Goal: Task Accomplishment & Management: Manage account settings

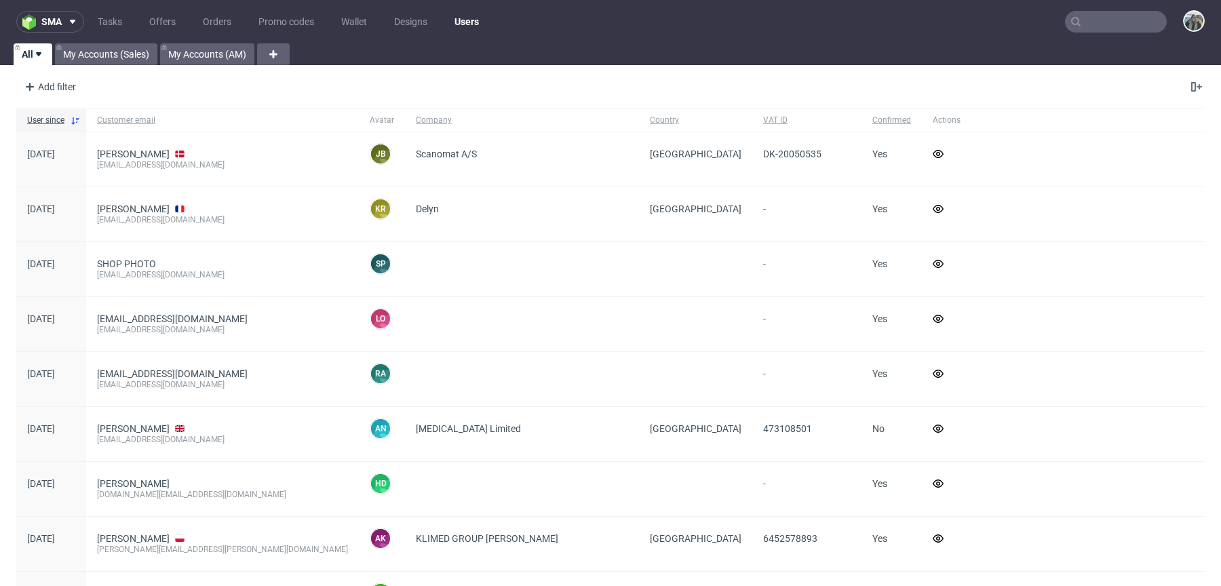
click at [1123, 24] on input "text" at bounding box center [1116, 22] width 102 height 22
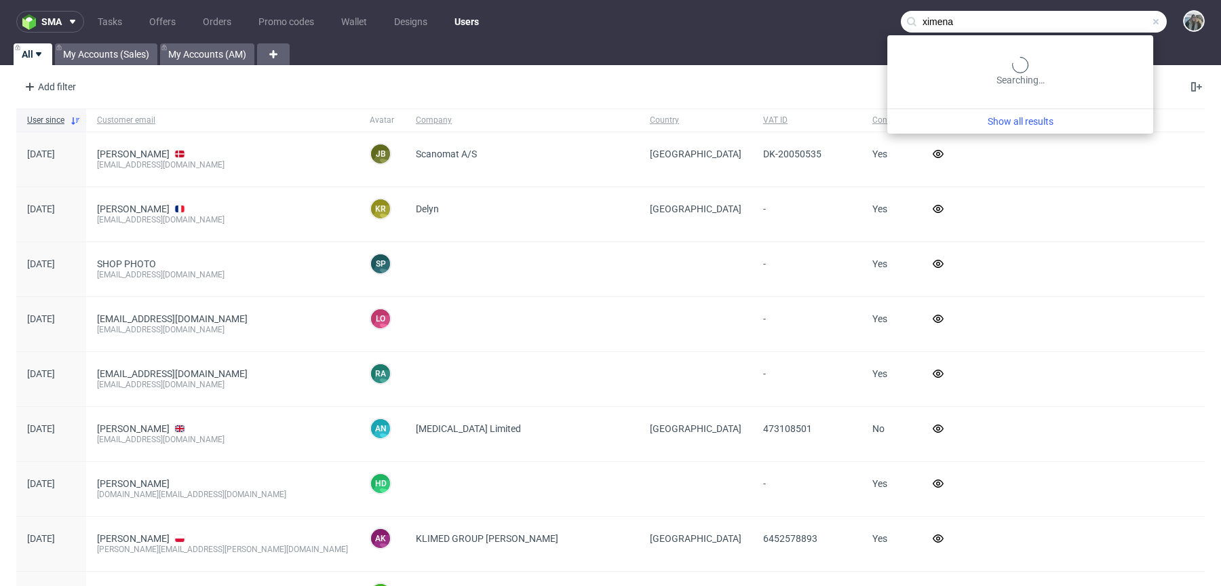
type input "ximena"
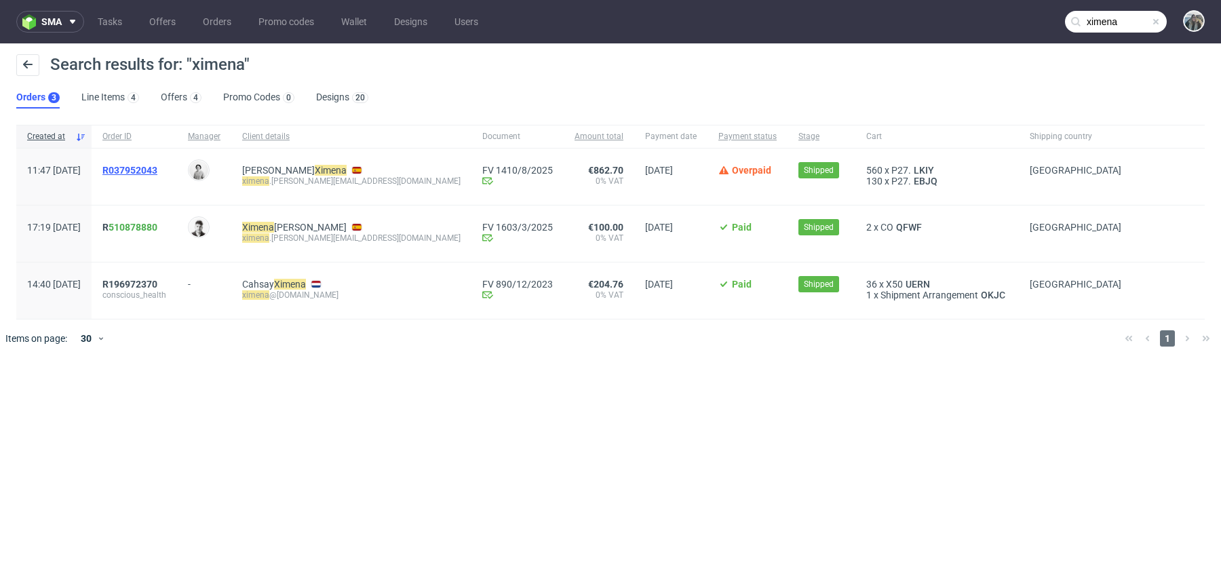
click at [155, 168] on span "R037952043" at bounding box center [129, 170] width 55 height 11
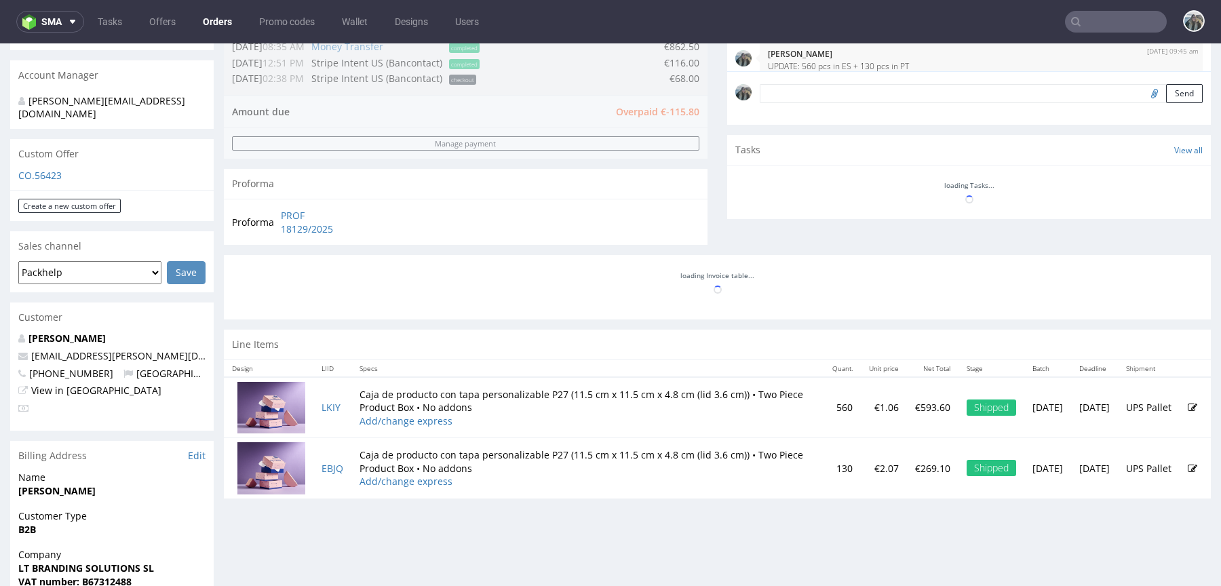
scroll to position [438, 0]
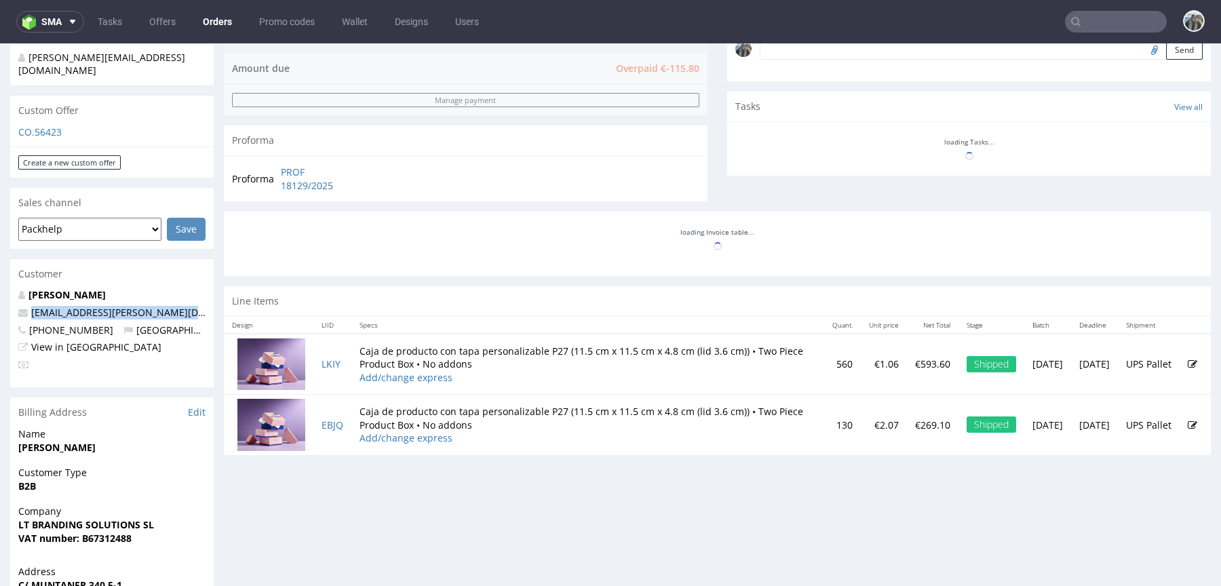
drag, startPoint x: 203, startPoint y: 292, endPoint x: 29, endPoint y: 288, distance: 173.7
click at [30, 306] on p "ximena.apel@lateralthinking.barcelona" at bounding box center [111, 313] width 187 height 14
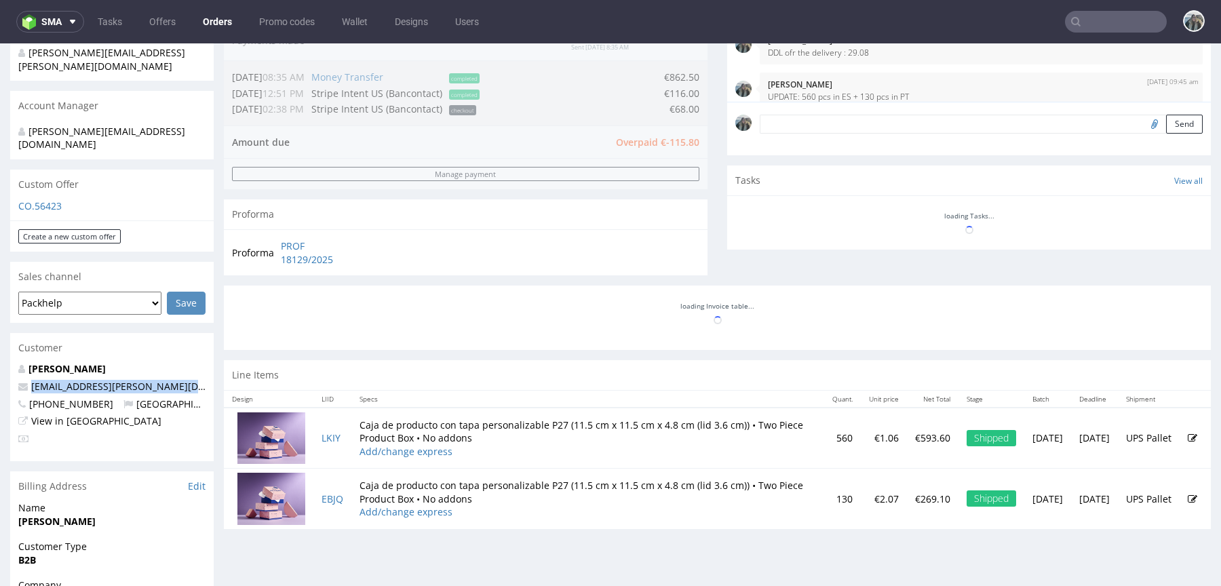
scroll to position [351, 0]
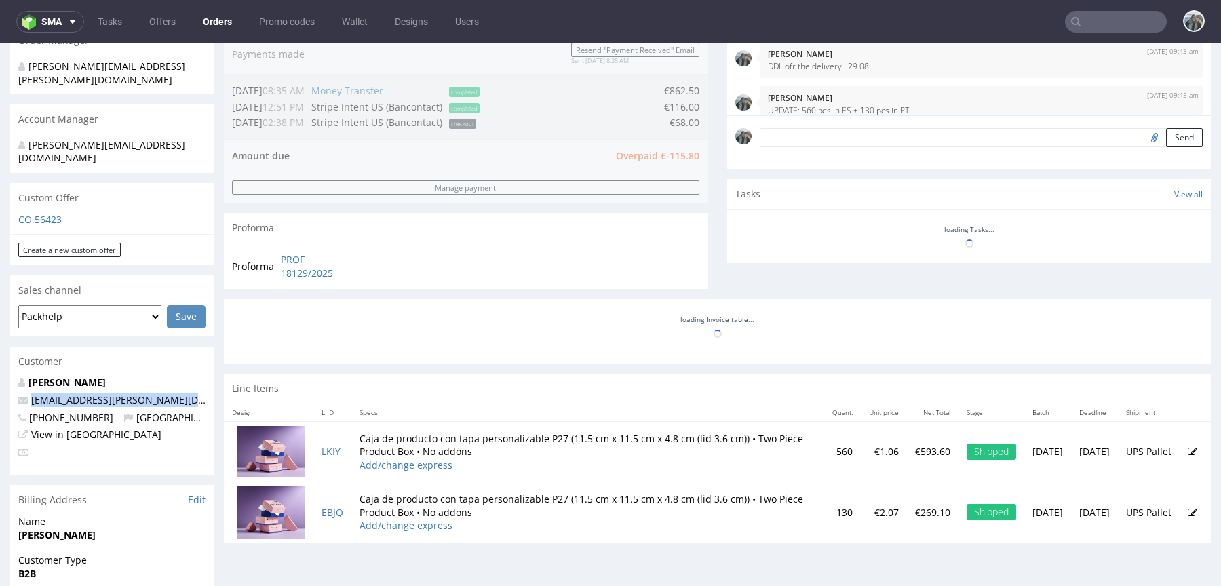
copy link "ximena.apel@lateralthinking.barcelona"
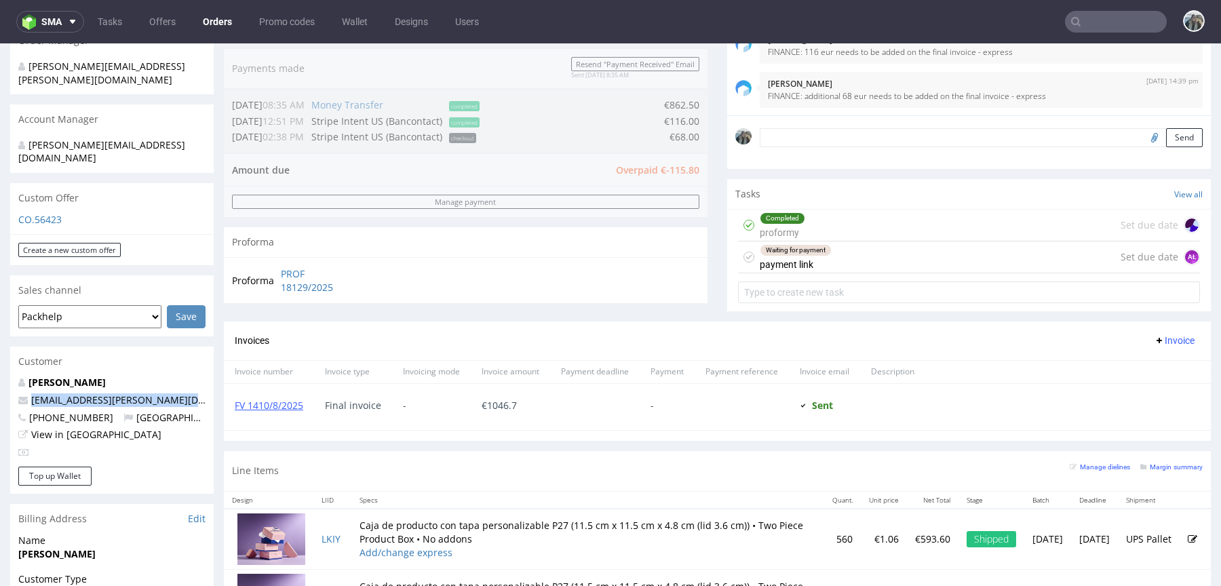
copy link "ximena.apel@lateralthinking.barcelona"
click at [800, 266] on div "Waiting for payment payment link" at bounding box center [796, 257] width 72 height 31
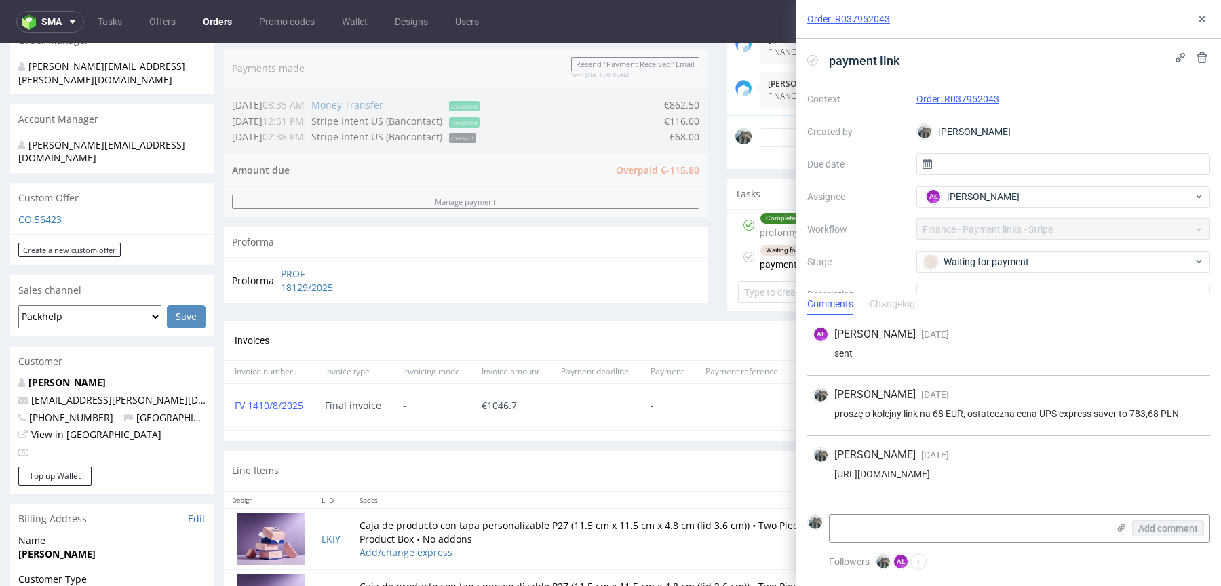
scroll to position [66, 0]
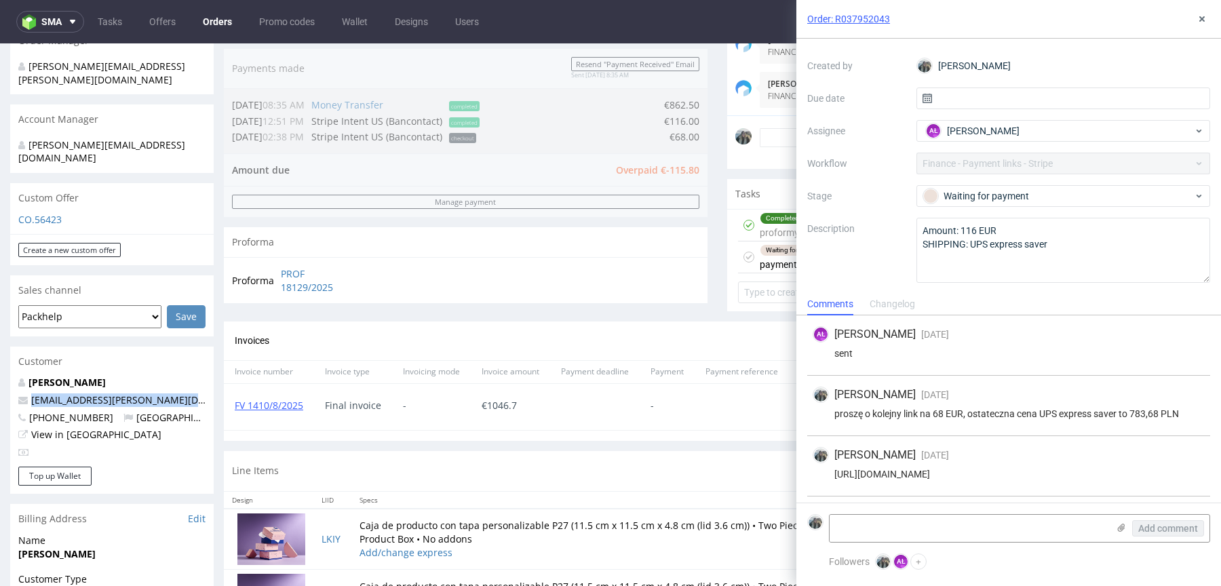
drag, startPoint x: 201, startPoint y: 377, endPoint x: 12, endPoint y: 372, distance: 189.4
click at [15, 376] on div "Apel Ximena ximena.apel@lateralthinking.barcelona +34666143521 Spain View in Hu…" at bounding box center [112, 421] width 204 height 91
copy span "ximena.apel@lateralthinking.barcelona"
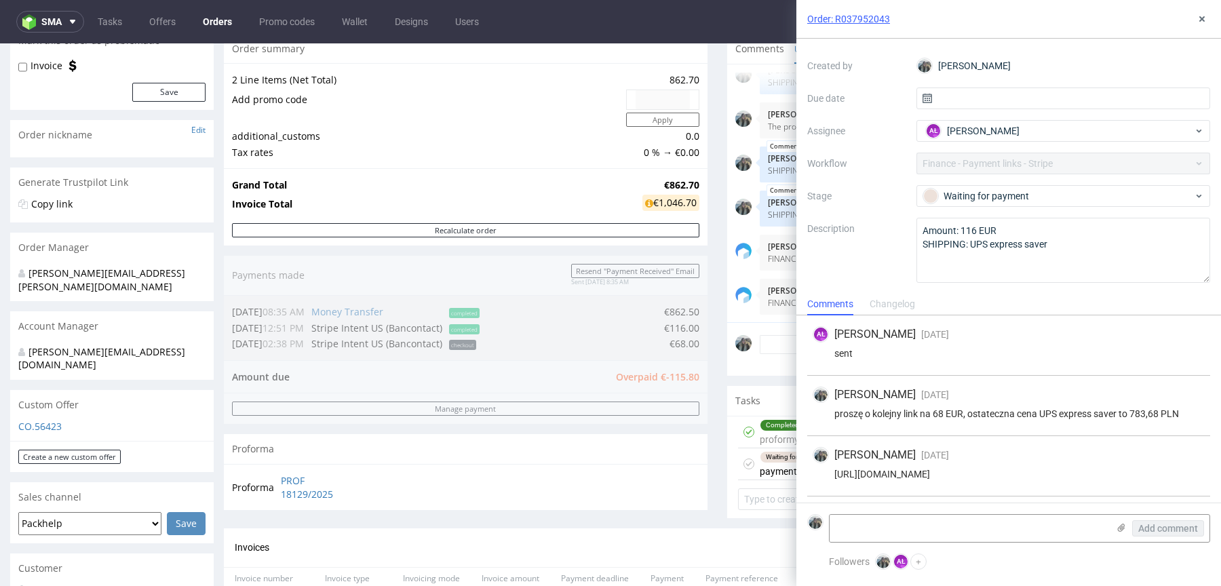
scroll to position [0, 0]
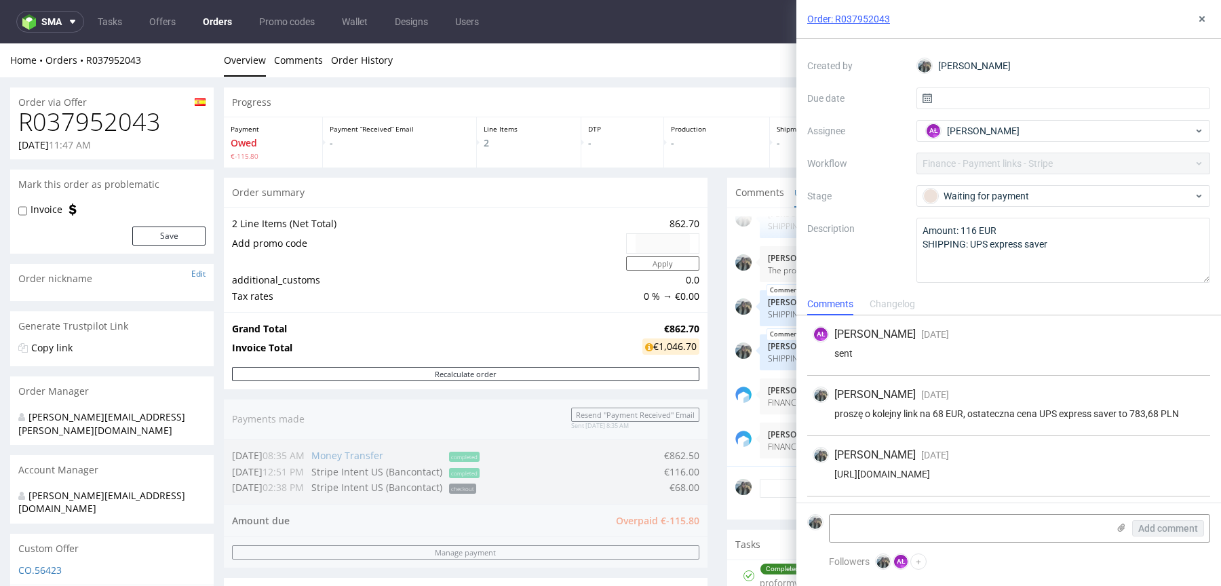
click at [123, 118] on h1 "R037952043" at bounding box center [111, 122] width 187 height 27
click at [123, 119] on h1 "R037952043" at bounding box center [111, 122] width 187 height 27
copy h1 "R037952043"
click at [938, 415] on div "proszę o kolejny link na 68 EUR, ostateczna cena UPS express saver to 783,68 PLN" at bounding box center [1009, 413] width 392 height 11
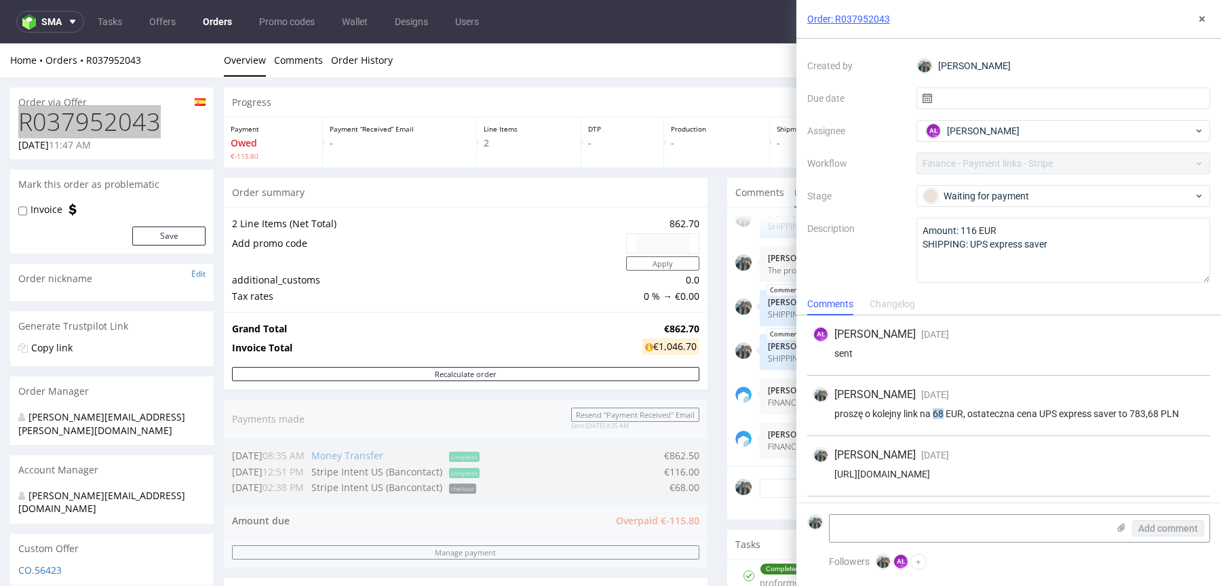
copy div "68"
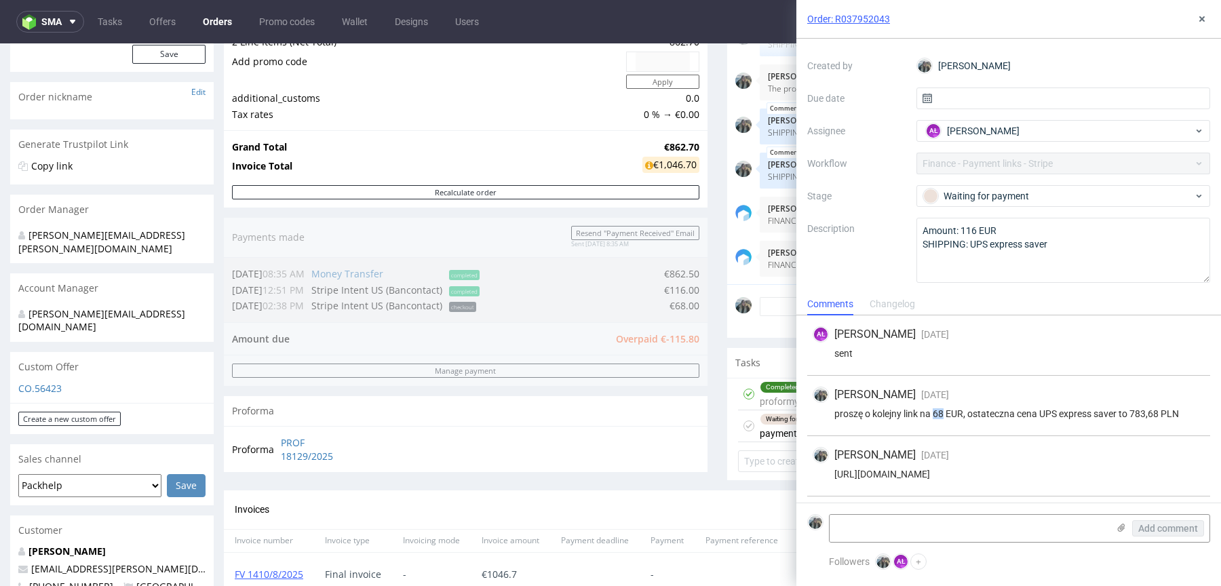
scroll to position [389, 0]
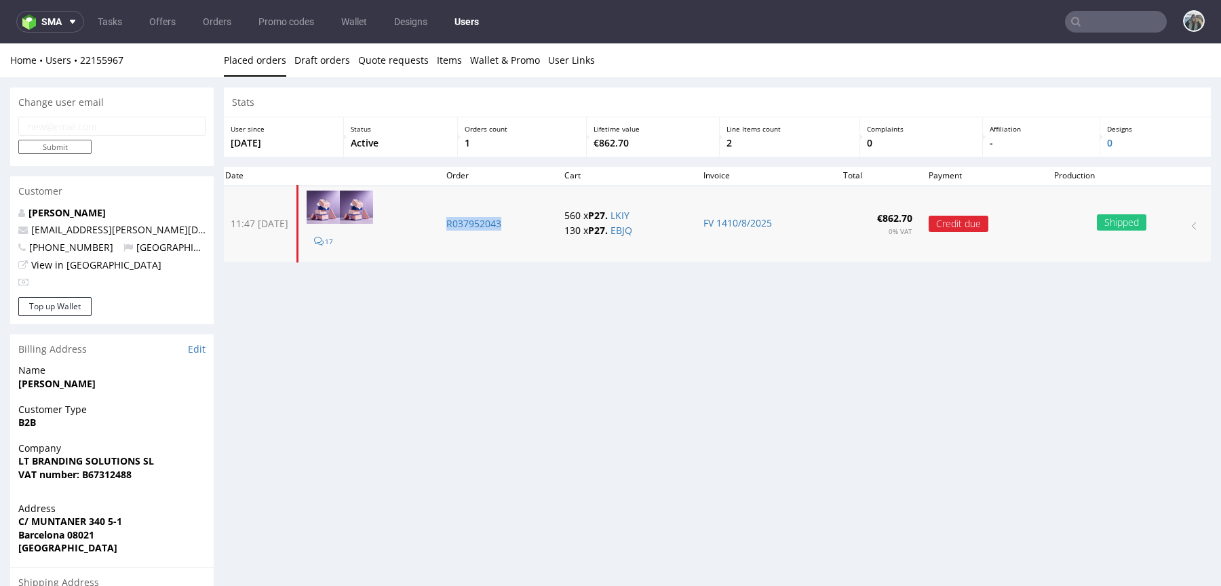
drag, startPoint x: 485, startPoint y: 241, endPoint x: 468, endPoint y: 223, distance: 24.5
click at [468, 224] on td "R037952043" at bounding box center [497, 224] width 118 height 77
copy p "R037952043"
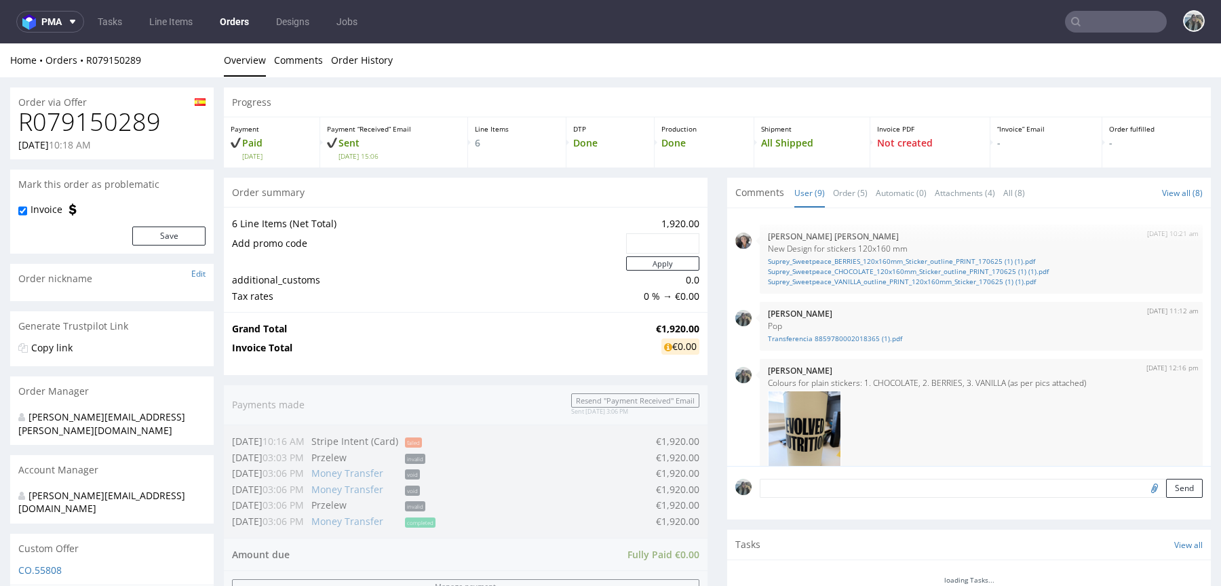
scroll to position [452, 0]
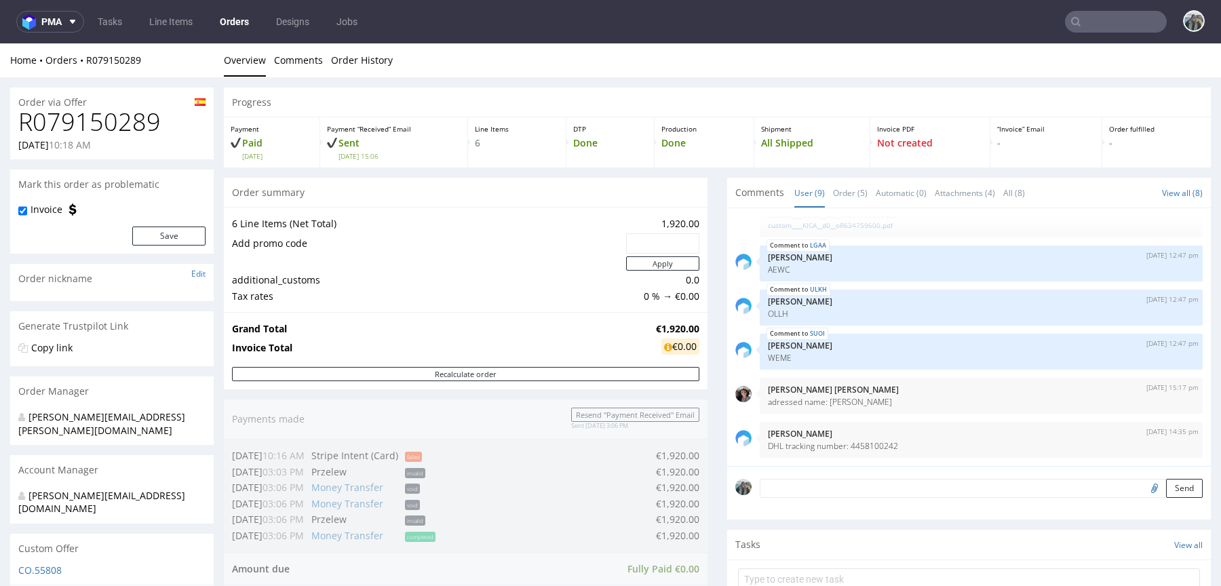
click at [132, 126] on h1 "R079150289" at bounding box center [111, 122] width 187 height 27
click at [132, 125] on h1 "R079150289" at bounding box center [111, 122] width 187 height 27
copy h1 "R079150289"
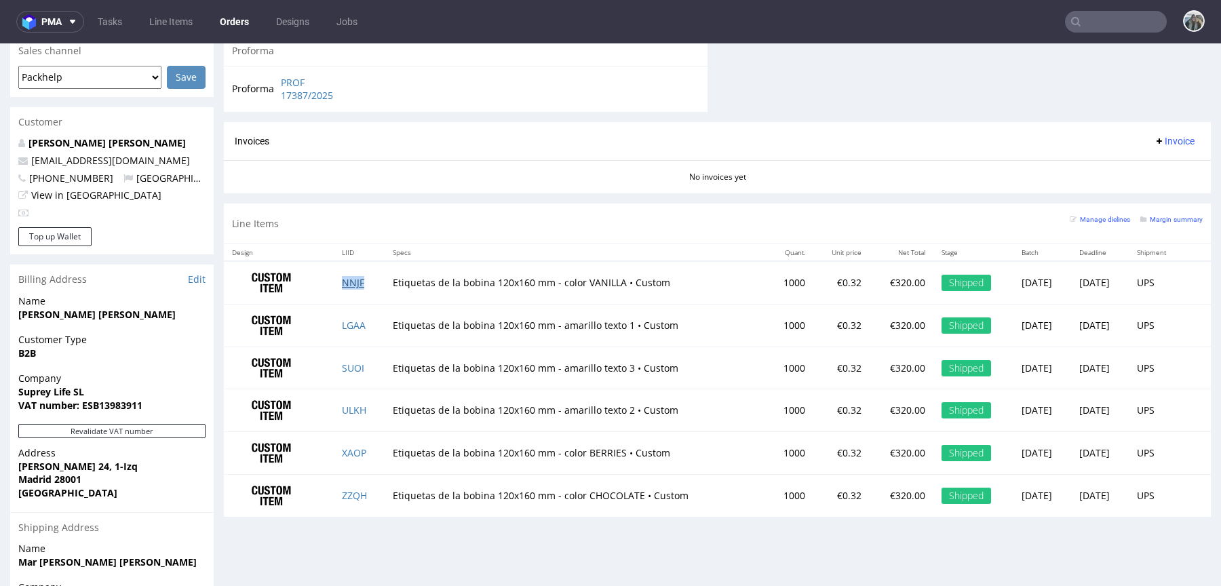
click at [352, 284] on link "NNJF" at bounding box center [353, 282] width 22 height 13
click at [347, 323] on link "LGAA" at bounding box center [354, 325] width 24 height 13
click at [348, 364] on link "SUOI" at bounding box center [353, 368] width 22 height 13
click at [349, 409] on link "ULKH" at bounding box center [354, 410] width 24 height 13
click at [352, 459] on td "XAOP" at bounding box center [359, 453] width 51 height 43
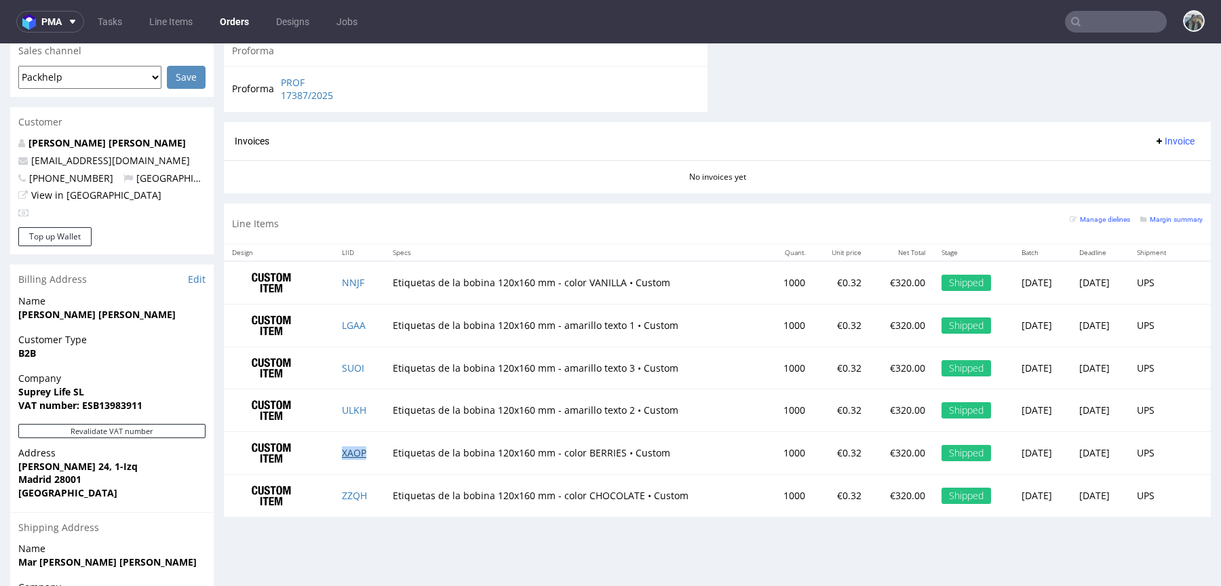
click at [351, 450] on link "XAOP" at bounding box center [354, 452] width 24 height 13
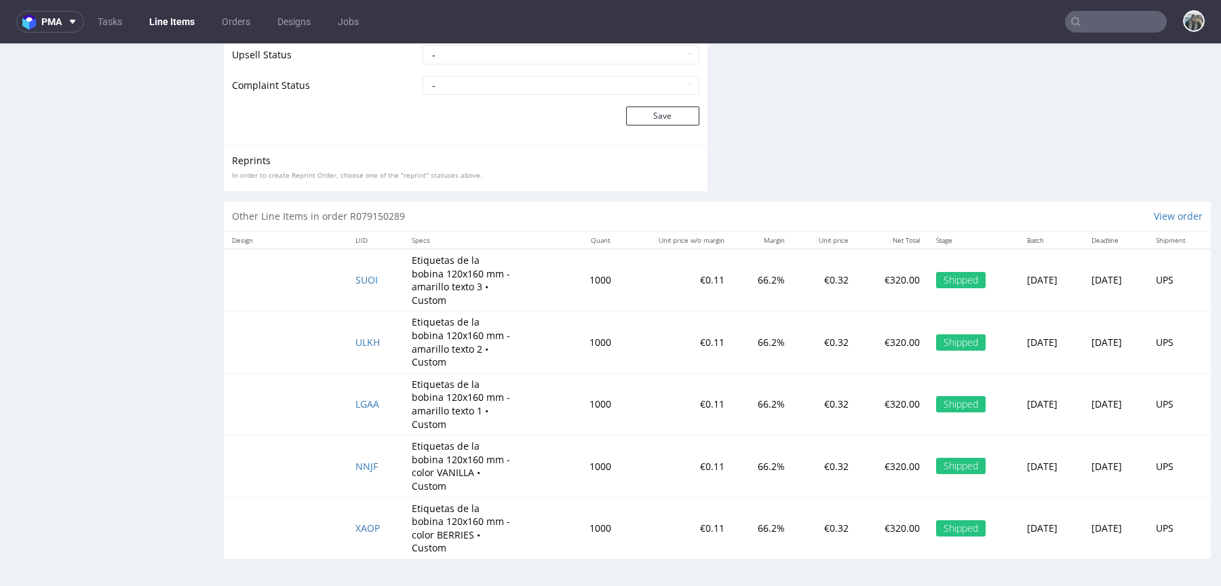
scroll to position [452, 0]
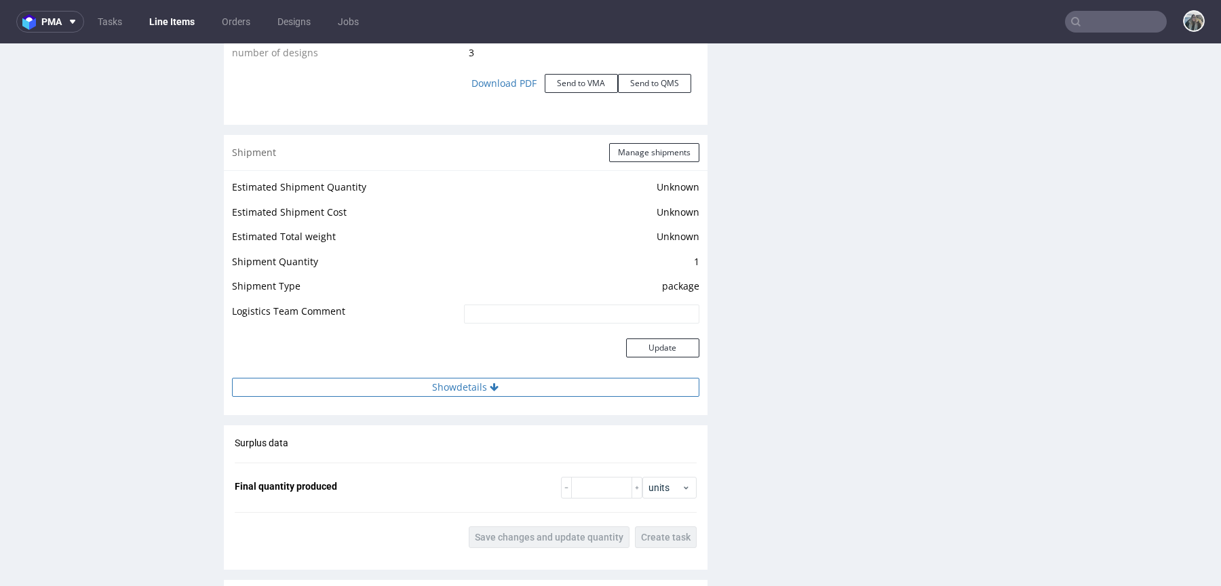
click at [536, 391] on button "Show details" at bounding box center [465, 387] width 467 height 19
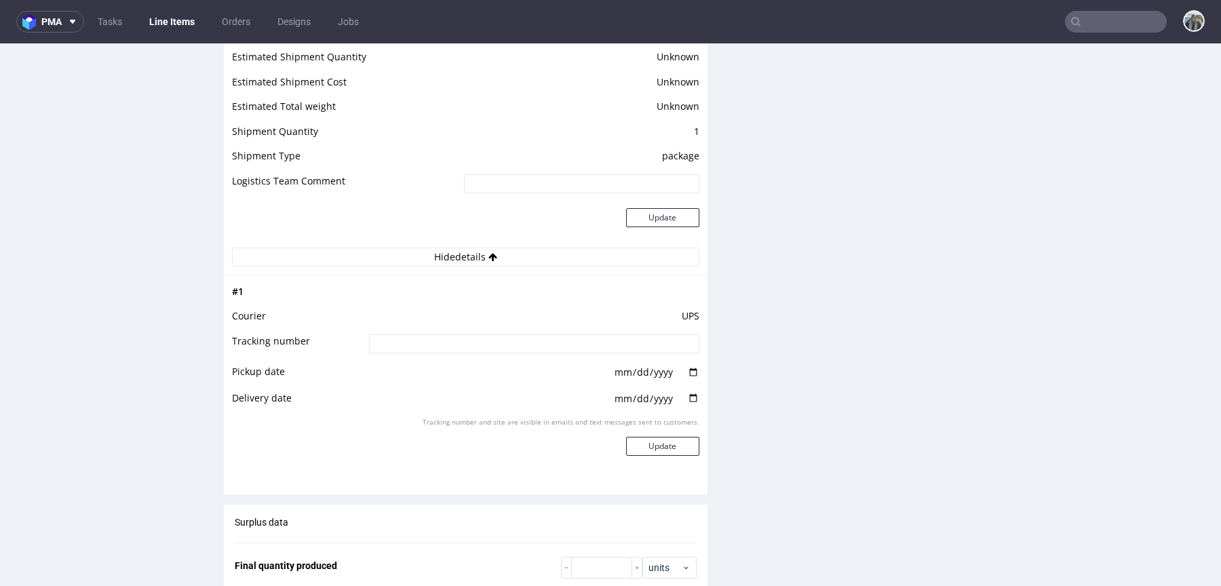
scroll to position [0, 0]
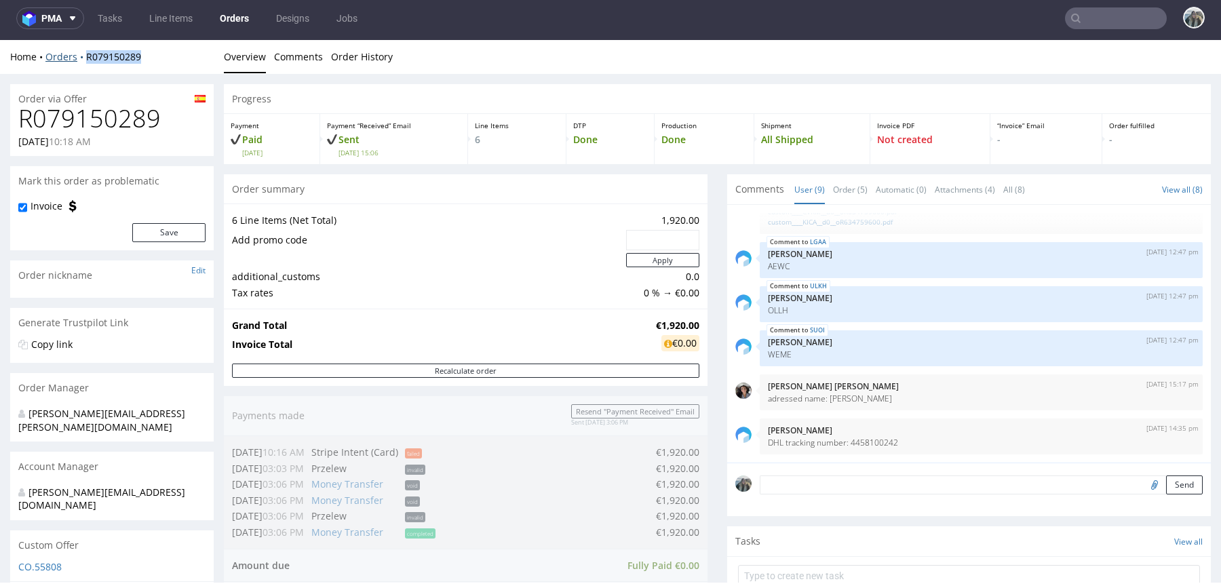
drag, startPoint x: 90, startPoint y: 64, endPoint x: 80, endPoint y: 53, distance: 15.4
click at [80, 53] on div "Home Orders R079150289 Overview Comments Order History" at bounding box center [610, 57] width 1221 height 34
copy link "R079150289"
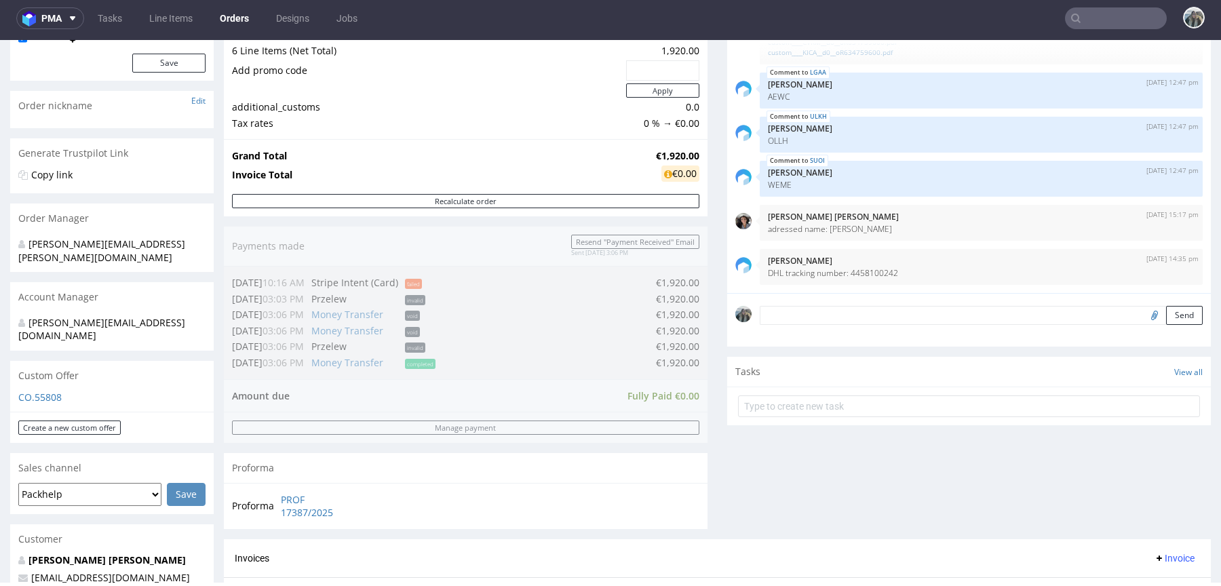
scroll to position [600, 0]
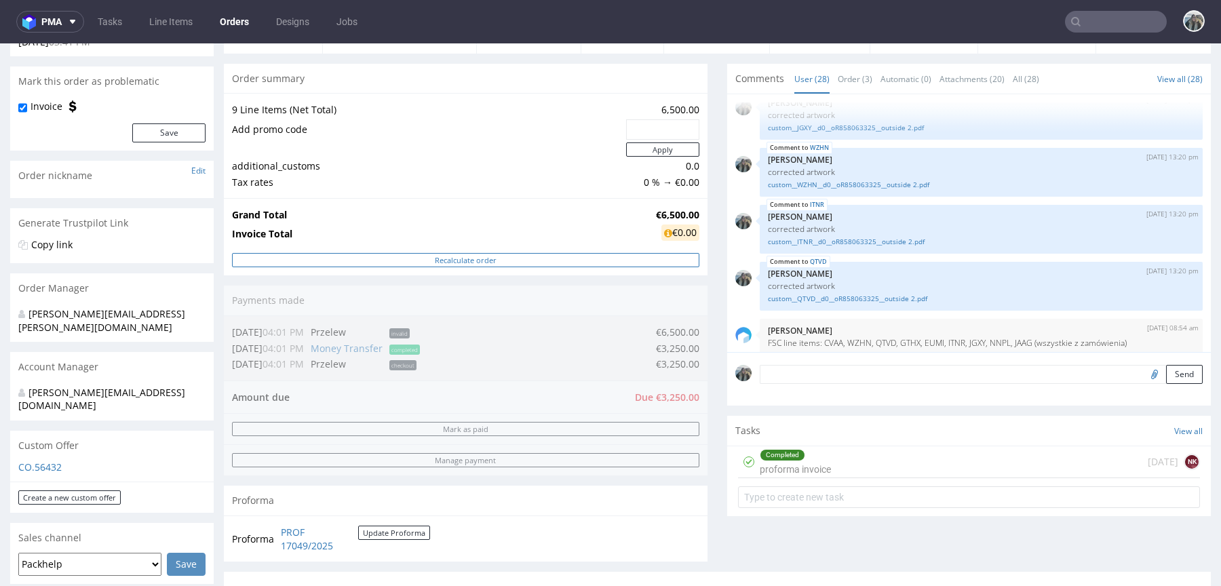
scroll to position [641, 0]
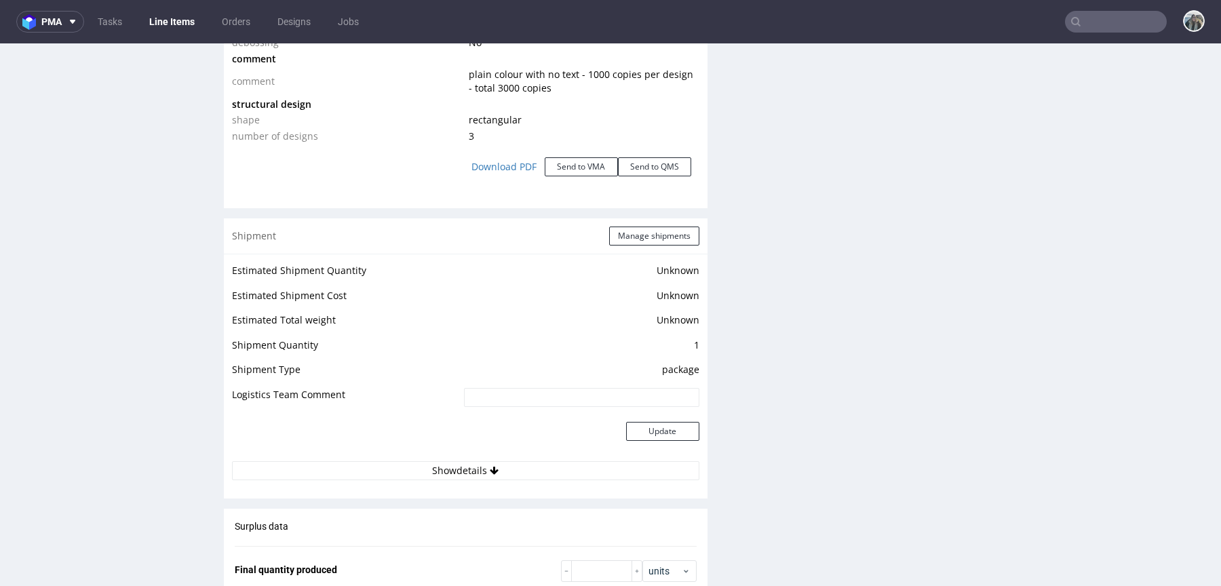
scroll to position [1602, 0]
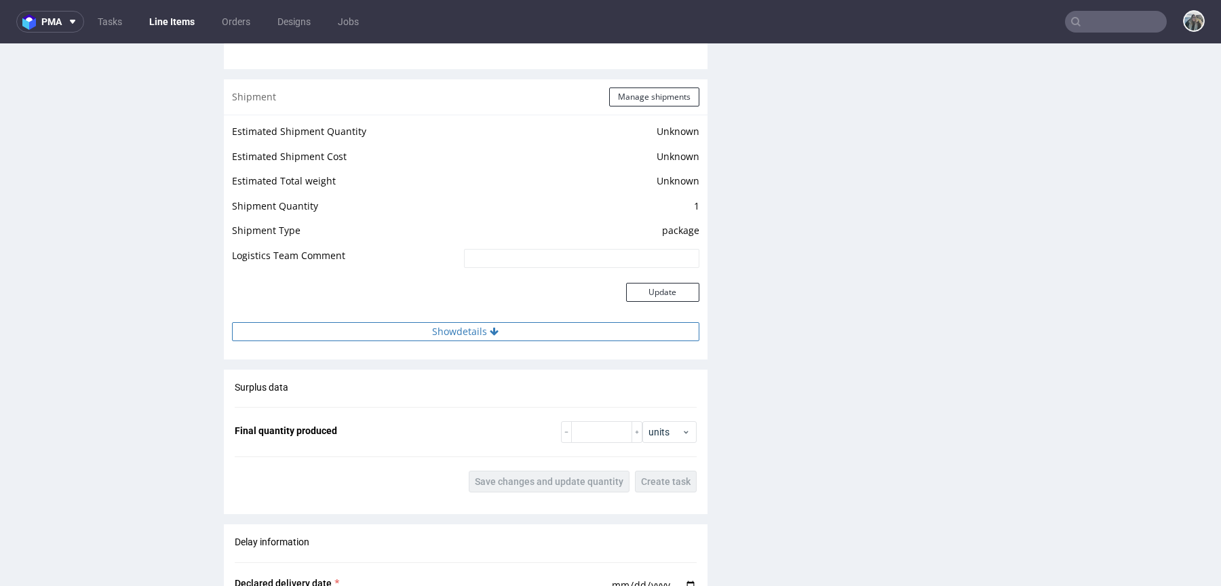
click at [546, 332] on button "Show details" at bounding box center [465, 331] width 467 height 19
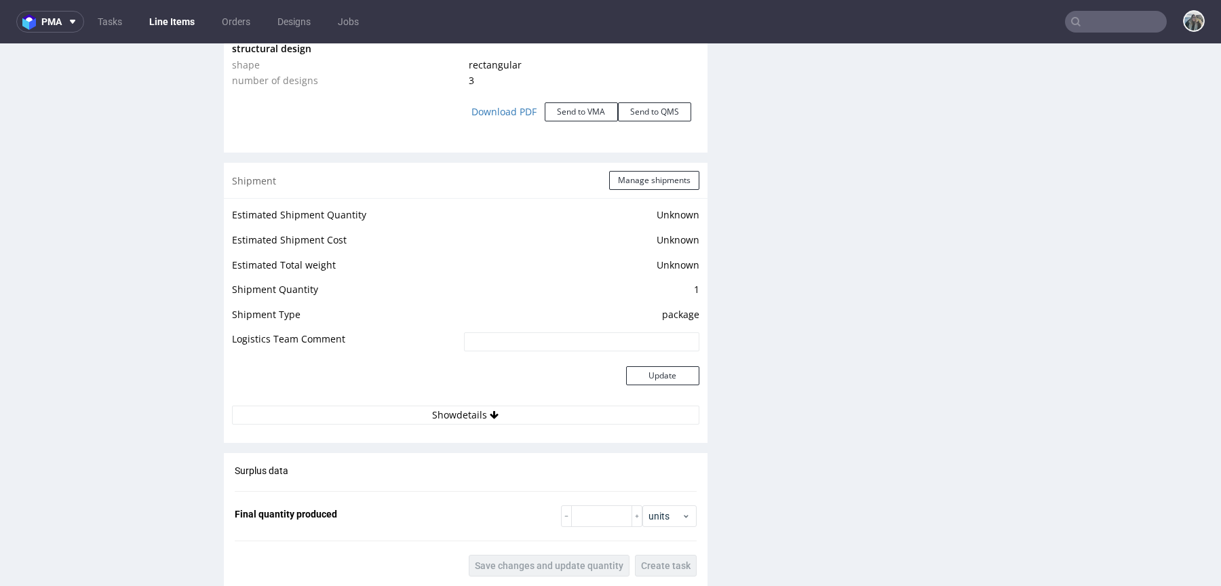
scroll to position [1530, 0]
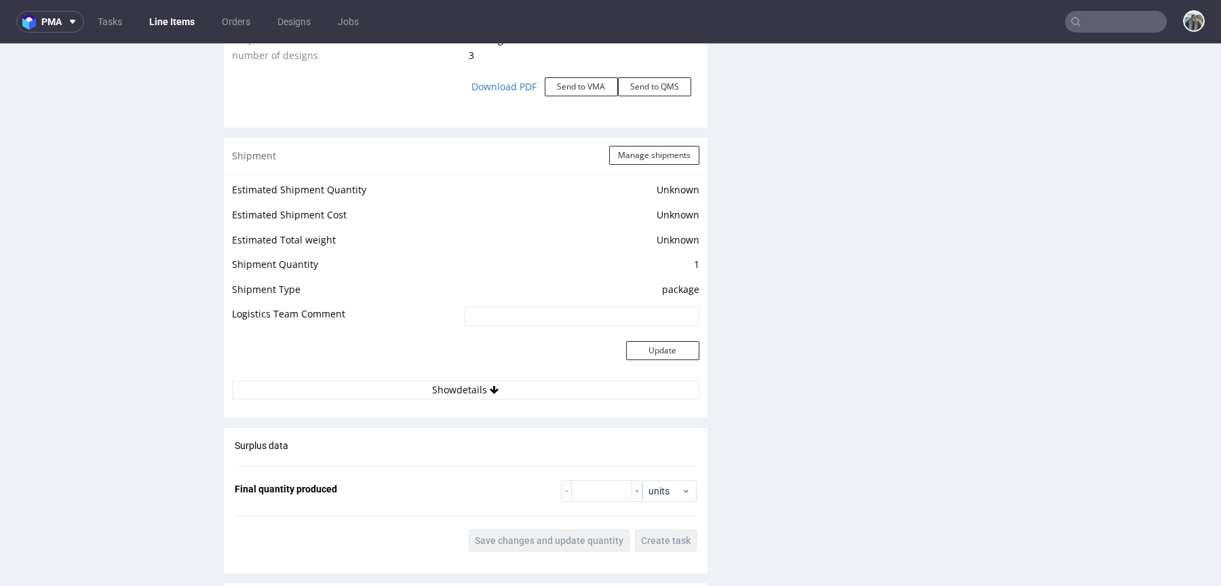
click at [531, 376] on td "Update" at bounding box center [580, 359] width 239 height 44
click at [531, 384] on button "Show details" at bounding box center [465, 390] width 467 height 19
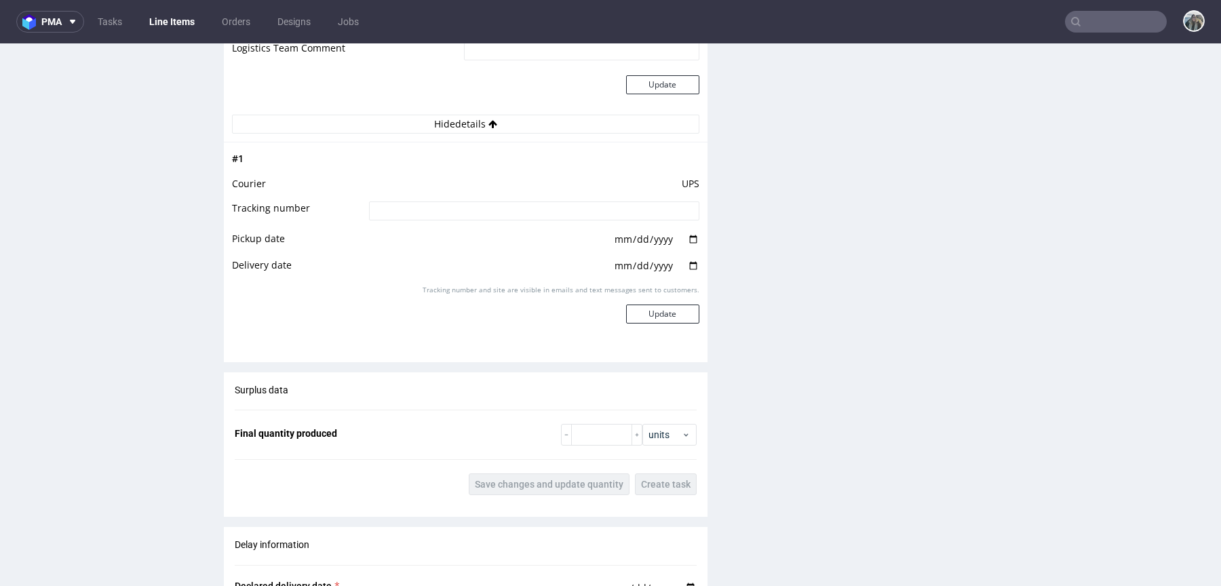
scroll to position [1816, 0]
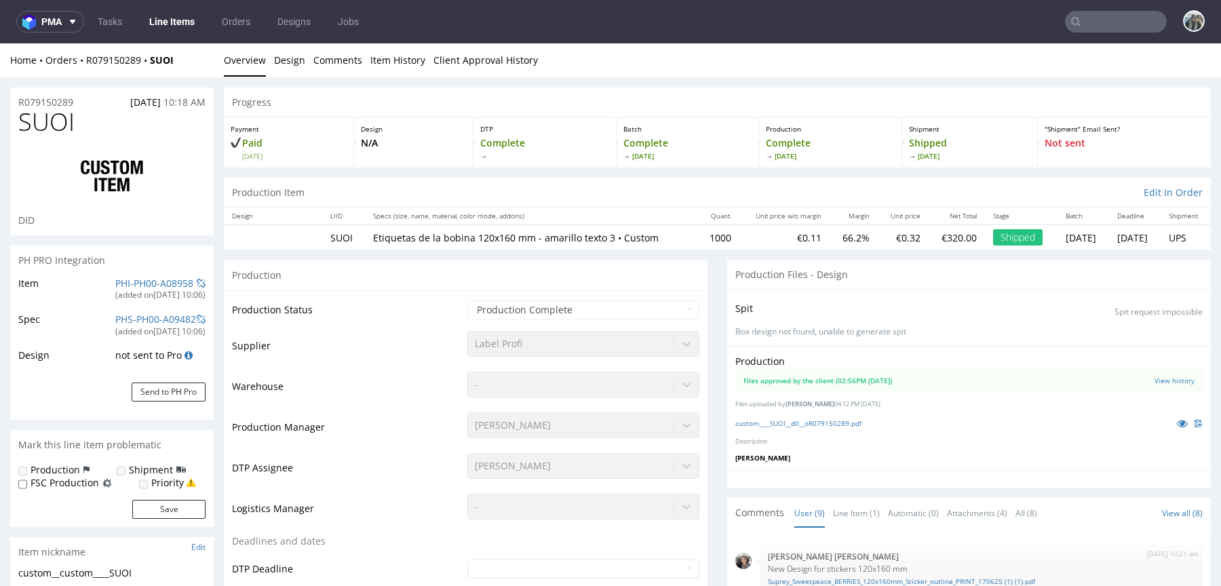
scroll to position [452, 0]
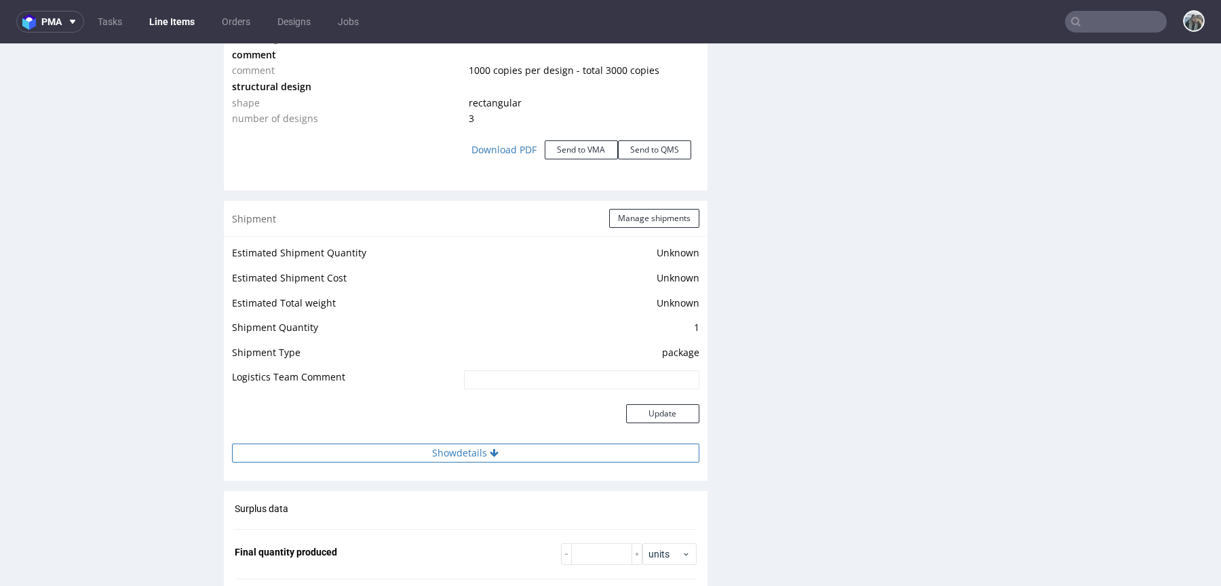
click at [497, 452] on button "Show details" at bounding box center [465, 453] width 467 height 19
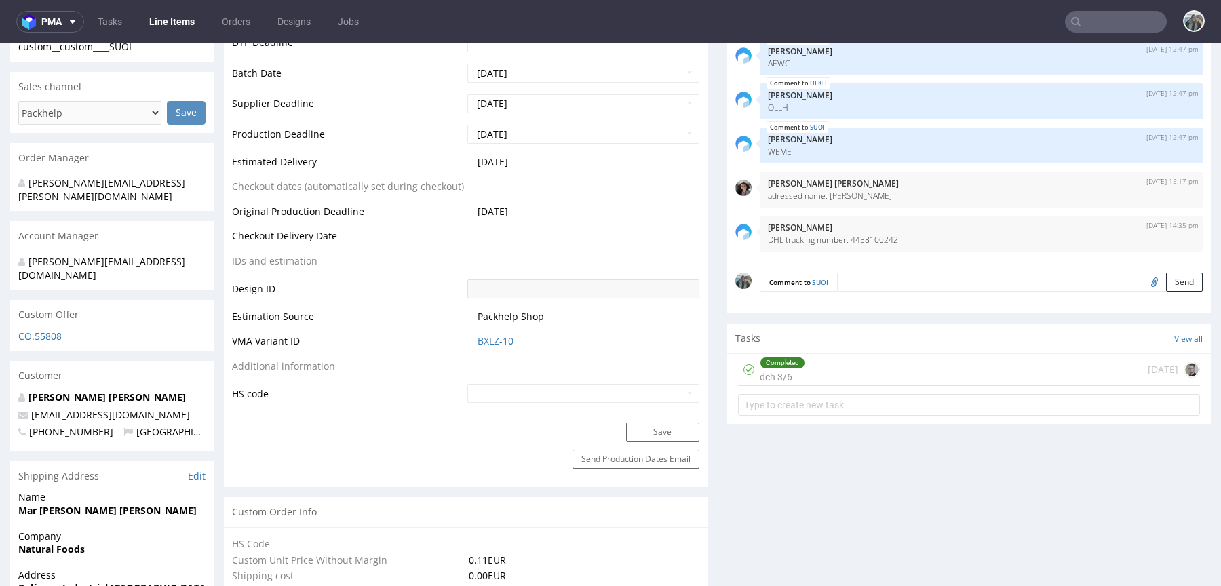
scroll to position [336, 0]
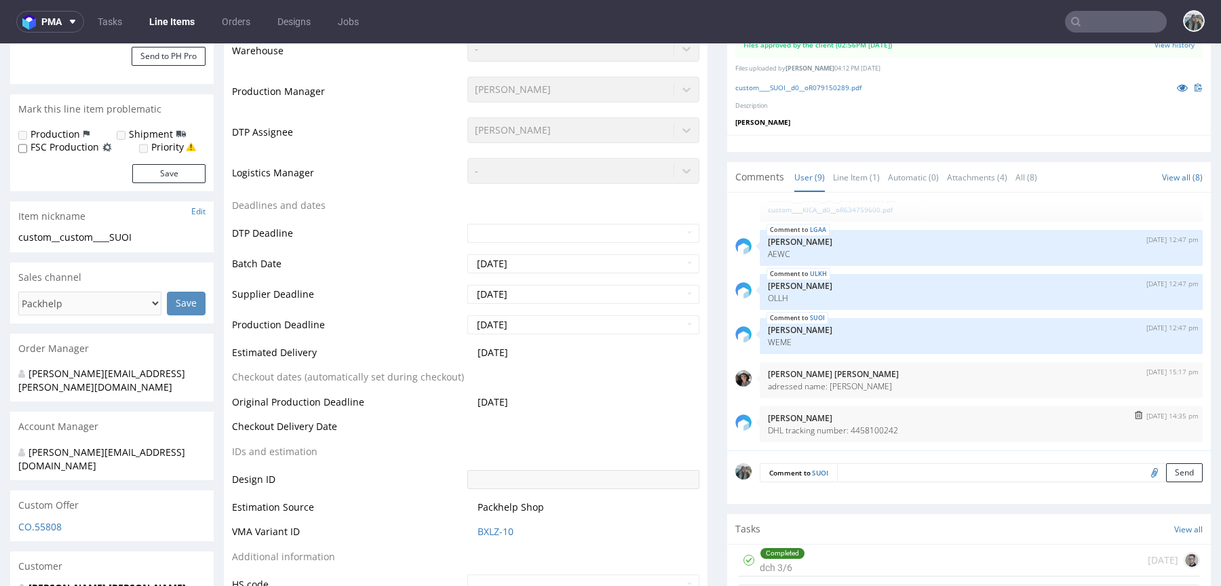
click at [864, 422] on div "1st Sep 25 | 14:35 pm Michał Palasek DHL tracking number: 4458100242" at bounding box center [981, 424] width 443 height 36
click at [864, 429] on p "DHL tracking number: 4458100242" at bounding box center [981, 430] width 427 height 10
copy p "4458100242"
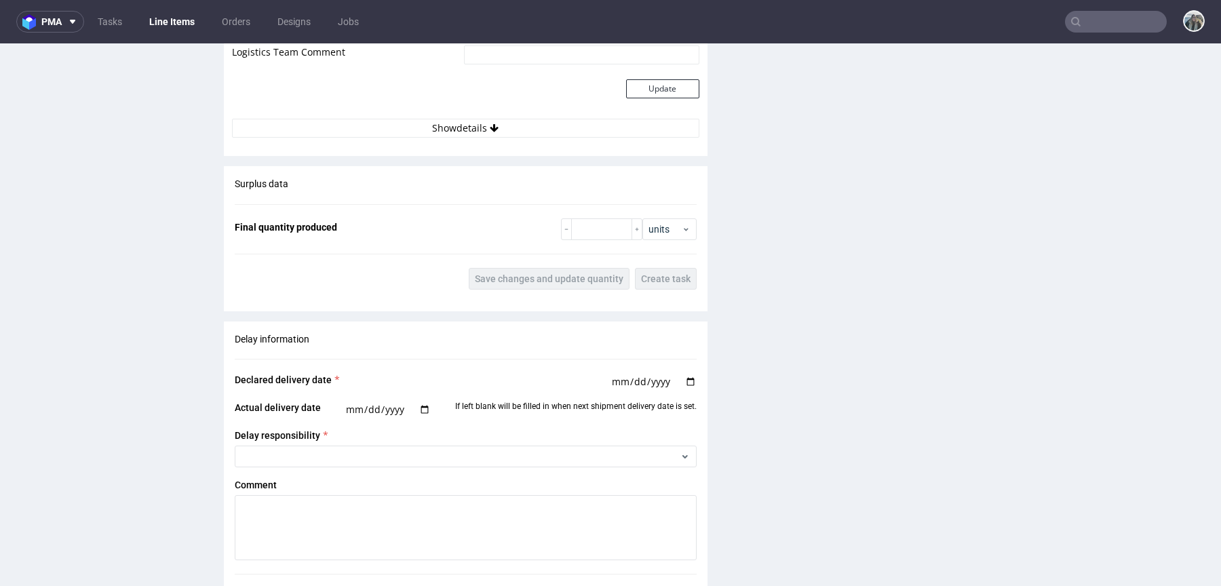
scroll to position [1817, 0]
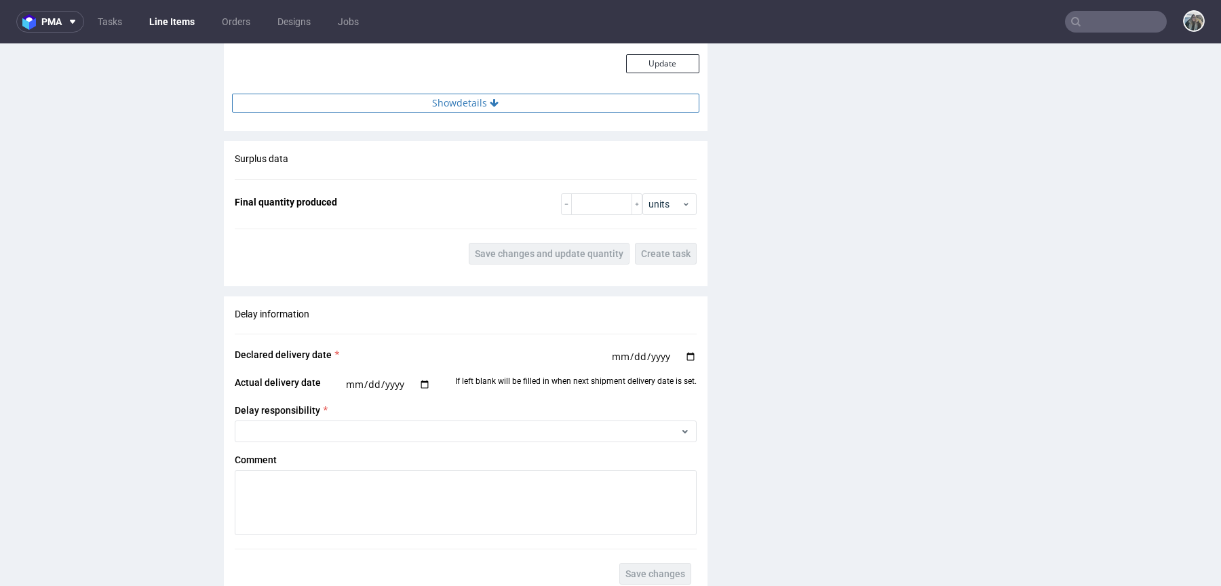
click at [613, 99] on button "Show details" at bounding box center [465, 103] width 467 height 19
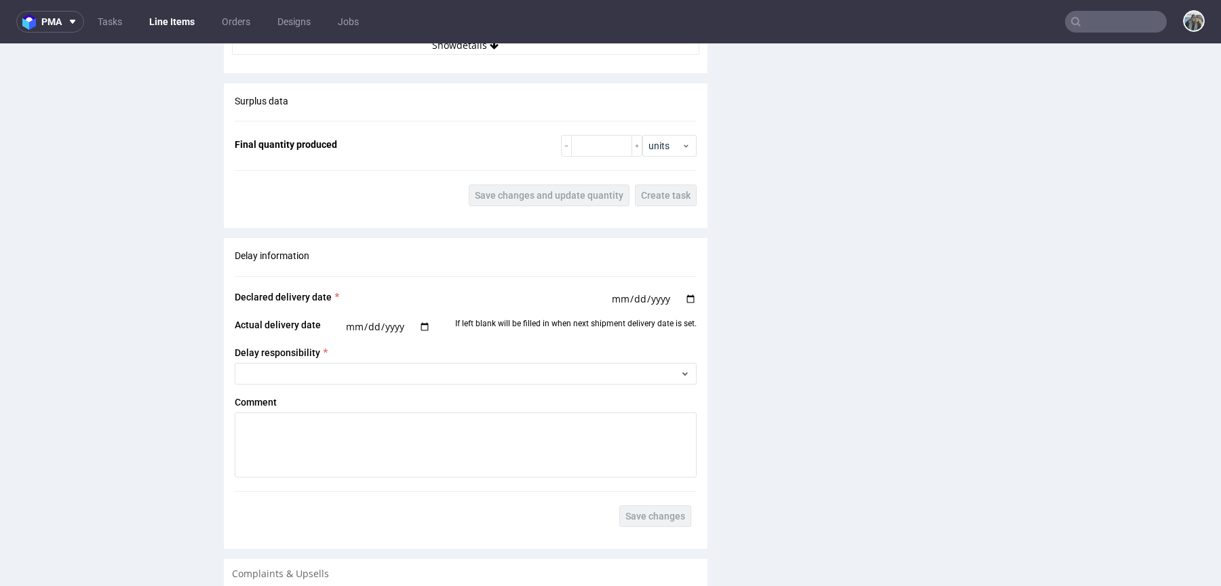
scroll to position [1799, 0]
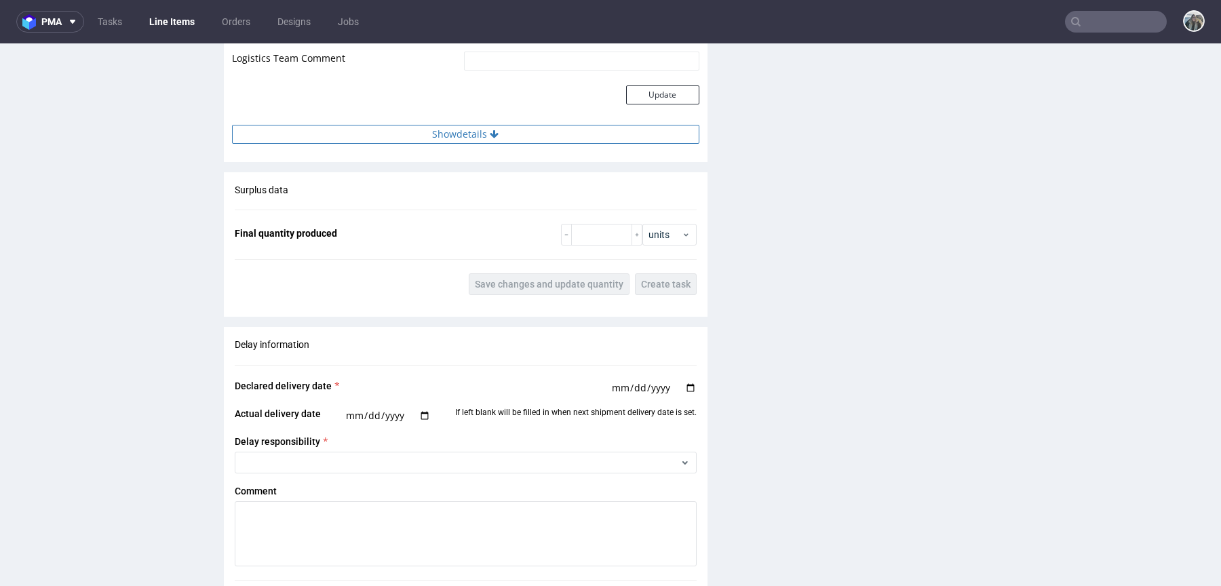
click at [531, 139] on button "Show details" at bounding box center [465, 134] width 467 height 19
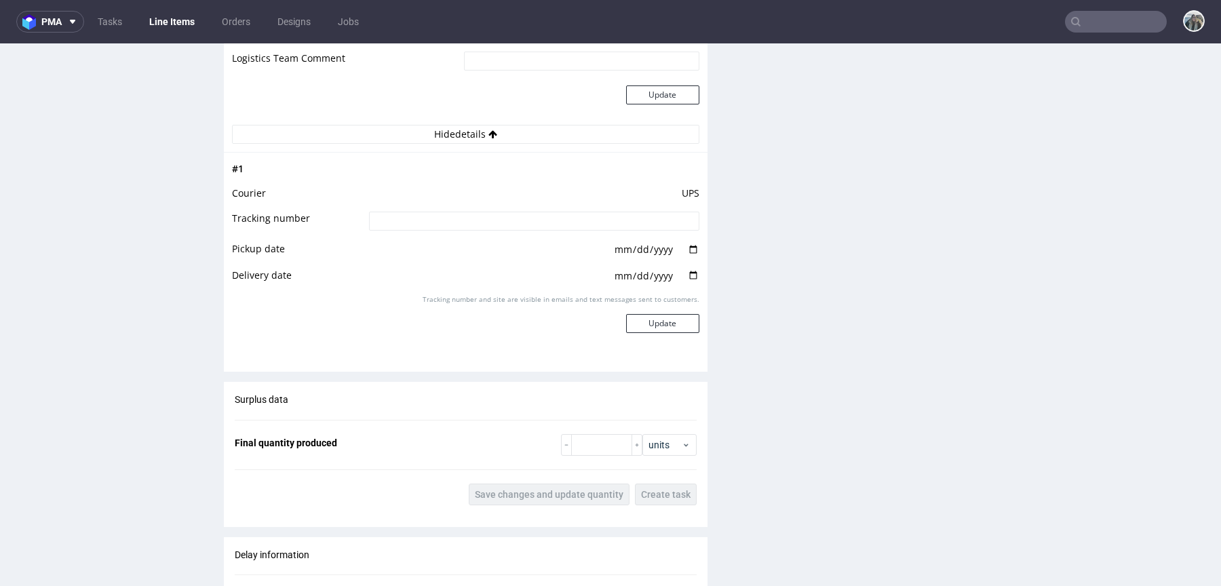
scroll to position [0, 0]
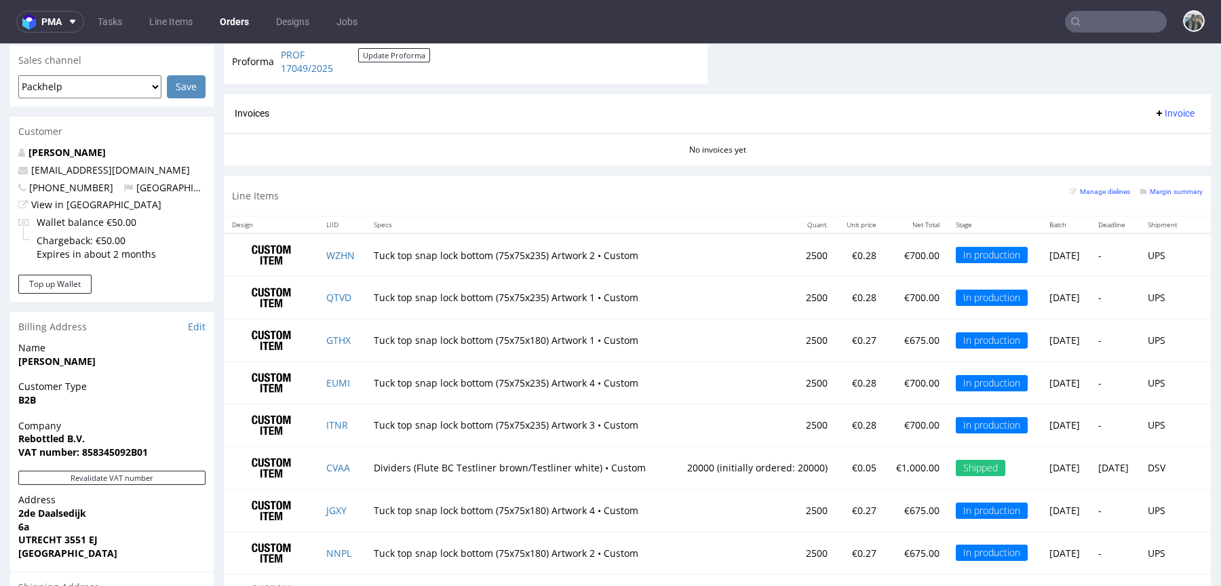
scroll to position [642, 0]
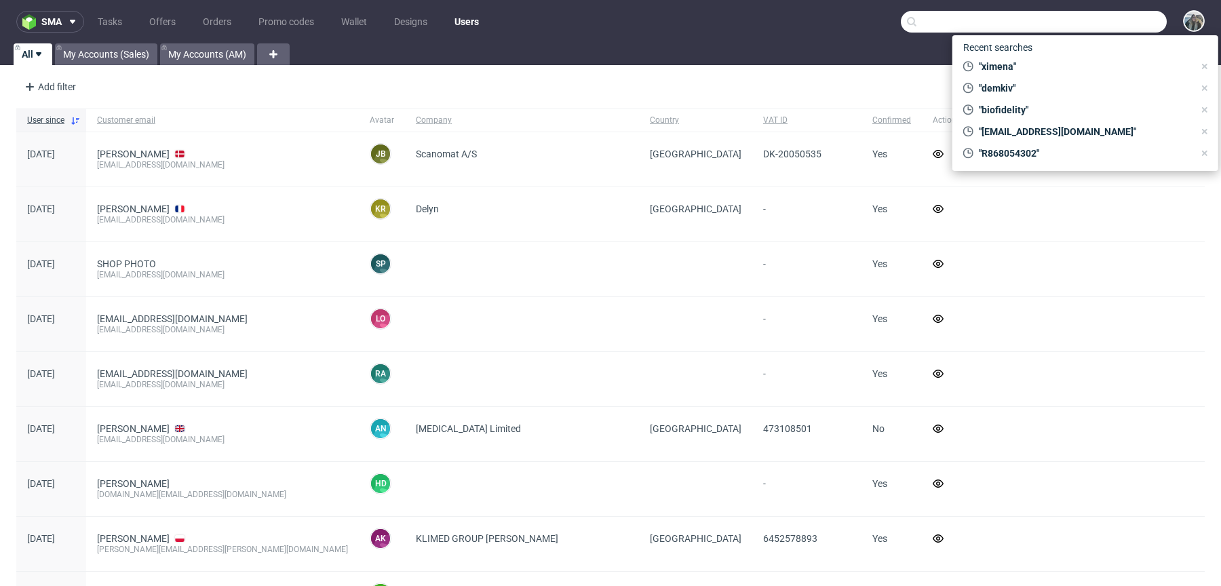
click at [1090, 16] on input "text" at bounding box center [1034, 22] width 266 height 22
paste input "R858063325"
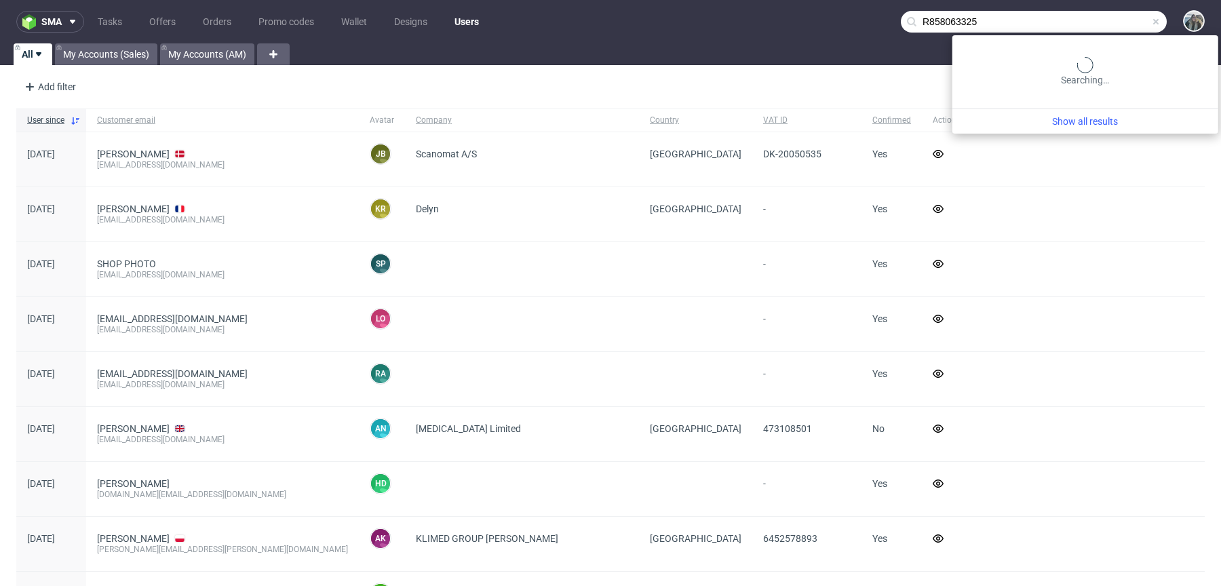
type input "R858063325"
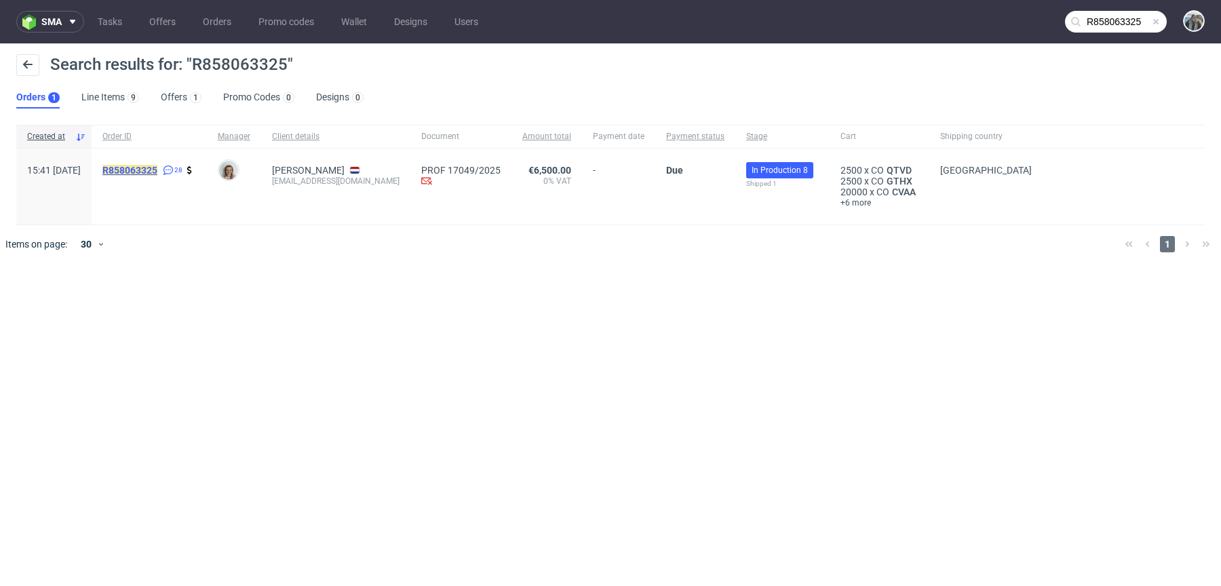
click at [157, 167] on mark "R858063325" at bounding box center [129, 170] width 55 height 11
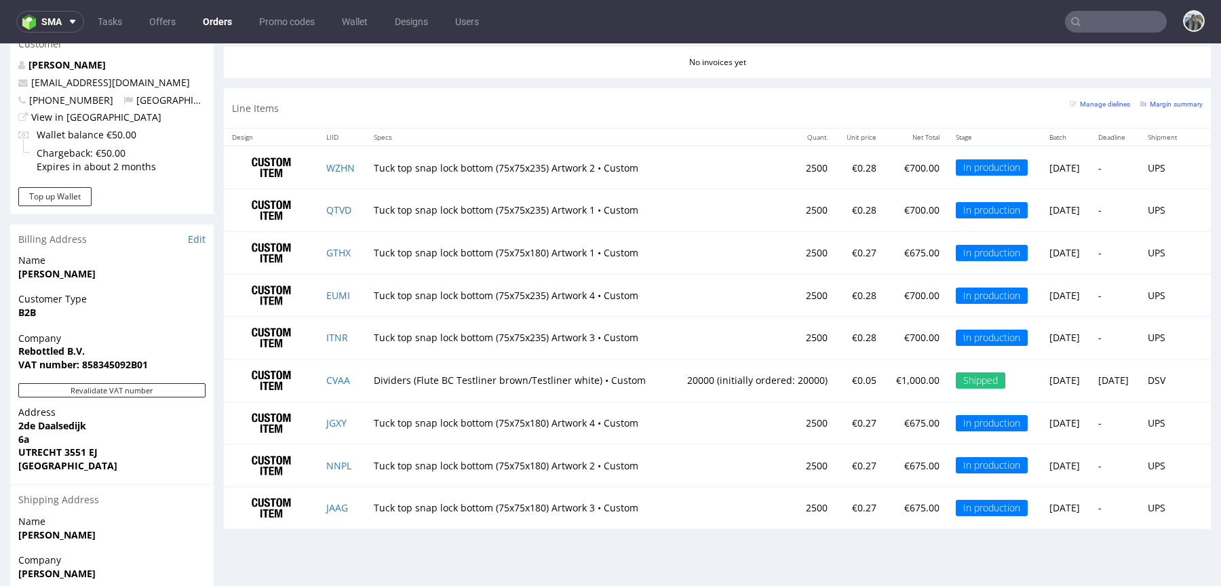
scroll to position [670, 0]
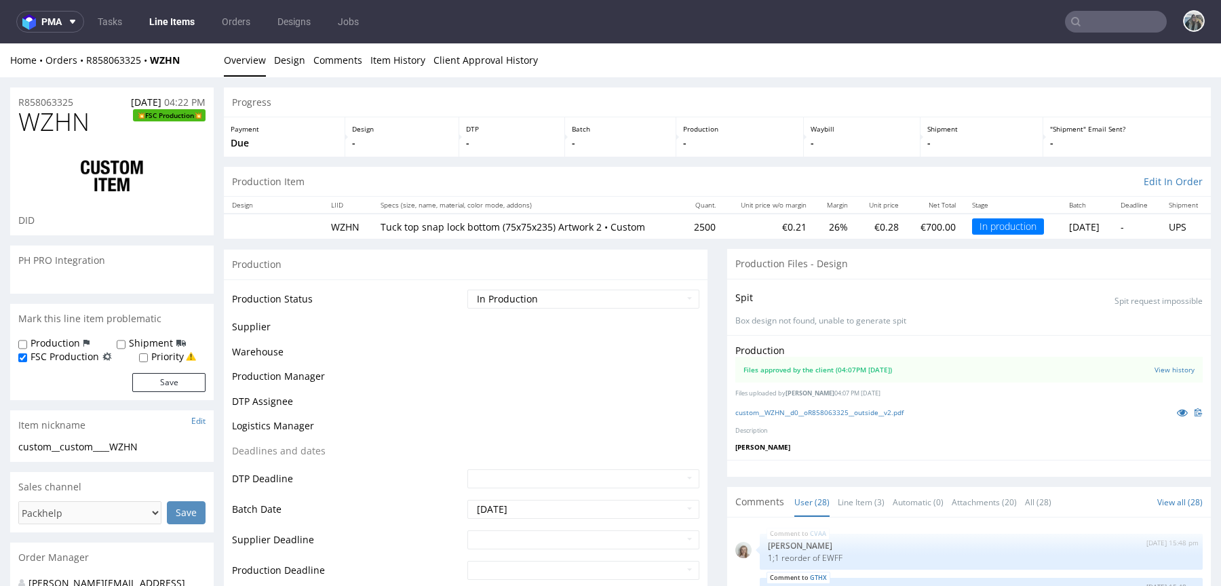
scroll to position [1250, 0]
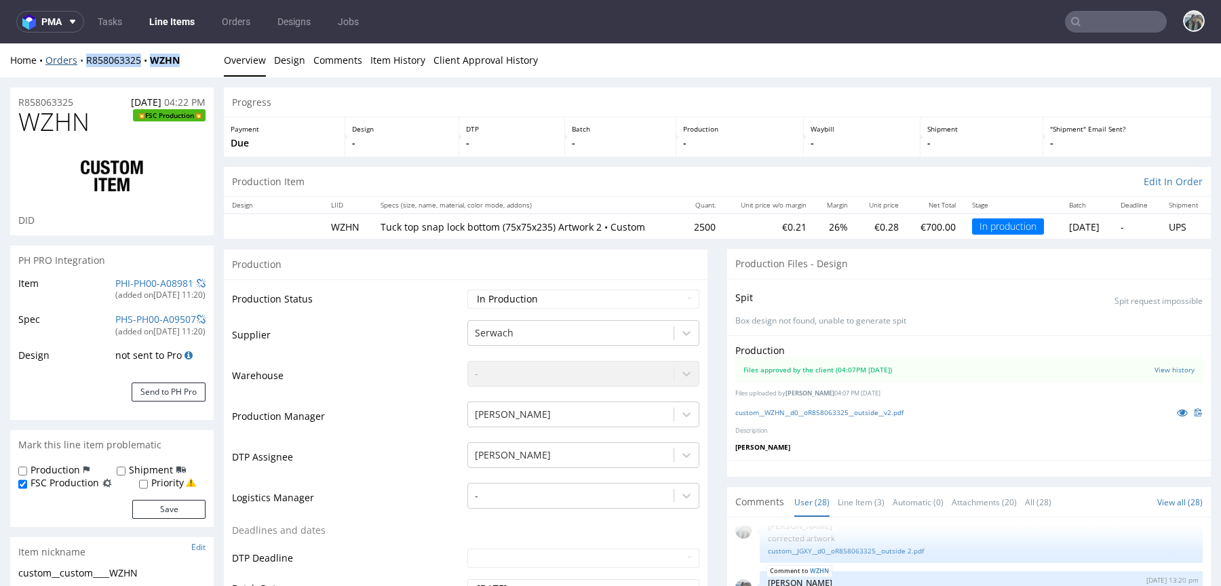
drag, startPoint x: 89, startPoint y: 73, endPoint x: 83, endPoint y: 63, distance: 11.9
click at [83, 64] on div "Home Orders R858063325 WZHN Overview Design Comments Item History Client Approv…" at bounding box center [610, 60] width 1221 height 34
copy div "R858063325 WZHN"
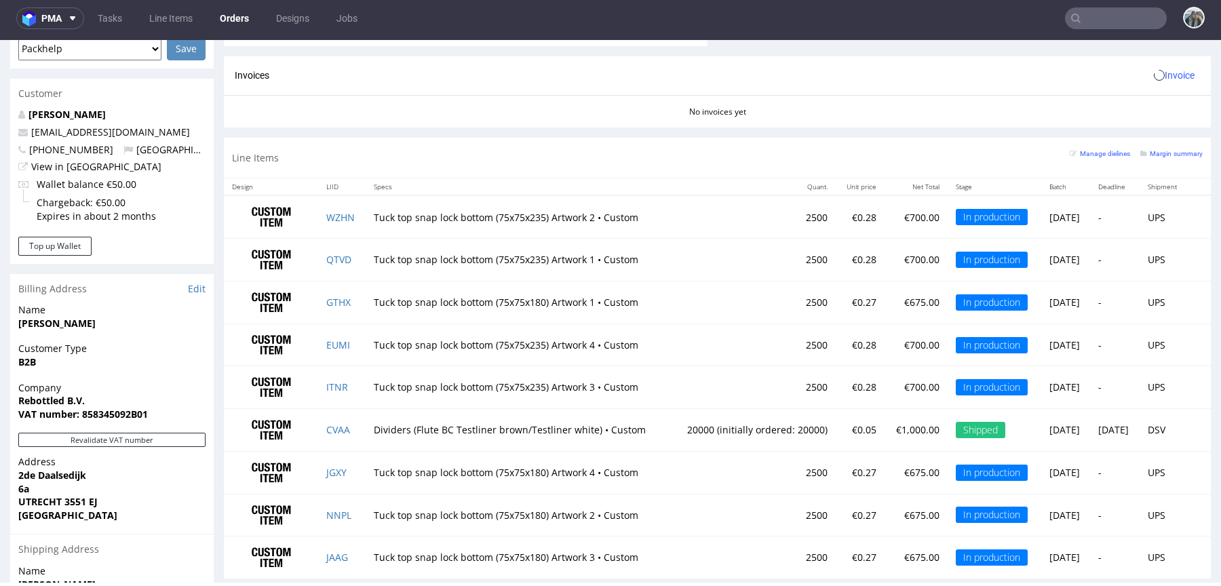
scroll to position [755, 0]
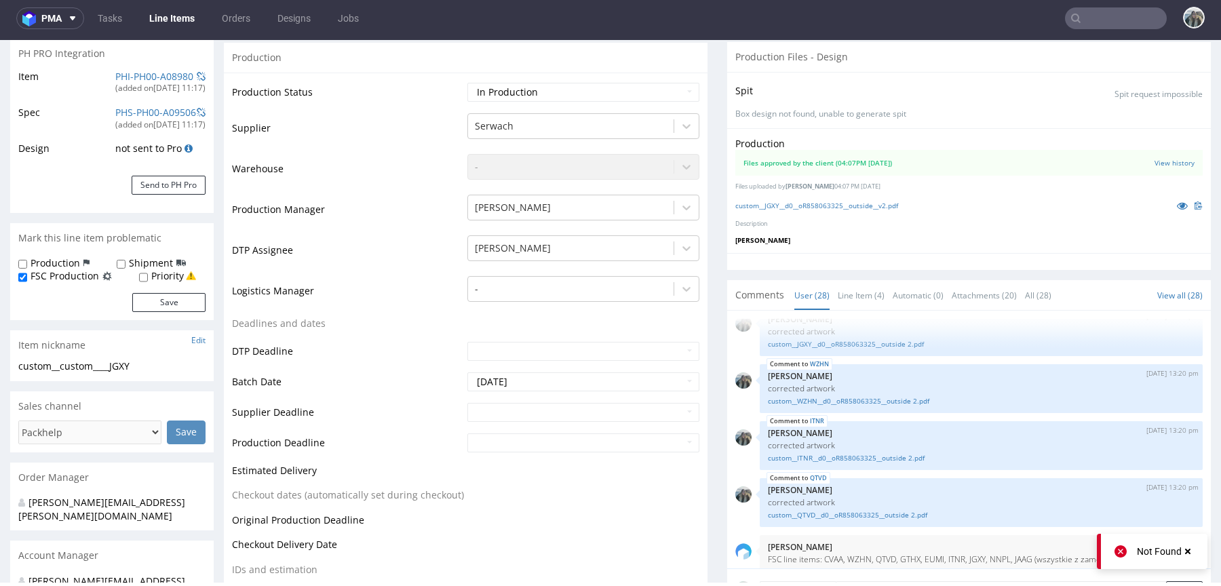
scroll to position [862, 0]
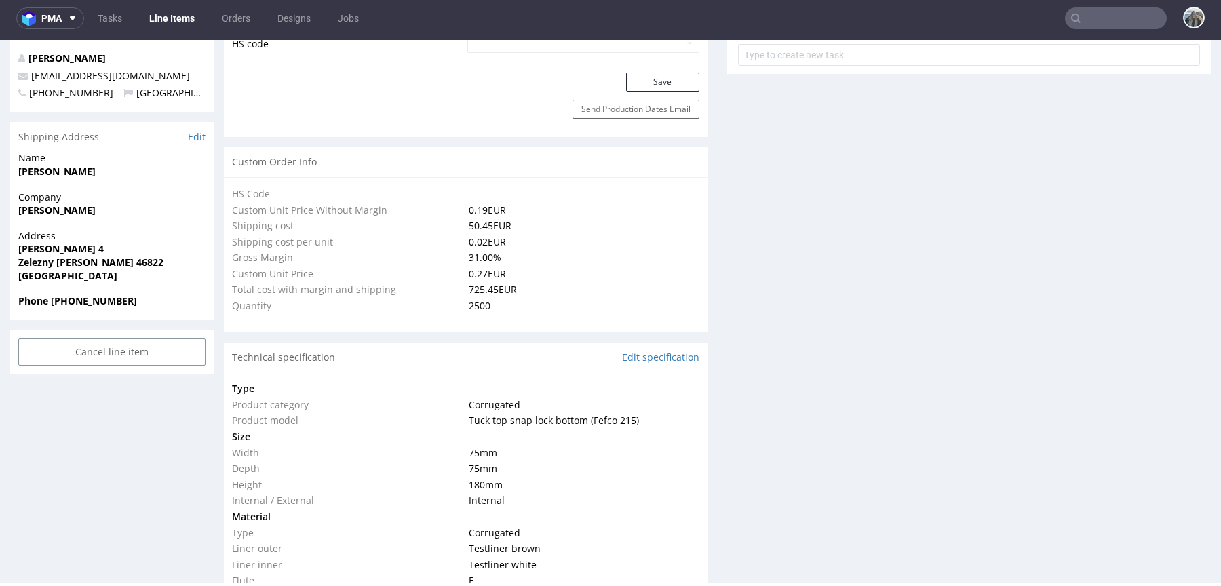
click at [1079, 17] on input "text" at bounding box center [1116, 18] width 102 height 22
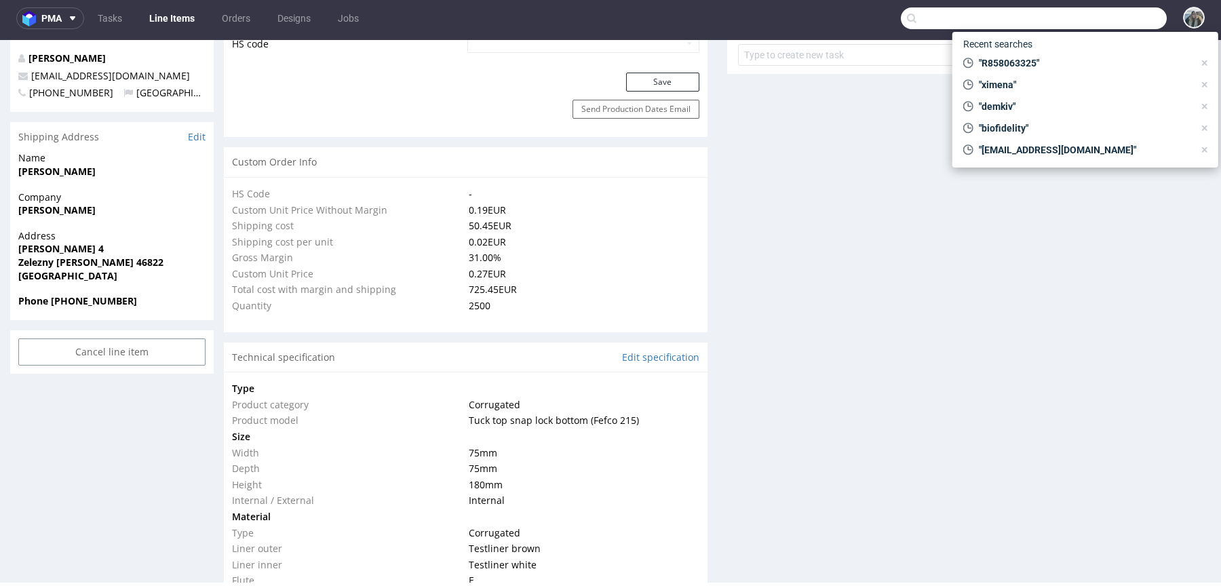
paste input "R926960959"
type input "R926960959"
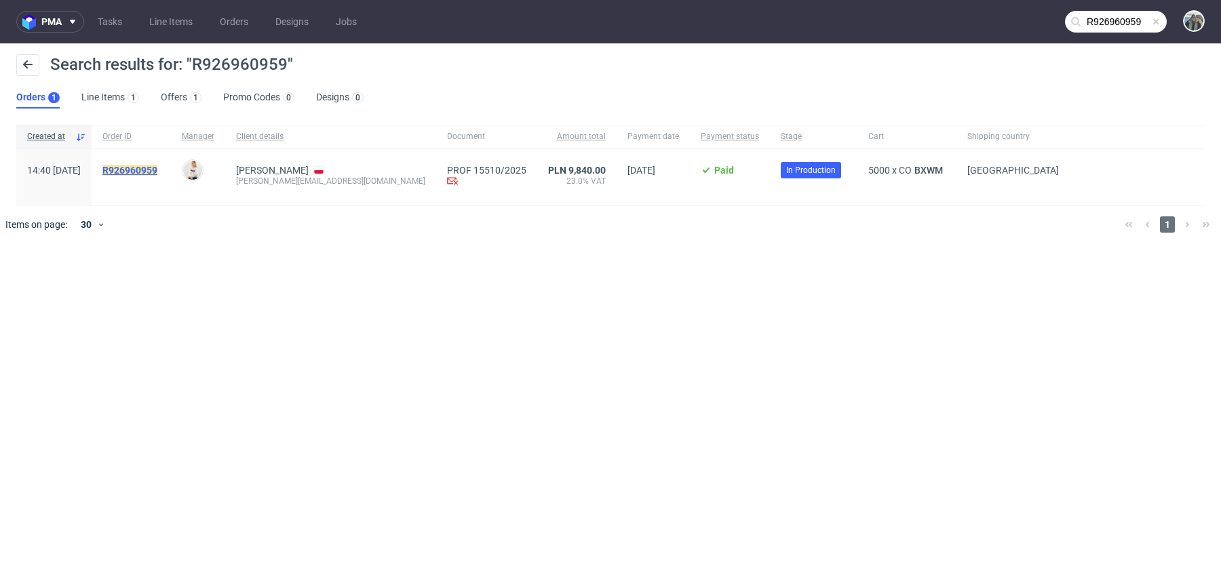
click at [157, 166] on mark "R926960959" at bounding box center [129, 170] width 55 height 11
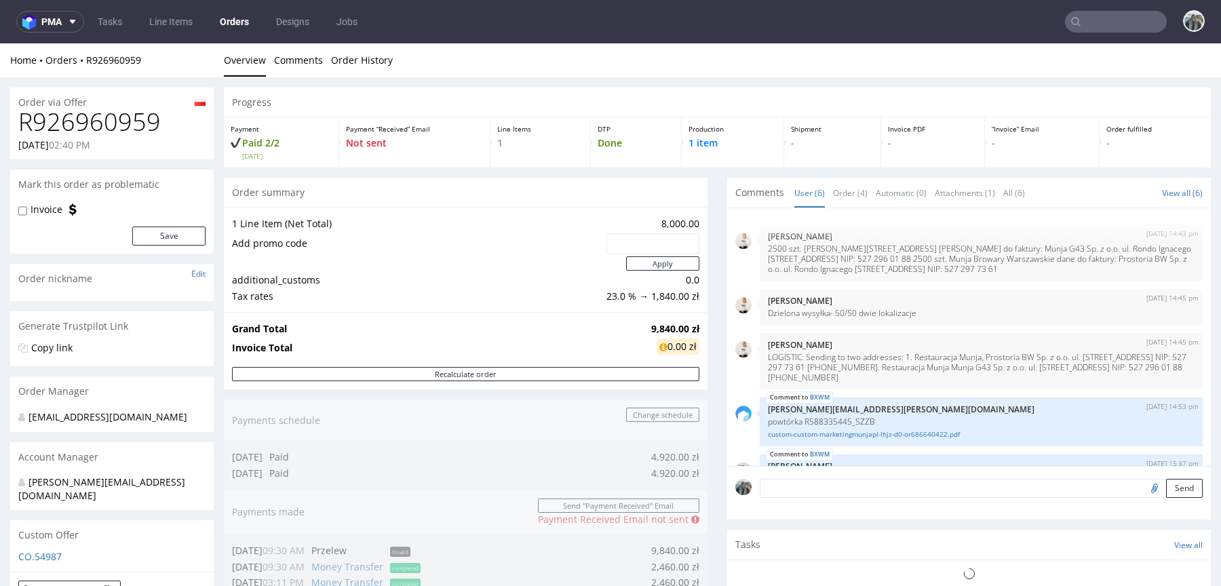
scroll to position [76, 0]
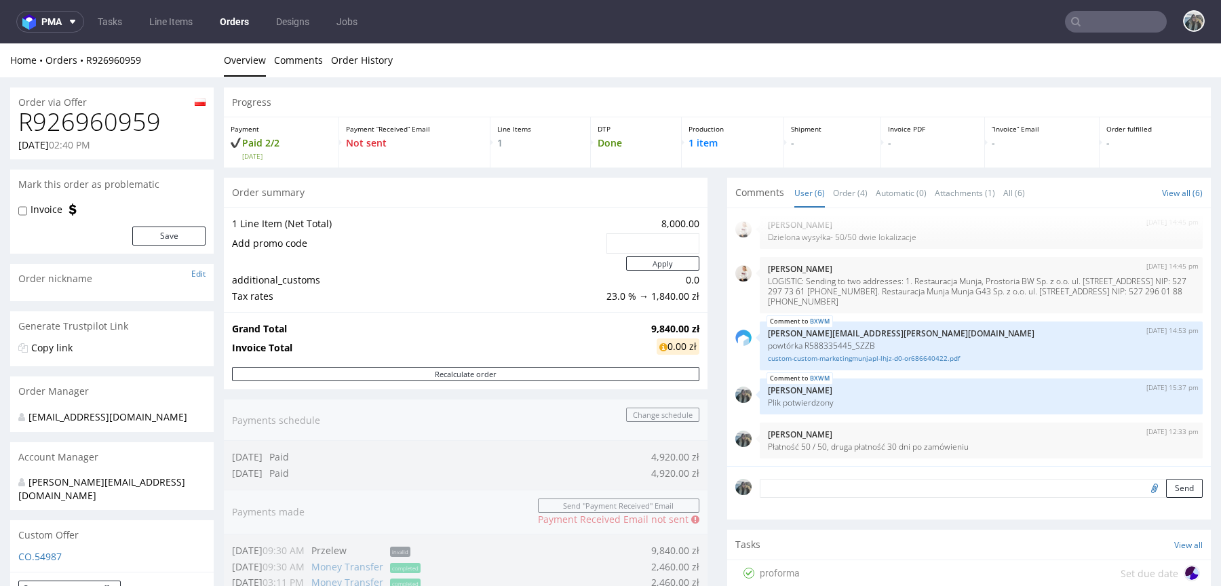
click at [1073, 9] on nav "pma Tasks Line Items Orders Designs Jobs" at bounding box center [610, 21] width 1221 height 43
click at [1082, 29] on input "text" at bounding box center [1116, 22] width 102 height 22
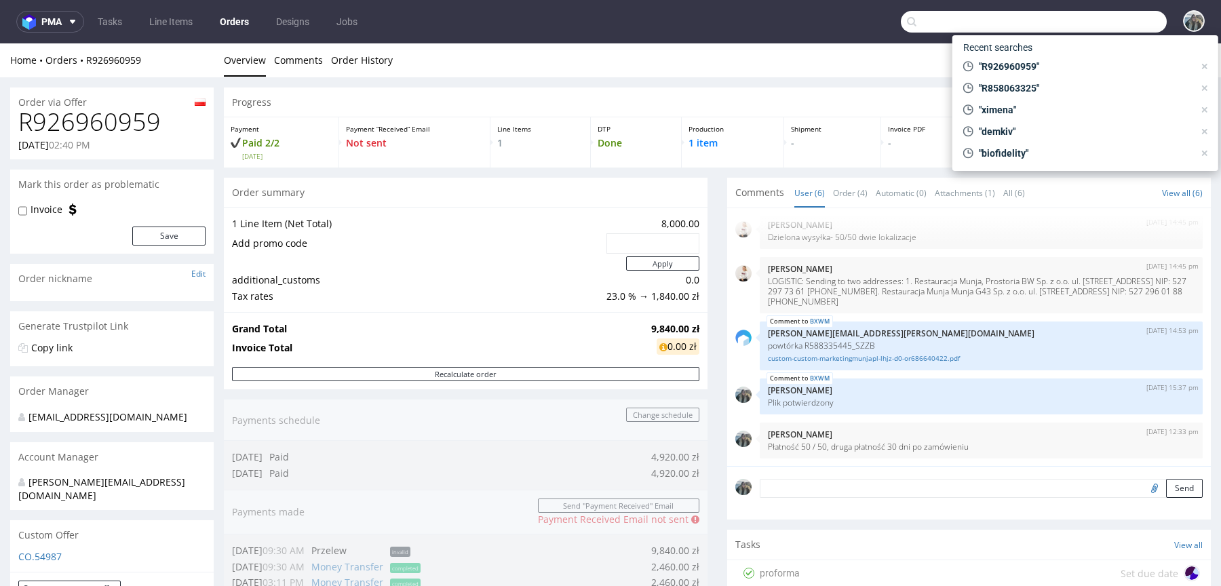
paste input "R926960959"
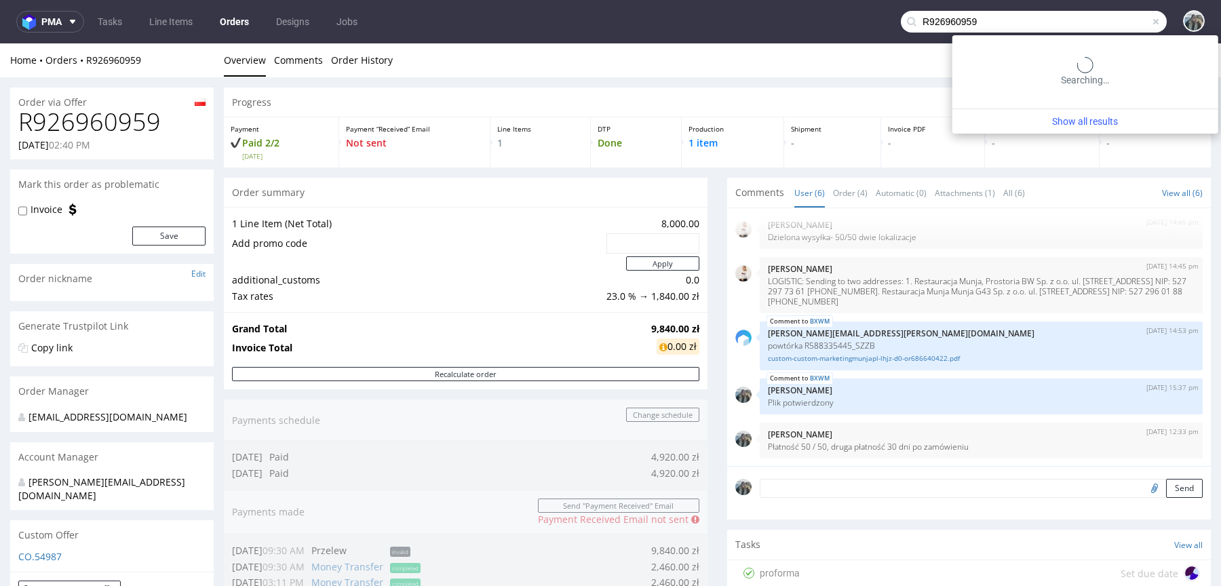
type input "R926960959"
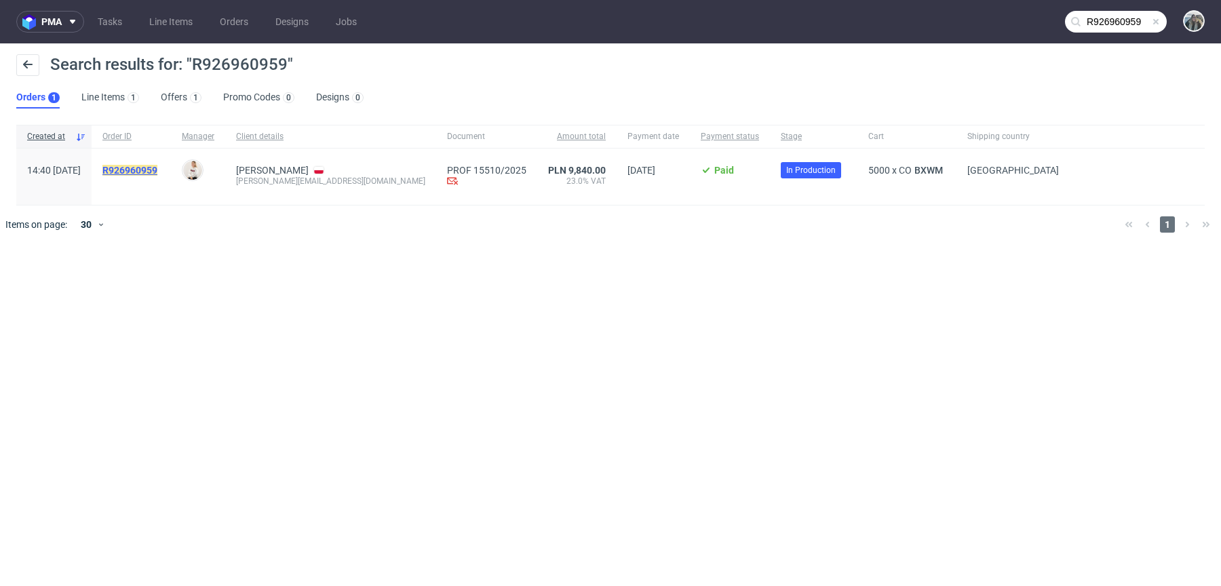
click at [157, 170] on mark "R926960959" at bounding box center [129, 170] width 55 height 11
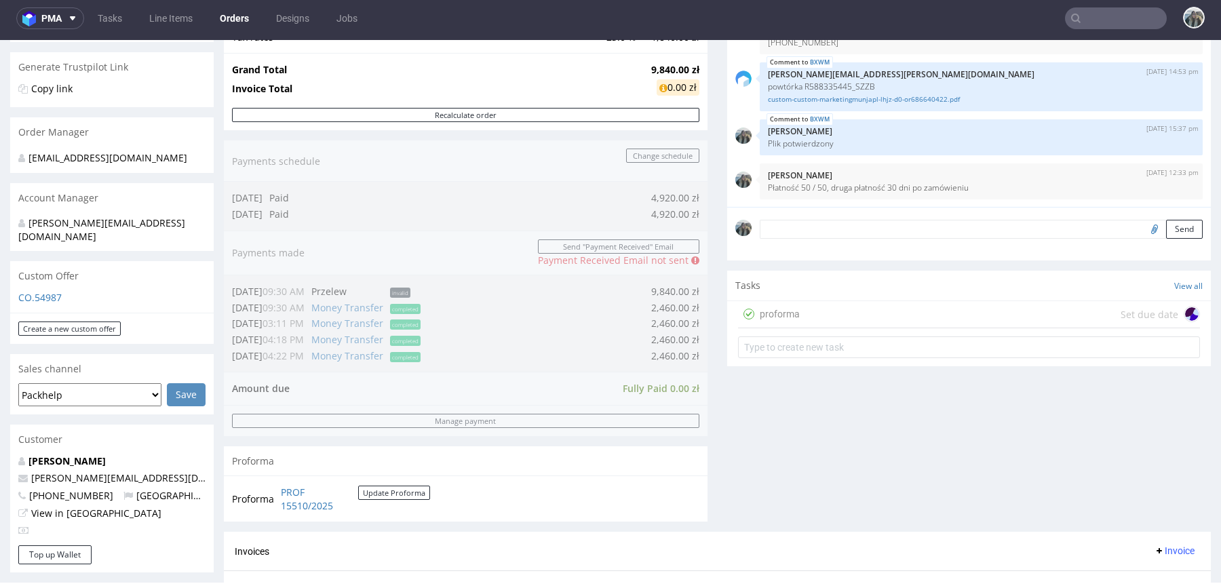
scroll to position [255, 0]
click at [1091, 13] on input "text" at bounding box center [1116, 18] width 102 height 22
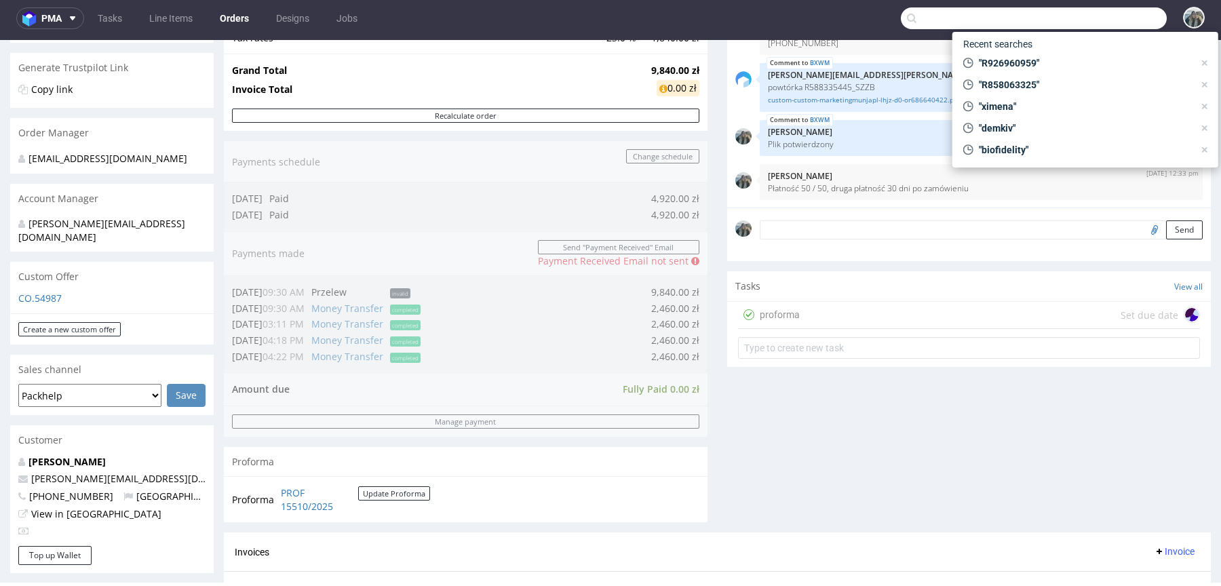
paste input "R083734190"
type input "R083734190"
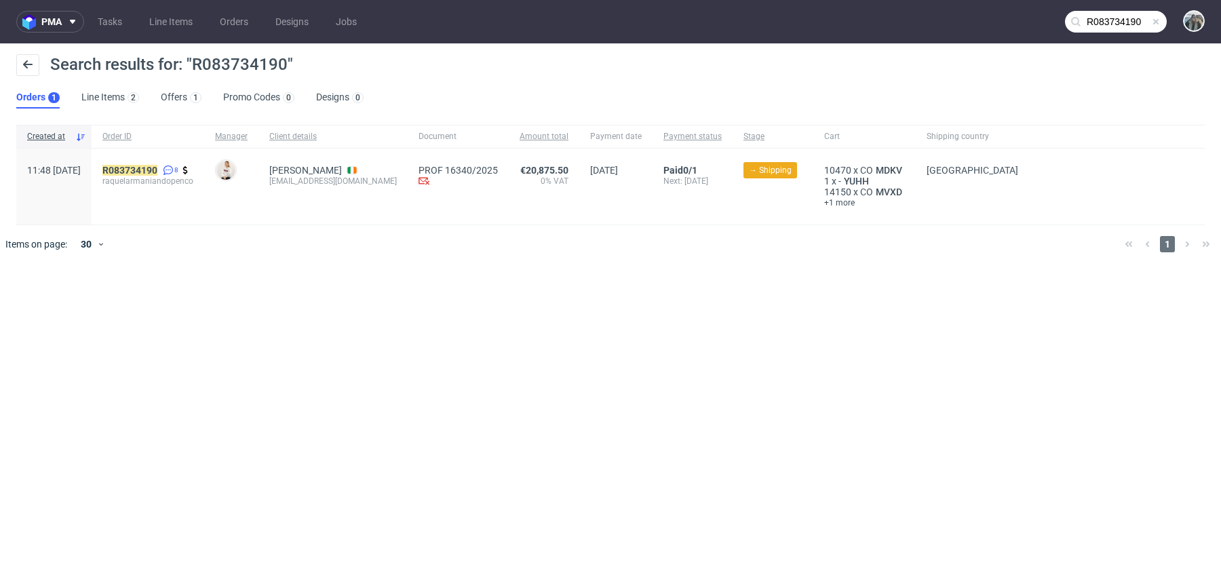
click at [170, 176] on span "raquelarmaniandopenco" at bounding box center [147, 181] width 91 height 11
click at [158, 157] on div "R083734190 8 raquelarmaniandopenco" at bounding box center [148, 187] width 113 height 76
click at [153, 168] on mark "R083734190" at bounding box center [129, 170] width 55 height 11
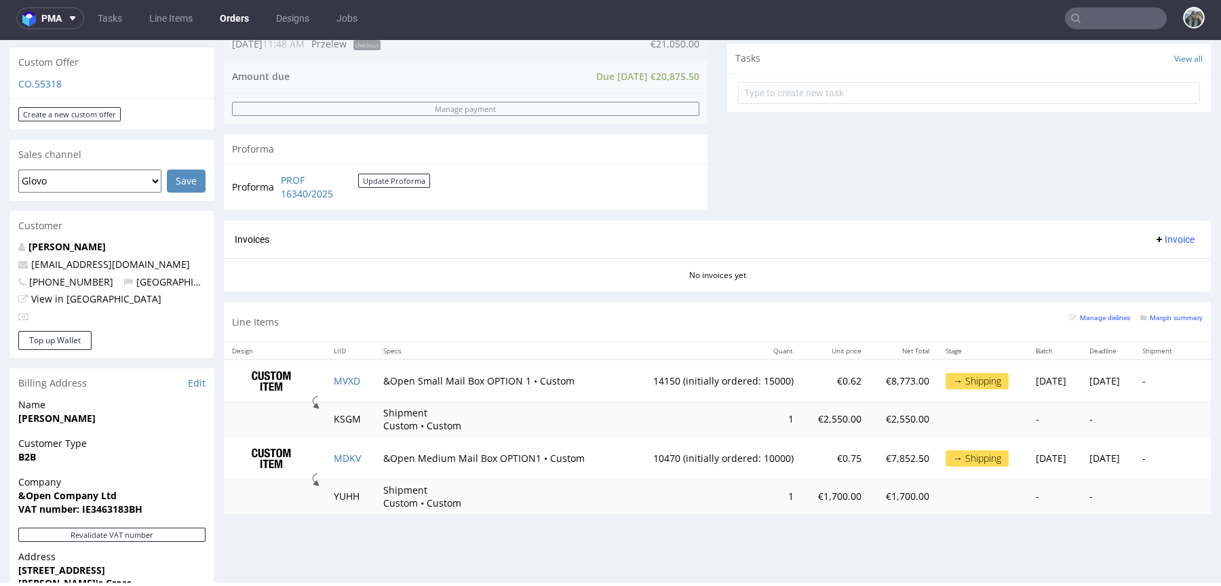
scroll to position [489, 0]
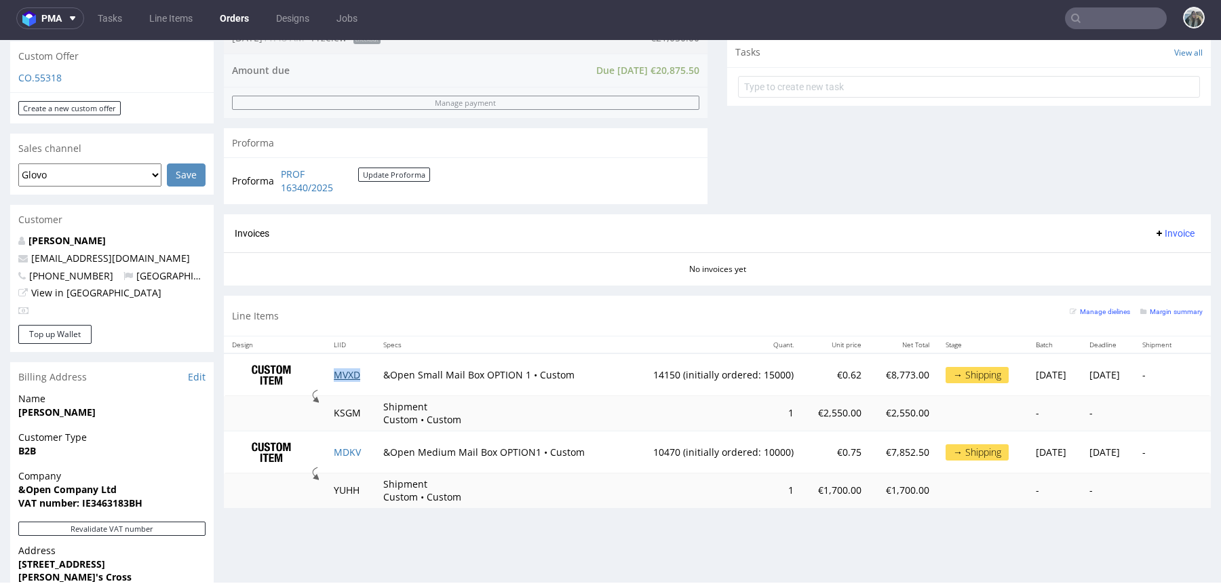
click at [334, 372] on link "MVXD" at bounding box center [347, 374] width 26 height 13
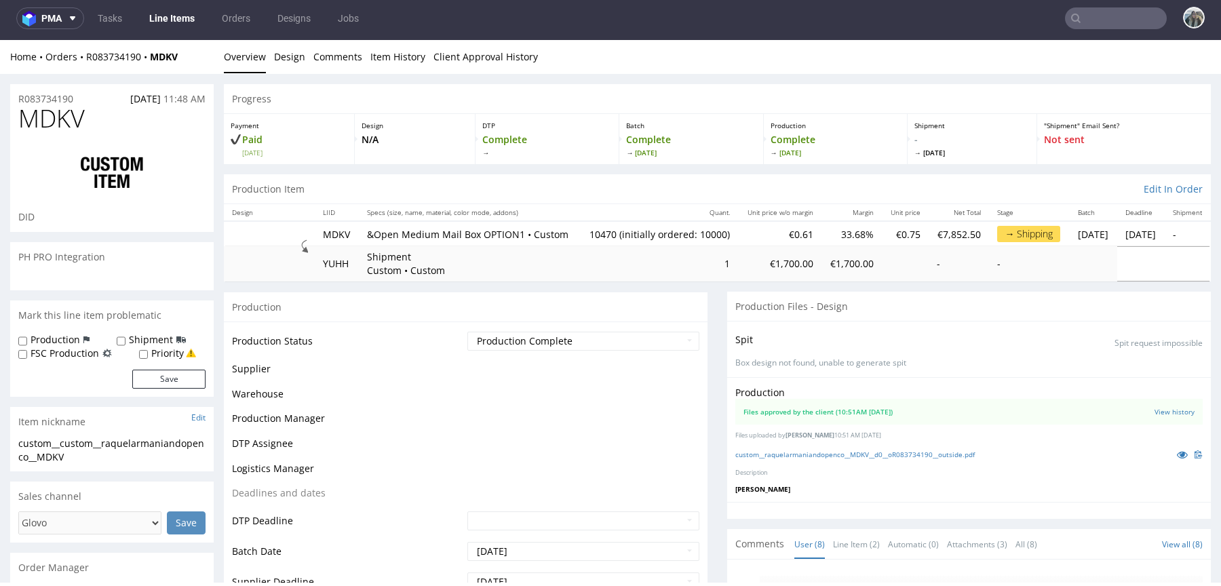
scroll to position [210, 0]
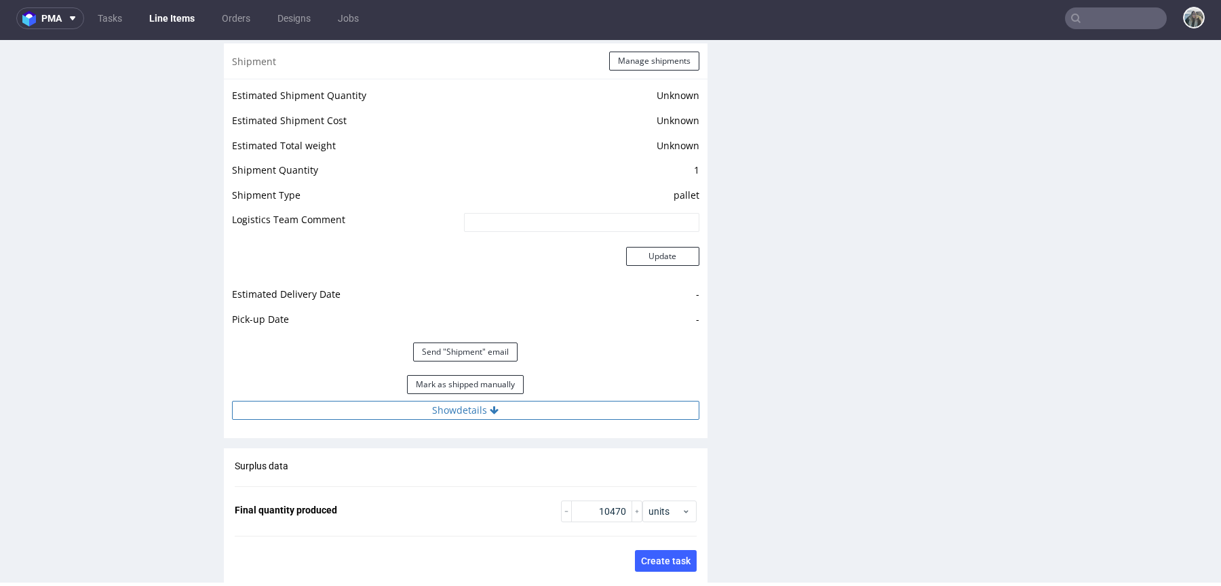
click at [545, 415] on button "Show details" at bounding box center [465, 410] width 467 height 19
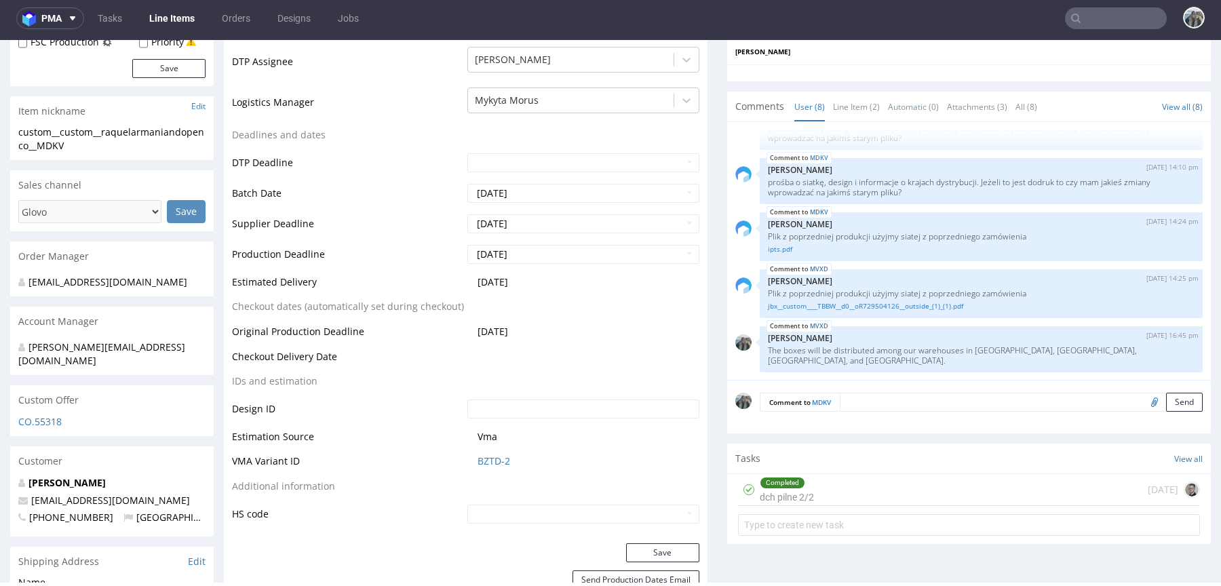
scroll to position [0, 0]
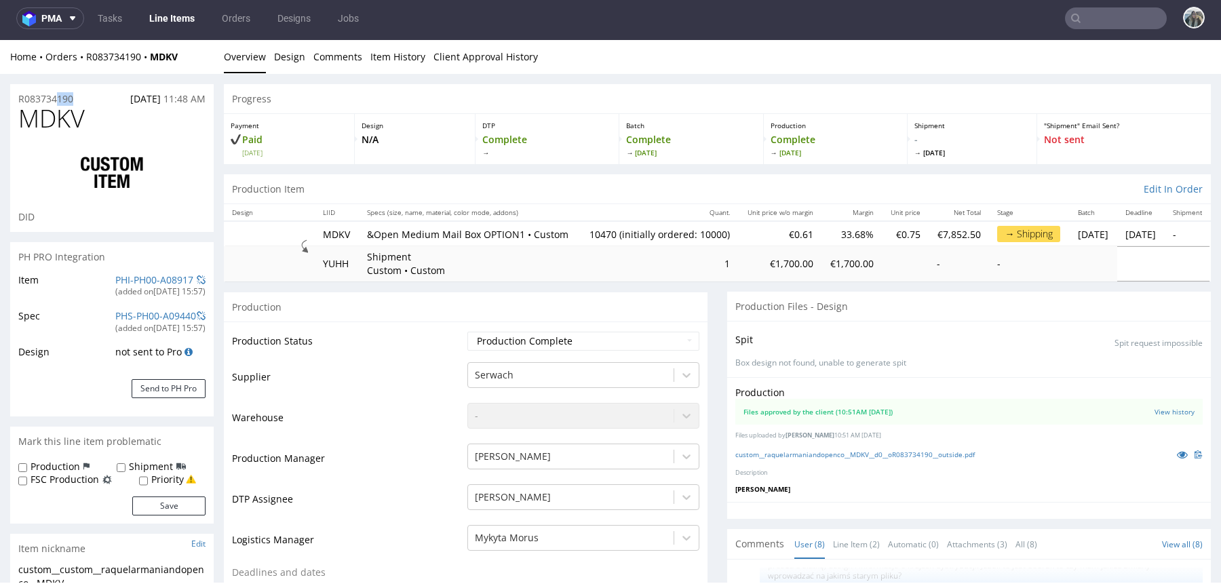
drag, startPoint x: 87, startPoint y: 102, endPoint x: 0, endPoint y: 102, distance: 86.9
copy p "R083734190"
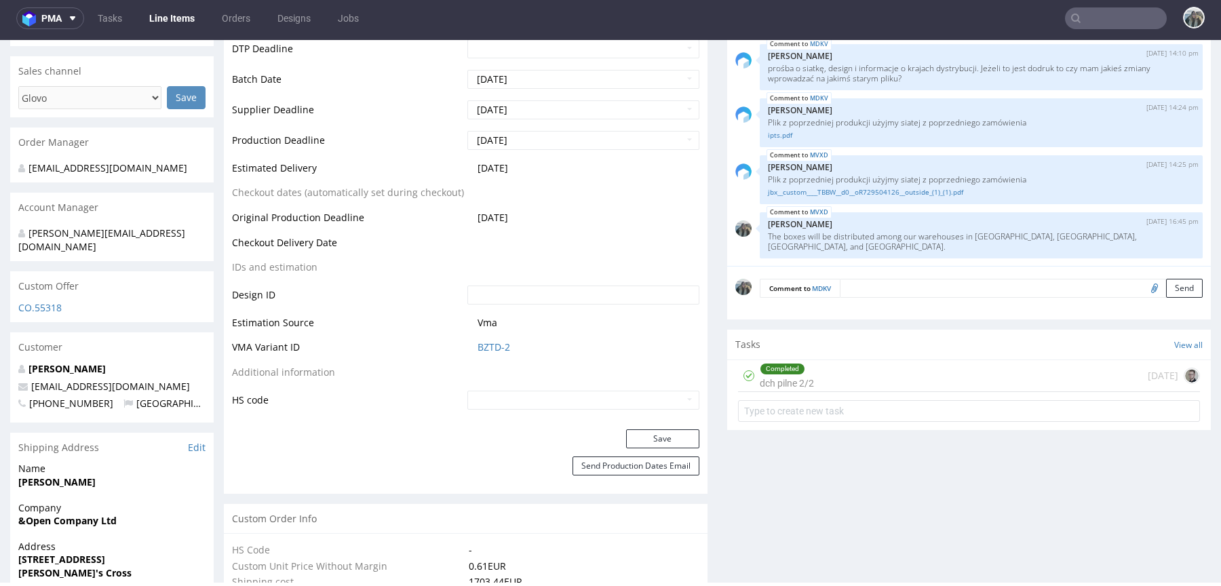
scroll to position [609, 0]
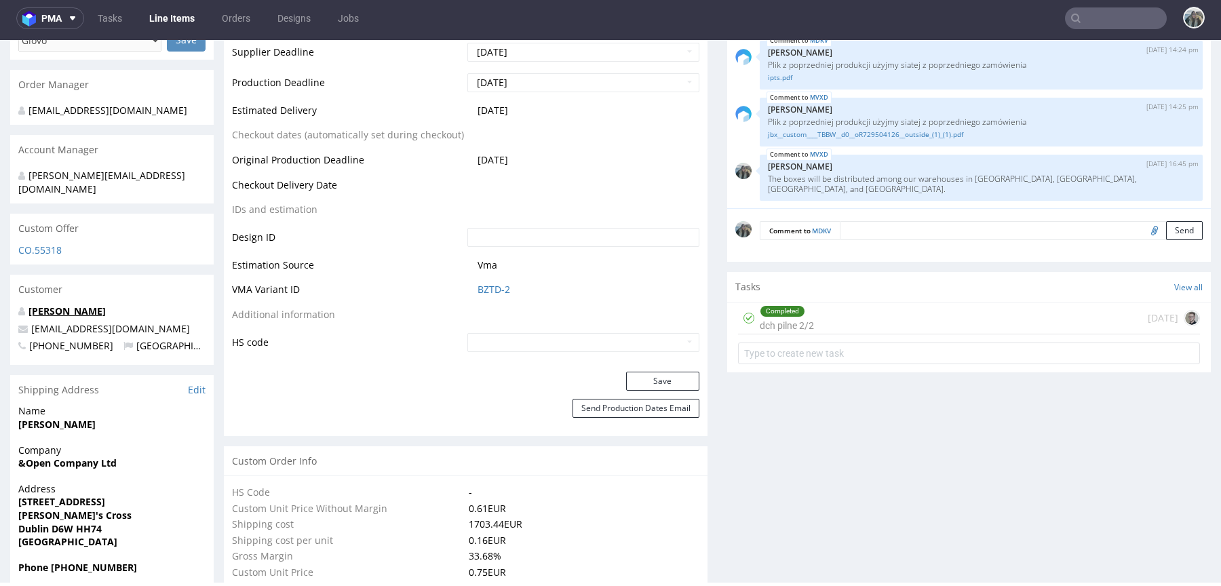
click at [66, 305] on link "Gabriela Fernandes" at bounding box center [66, 311] width 77 height 13
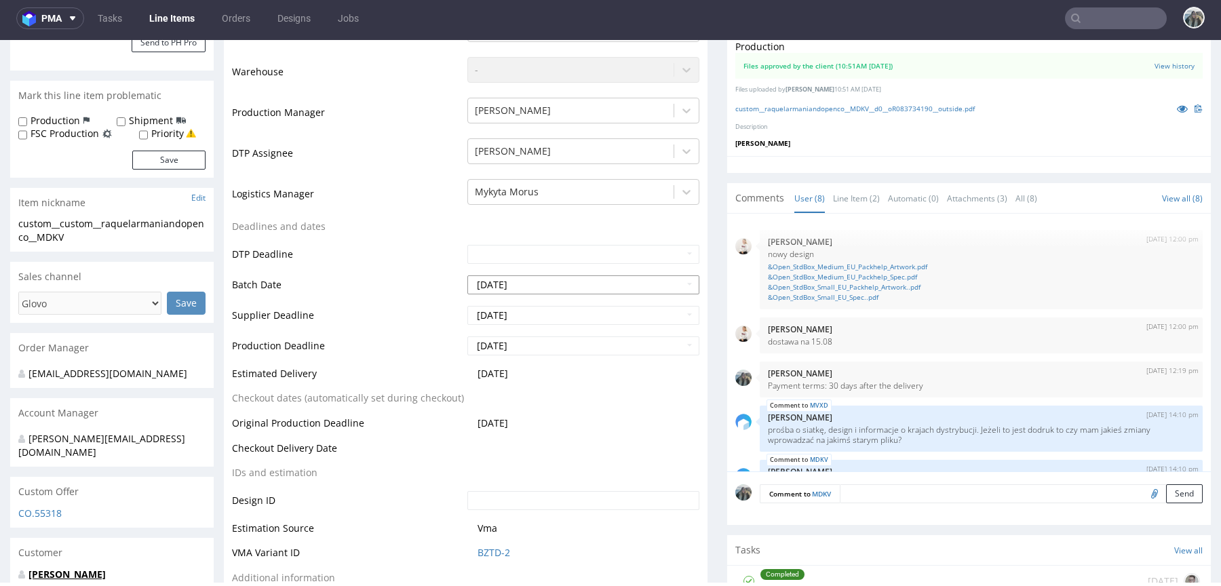
scroll to position [0, 0]
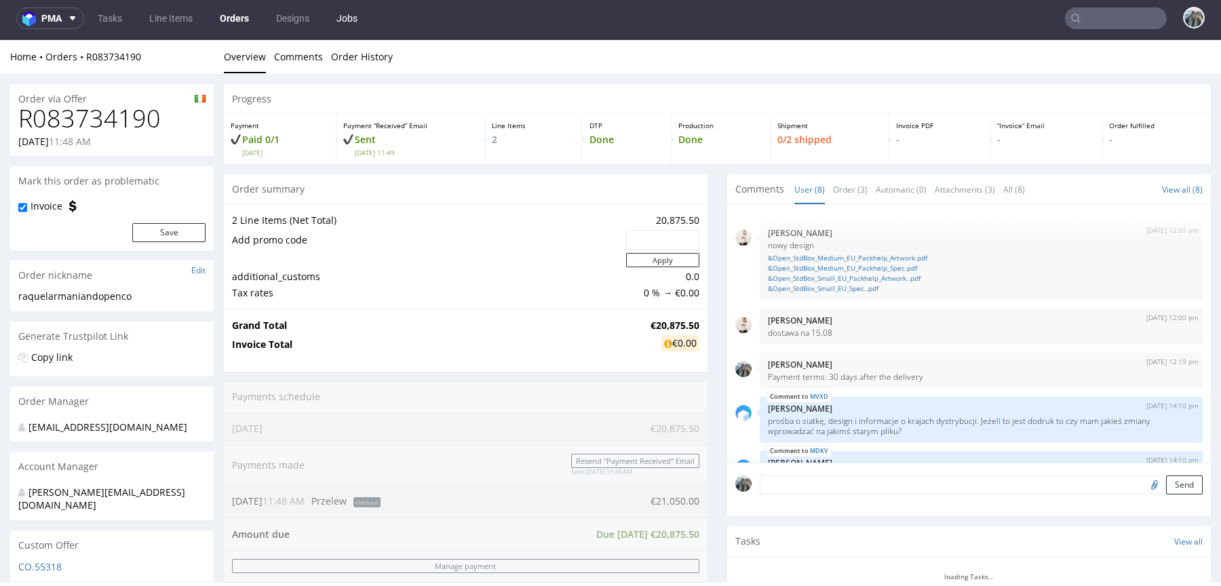
scroll to position [210, 0]
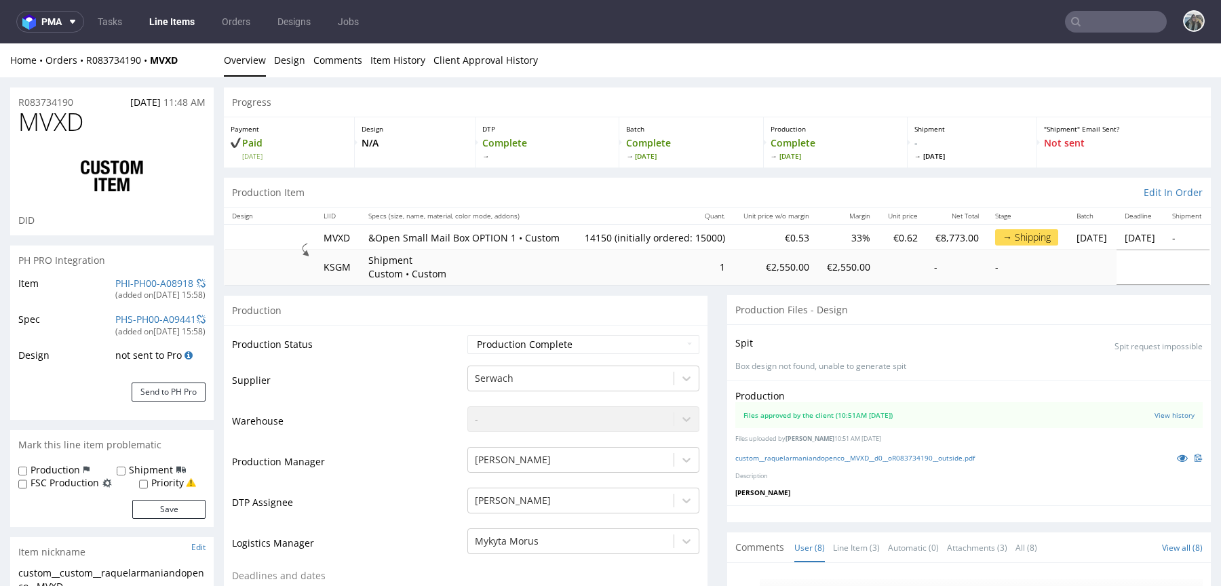
scroll to position [210, 0]
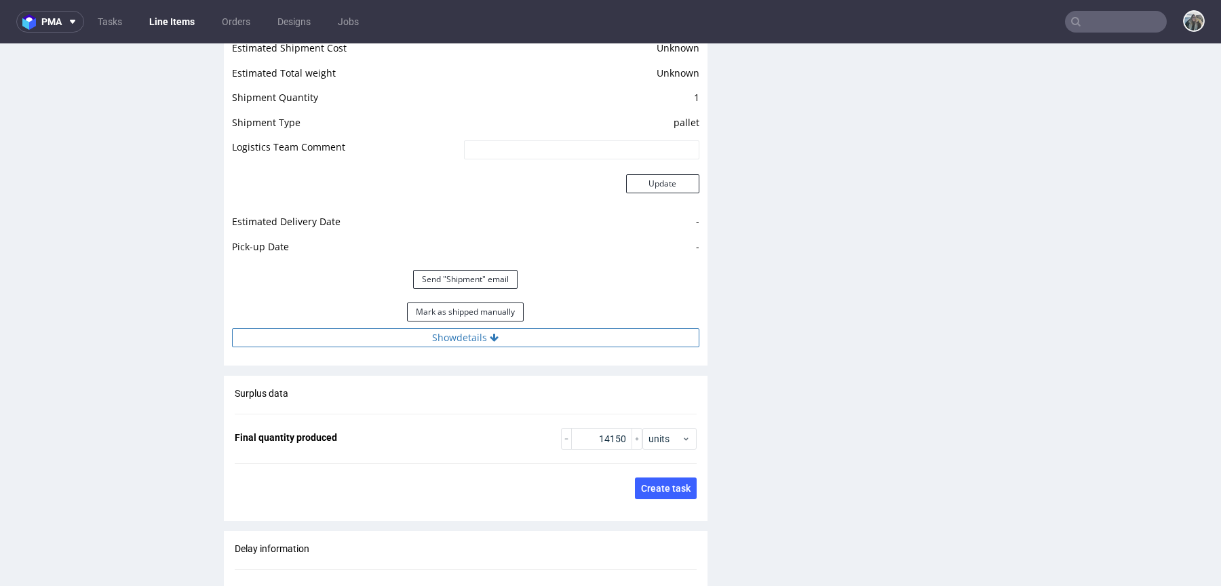
click at [500, 347] on button "Show details" at bounding box center [465, 337] width 467 height 19
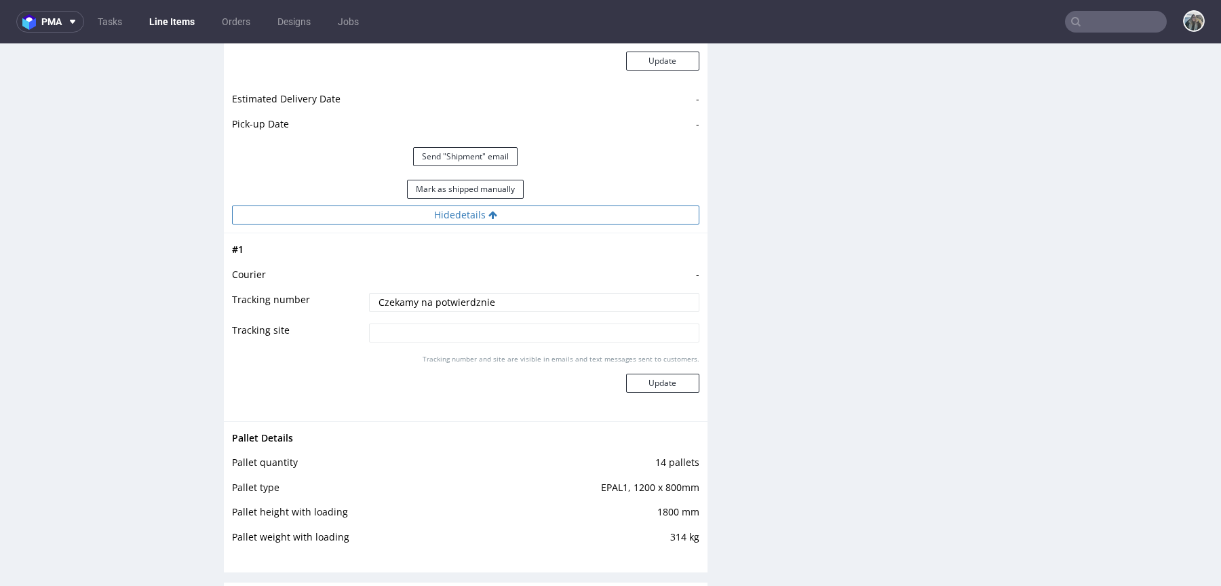
scroll to position [1953, 0]
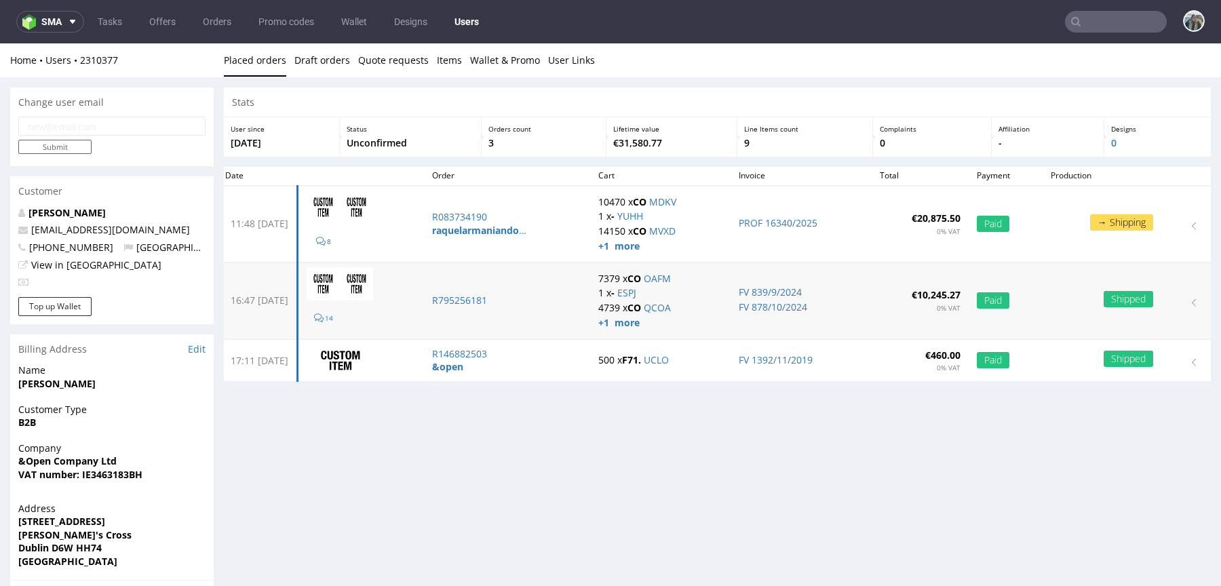
click at [487, 290] on td "R795256181" at bounding box center [507, 301] width 166 height 76
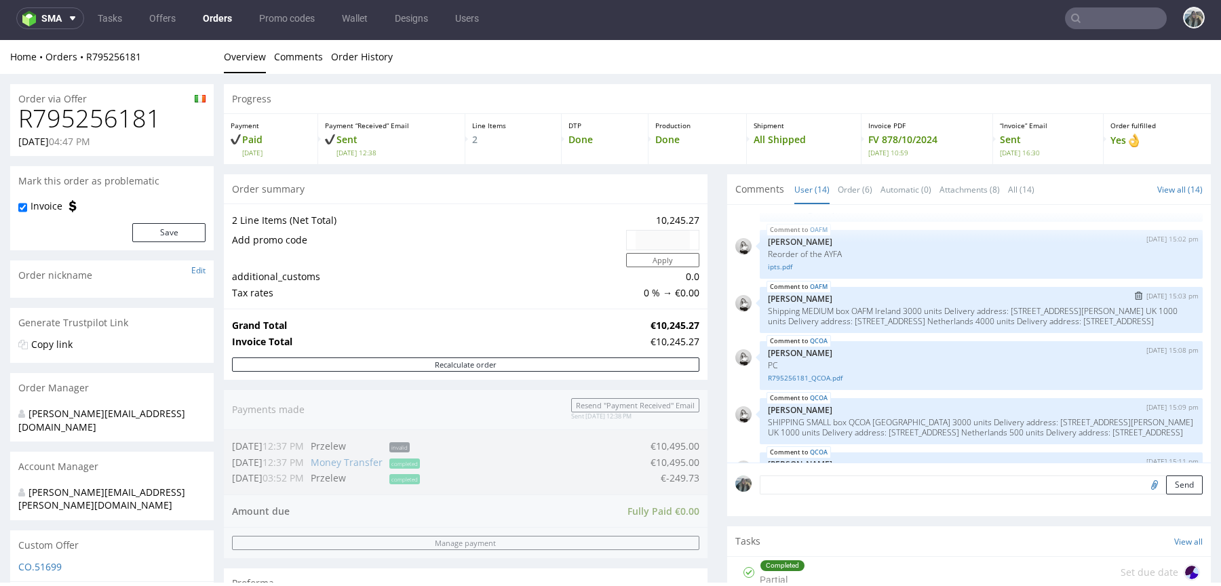
scroll to position [70, 0]
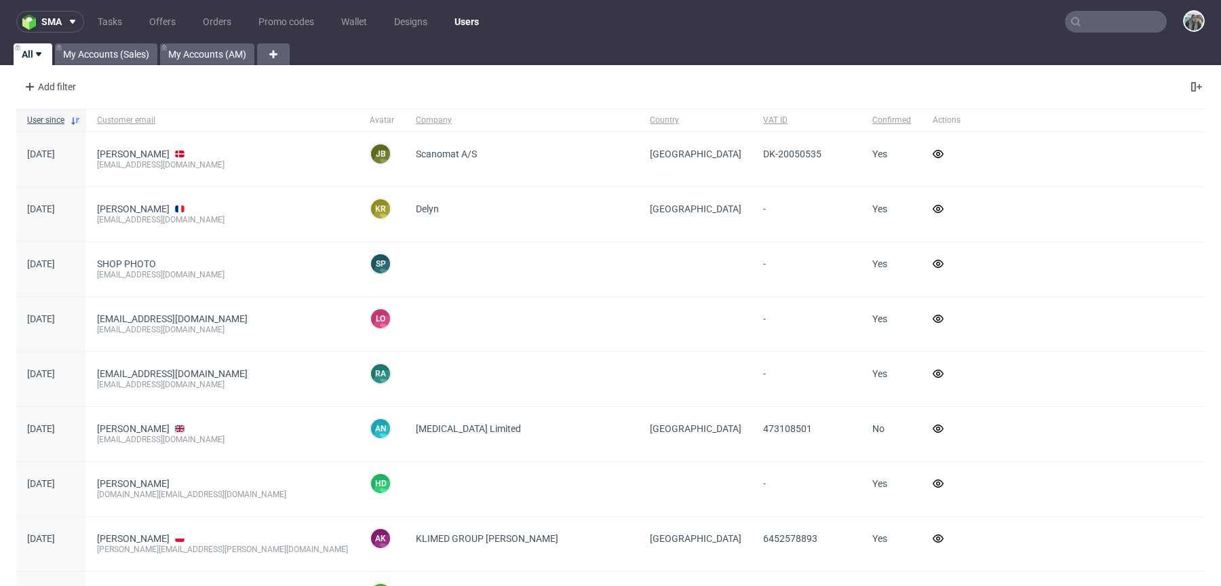
click at [1101, 18] on input "text" at bounding box center [1116, 22] width 102 height 22
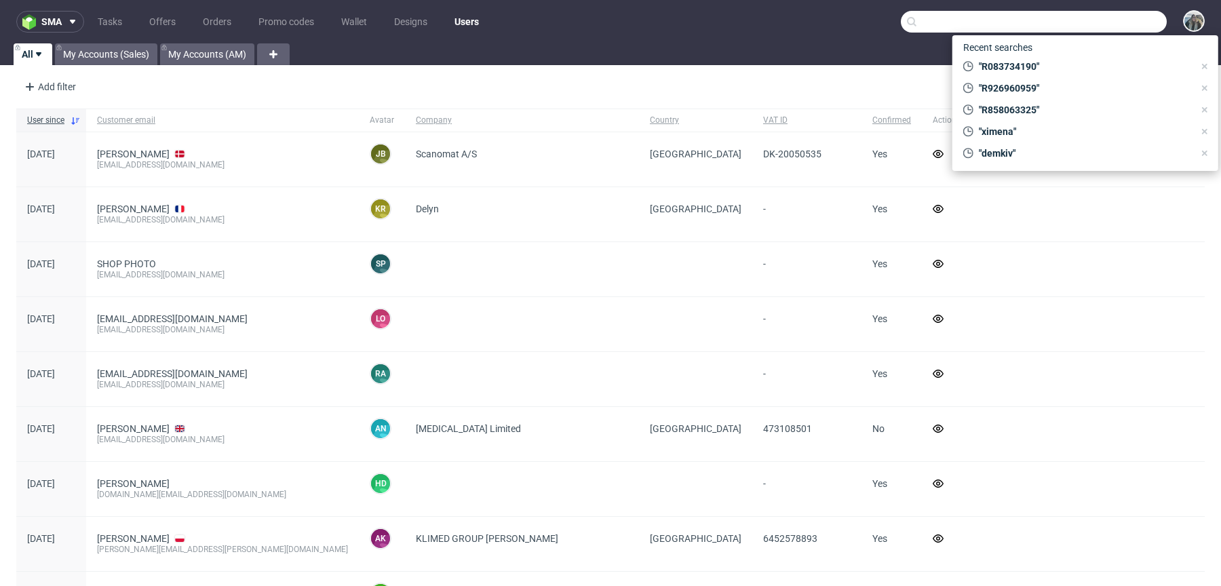
paste input "R903095205"
type input "R903095205"
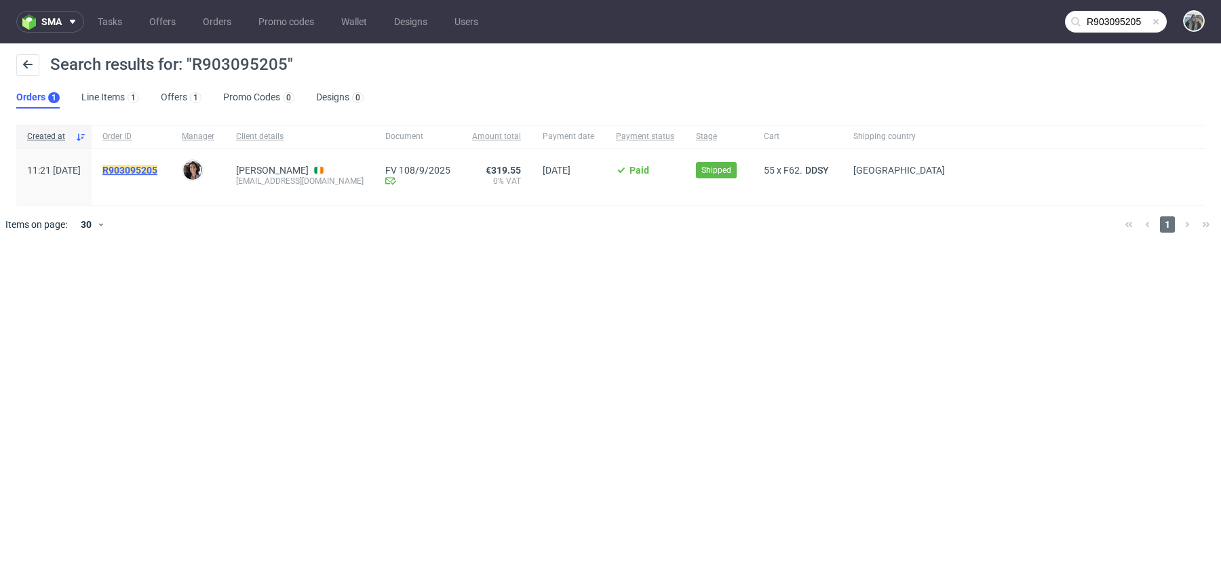
click at [157, 173] on mark "R903095205" at bounding box center [129, 170] width 55 height 11
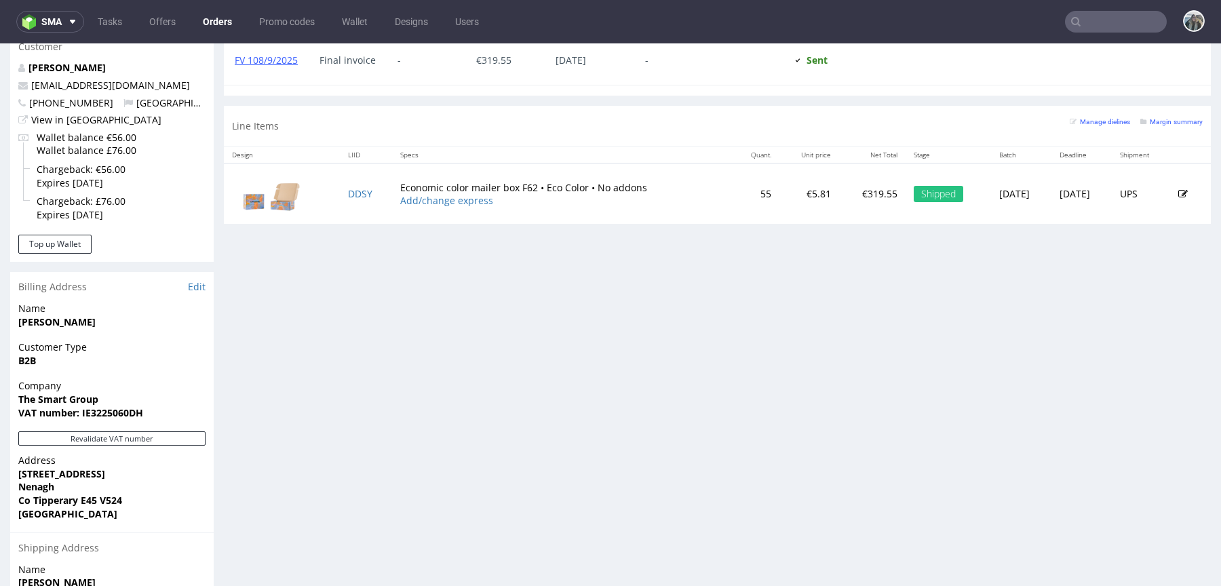
scroll to position [656, 0]
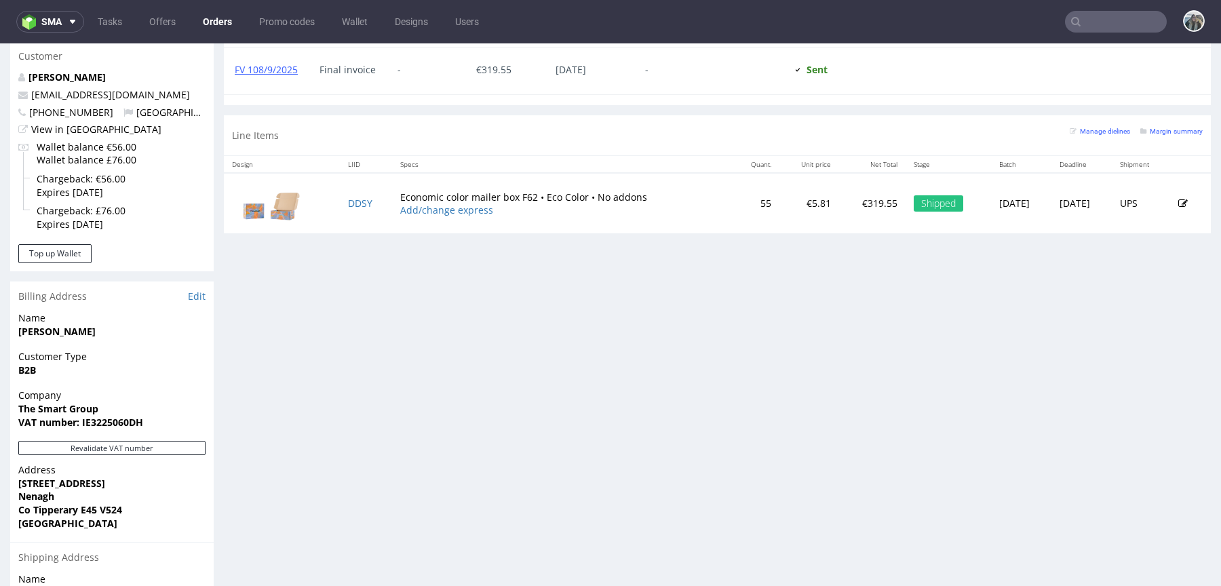
click at [1090, 26] on input "text" at bounding box center [1116, 22] width 102 height 22
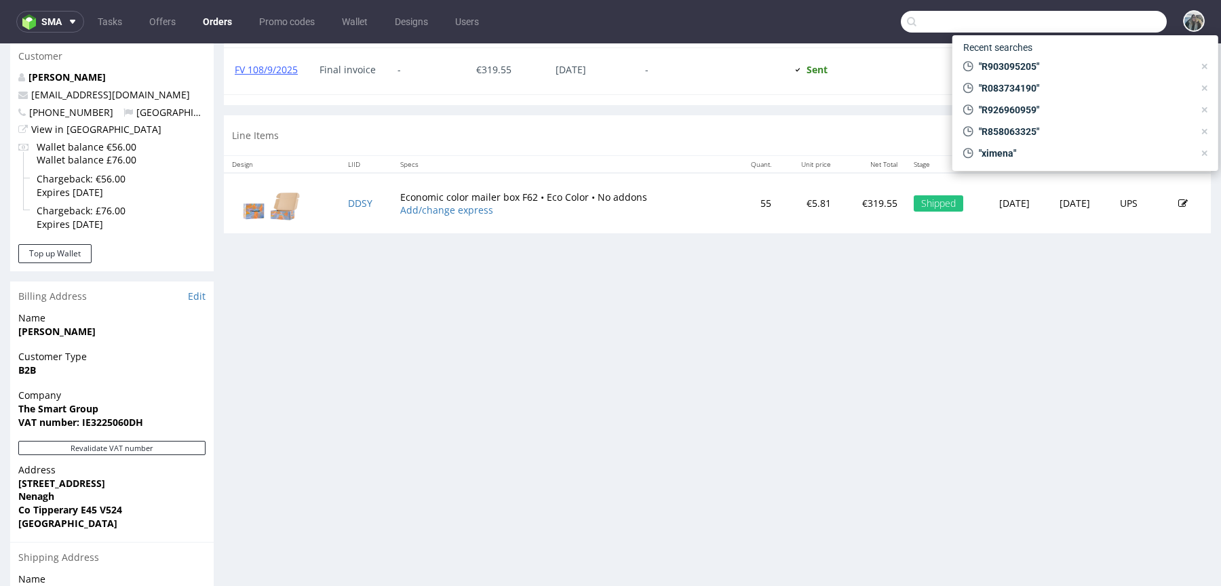
paste input "R903095205"
type input "R903095205"
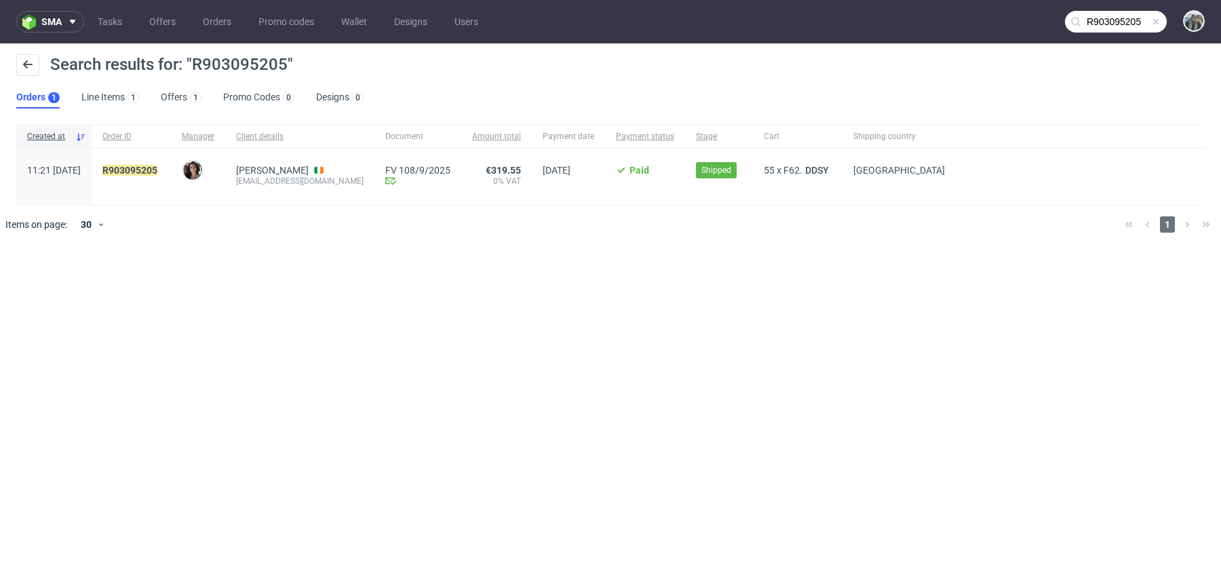
click at [160, 175] on span "R903095205" at bounding box center [131, 177] width 58 height 24
click at [157, 170] on mark "R903095205" at bounding box center [129, 170] width 55 height 11
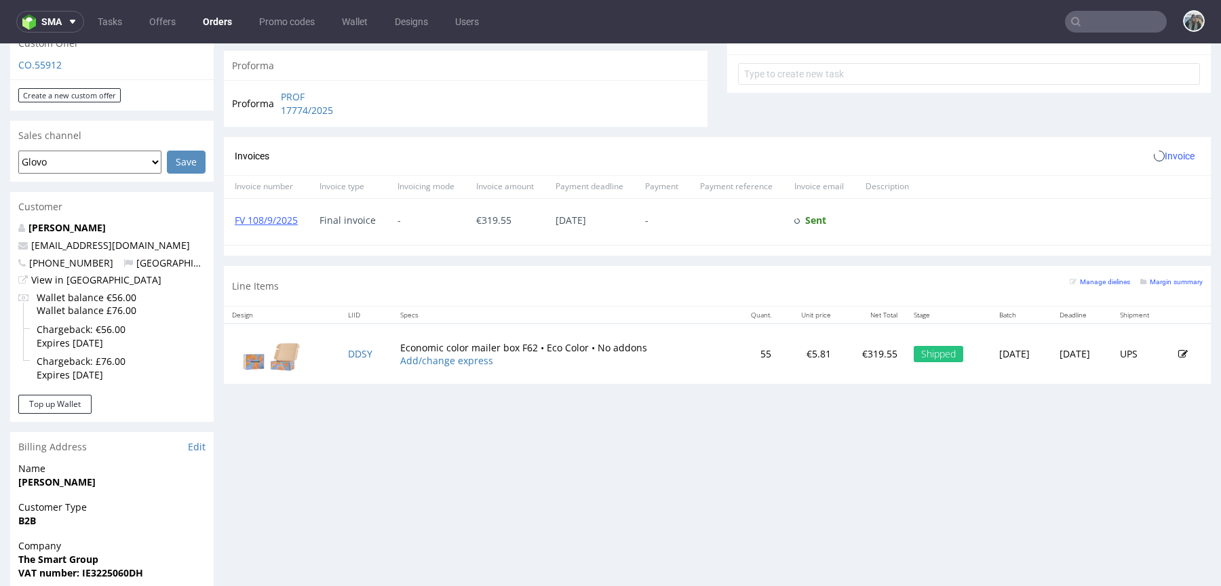
scroll to position [619, 0]
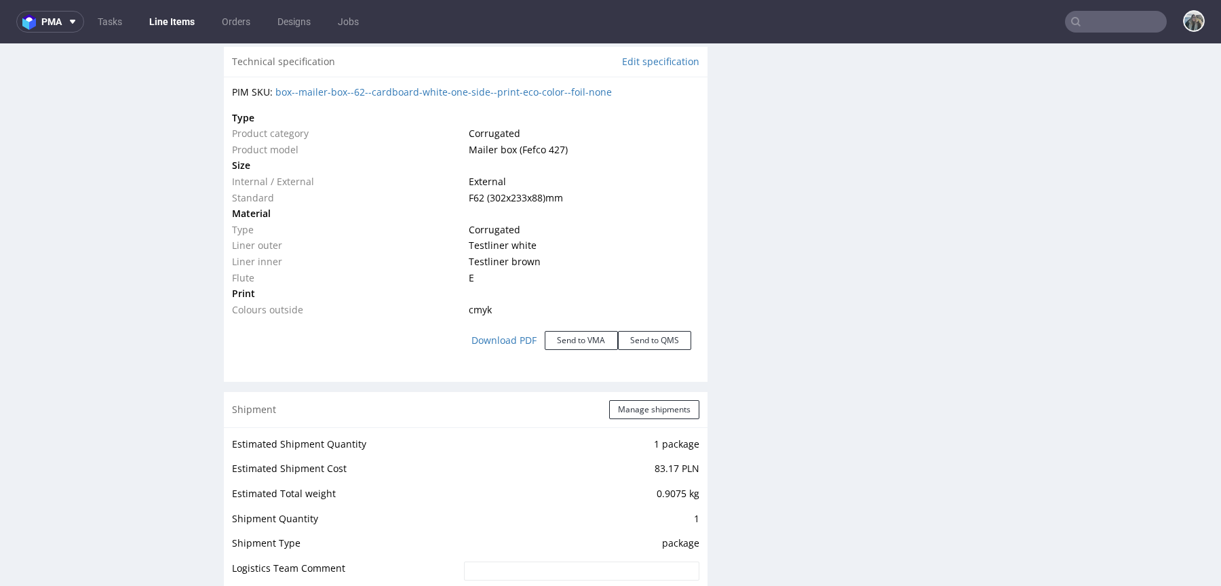
scroll to position [1629, 0]
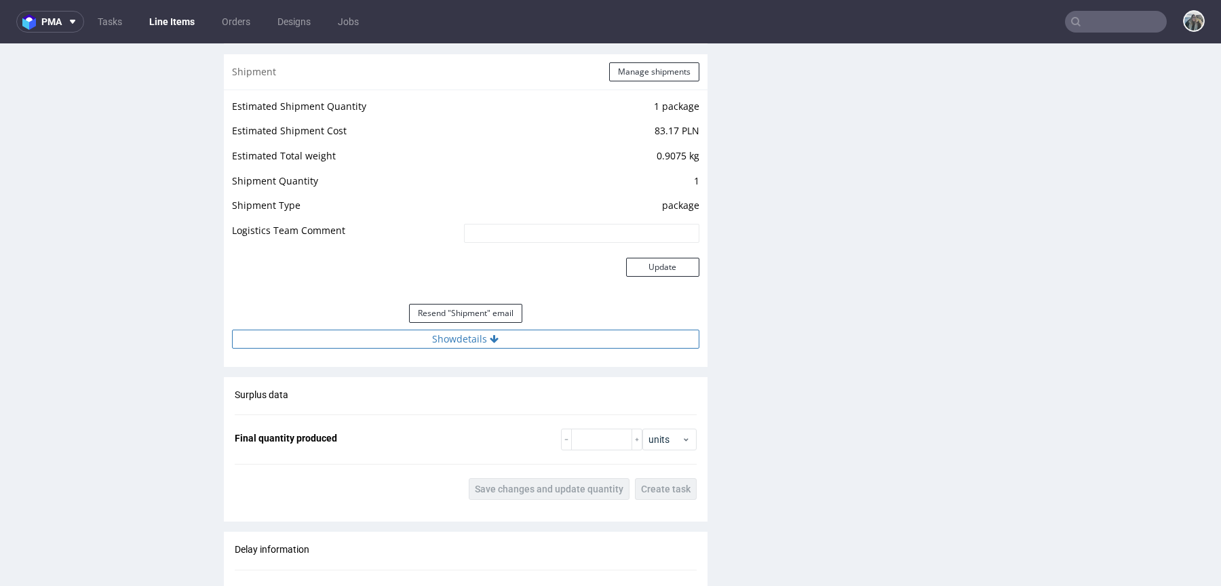
click at [457, 343] on button "Show details" at bounding box center [465, 339] width 467 height 19
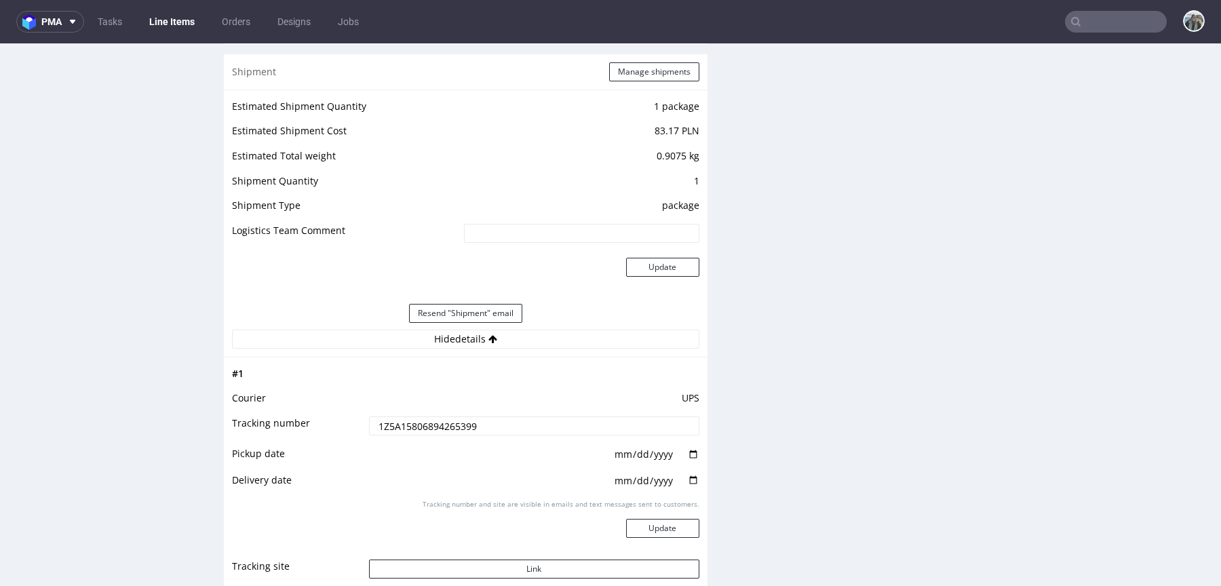
click at [439, 425] on input "1Z5A15806894265399" at bounding box center [534, 426] width 330 height 19
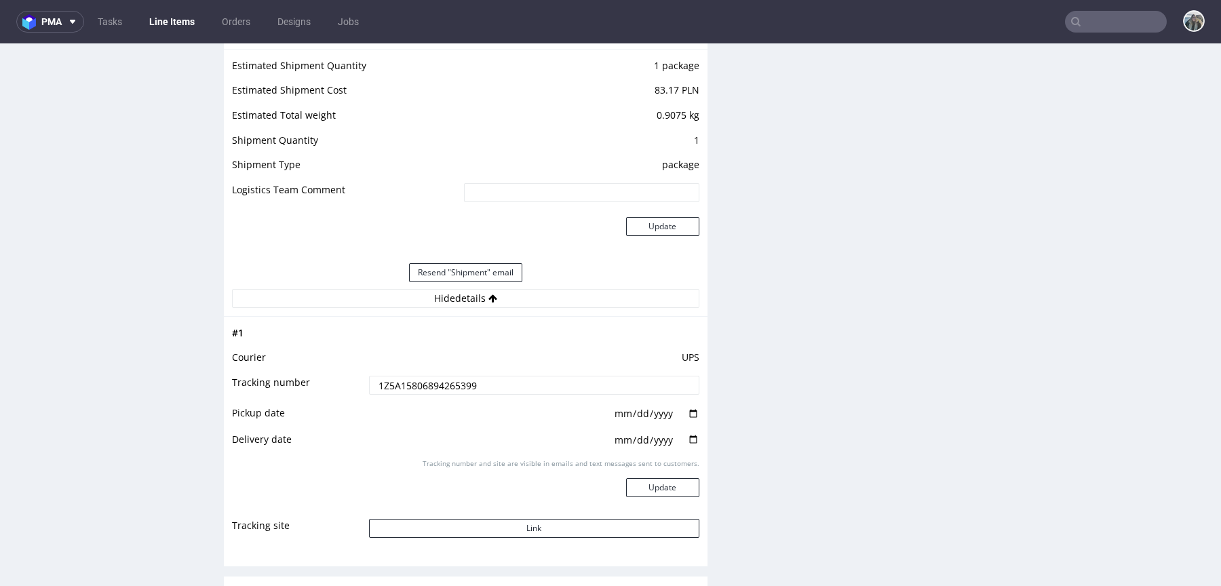
scroll to position [1683, 0]
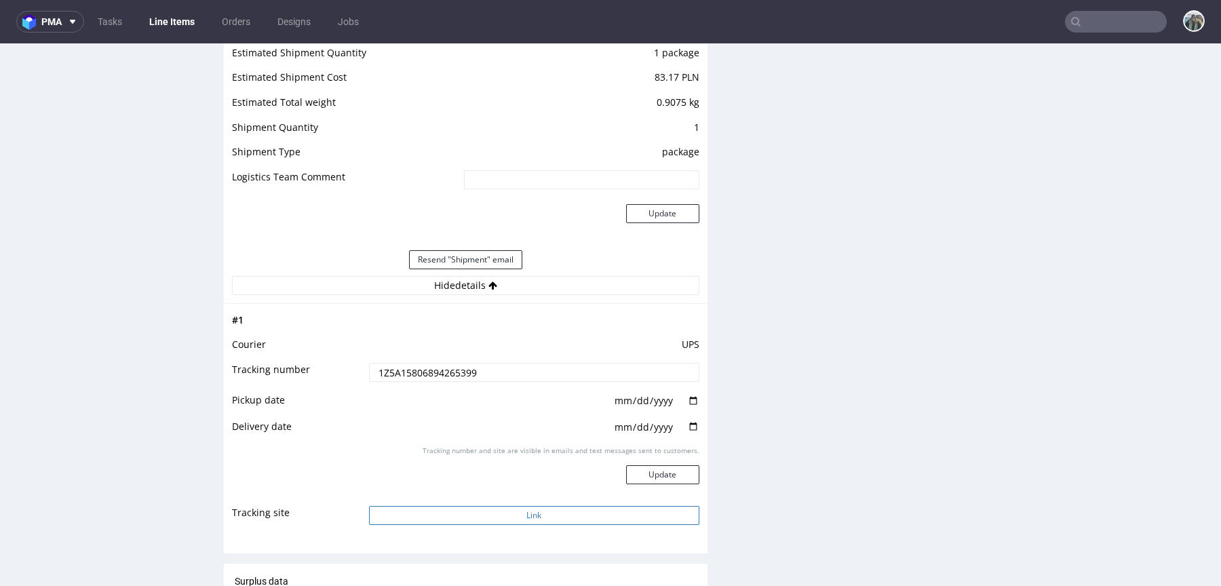
click at [471, 514] on button "Link" at bounding box center [534, 515] width 330 height 19
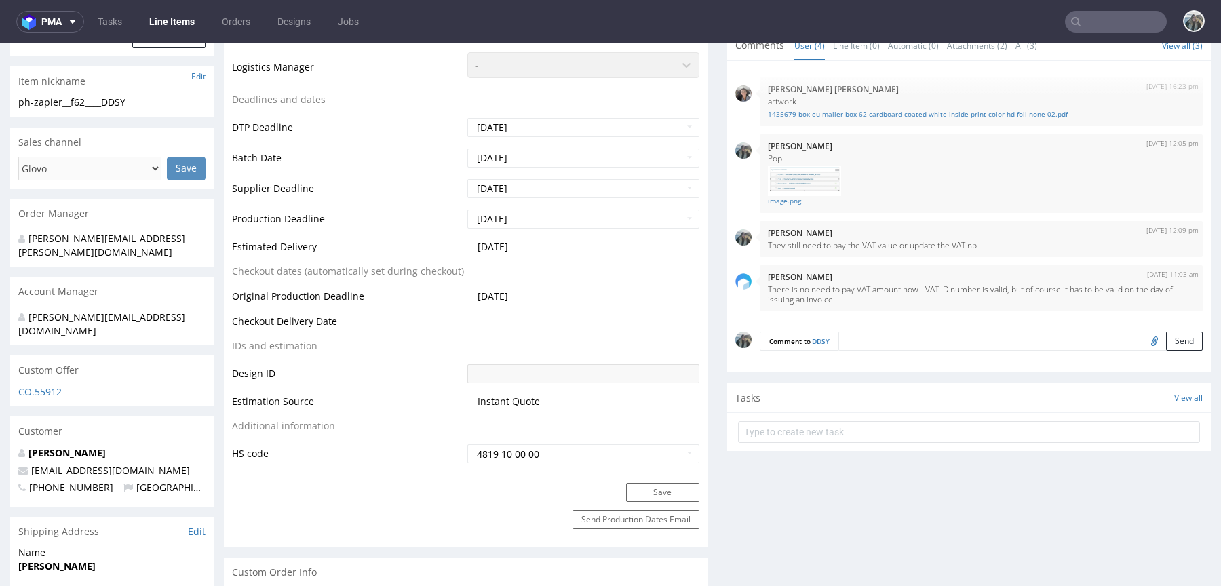
scroll to position [0, 0]
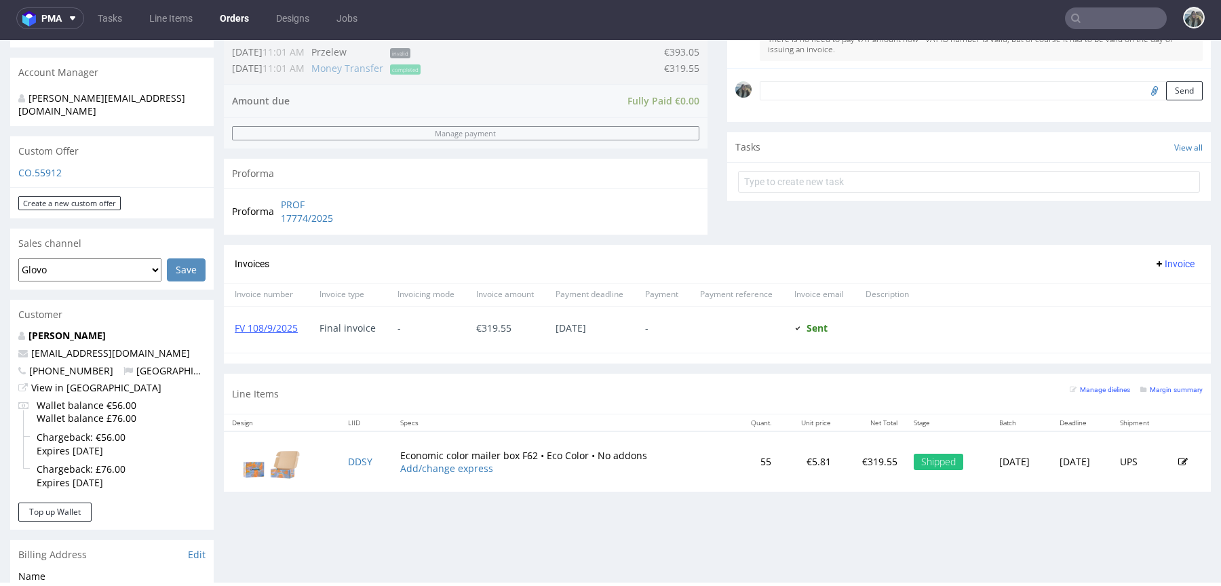
scroll to position [66, 0]
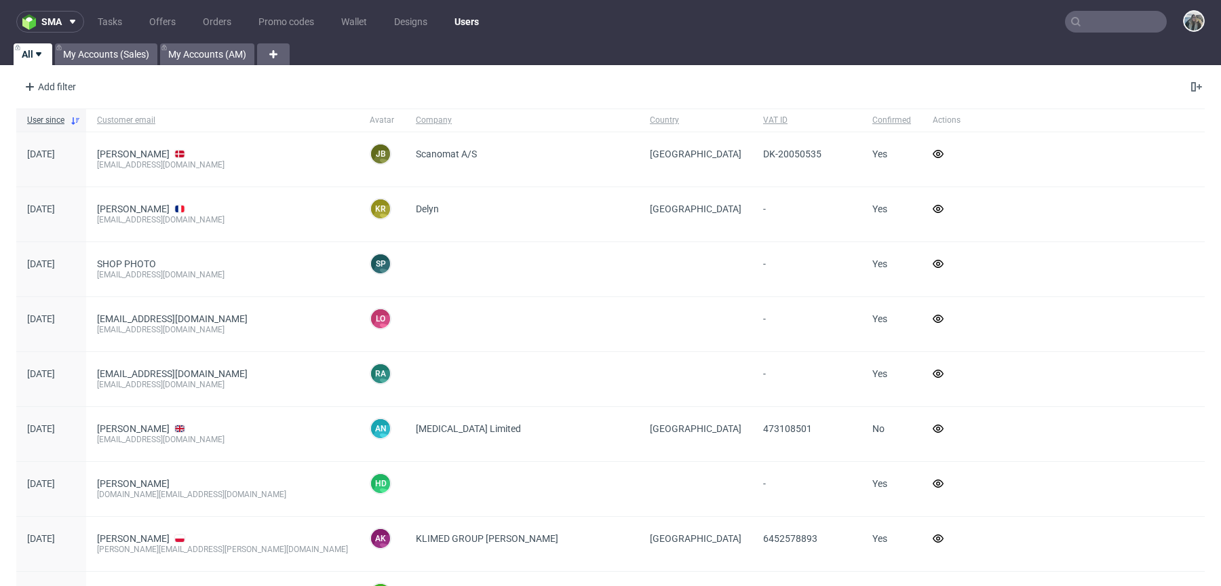
click at [1073, 30] on input "text" at bounding box center [1116, 22] width 102 height 22
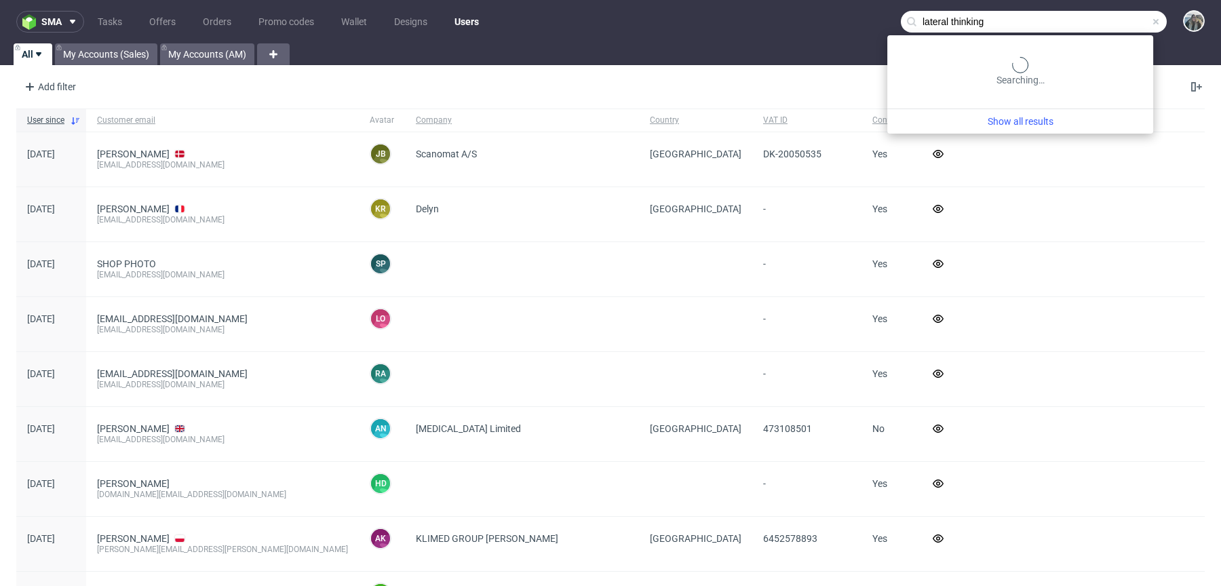
type input "lateral thinking"
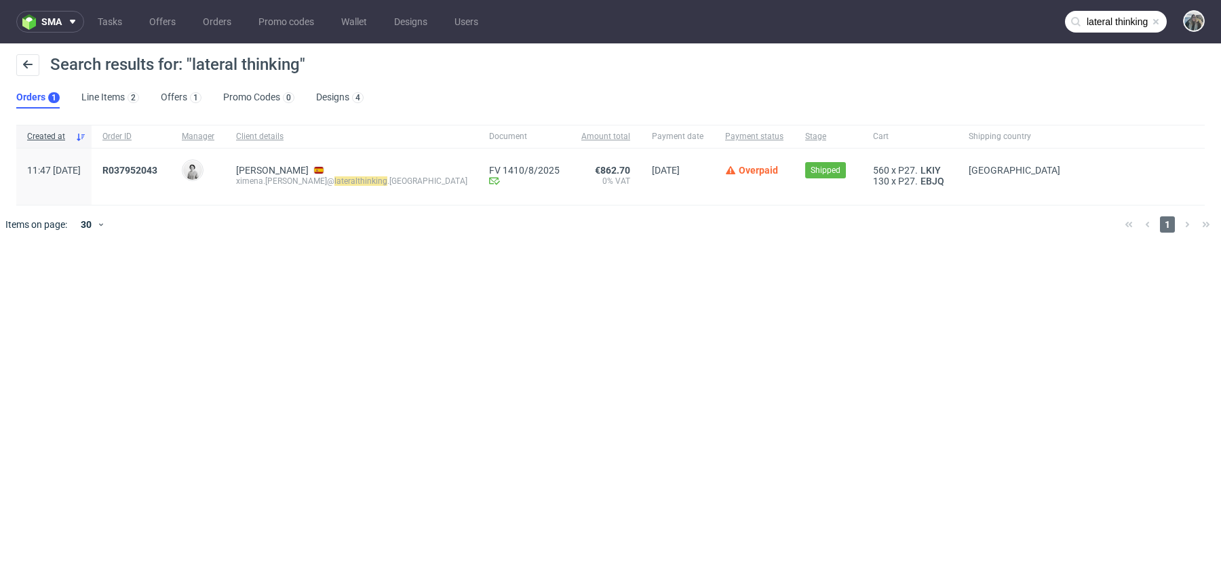
click at [160, 183] on span "R037952043" at bounding box center [131, 177] width 58 height 24
click at [160, 176] on span "R037952043" at bounding box center [131, 177] width 58 height 24
click at [171, 164] on div "R037952043" at bounding box center [131, 177] width 79 height 56
click at [157, 166] on span "R037952043" at bounding box center [129, 170] width 55 height 11
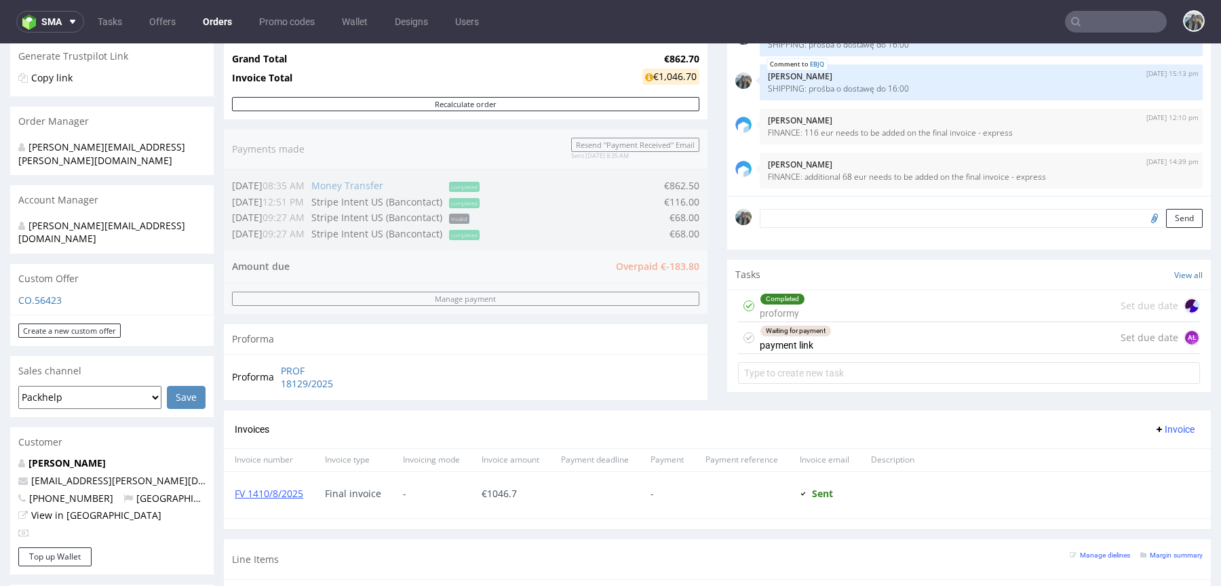
scroll to position [276, 0]
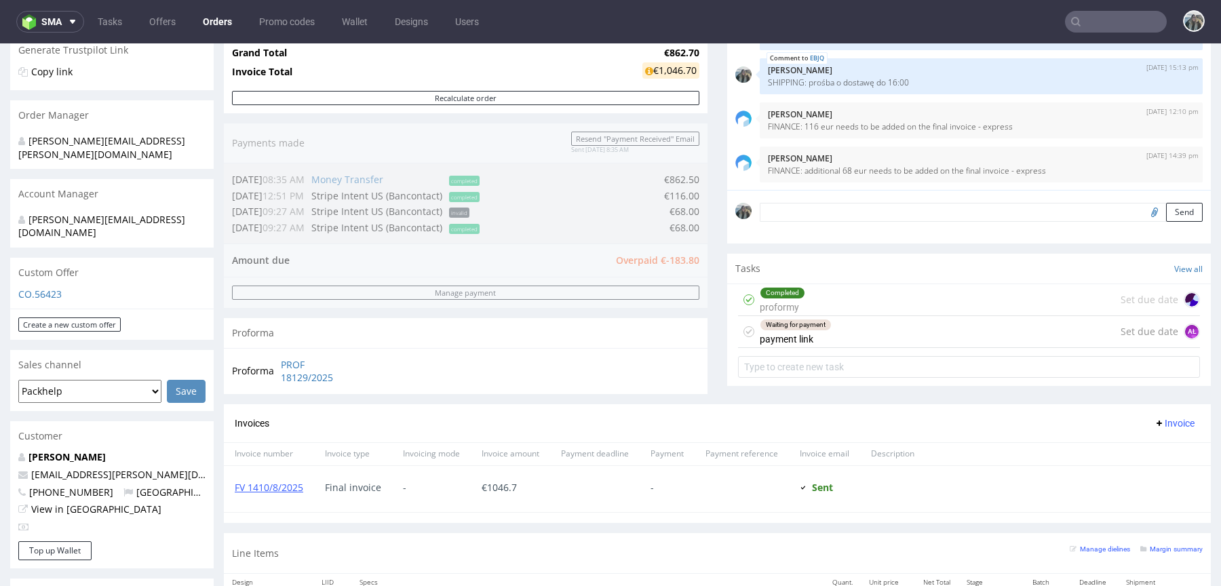
click at [771, 332] on div "Waiting for payment payment link" at bounding box center [796, 331] width 72 height 31
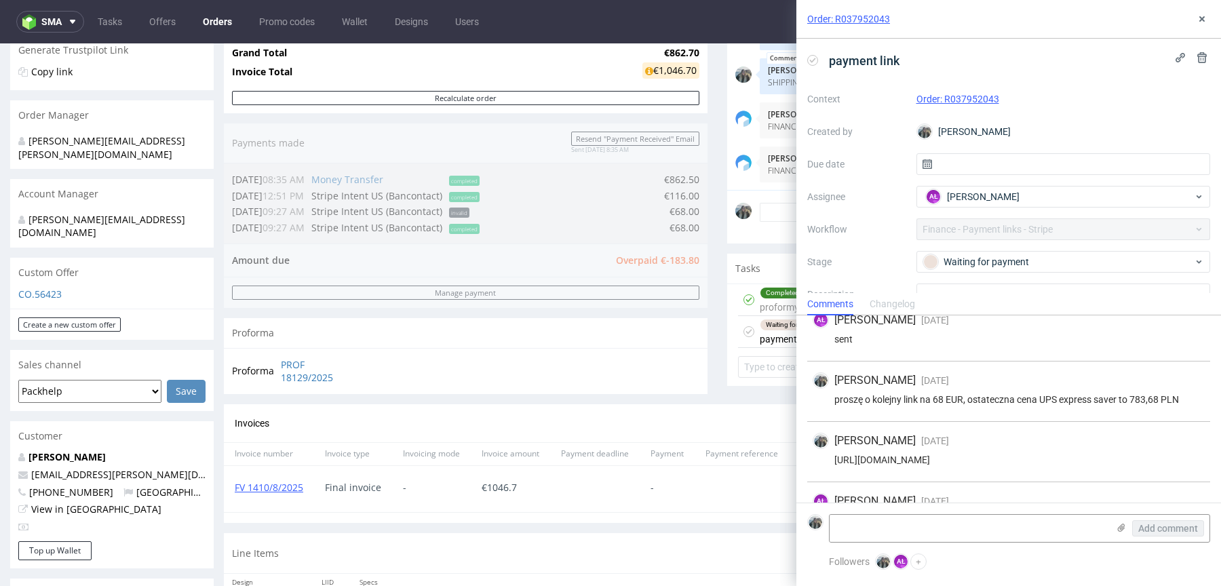
scroll to position [112, 0]
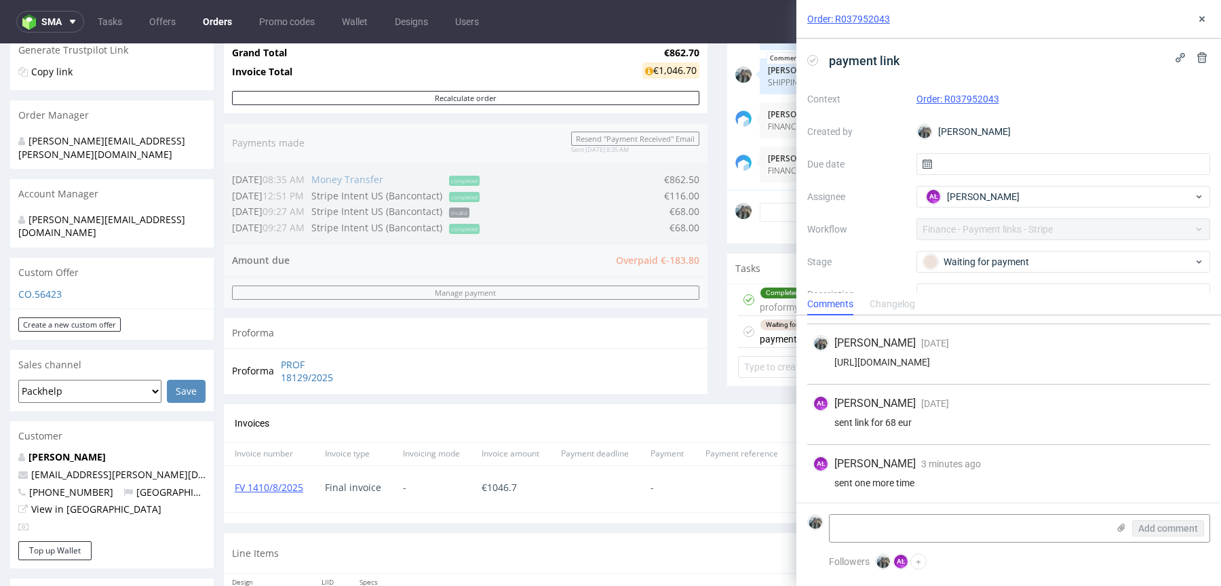
click at [1205, 29] on div "Order: R037952043" at bounding box center [1009, 19] width 425 height 39
drag, startPoint x: 1205, startPoint y: 24, endPoint x: 846, endPoint y: 532, distance: 622.2
click at [1205, 24] on icon at bounding box center [1202, 19] width 11 height 11
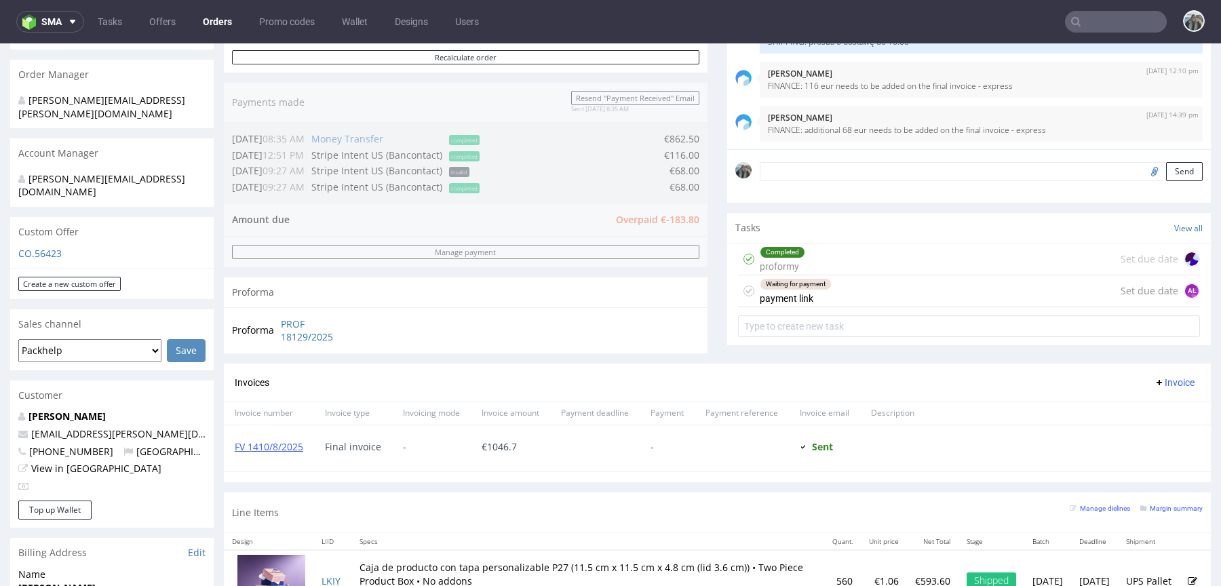
scroll to position [339, 0]
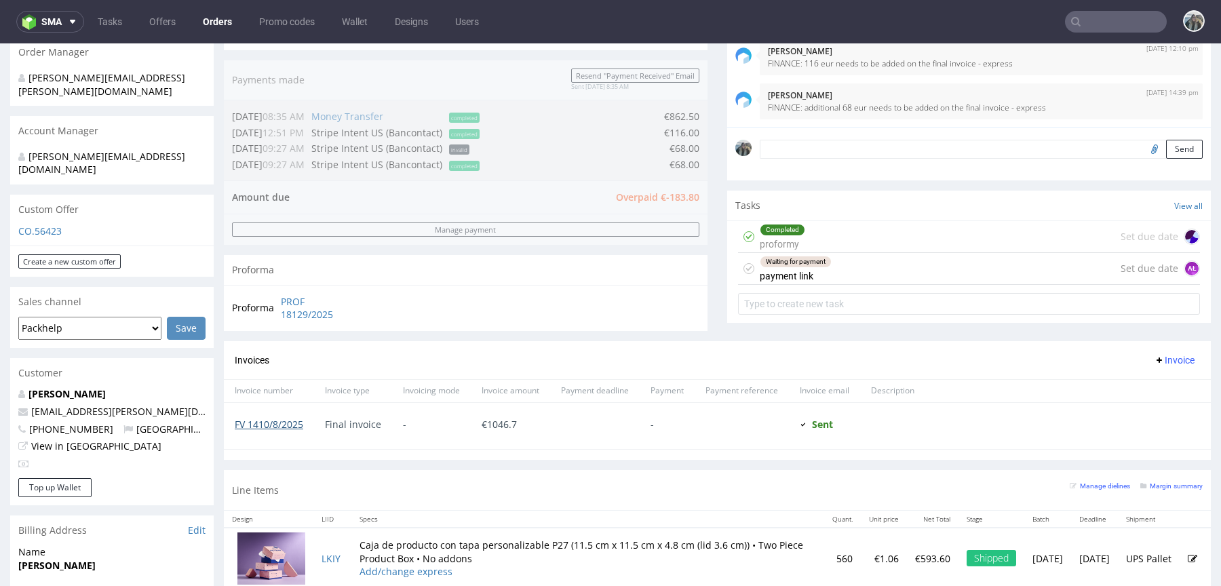
click at [281, 427] on link "FV 1410/8/2025" at bounding box center [269, 424] width 69 height 13
click at [1107, 23] on input "text" at bounding box center [1116, 22] width 102 height 22
paste input "R766589641"
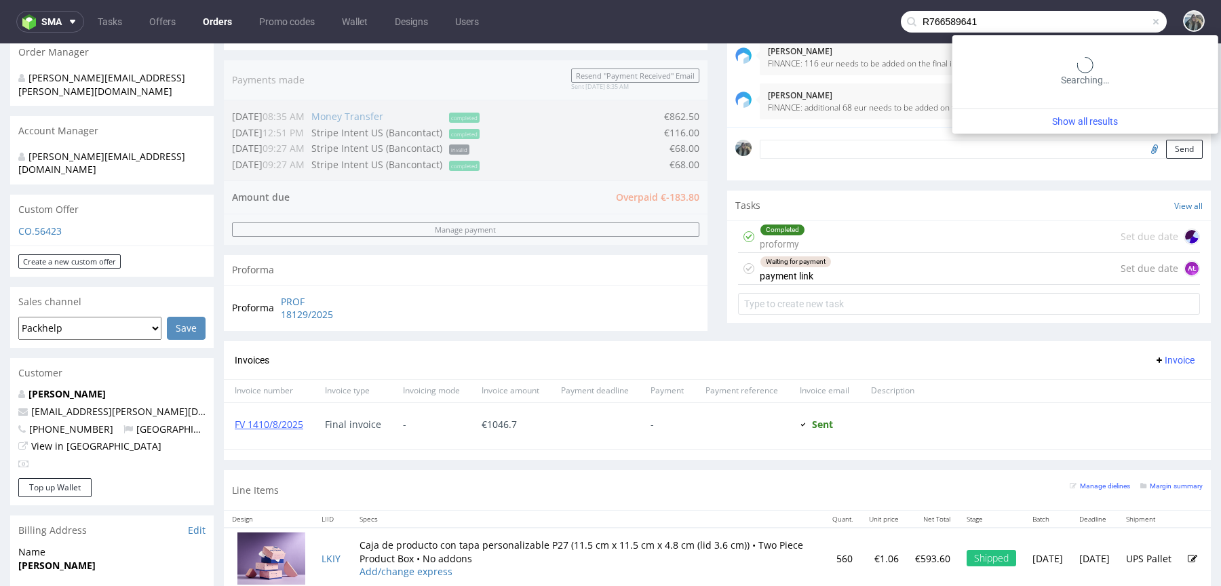
type input "R766589641"
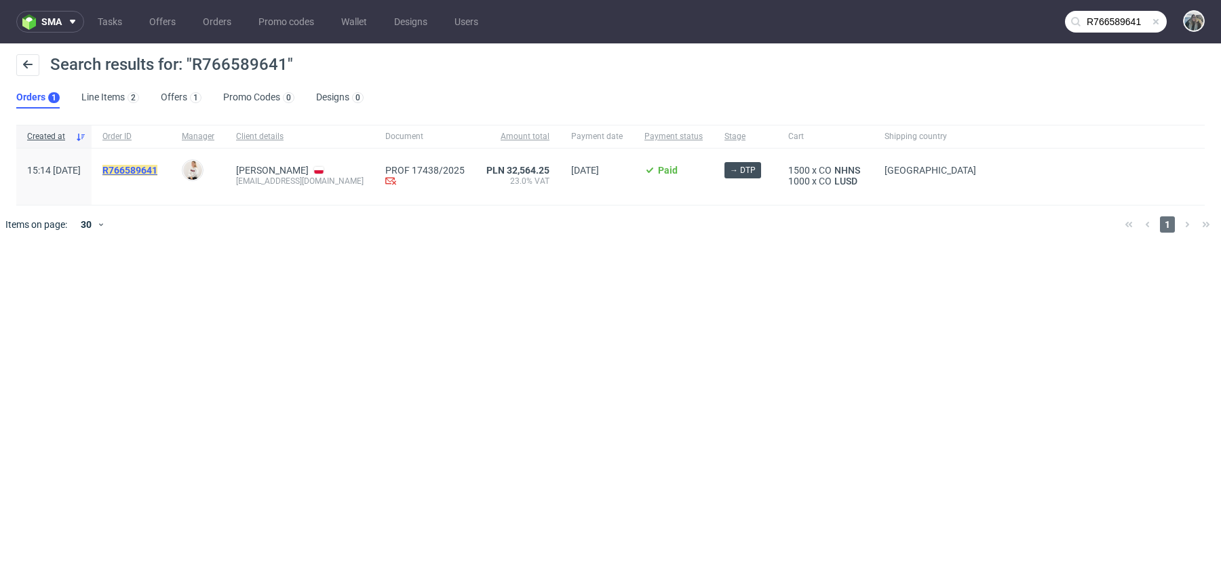
click at [157, 170] on mark "R766589641" at bounding box center [129, 170] width 55 height 11
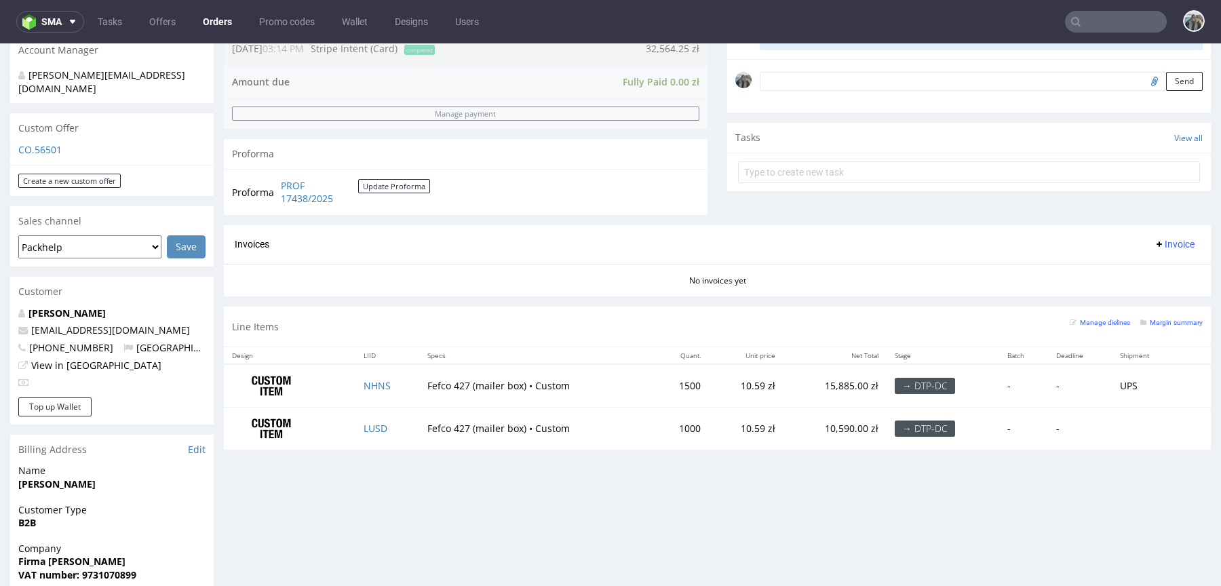
scroll to position [511, 0]
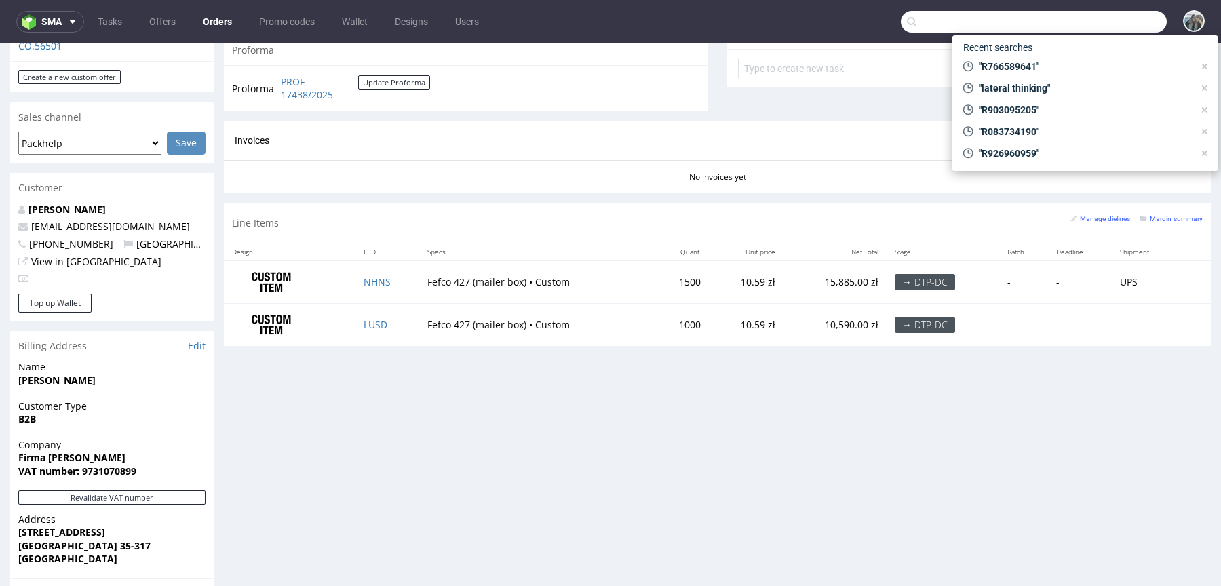
click at [1094, 25] on input "text" at bounding box center [1034, 22] width 266 height 22
paste input "R420222654"
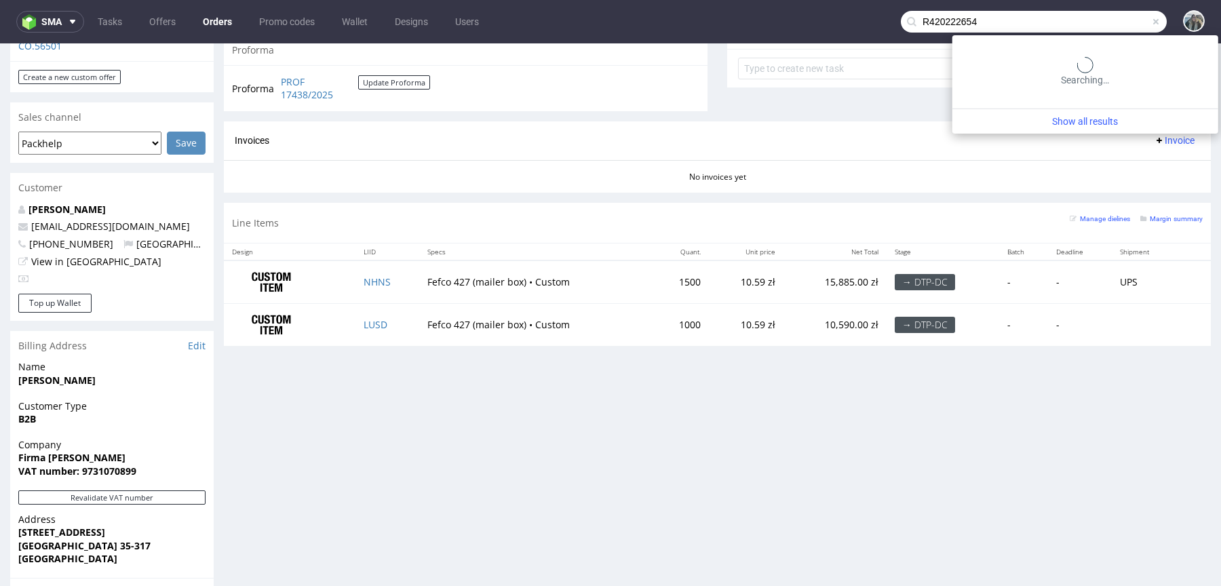
type input "R420222654"
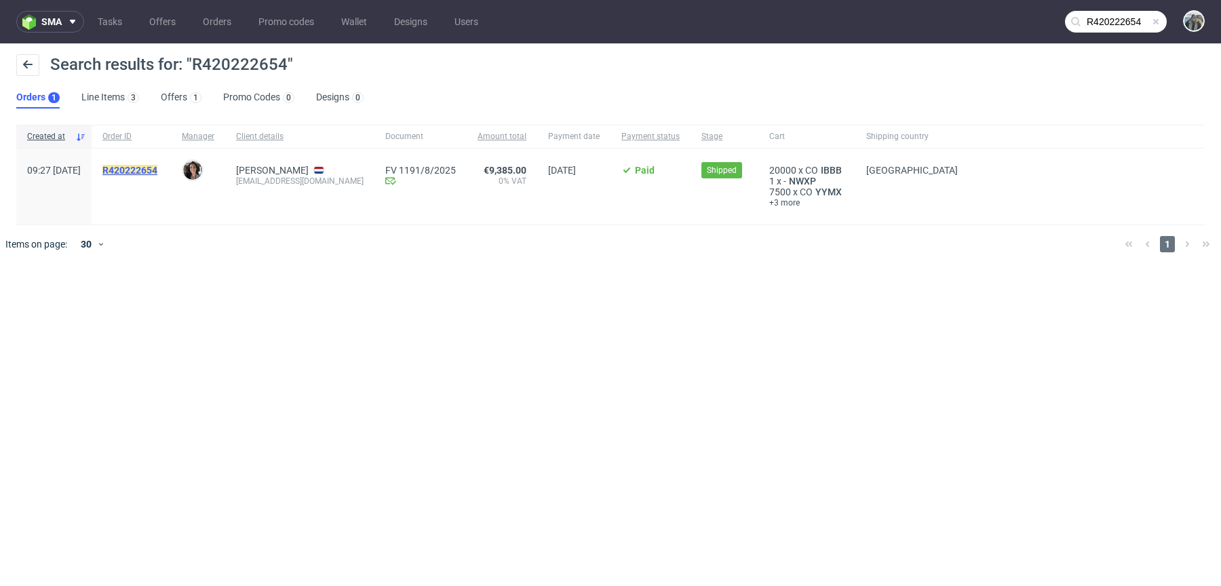
click at [157, 171] on mark "R420222654" at bounding box center [129, 170] width 55 height 11
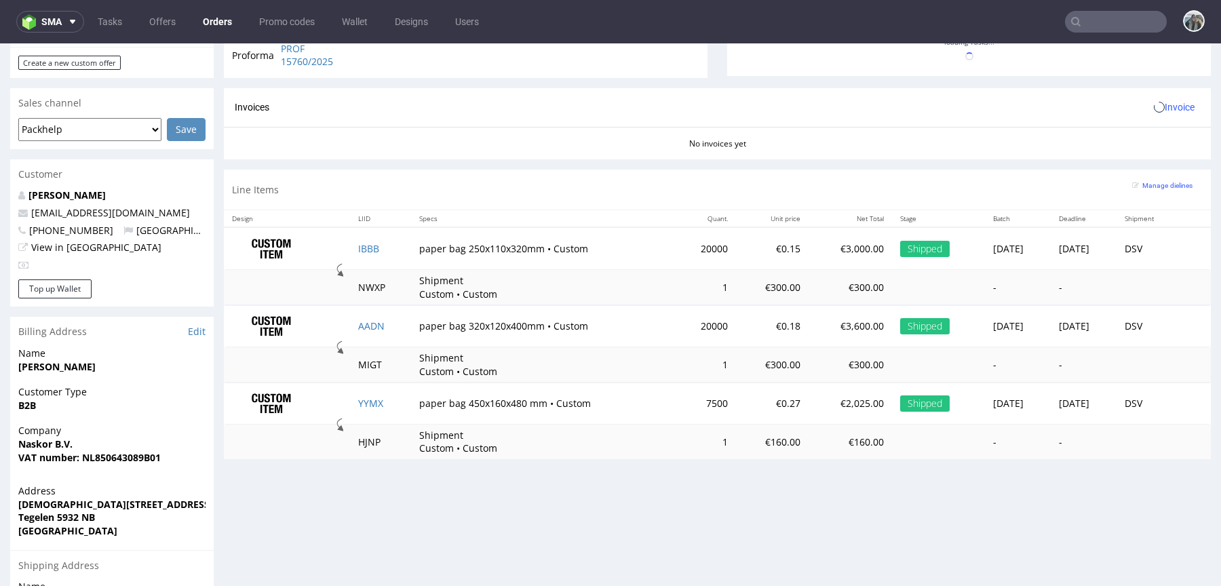
scroll to position [333, 0]
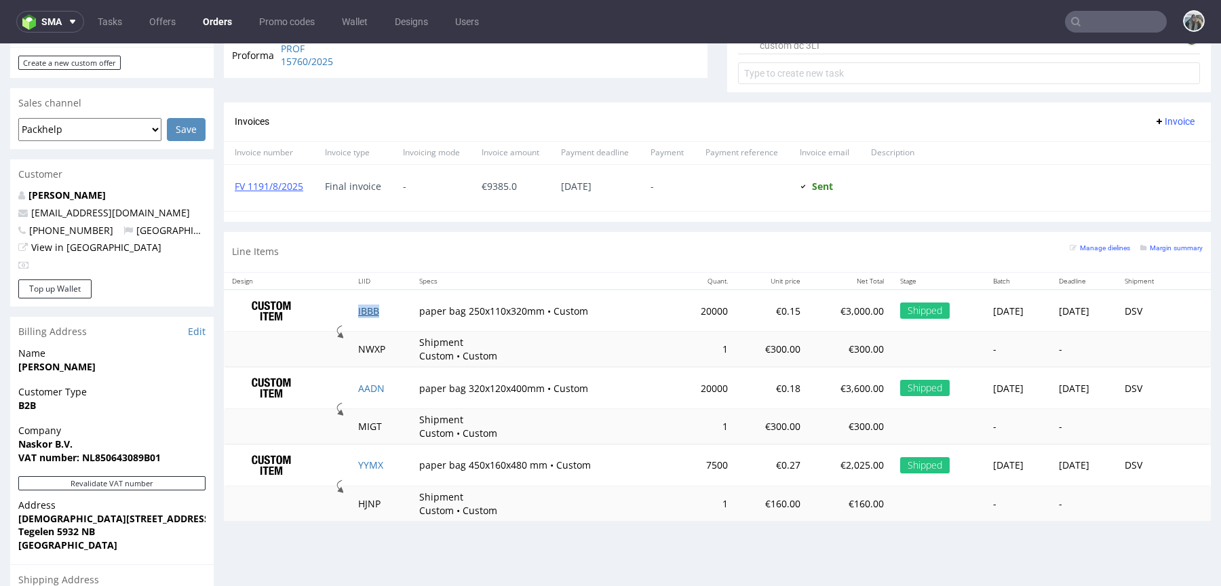
click at [358, 305] on link "IBBB" at bounding box center [368, 311] width 21 height 13
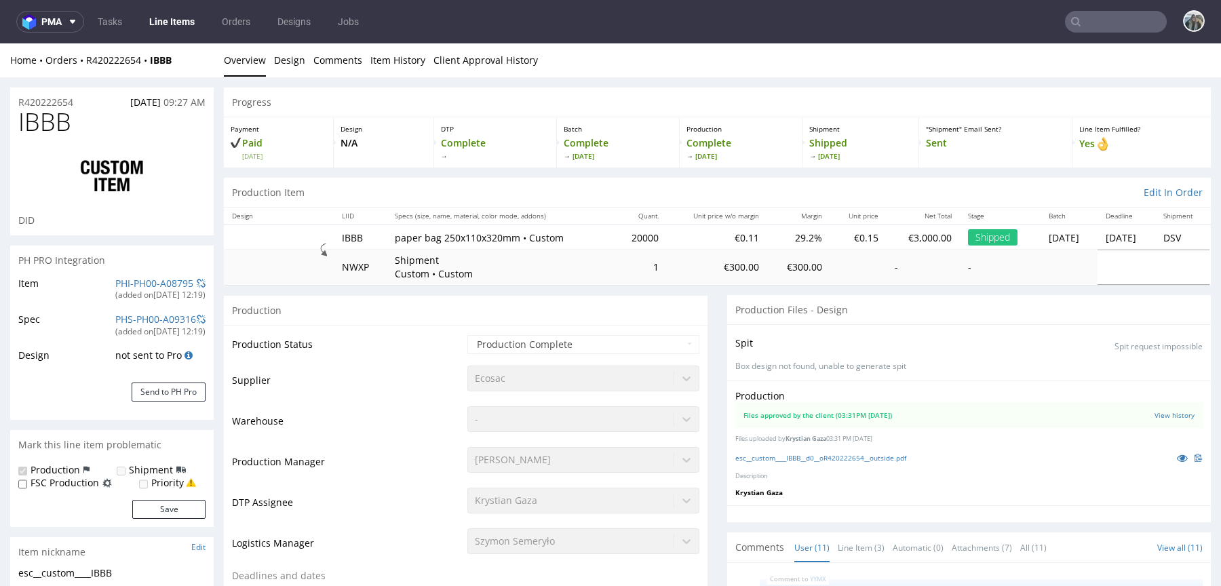
scroll to position [333, 0]
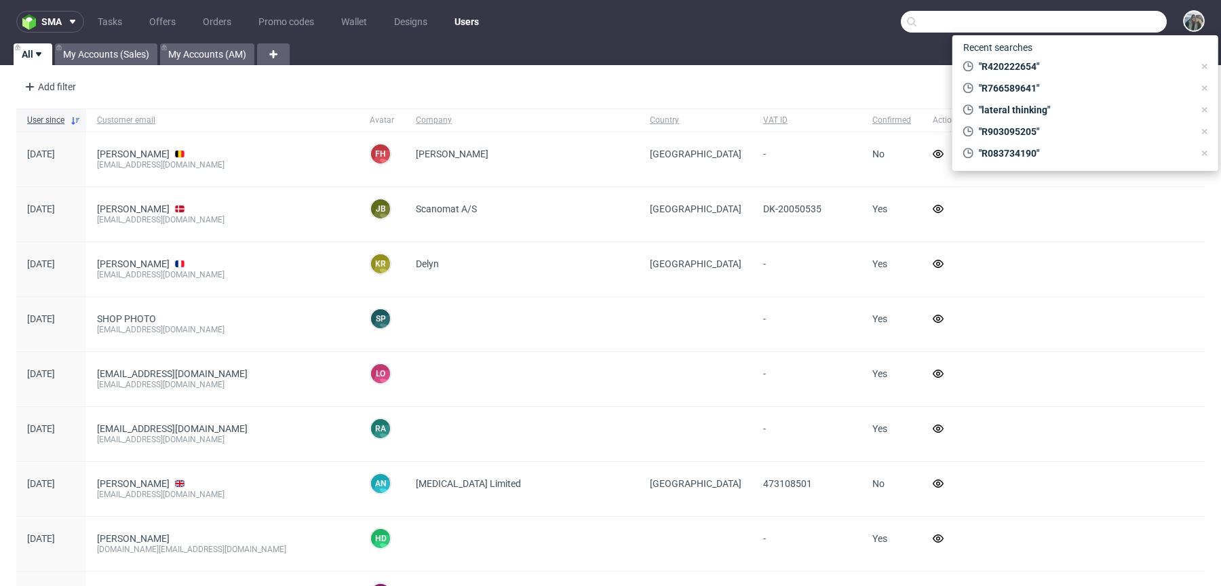
click at [1111, 21] on input "text" at bounding box center [1034, 22] width 266 height 22
paste input "R766589641"
type input "R766589641"
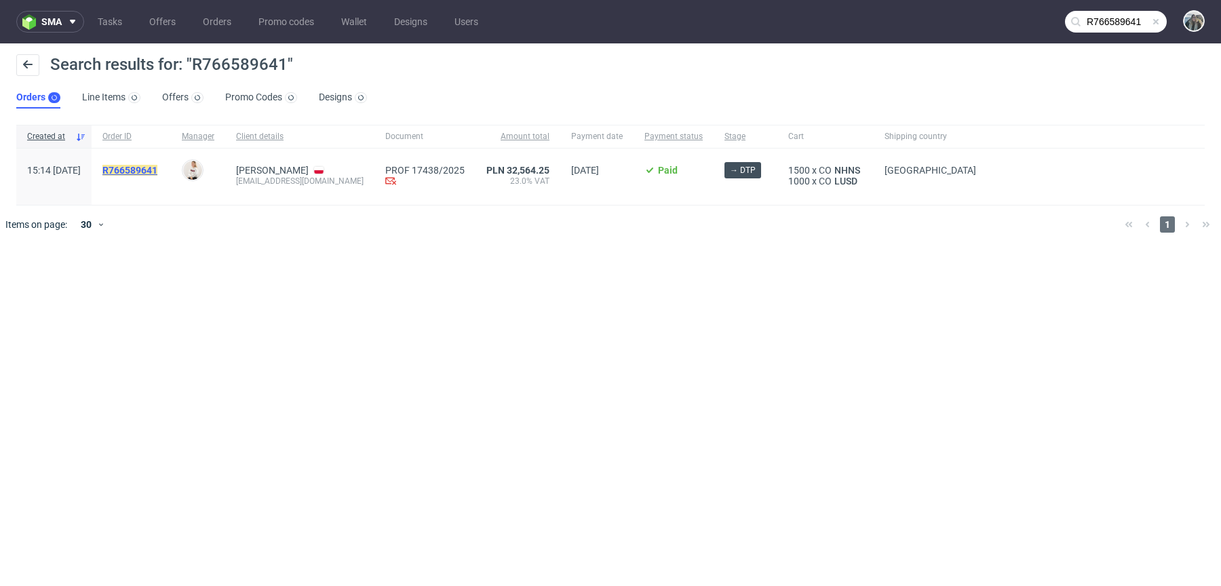
click at [157, 174] on mark "R766589641" at bounding box center [129, 170] width 55 height 11
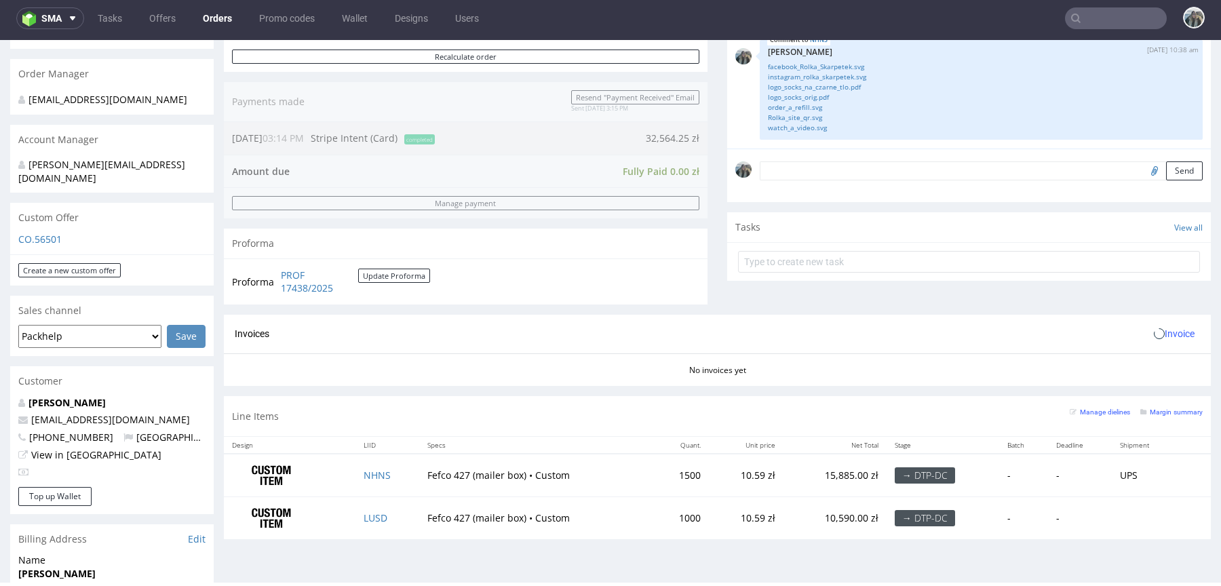
scroll to position [568, 0]
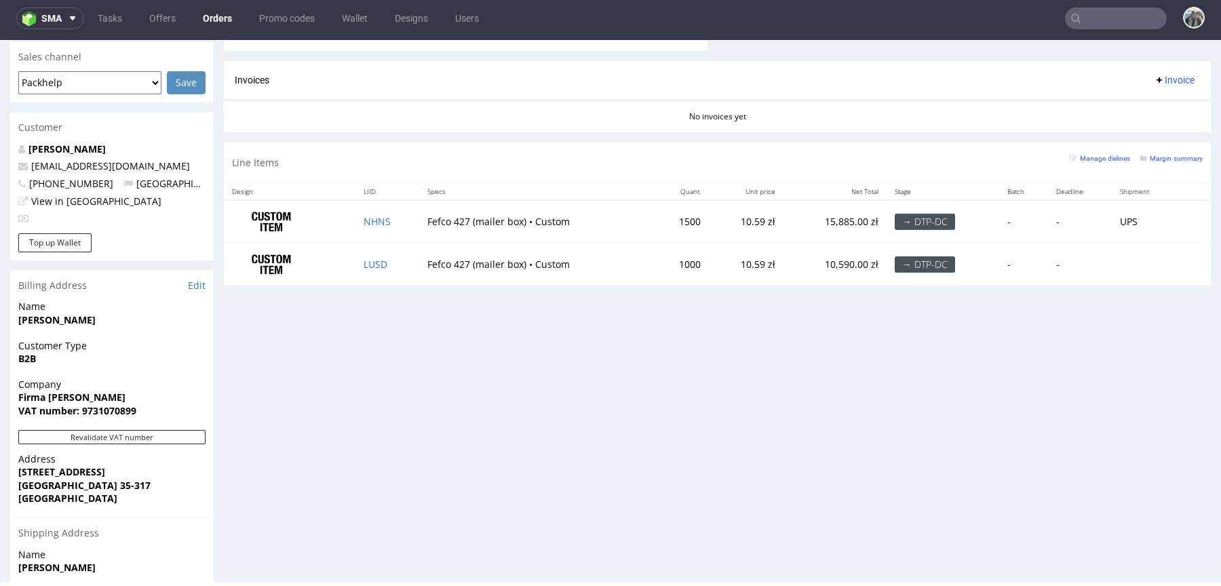
click at [1108, 14] on input "text" at bounding box center [1116, 18] width 102 height 22
paste input "R143962878"
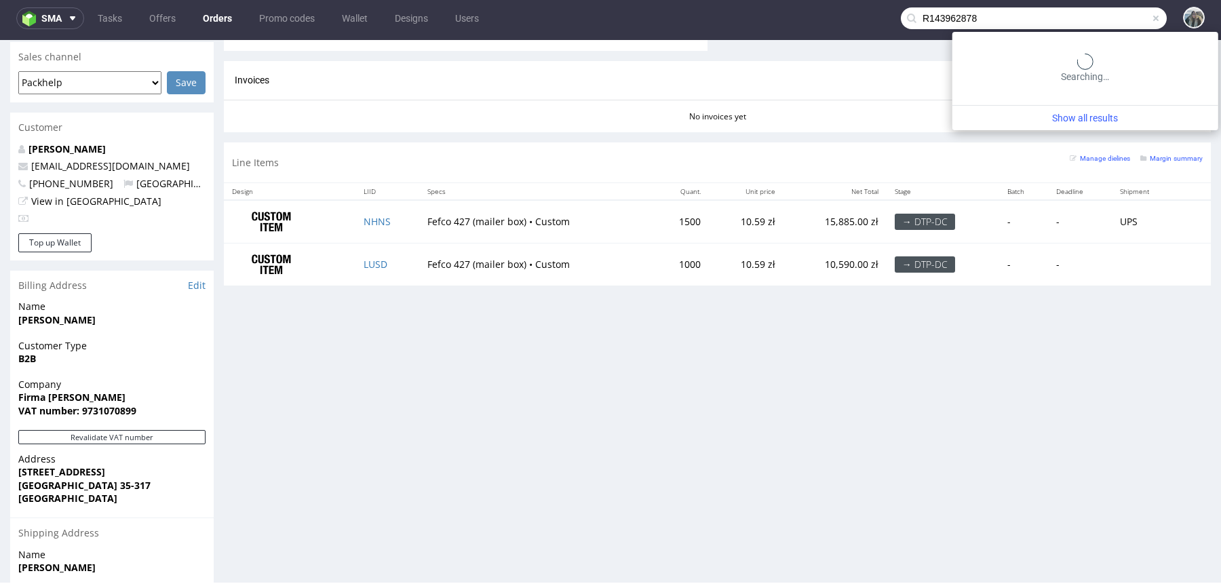
type input "R143962878"
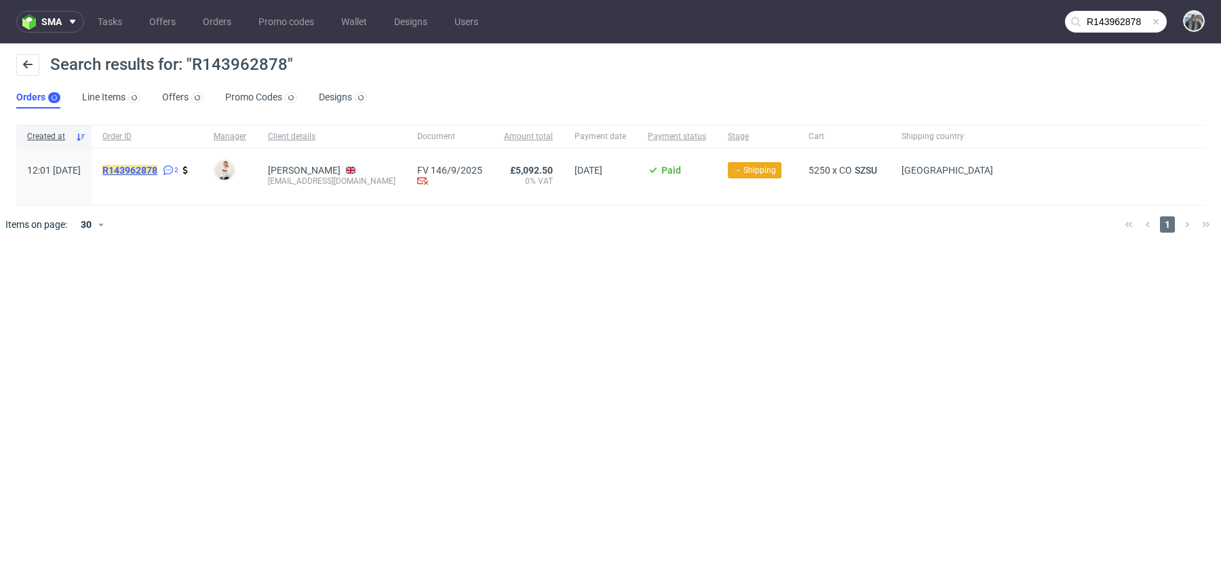
click at [157, 168] on mark "R143962878" at bounding box center [129, 170] width 55 height 11
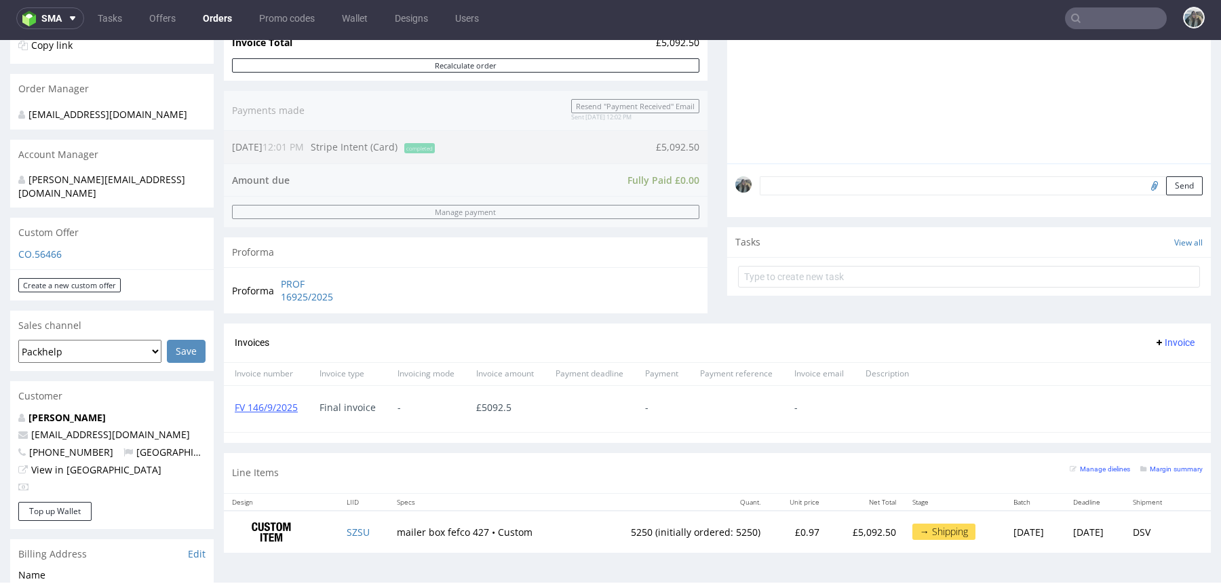
scroll to position [332, 0]
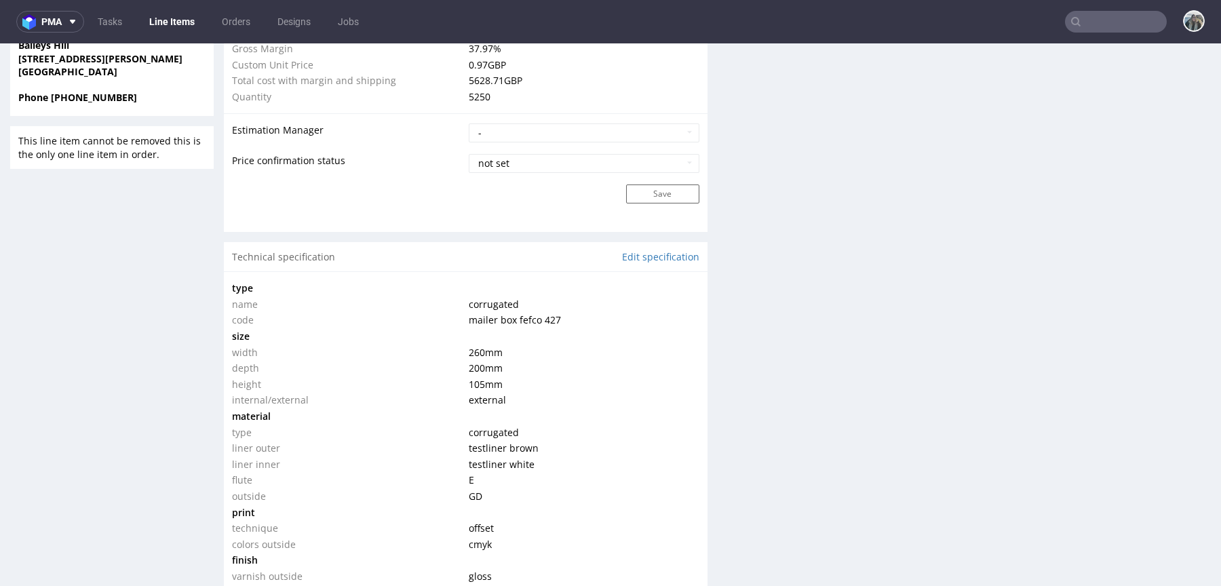
scroll to position [1799, 0]
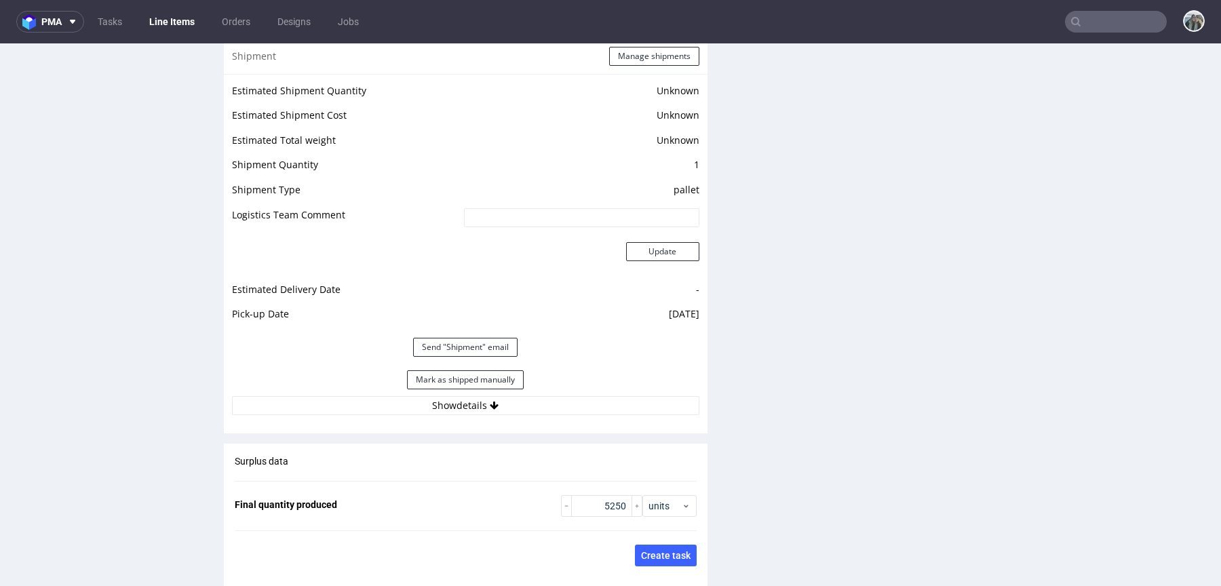
click at [427, 415] on div "Estimated Shipment Quantity Unknown Estimated Shipment Cost Unknown Estimated T…" at bounding box center [466, 248] width 484 height 349
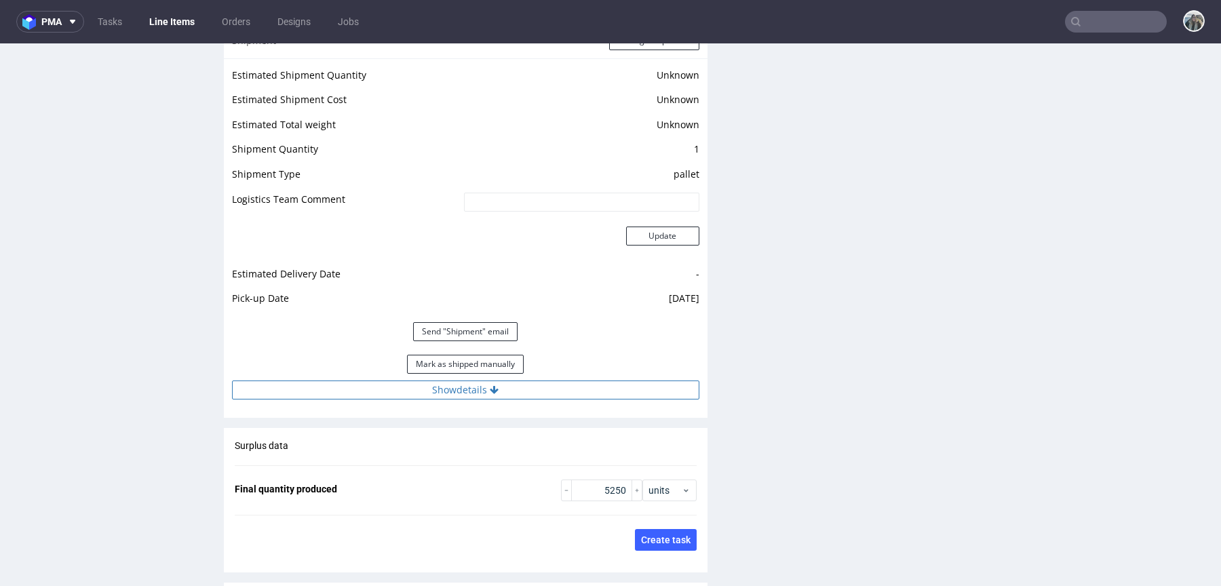
click at [448, 391] on button "Show details" at bounding box center [465, 390] width 467 height 19
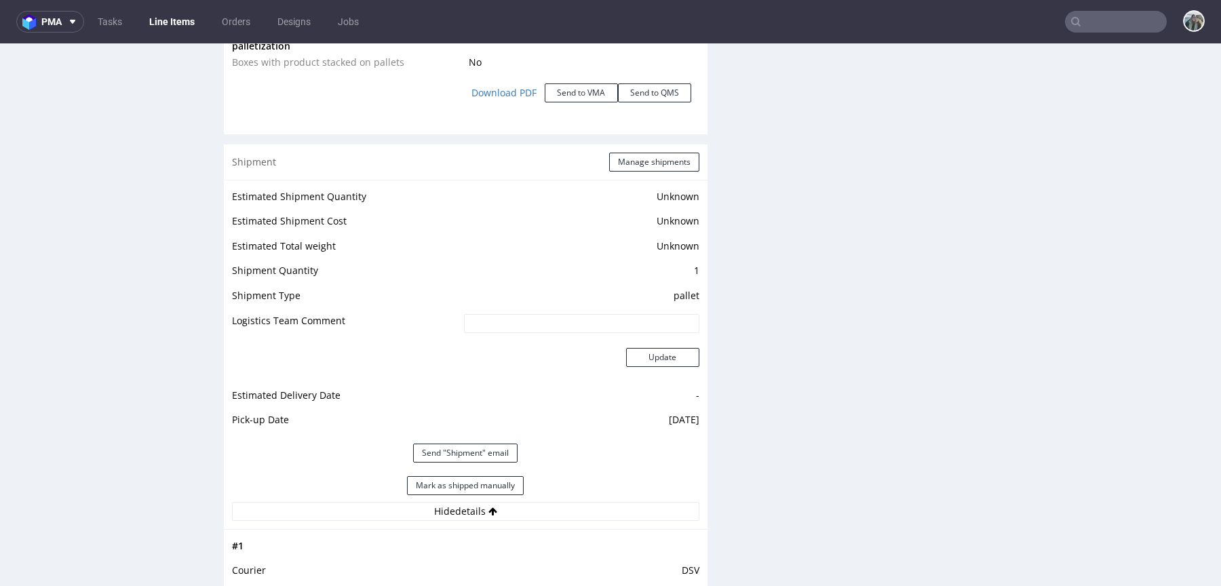
scroll to position [1883, 0]
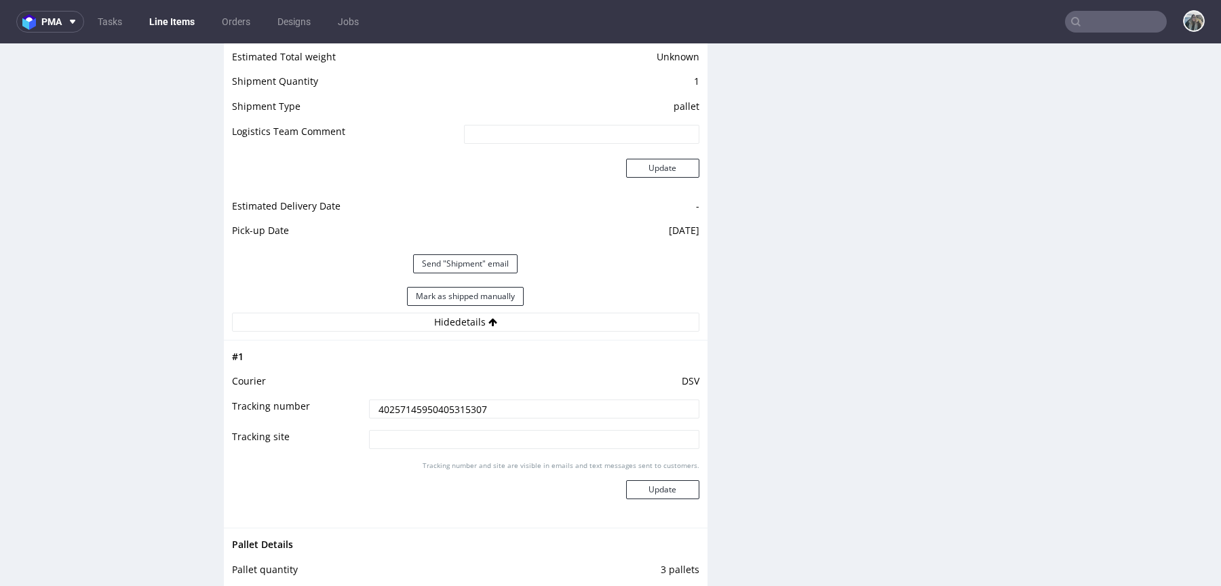
click at [470, 407] on input "40257145950405315307" at bounding box center [534, 409] width 330 height 19
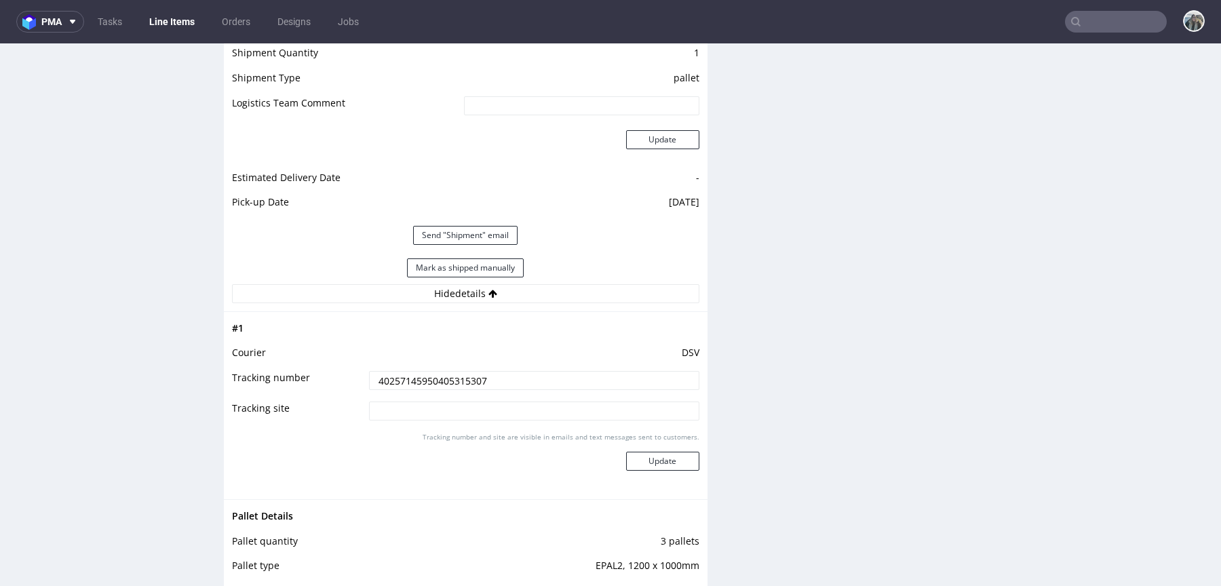
scroll to position [1928, 0]
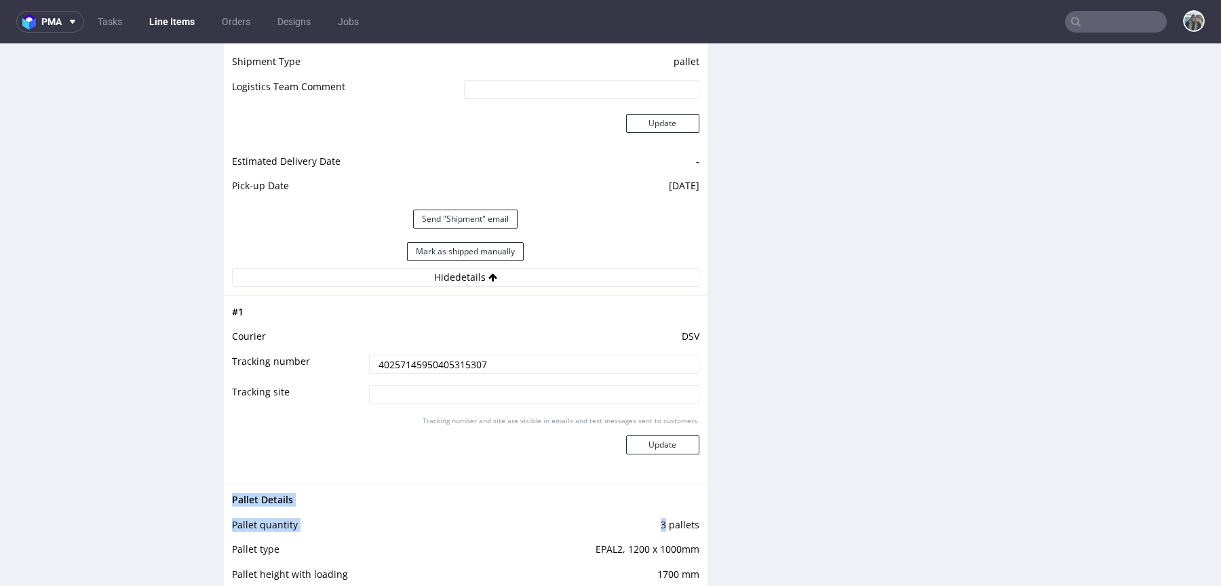
drag, startPoint x: 697, startPoint y: 525, endPoint x: 658, endPoint y: 525, distance: 39.4
click at [659, 525] on div "Pallet Details Pallet quantity 3 pallets Pallet type EPAL2, 1200 x 1000mm Palle…" at bounding box center [466, 553] width 484 height 141
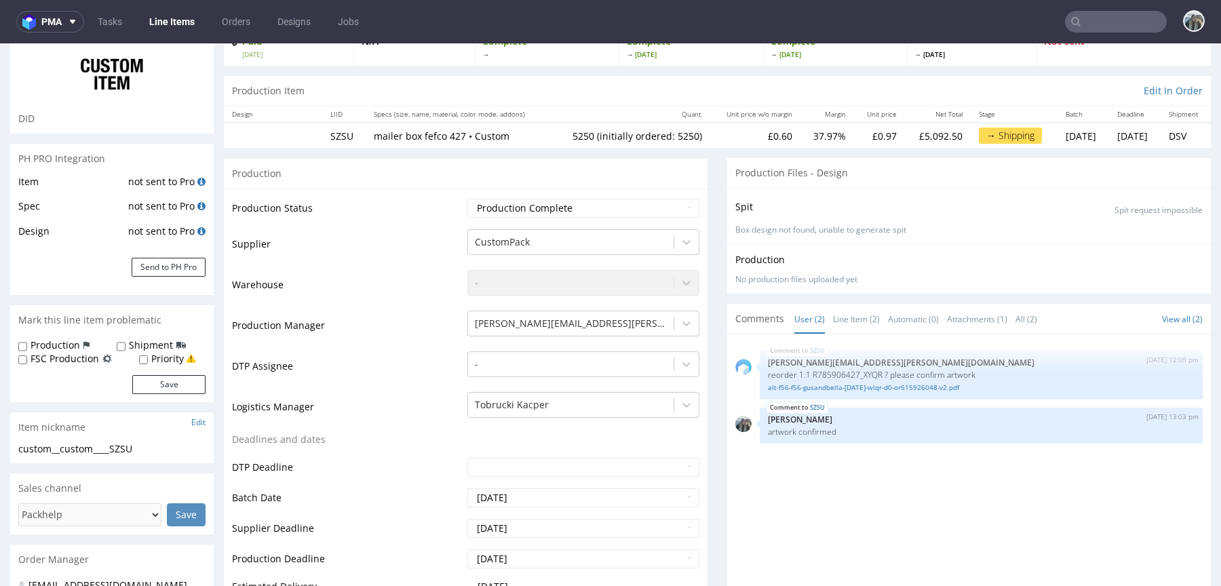
scroll to position [0, 0]
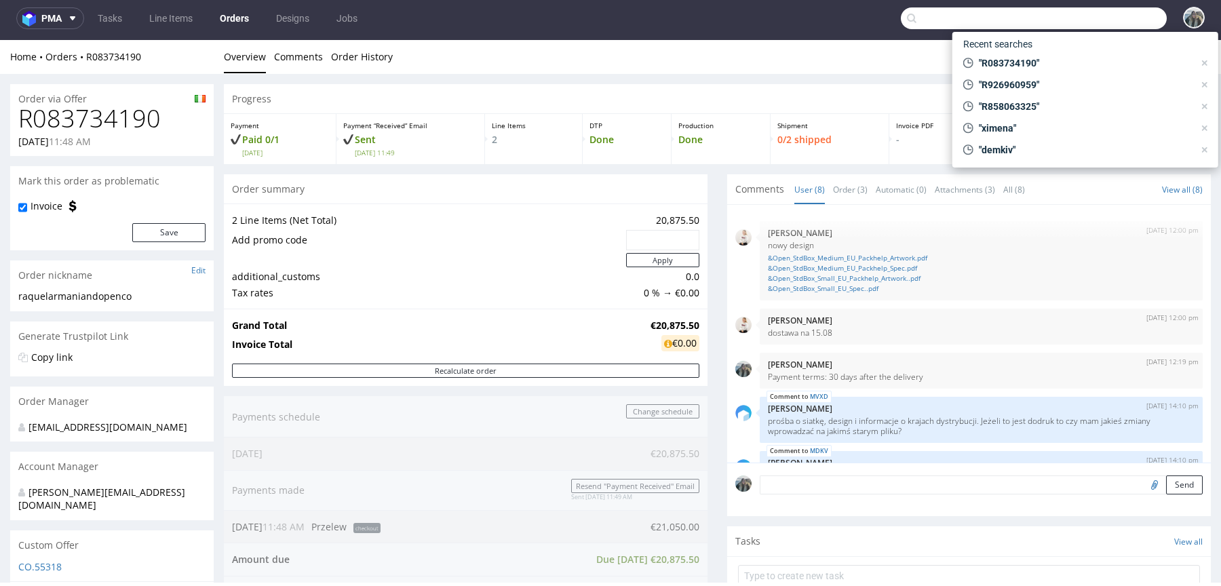
scroll to position [210, 0]
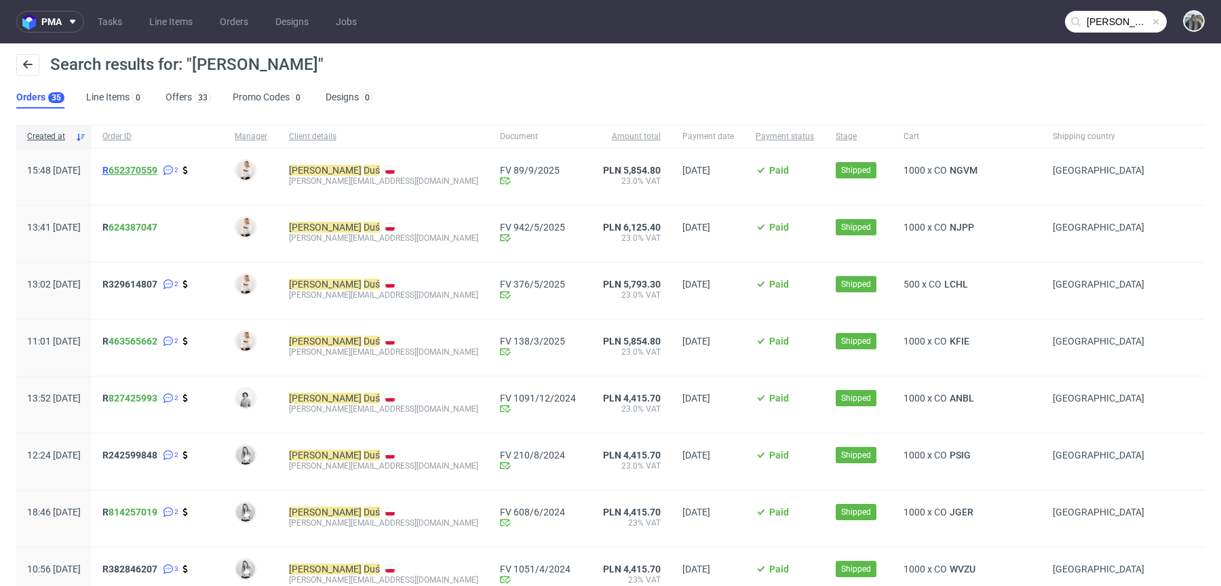
click at [149, 170] on link "652370559" at bounding box center [133, 170] width 49 height 11
click at [149, 167] on span "R 652370559" at bounding box center [129, 170] width 55 height 11
click at [1073, 17] on input "konrad duś" at bounding box center [1116, 22] width 102 height 22
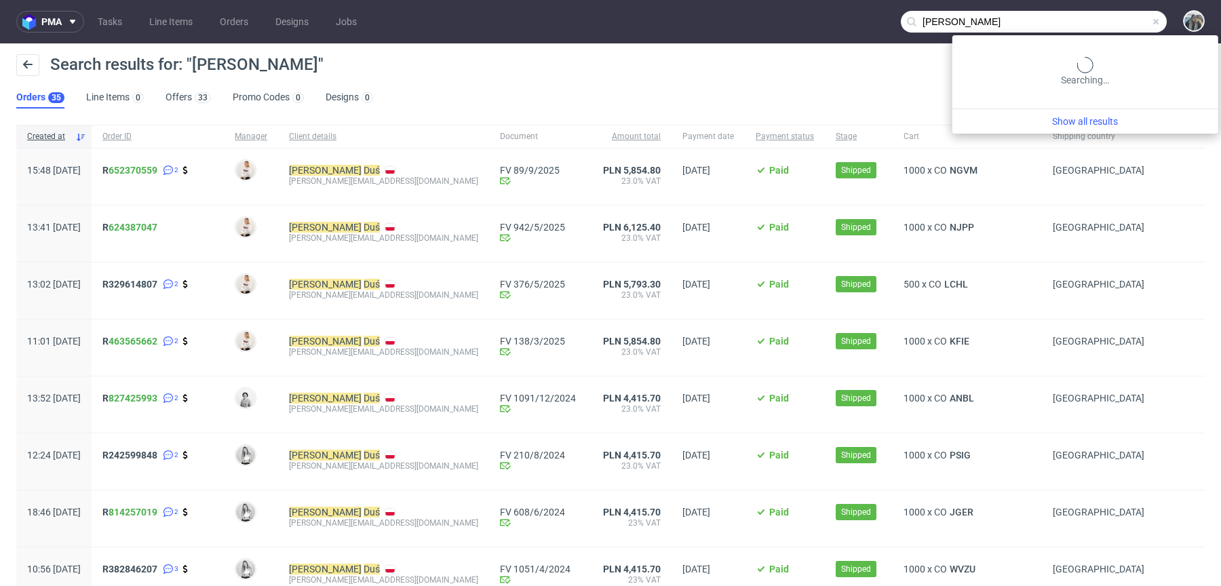
paste input "APE Nutrition"
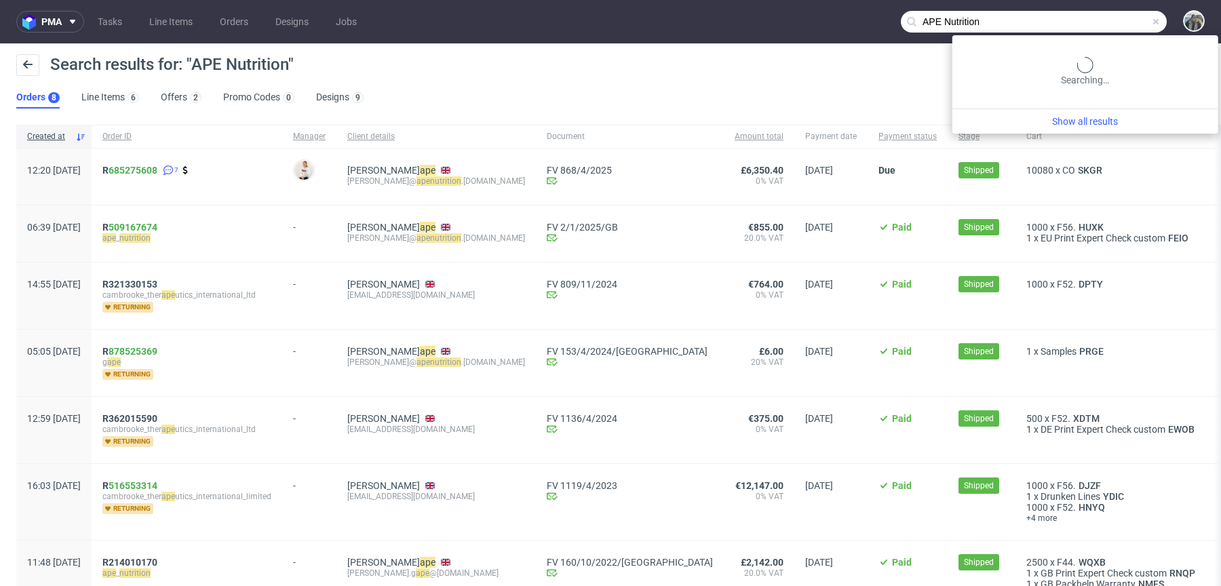
click at [1107, 19] on input "APE Nutrition" at bounding box center [1034, 22] width 266 height 22
paste input "ceramicdesignslab"
type input "ceramicdesignslab"
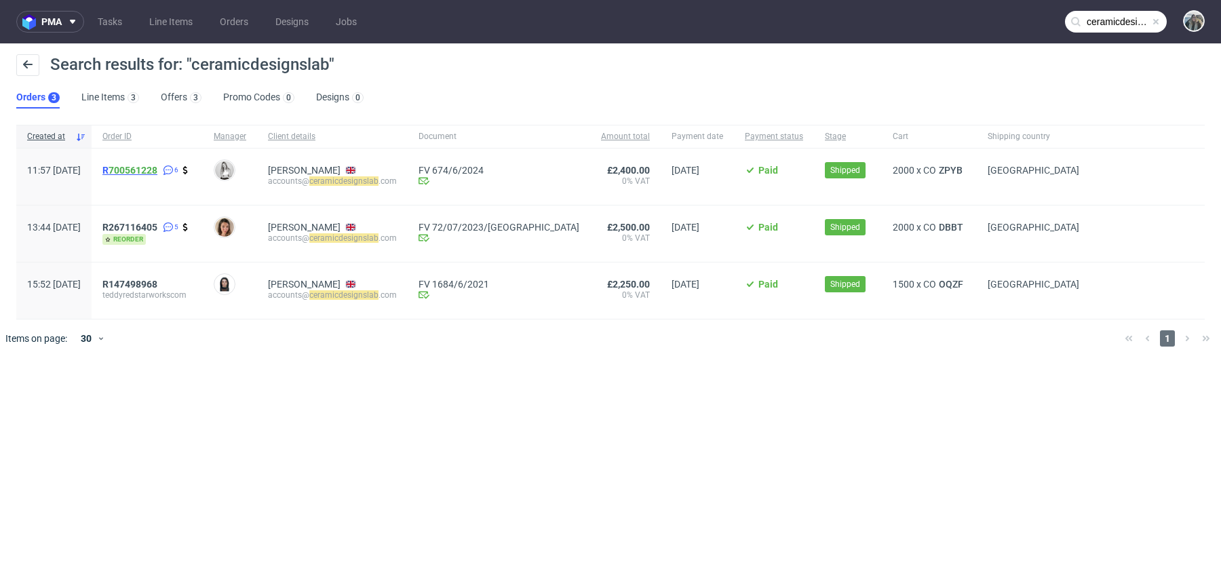
click at [147, 171] on span "R 700561228" at bounding box center [129, 170] width 55 height 11
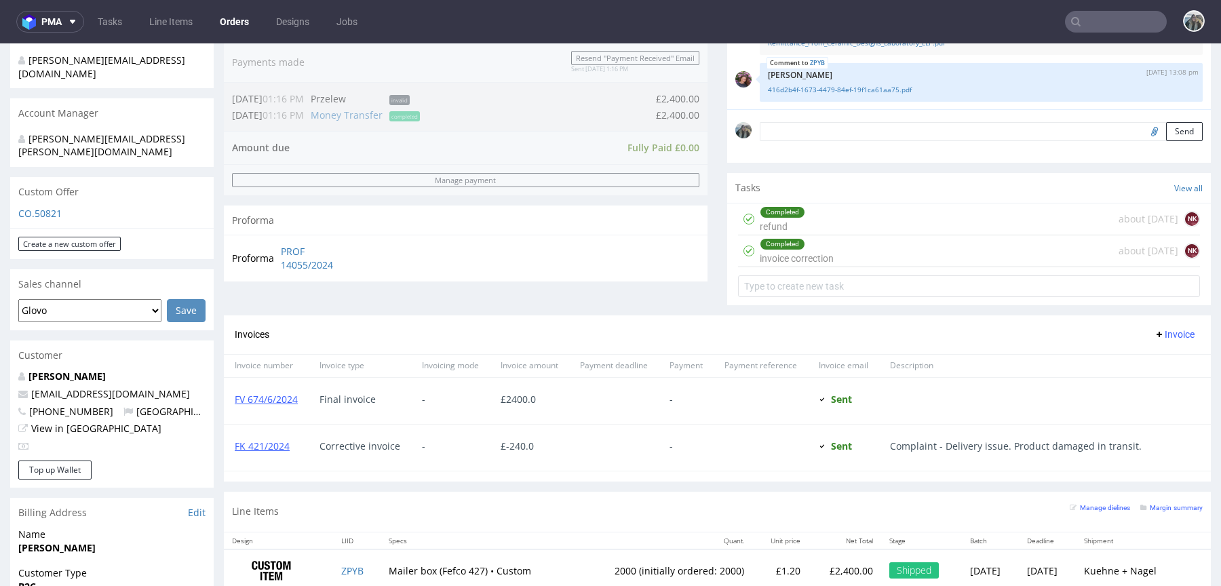
scroll to position [404, 0]
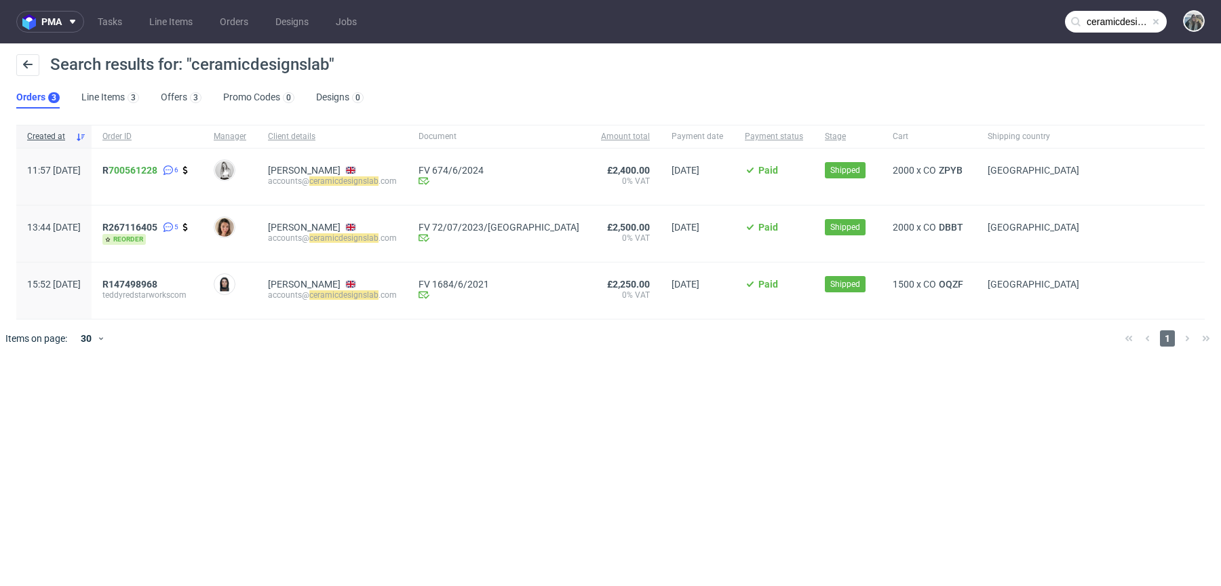
click at [1089, 20] on input "ceramicdesignslab" at bounding box center [1116, 22] width 102 height 22
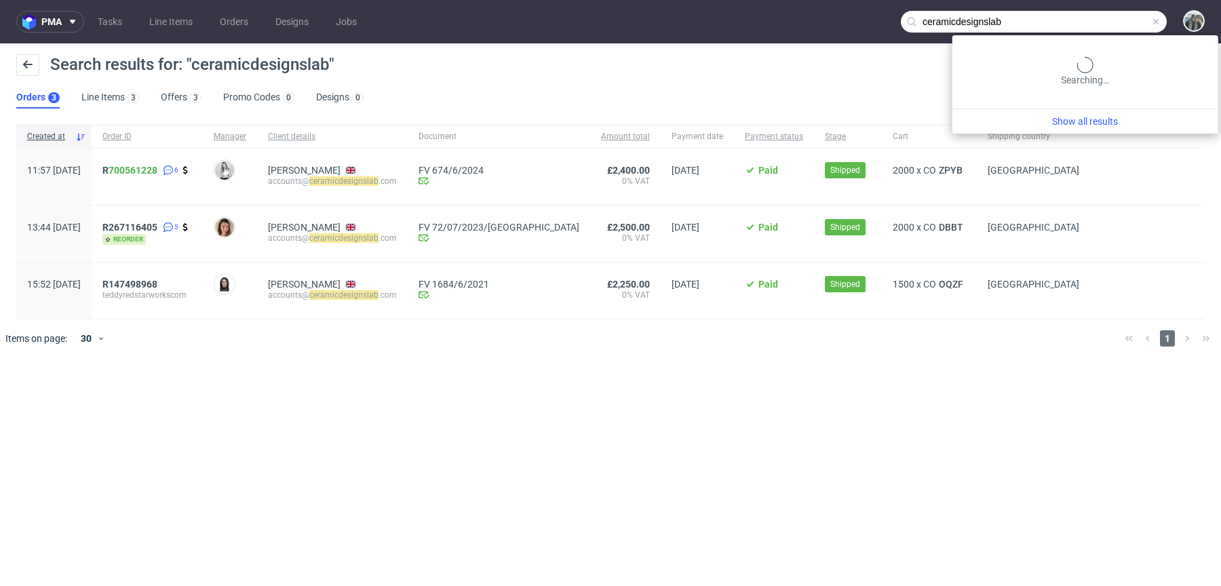
paste input "R432418967"
type input "R432418967"
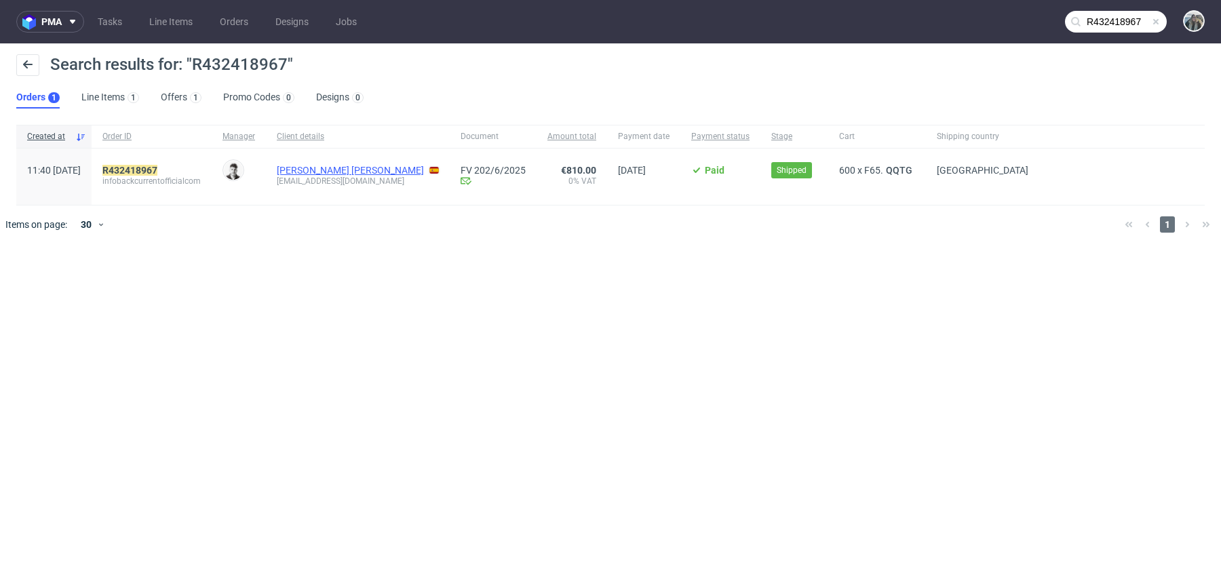
click at [366, 166] on link "Cristino PEREZ LAZARO" at bounding box center [350, 170] width 147 height 11
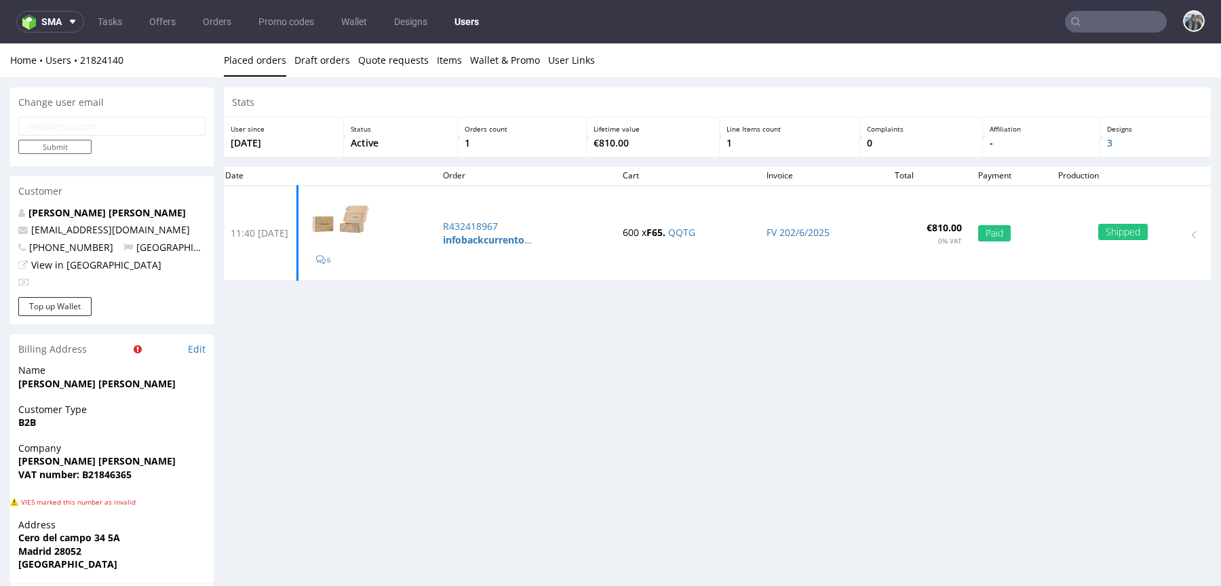
click at [1096, 12] on input "text" at bounding box center [1116, 22] width 102 height 22
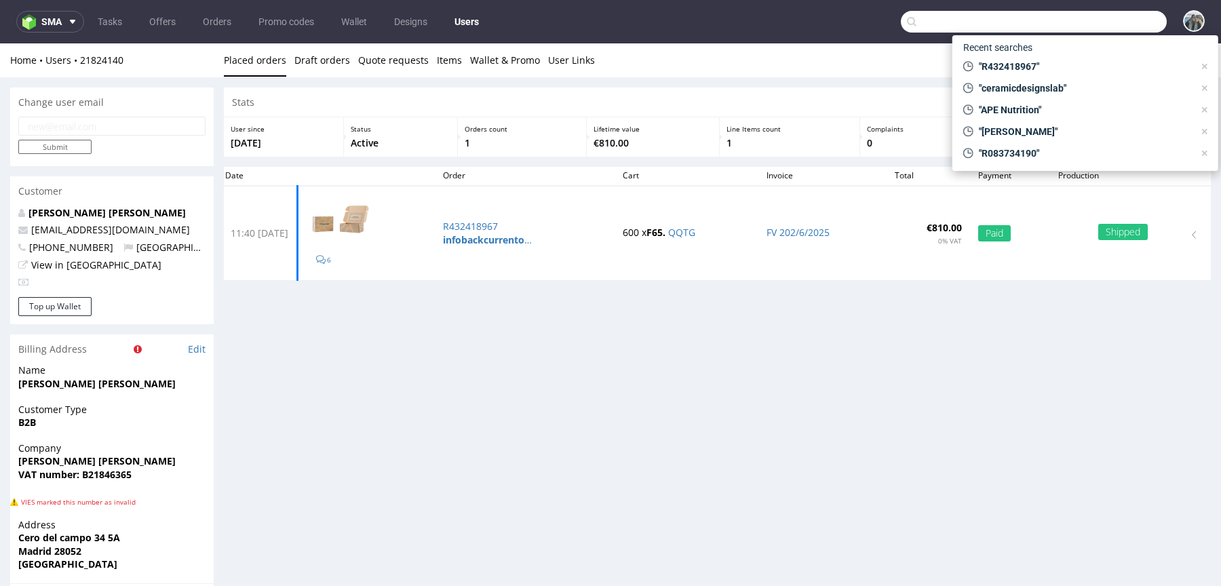
paste input "Noat"
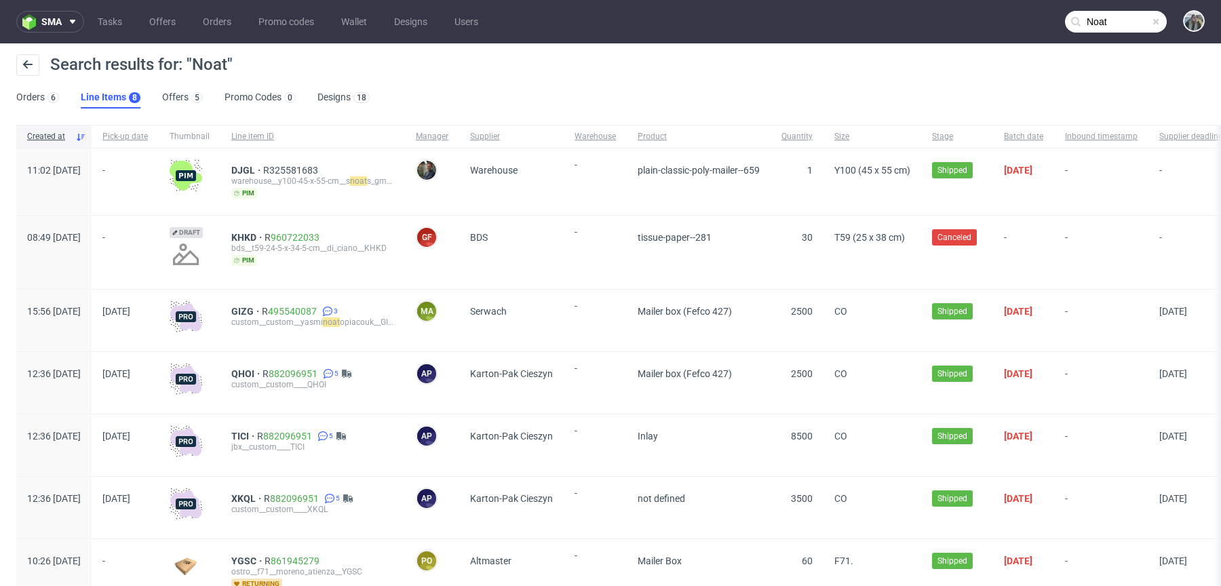
click at [1081, 35] on nav "sma Tasks Offers Orders Promo codes Wallet Designs Users Noat" at bounding box center [610, 21] width 1221 height 43
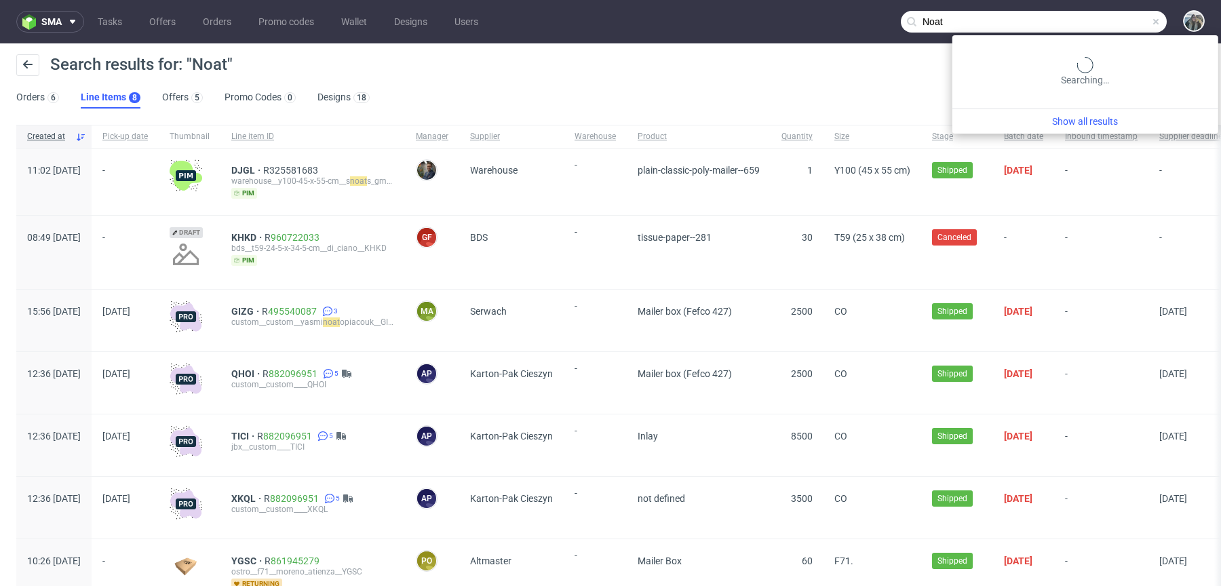
click at [1090, 20] on input "Noat" at bounding box center [1034, 22] width 266 height 22
paste input "alex@noat.com"
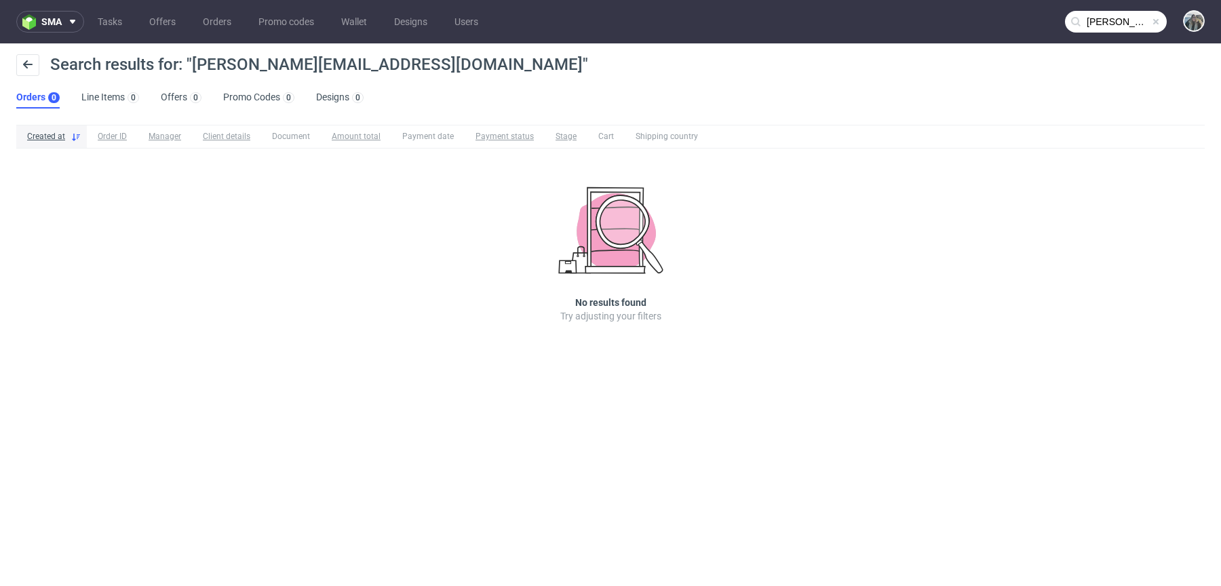
click at [1090, 24] on input "alex@noat.com" at bounding box center [1116, 22] width 102 height 22
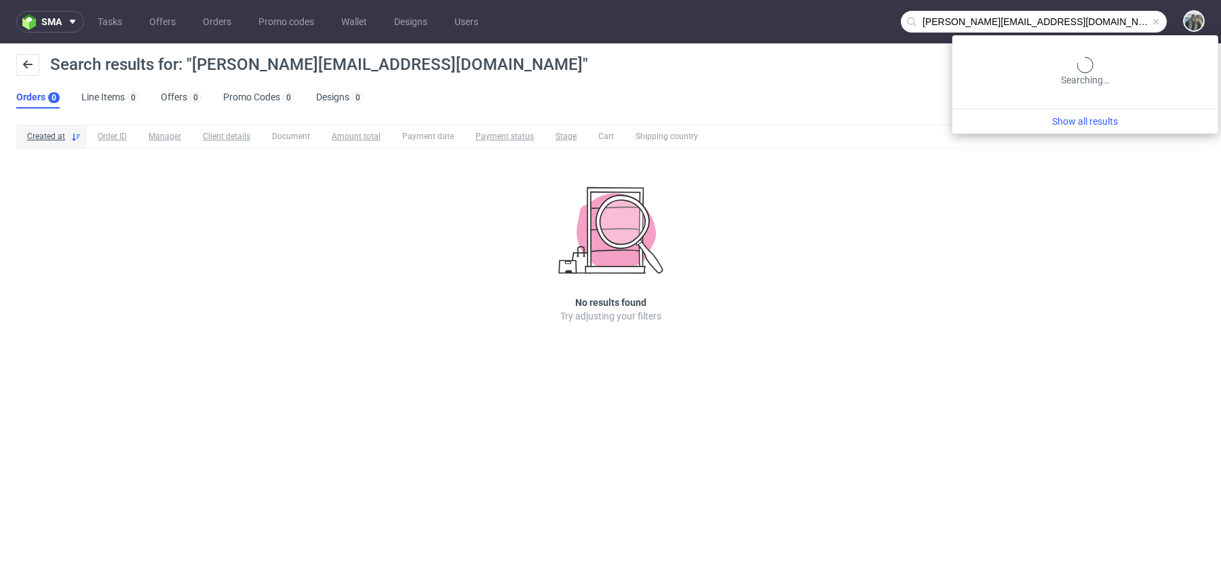
click at [1091, 24] on input "alex@noat.com" at bounding box center [1034, 22] width 266 height 22
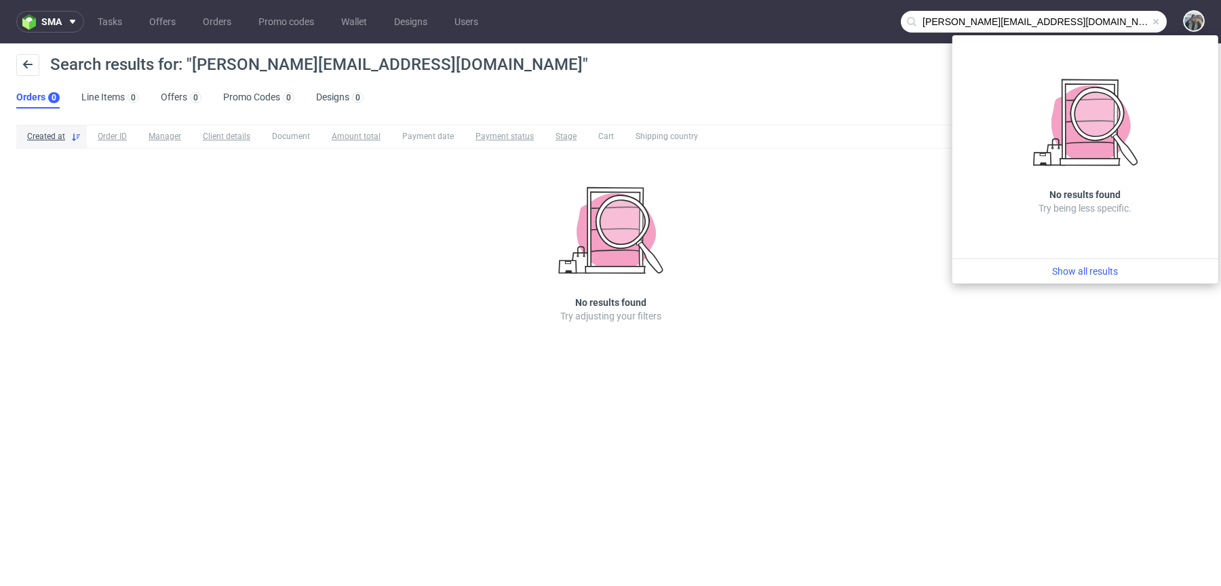
click at [935, 21] on input "alex@noat.com" at bounding box center [1034, 22] width 266 height 22
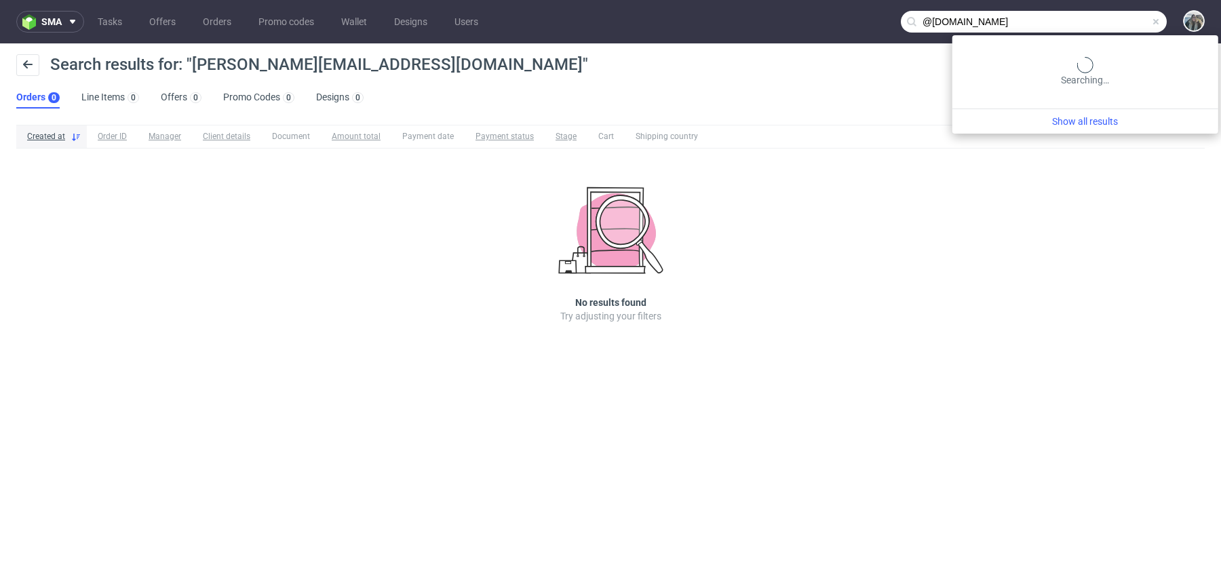
type input "@noat.com"
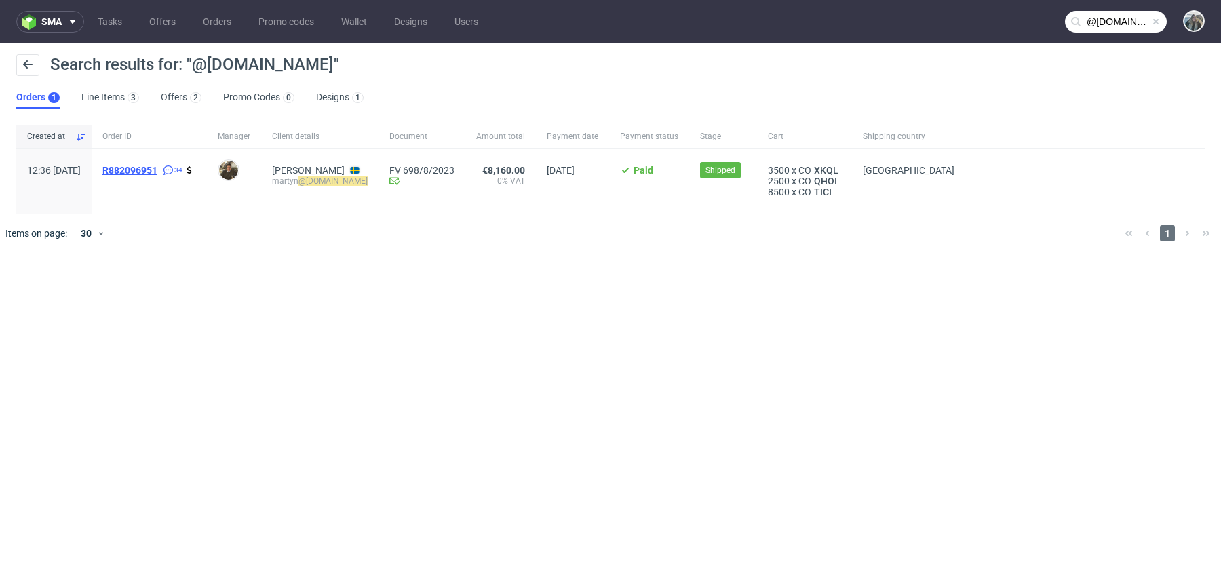
click at [157, 165] on span "R882096951" at bounding box center [129, 170] width 55 height 11
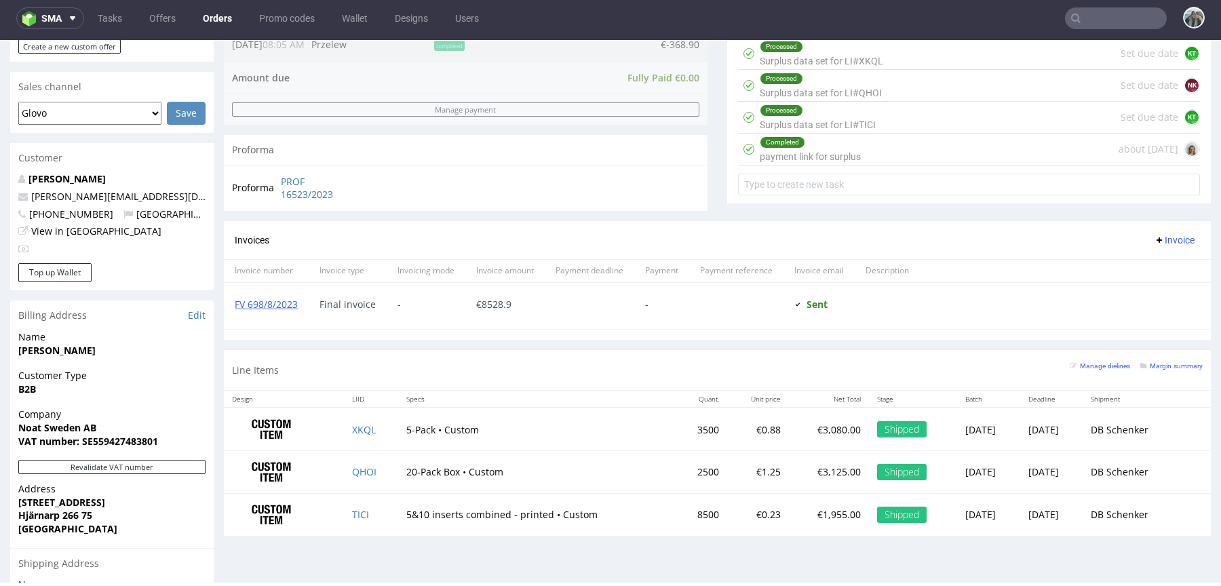
scroll to position [742, 0]
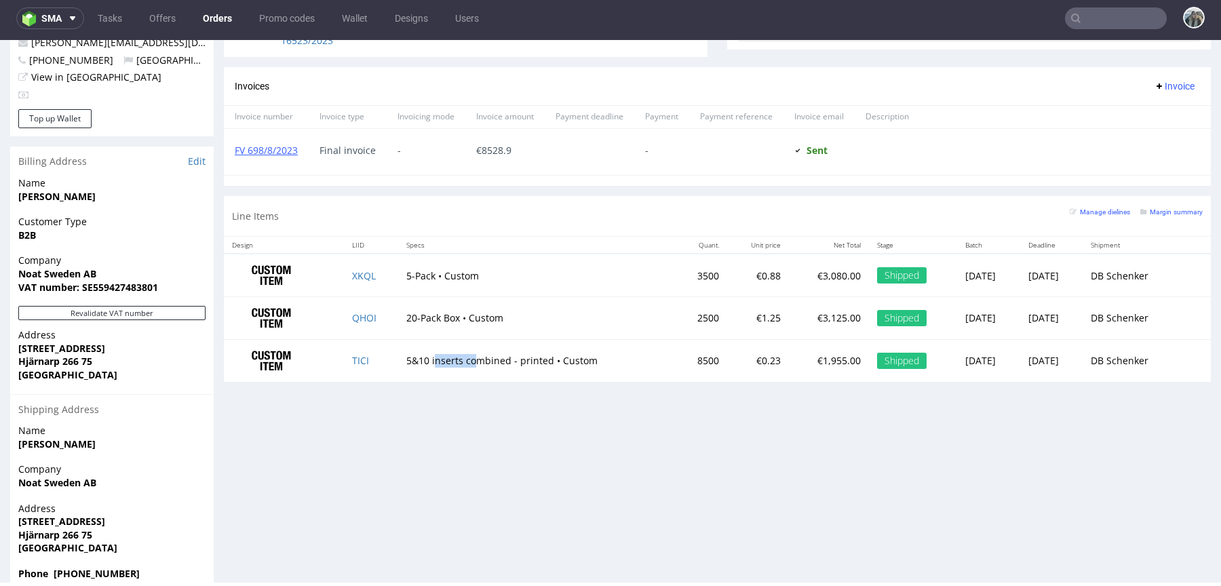
drag, startPoint x: 461, startPoint y: 364, endPoint x: 417, endPoint y: 359, distance: 44.4
click at [421, 359] on td "5&10 inserts combined - printed • Custom" at bounding box center [537, 360] width 278 height 42
click at [440, 318] on td "20-Pack Box • Custom" at bounding box center [537, 318] width 278 height 43
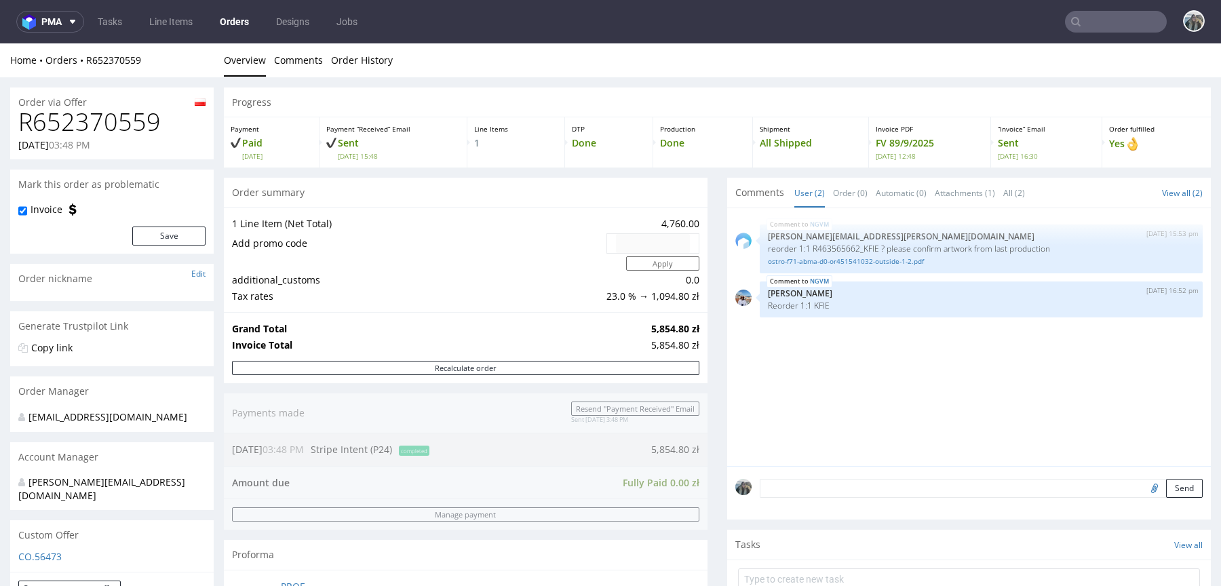
click at [126, 119] on h1 "R652370559" at bounding box center [111, 122] width 187 height 27
copy h1 "R652370559"
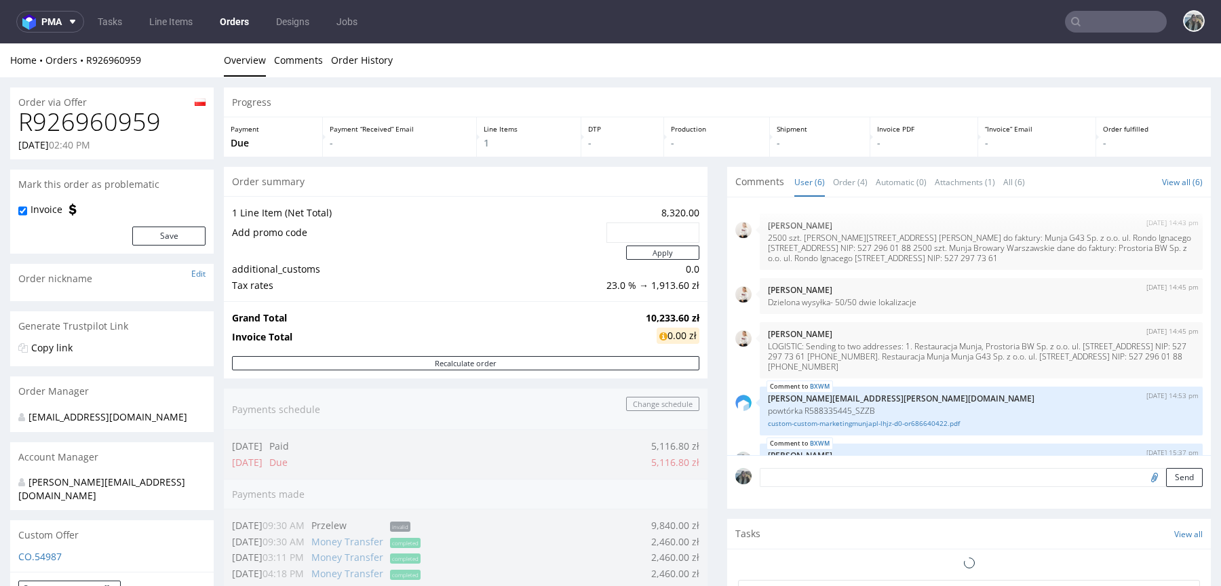
scroll to position [76, 0]
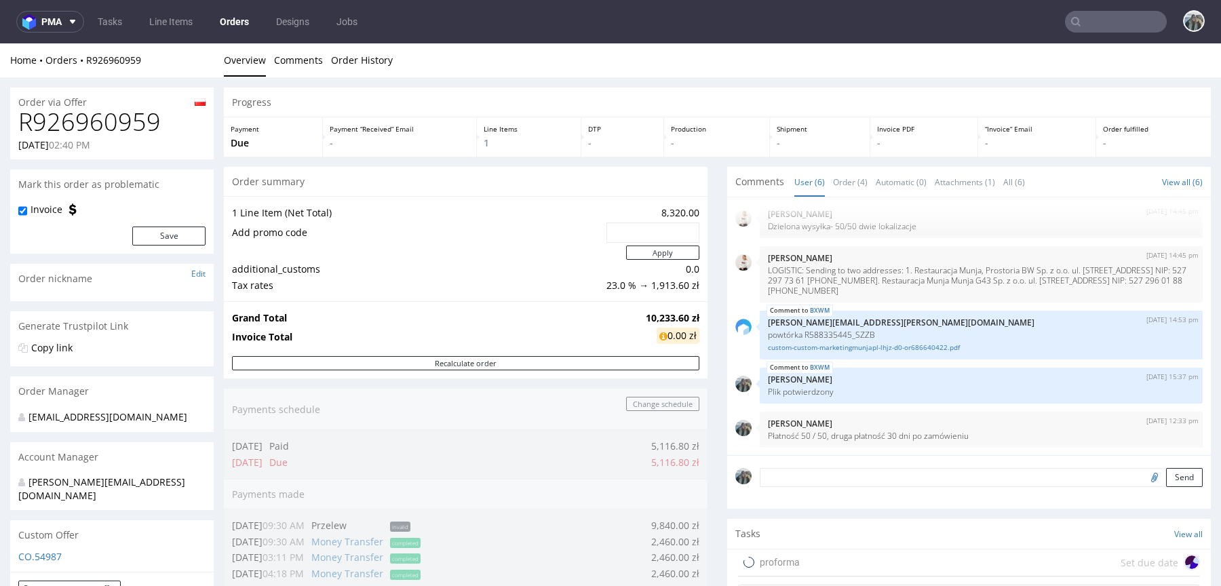
click at [144, 118] on h1 "R926960959" at bounding box center [111, 122] width 187 height 27
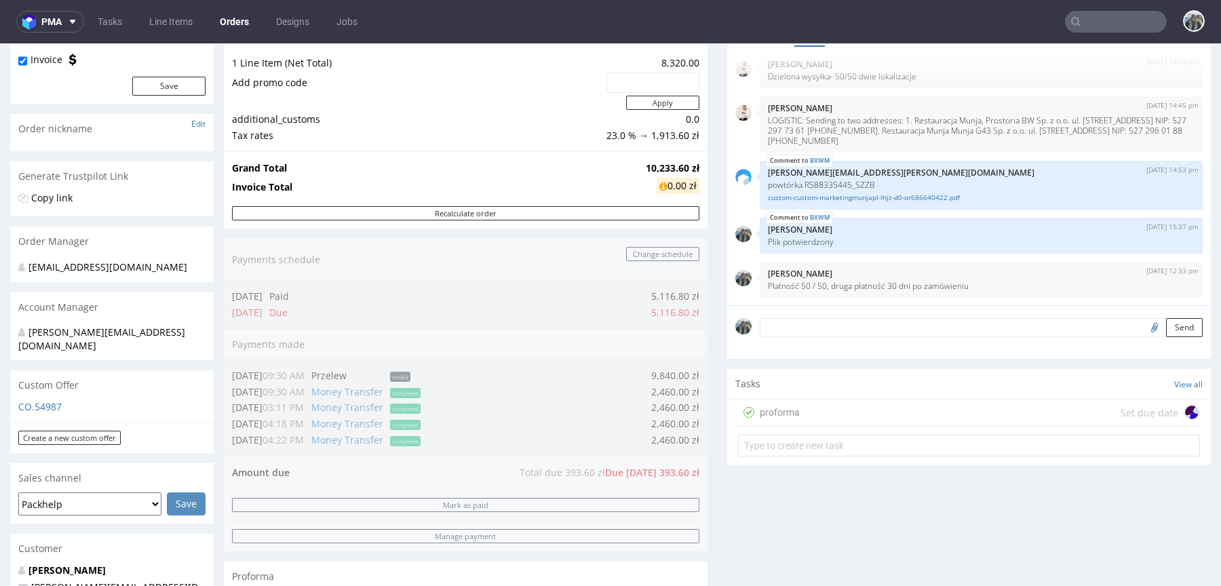
scroll to position [0, 0]
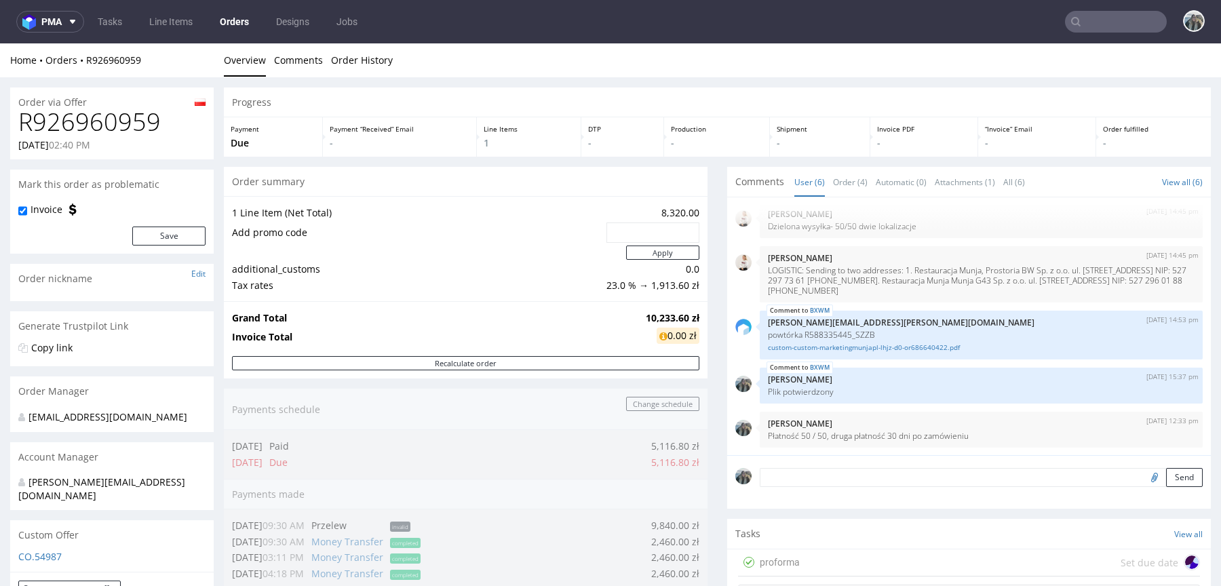
click at [102, 117] on h1 "R926960959" at bounding box center [111, 122] width 187 height 27
copy h1 "R926960959"
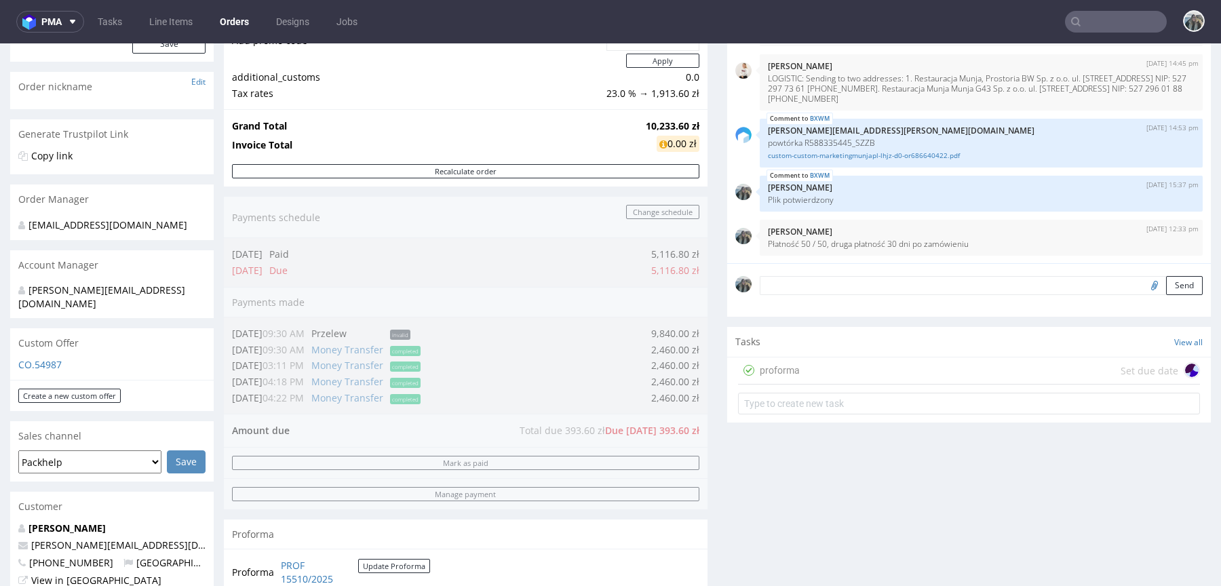
scroll to position [678, 0]
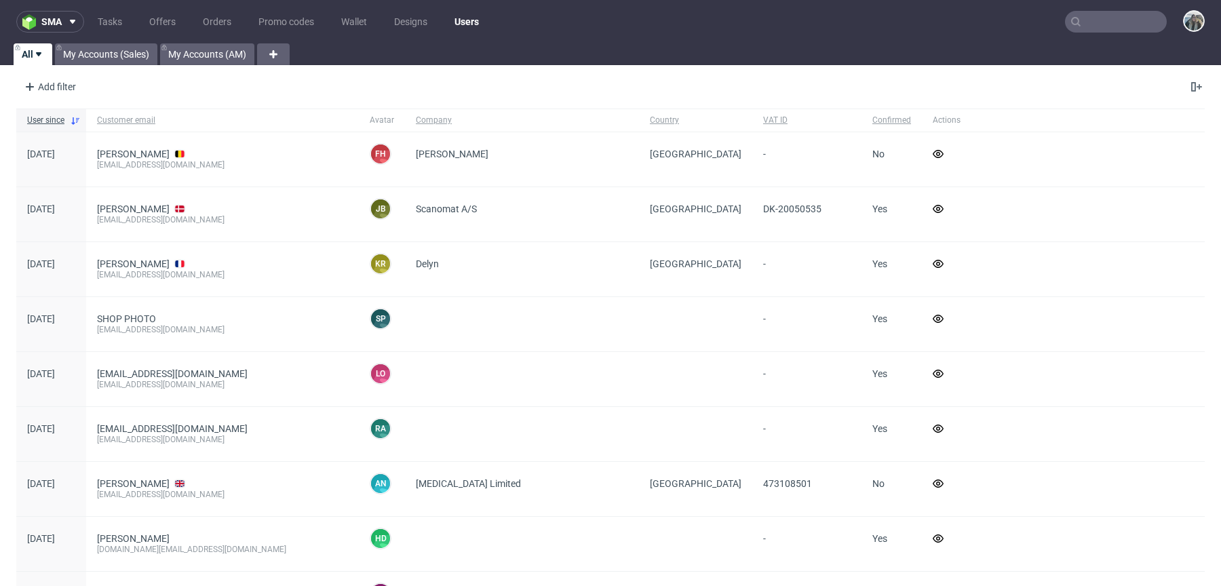
click at [1101, 14] on input "text" at bounding box center [1116, 22] width 102 height 22
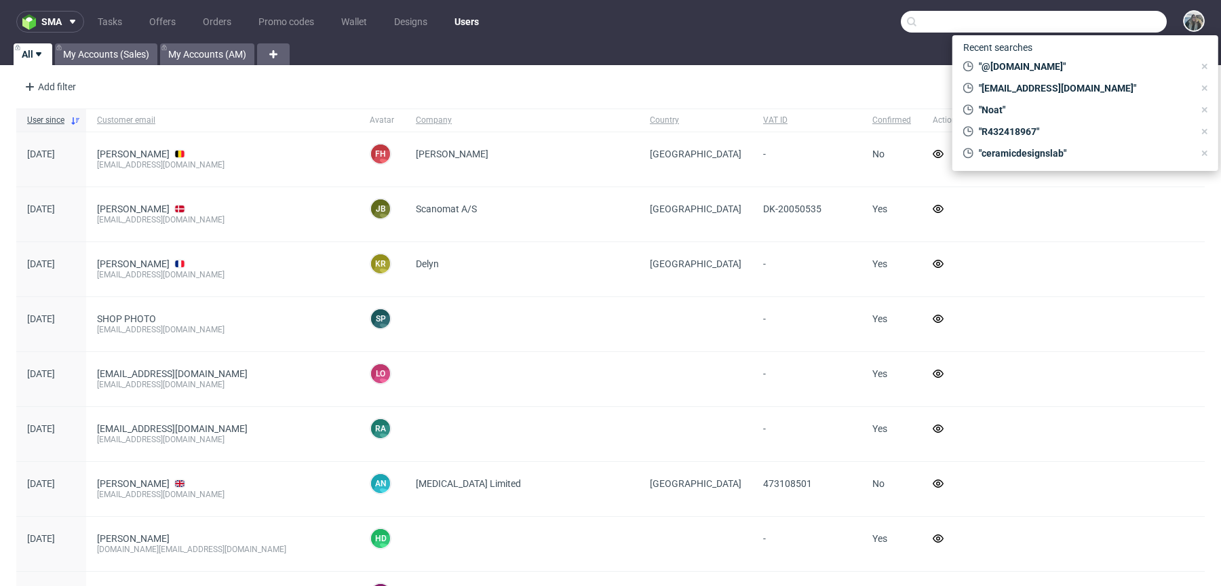
paste input "My Food Experiences"
type input "My Food Experiences"
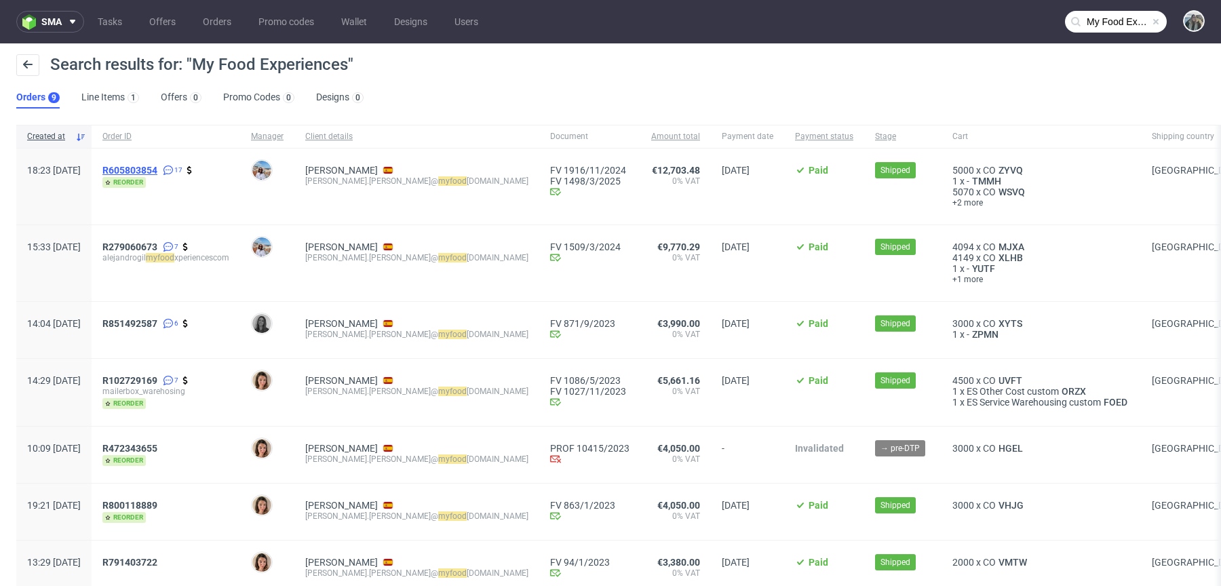
click at [152, 168] on span "R605803854" at bounding box center [129, 170] width 55 height 11
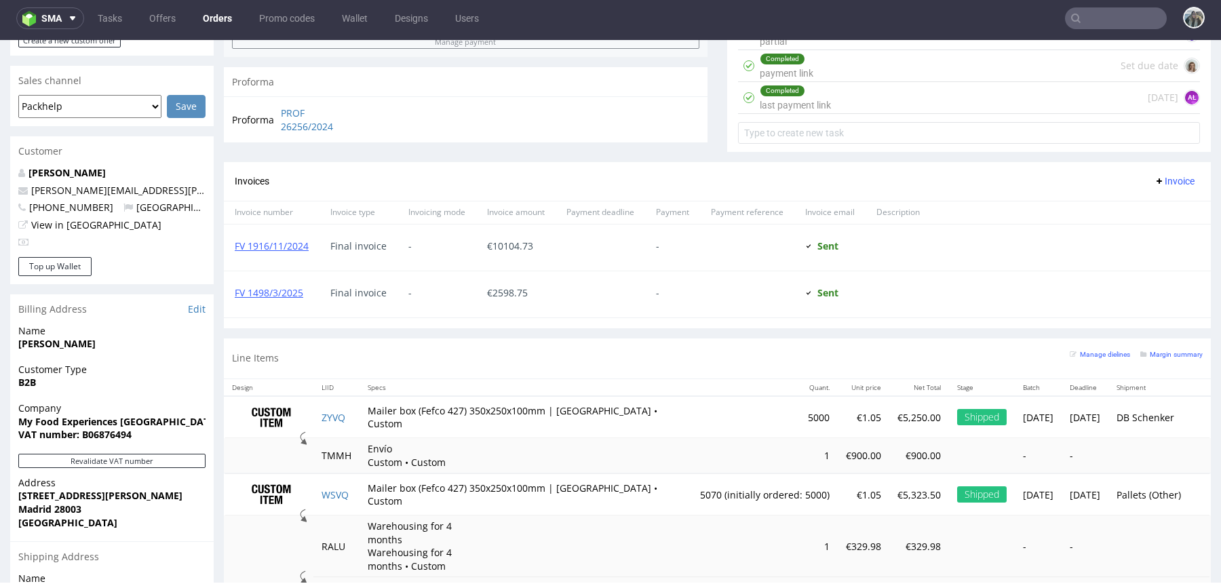
scroll to position [571, 0]
click at [1086, 15] on input "text" at bounding box center [1116, 18] width 102 height 22
paste input "R903095205"
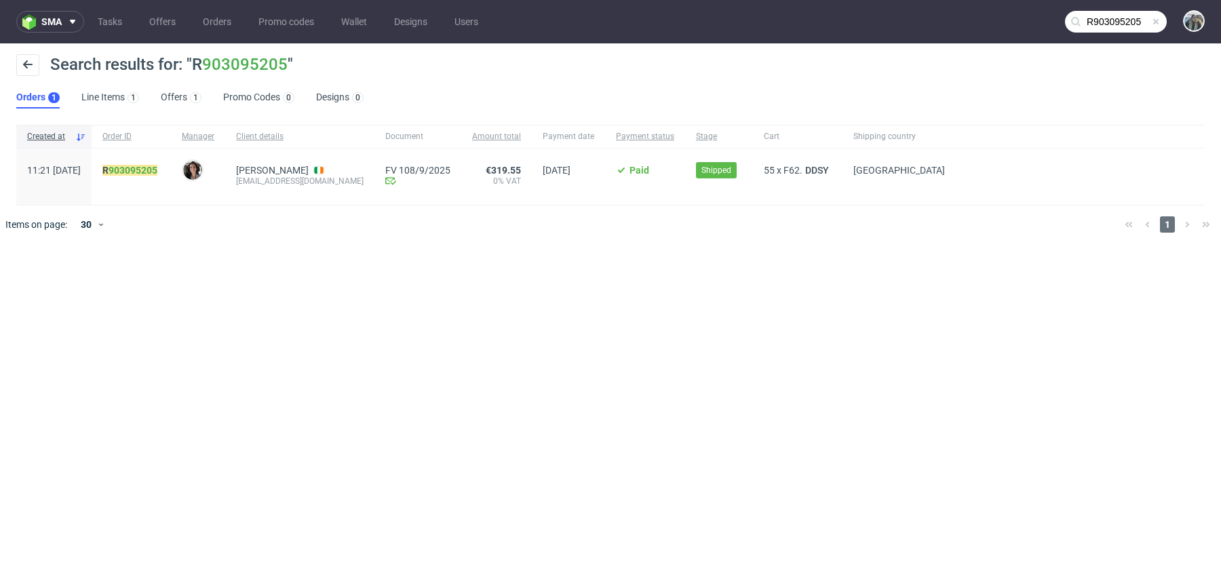
click at [1122, 21] on input "R903095205" at bounding box center [1116, 22] width 102 height 22
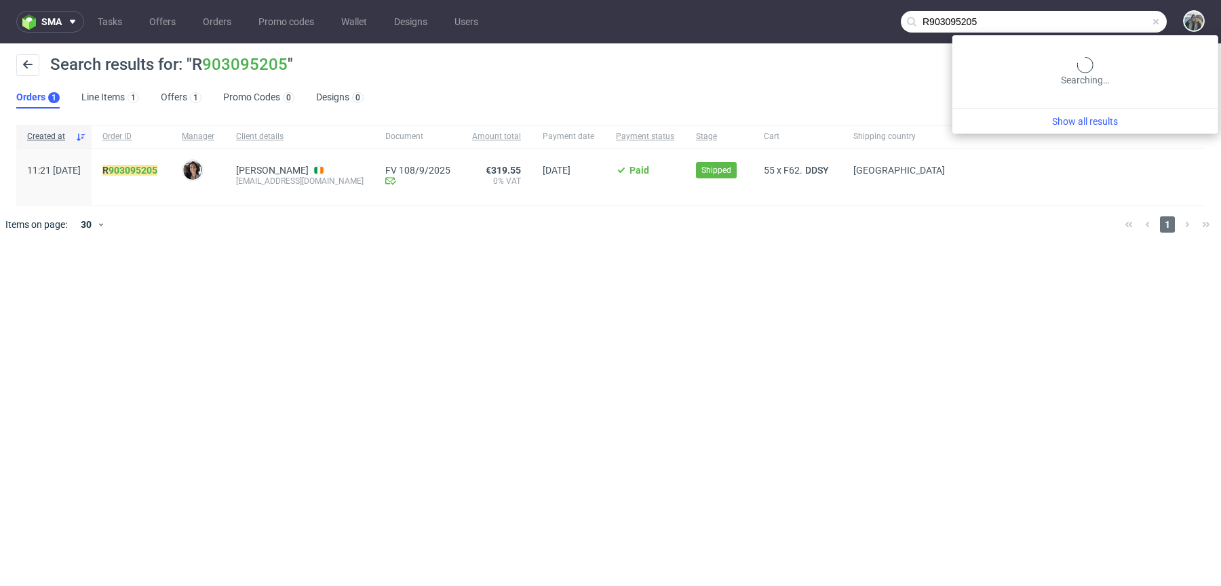
paste input "Le Lab de Beauté"
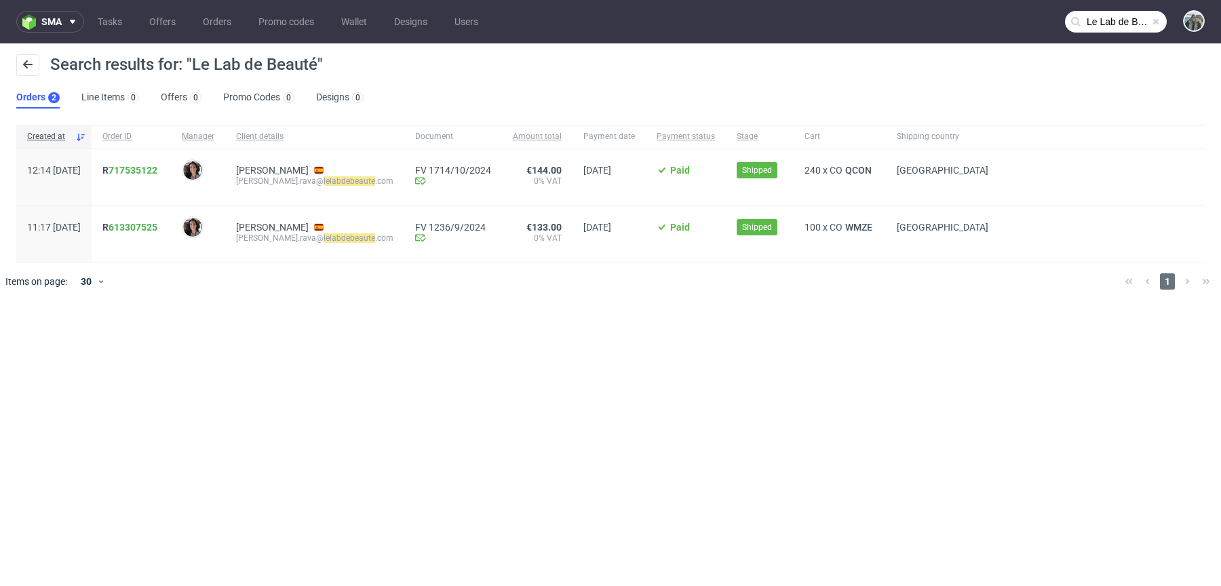
click at [1124, 22] on input "Le Lab de Beauté" at bounding box center [1116, 22] width 102 height 22
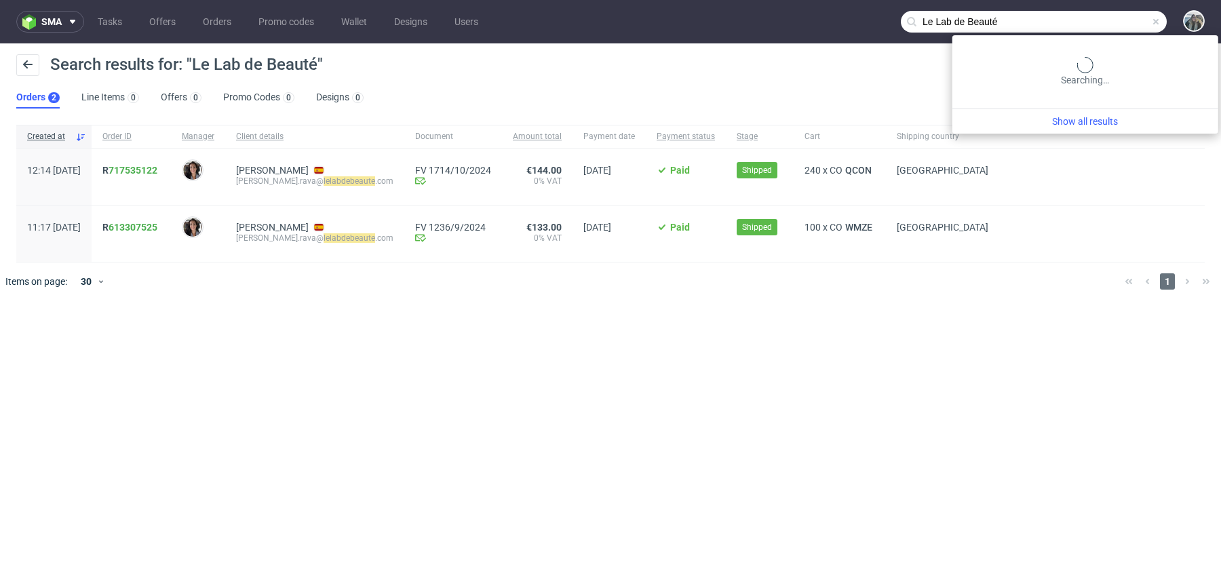
paste input "R747669371 KUBE Czech"
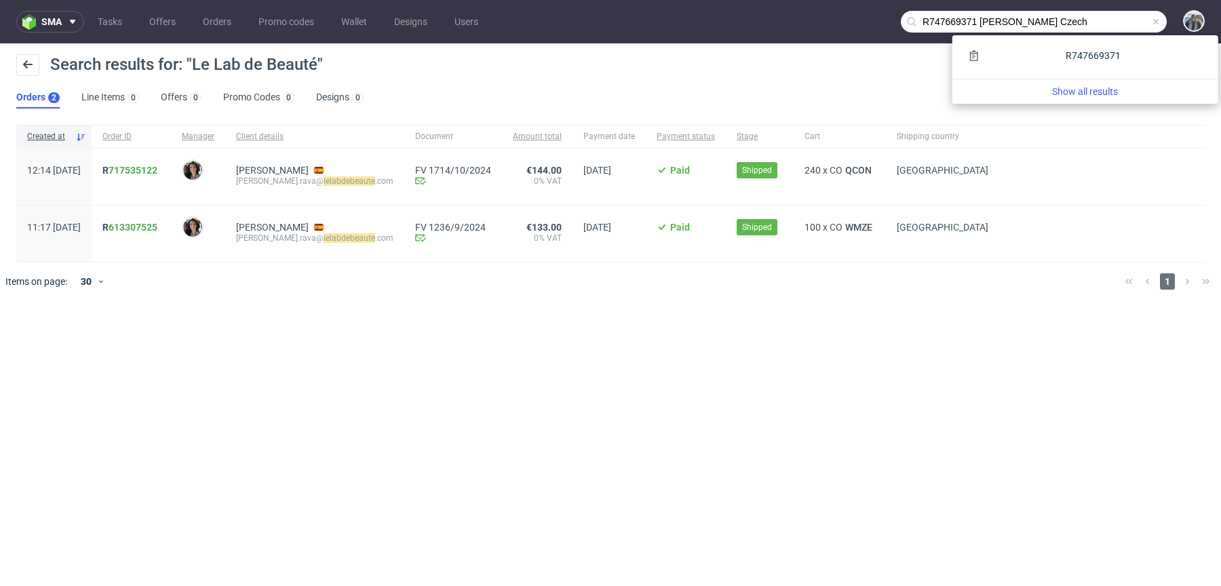
drag, startPoint x: 980, startPoint y: 23, endPoint x: 1210, endPoint y: 20, distance: 230.7
click at [1196, 22] on div "R747669371 KUBE Czech" at bounding box center [1186, 22] width 38 height 24
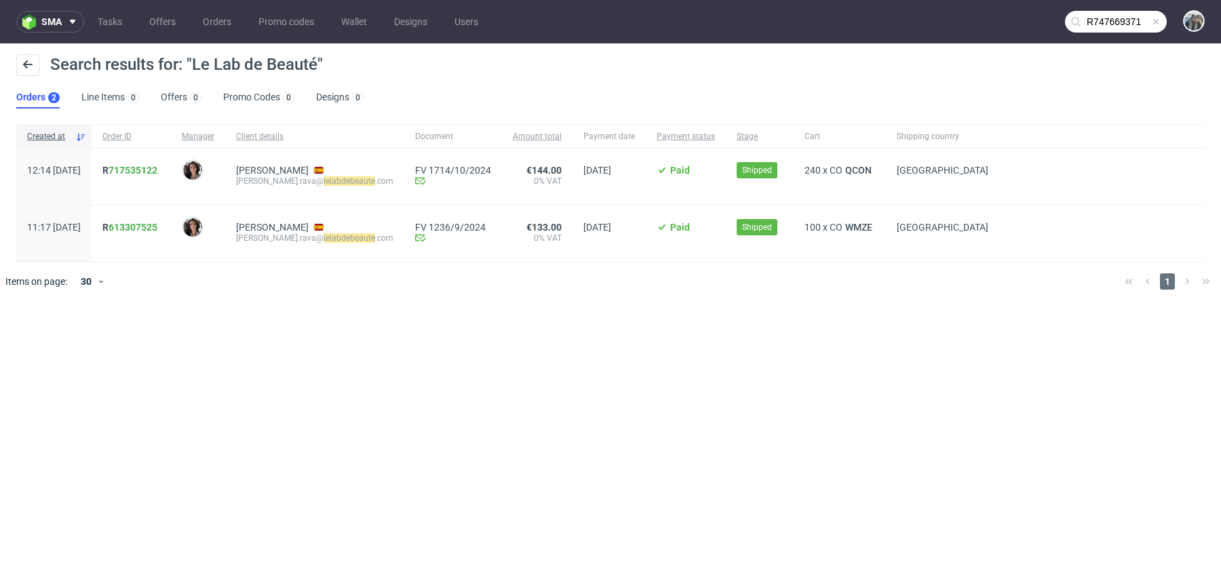
type input "R747669371"
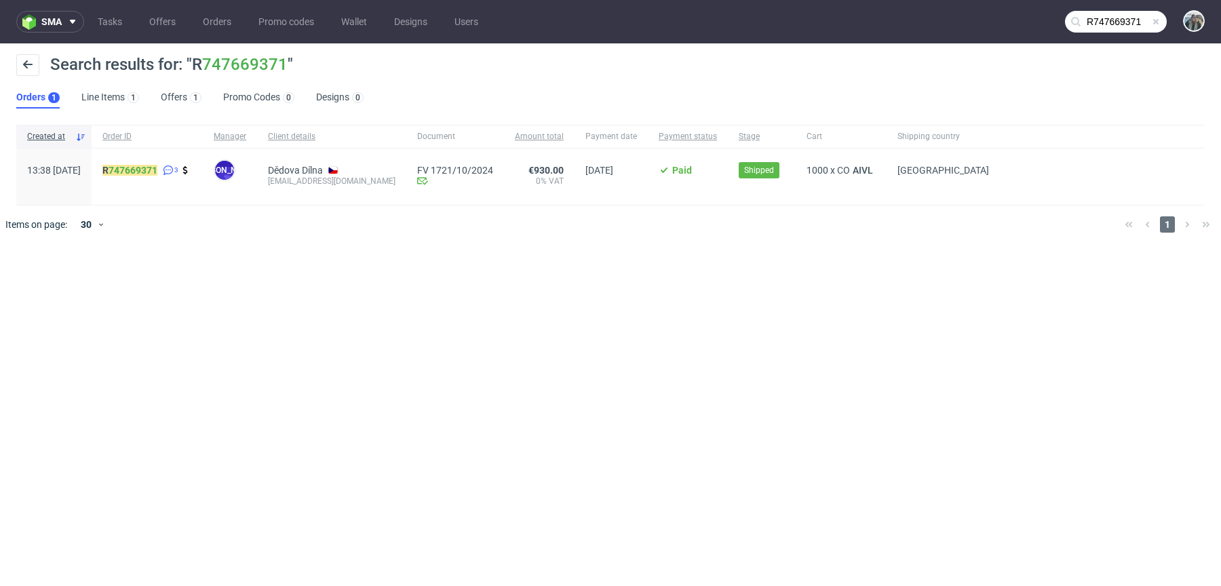
click at [1108, 19] on input "R747669371" at bounding box center [1116, 22] width 102 height 22
click at [157, 169] on mark "R 747669371" at bounding box center [129, 170] width 55 height 11
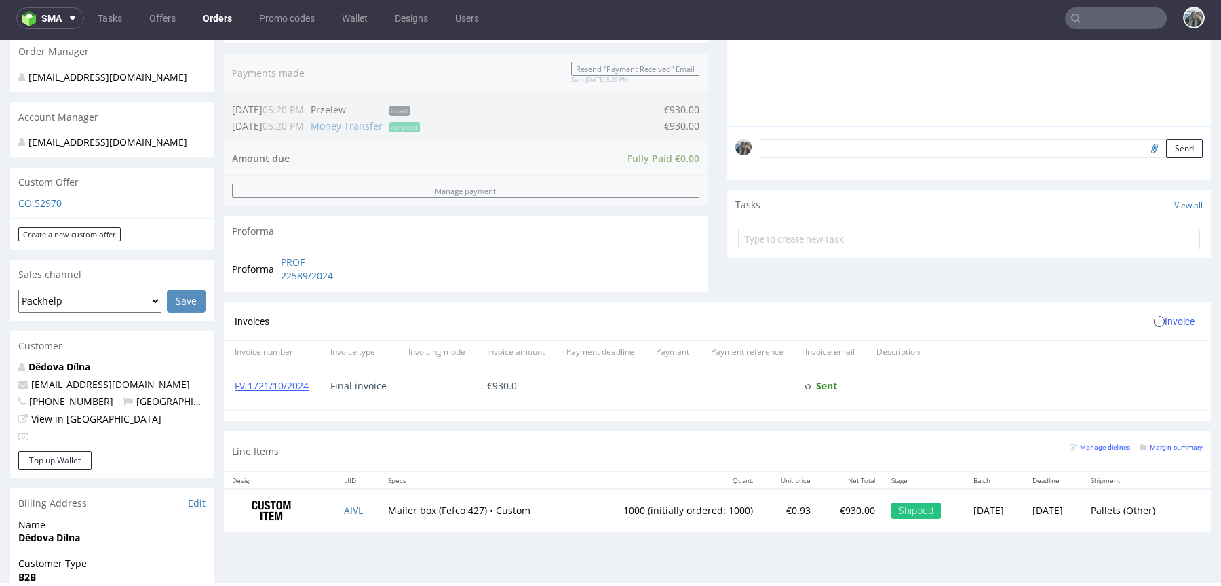
scroll to position [718, 0]
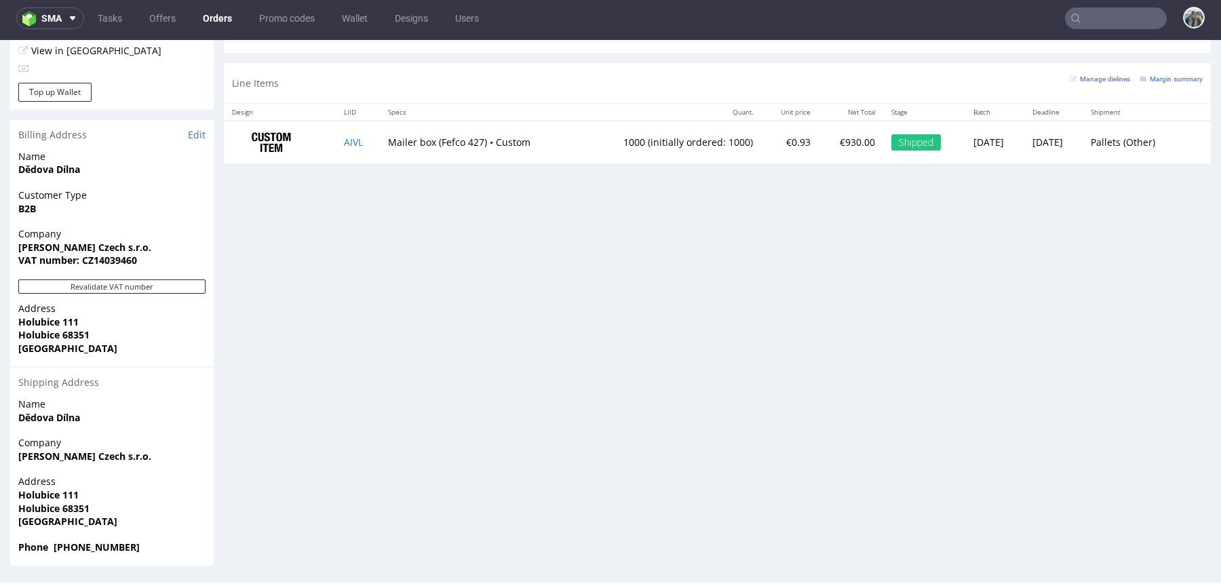
click at [1105, 22] on input "text" at bounding box center [1116, 18] width 102 height 22
paste input "Next Order date Facial Life SLP"
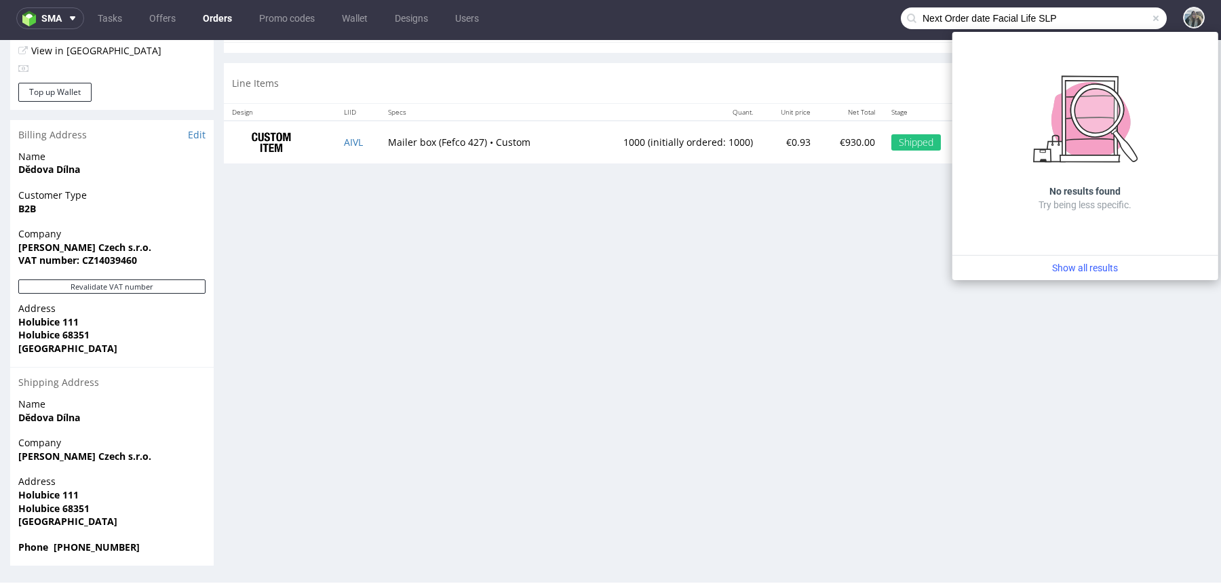
drag, startPoint x: 978, startPoint y: 14, endPoint x: 783, endPoint y: 18, distance: 194.8
click at [791, 18] on nav "sma Tasks Offers Orders Promo codes Wallet Designs Users Next Order date Facial…" at bounding box center [610, 18] width 1221 height 43
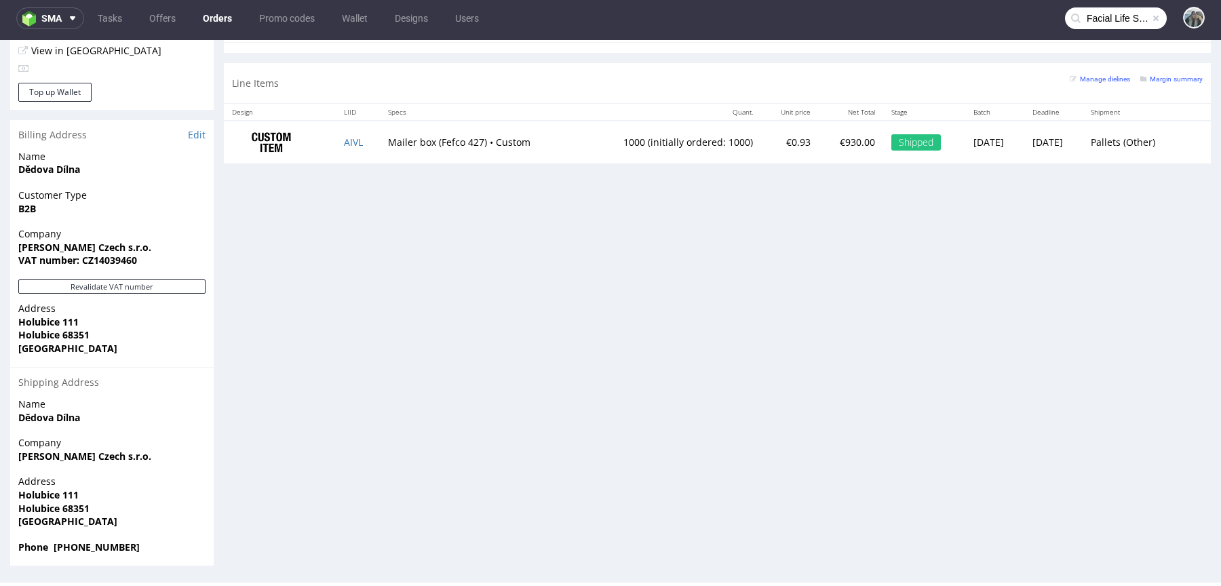
type input "Facial Life SLP"
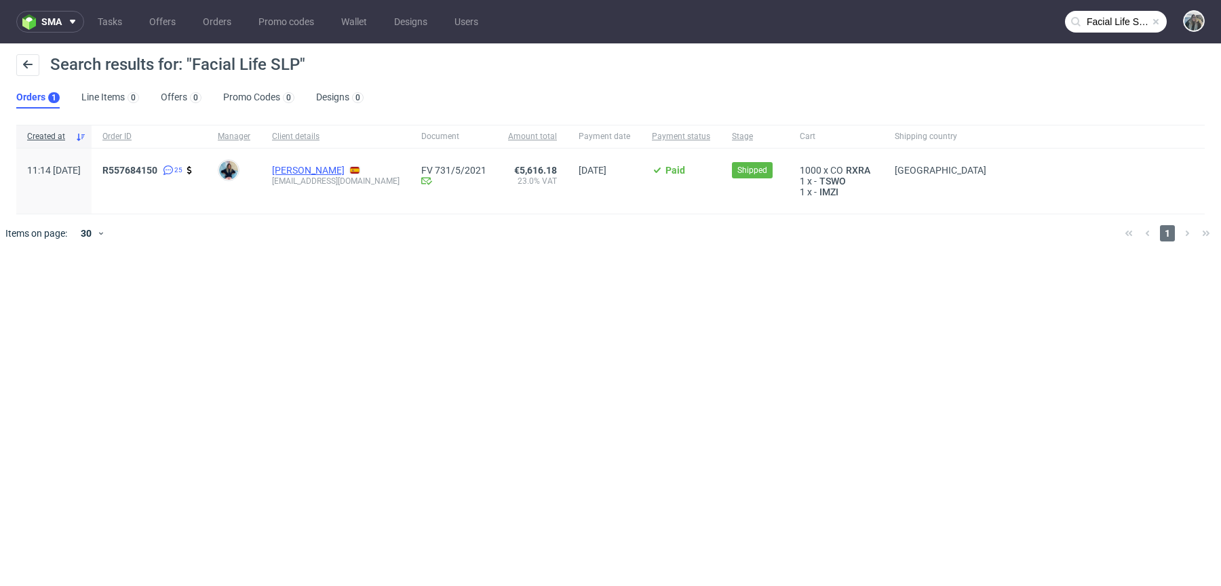
click at [326, 166] on link "BLAS Garcia Garcia" at bounding box center [308, 170] width 73 height 11
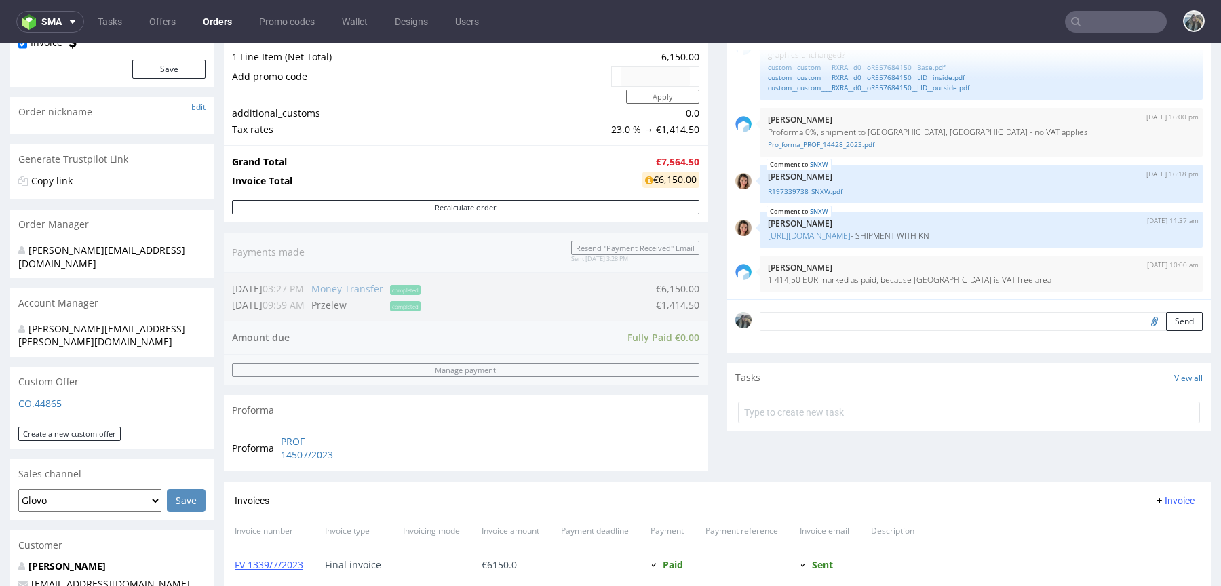
scroll to position [649, 0]
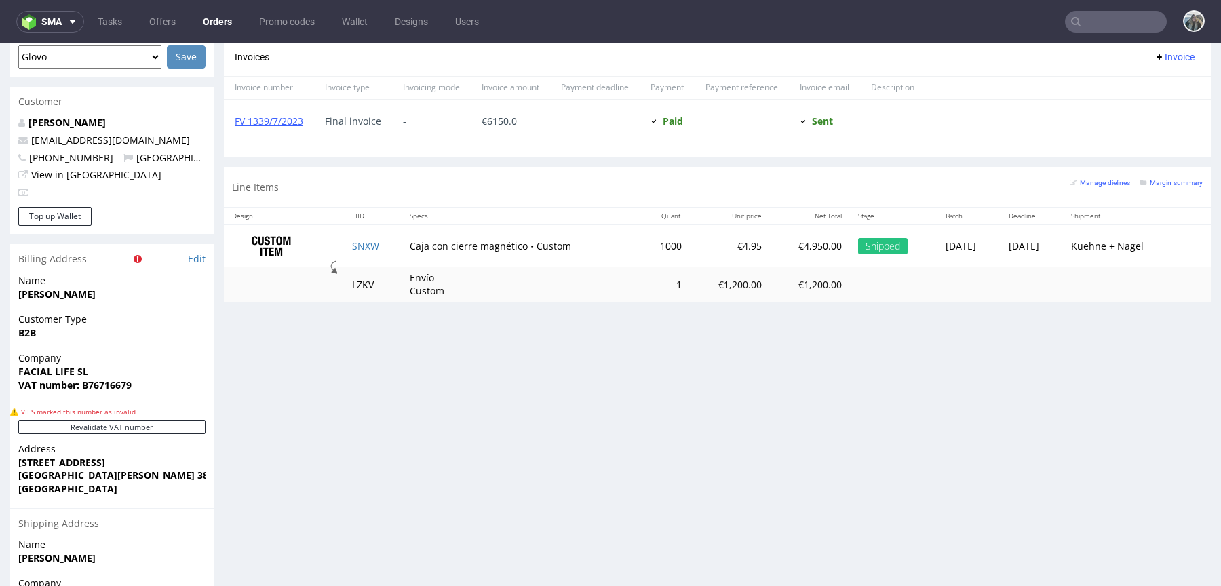
click at [1115, 9] on nav "sma Tasks Offers Orders Promo codes Wallet Designs Users" at bounding box center [610, 21] width 1221 height 43
click at [1115, 14] on input "text" at bounding box center [1116, 22] width 102 height 22
paste input "Next Order date Casa Amador, S.L."
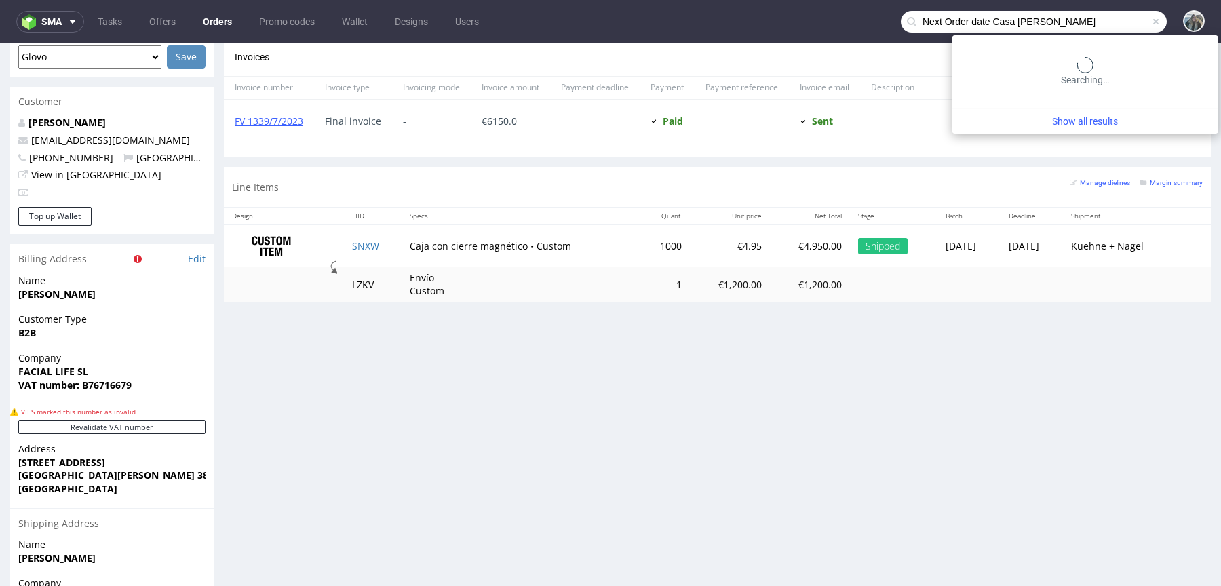
scroll to position [0, 0]
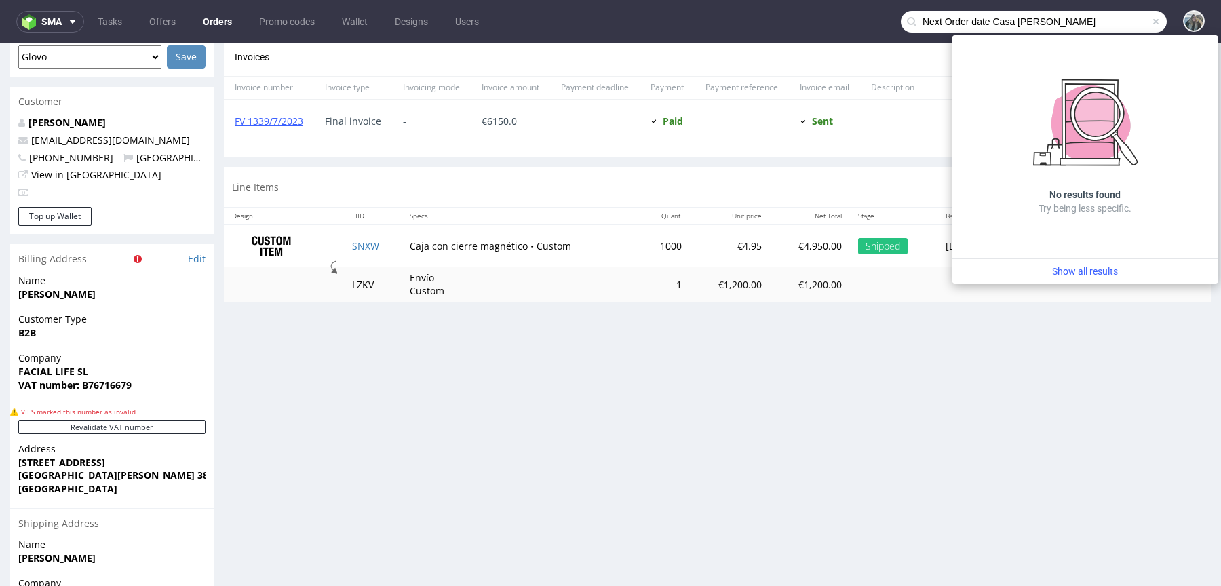
drag, startPoint x: 980, startPoint y: 18, endPoint x: 837, endPoint y: 16, distance: 143.2
click at [854, 17] on nav "sma Tasks Offers Orders Promo codes Wallet Designs Users Next Order date Casa A…" at bounding box center [610, 21] width 1221 height 43
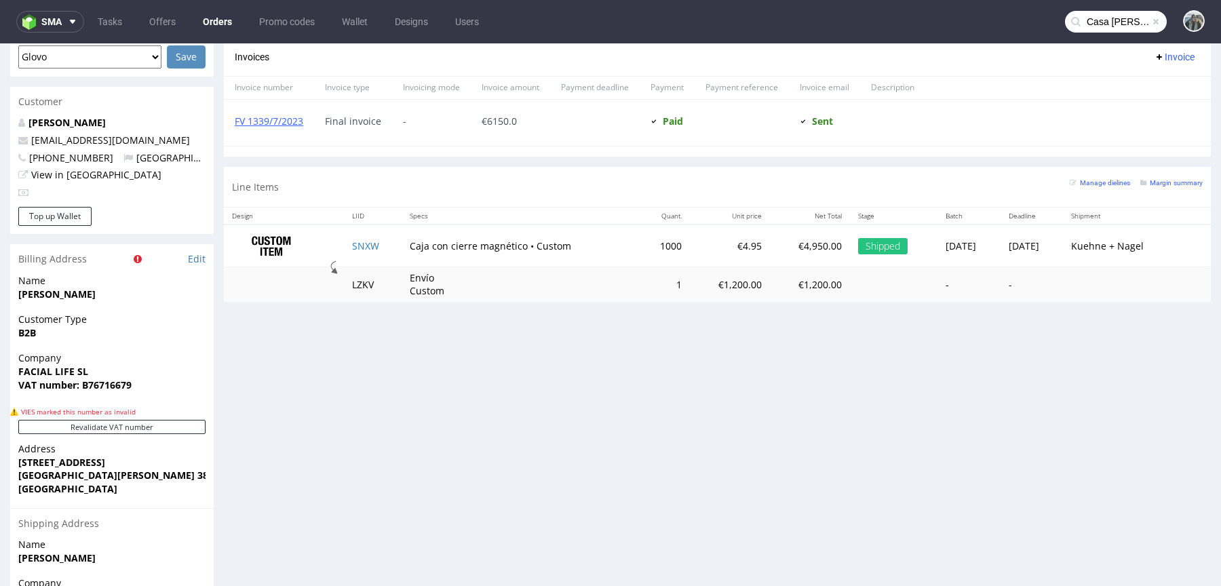
scroll to position [0, 16]
drag, startPoint x: 1116, startPoint y: 18, endPoint x: 980, endPoint y: 18, distance: 136.4
click at [982, 18] on nav "sma Tasks Offers Orders Promo codes Wallet Designs Users Casa Amador, S.L." at bounding box center [610, 21] width 1221 height 43
paste input "text"
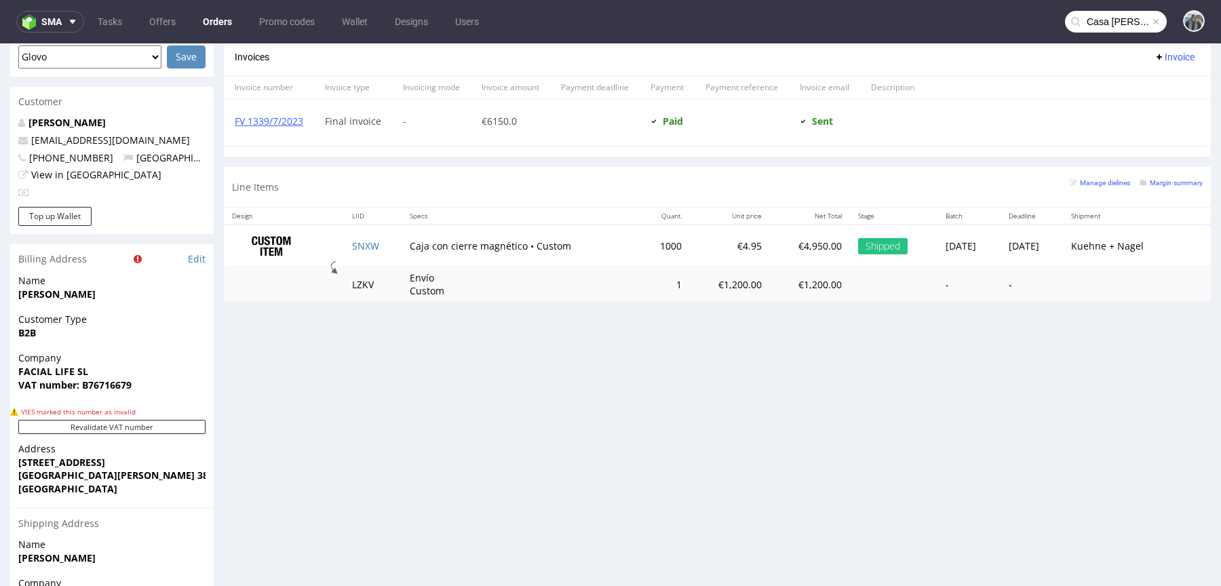
type input "Casa Amador,"
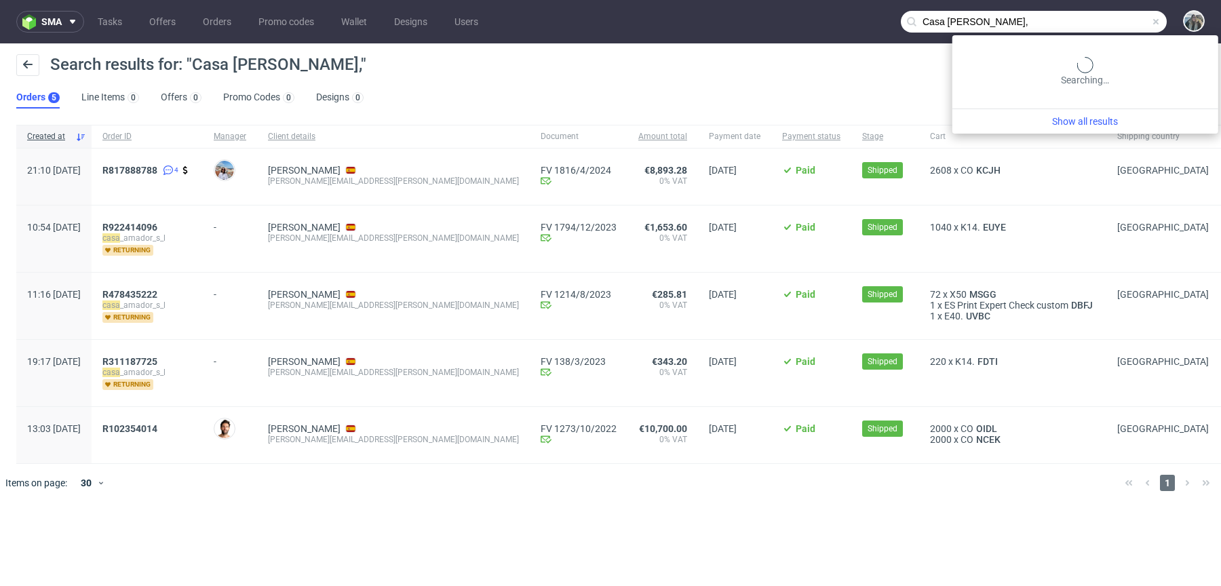
click at [1094, 23] on input "Casa Amador," at bounding box center [1034, 22] width 266 height 22
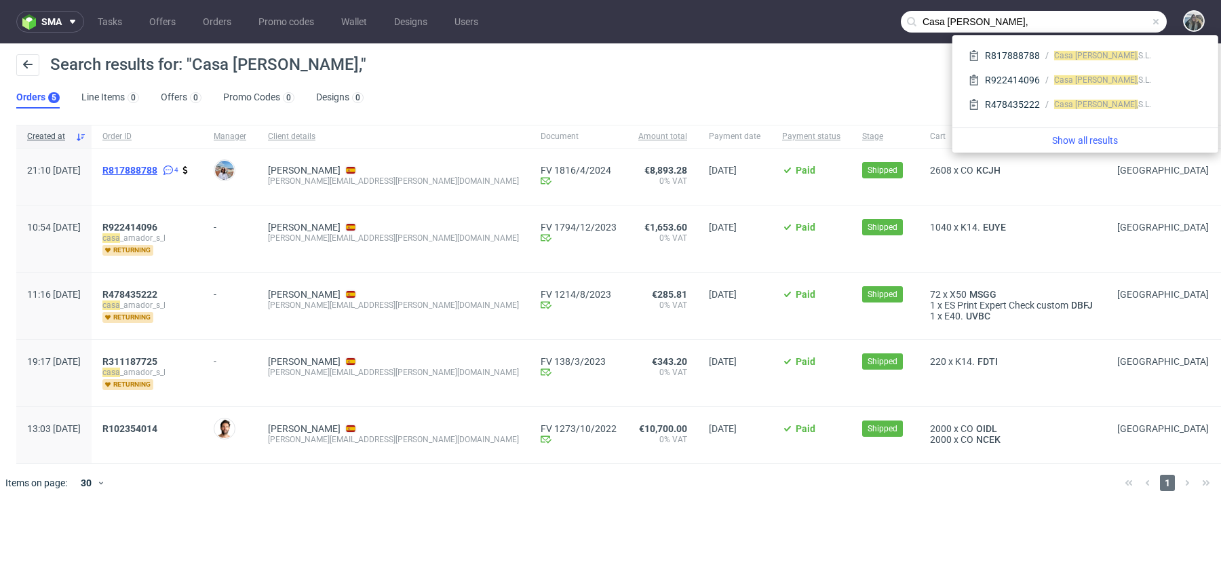
click at [157, 172] on span "R817888788" at bounding box center [129, 170] width 55 height 11
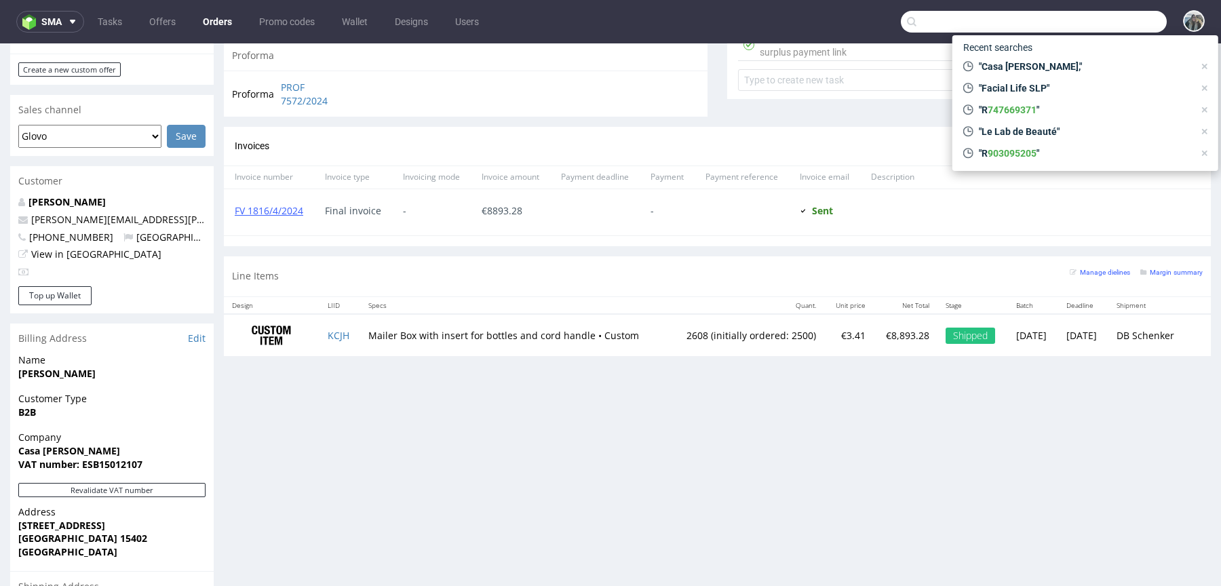
scroll to position [543, 0]
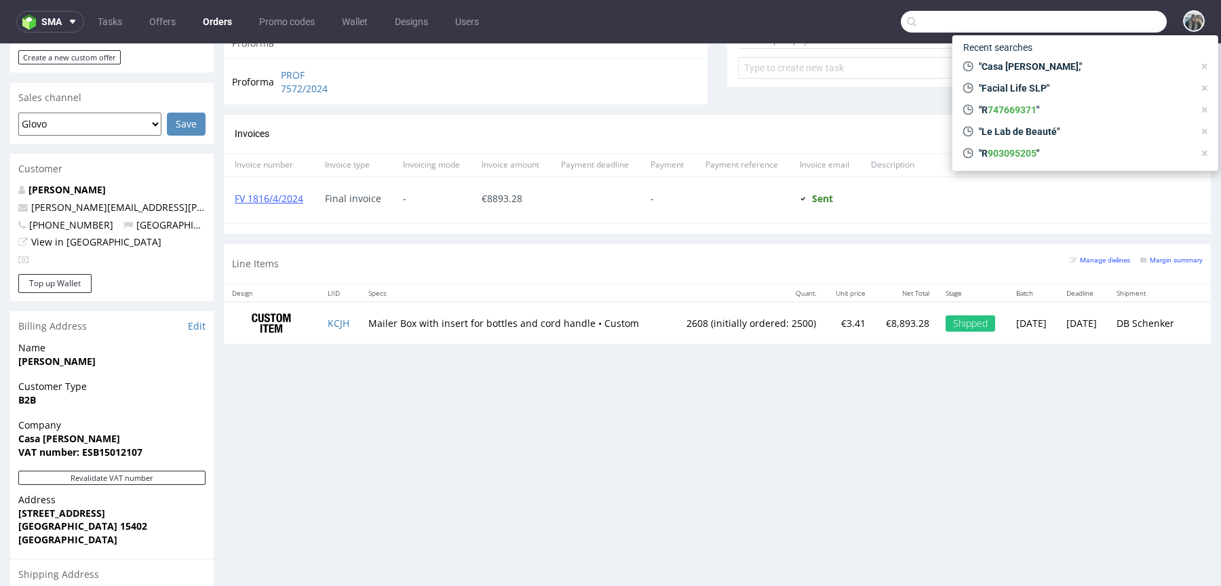
click at [1040, 33] on nav "sma Tasks Offers Orders Promo codes Wallet Designs Users" at bounding box center [610, 21] width 1221 height 43
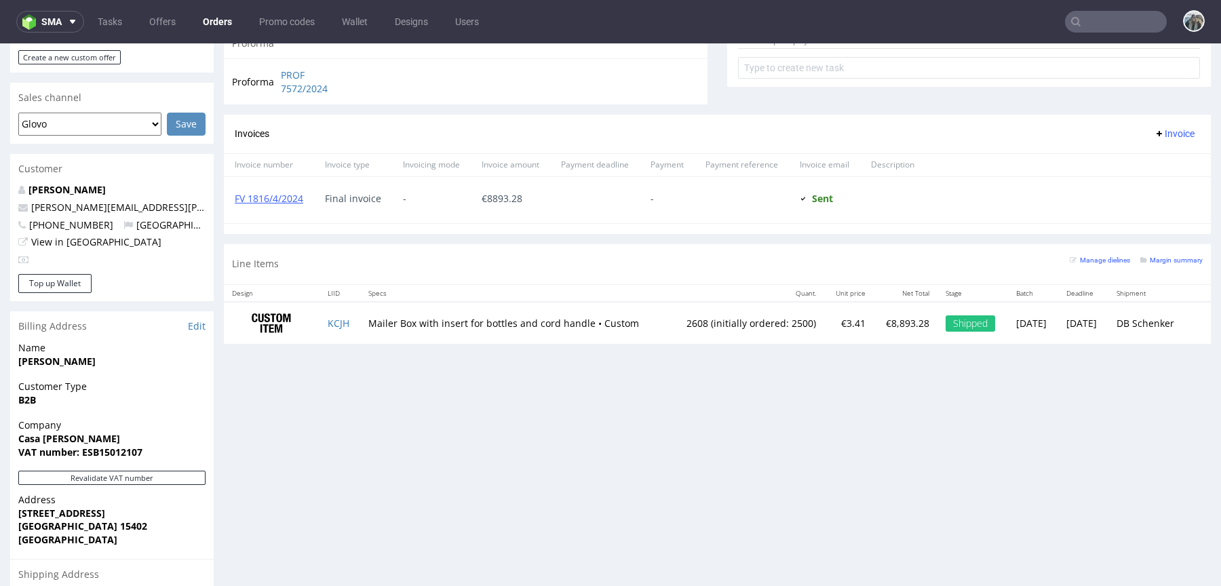
click at [1082, 23] on input "text" at bounding box center [1116, 22] width 102 height 22
paste input "microclimate"
type input "microclimate"
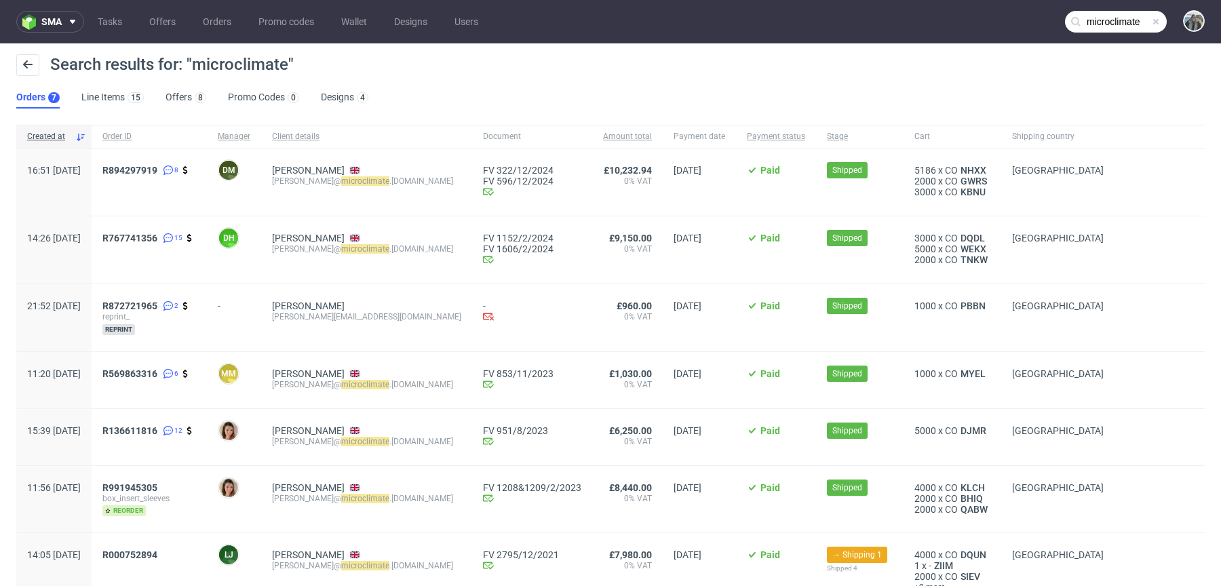
click at [1083, 20] on input "microclimate" at bounding box center [1116, 22] width 102 height 22
click at [157, 172] on span "R894297919" at bounding box center [129, 170] width 55 height 11
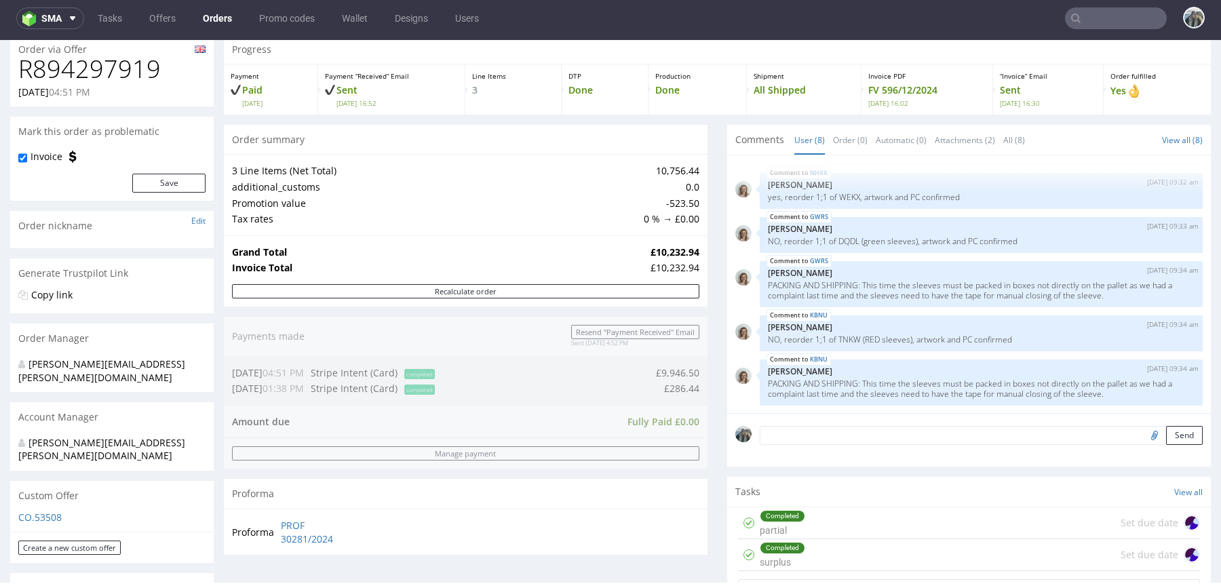
scroll to position [554, 0]
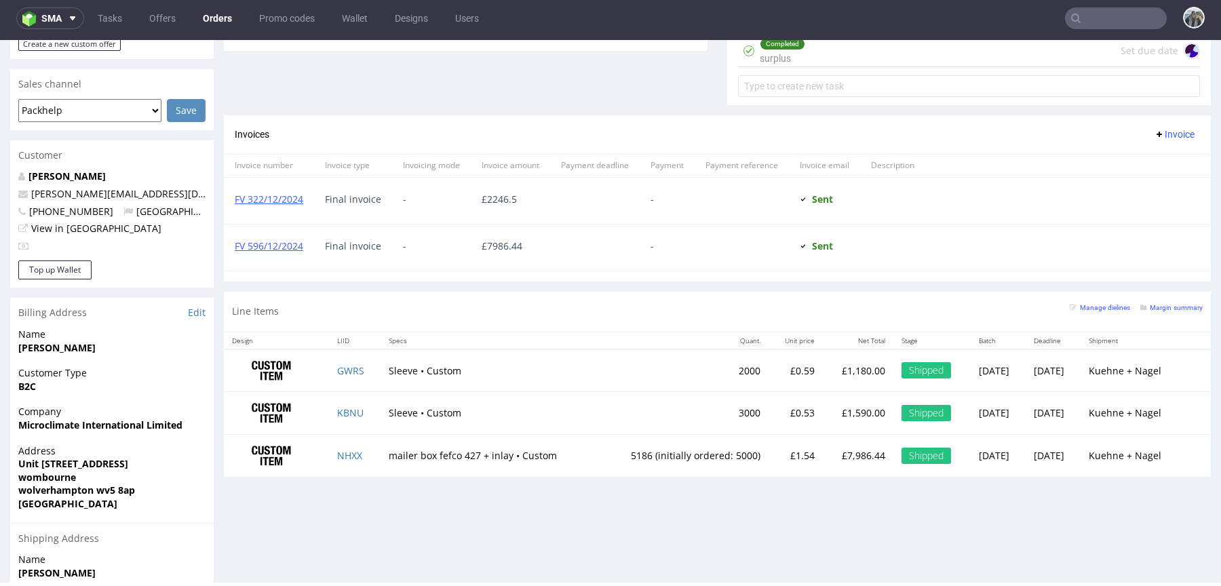
drag, startPoint x: 448, startPoint y: 459, endPoint x: 398, endPoint y: 459, distance: 50.2
click at [402, 459] on td "mailer box fefco 427 + inlay • Custom" at bounding box center [489, 456] width 217 height 42
click at [1098, 28] on nav "sma Tasks Offers Orders Promo codes Wallet Designs Users" at bounding box center [610, 18] width 1221 height 43
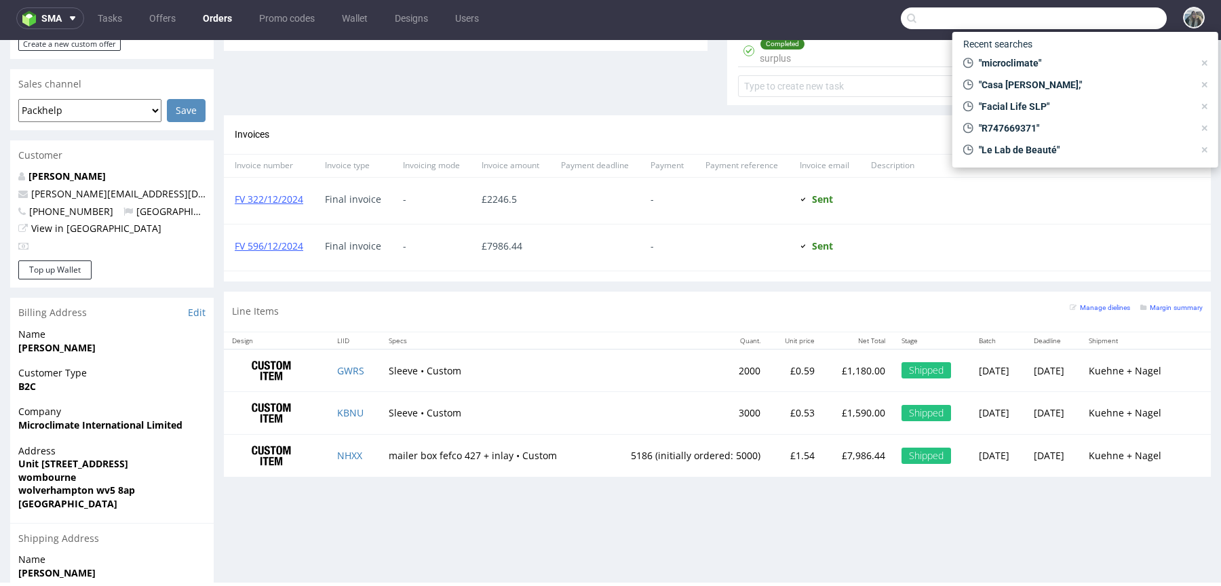
click at [1098, 18] on input "text" at bounding box center [1034, 18] width 266 height 22
paste input "Kiss of Cacao B.V."
type input "Kiss of Cacao B.V."
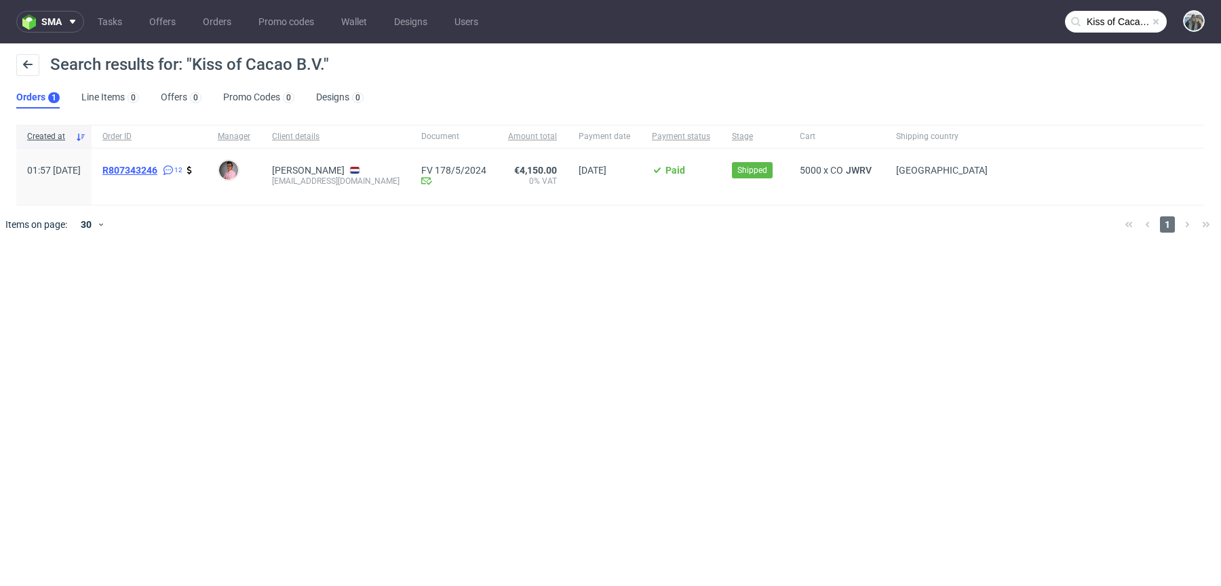
click at [157, 168] on span "R807343246" at bounding box center [129, 170] width 55 height 11
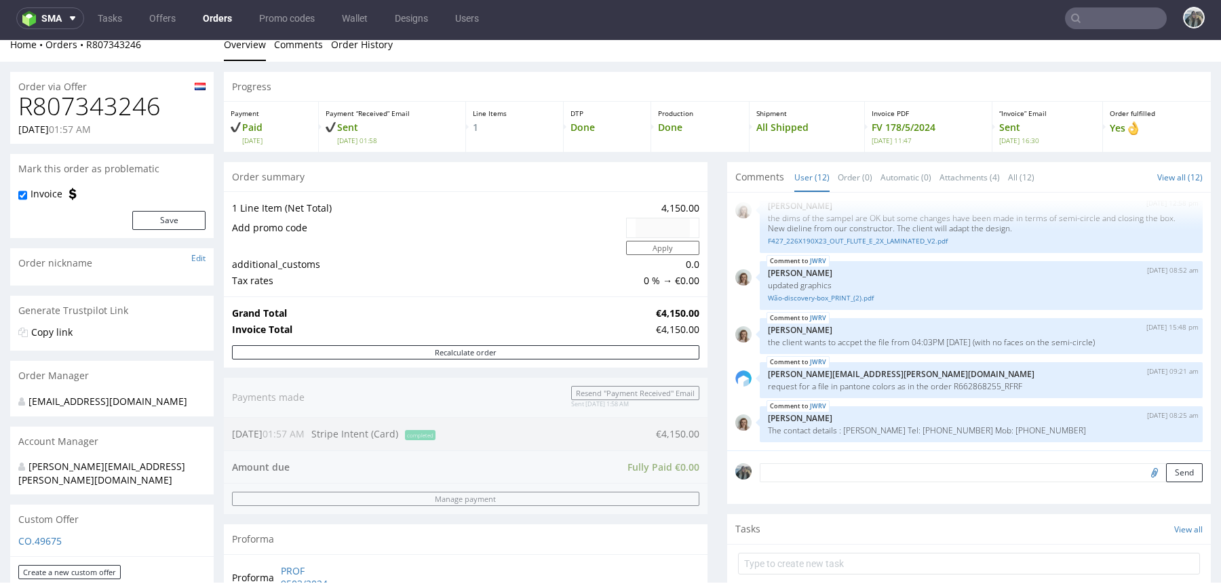
scroll to position [731, 0]
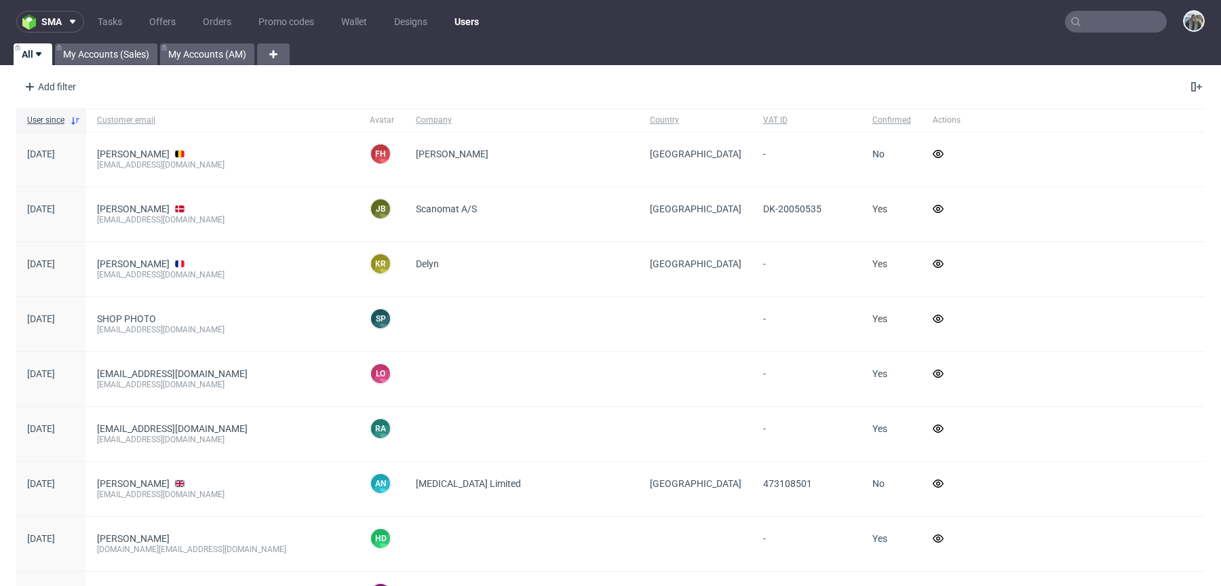
click at [1082, 9] on nav "sma Tasks Offers Orders Promo codes Wallet Designs Users" at bounding box center [610, 21] width 1221 height 43
click at [1093, 20] on input "text" at bounding box center [1116, 22] width 102 height 22
paste input "Threemarkscoffee"
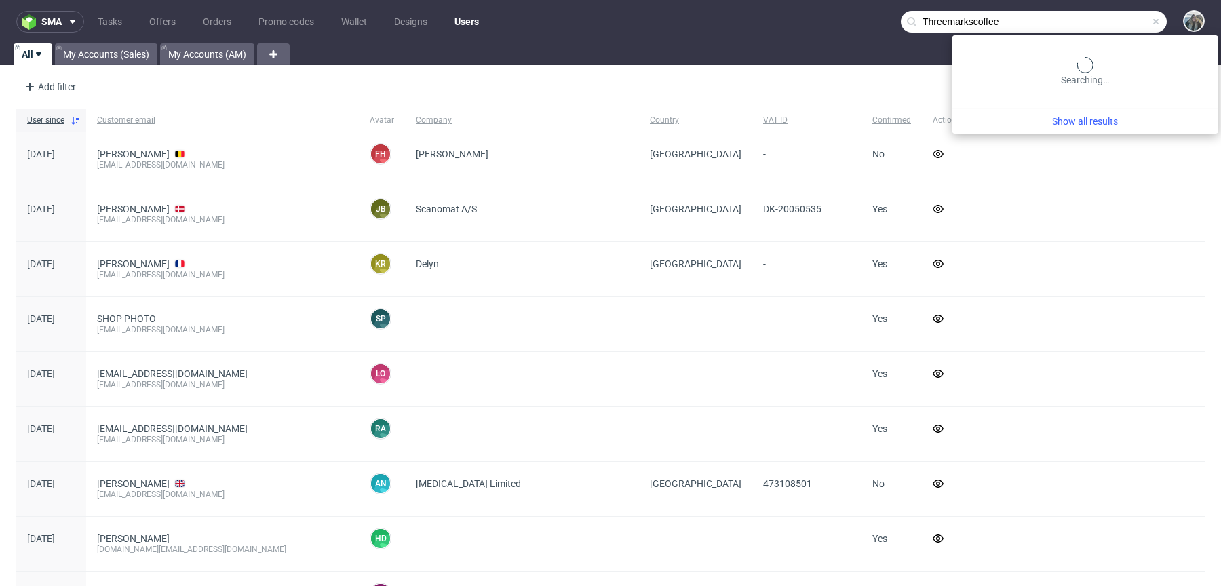
type input "Threemarkscoffee"
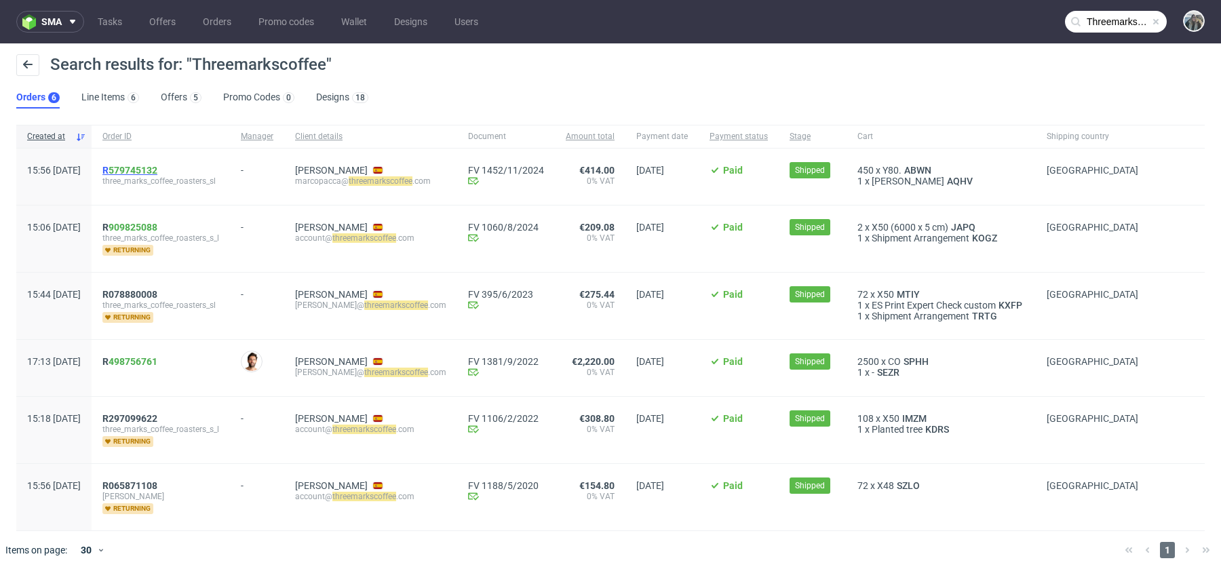
click at [157, 172] on link "579745132" at bounding box center [133, 170] width 49 height 11
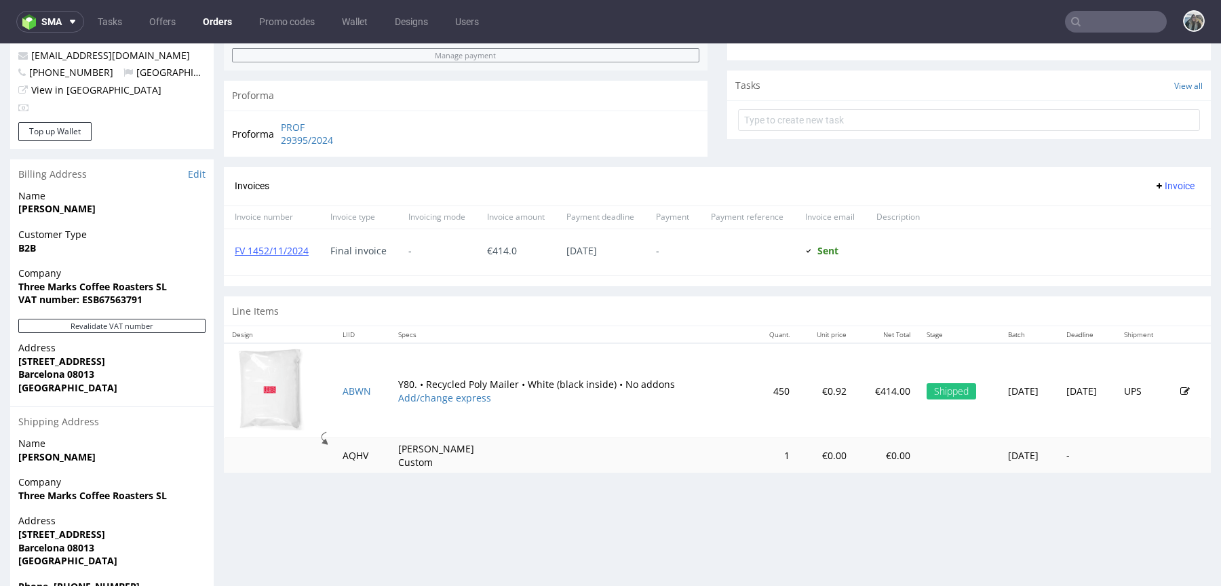
scroll to position [495, 0]
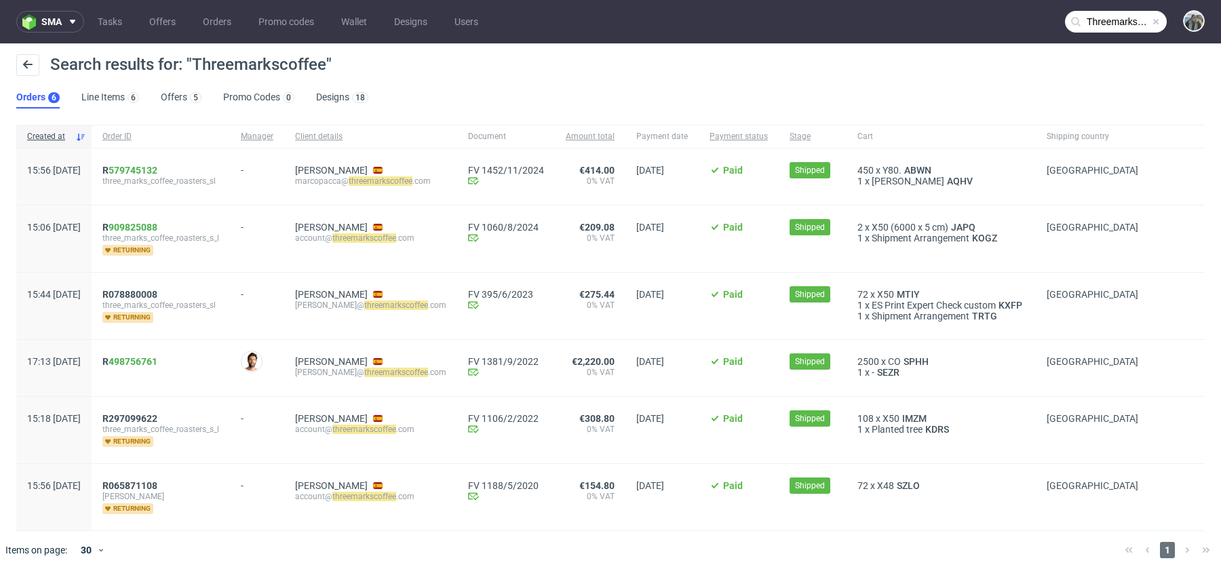
click at [1117, 12] on input "Threemarkscoffee" at bounding box center [1116, 22] width 102 height 22
paste input "[PERSON_NAME][EMAIL_ADDRESS][DOMAIN_NAME]"
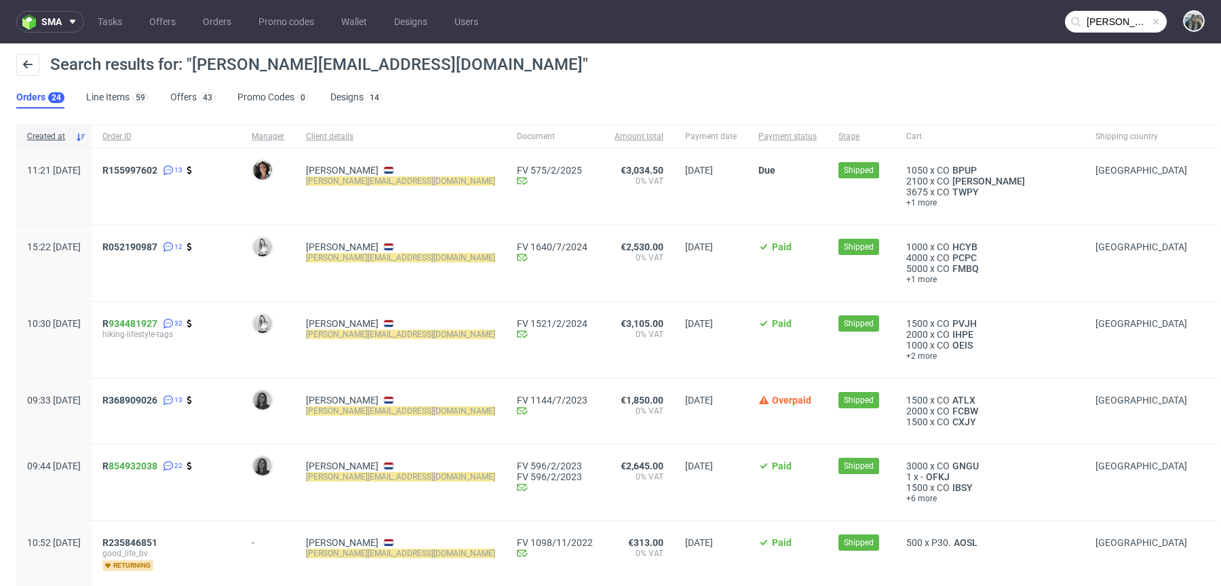
click at [1100, 22] on input "martin@streetstyle.nl" at bounding box center [1116, 22] width 102 height 22
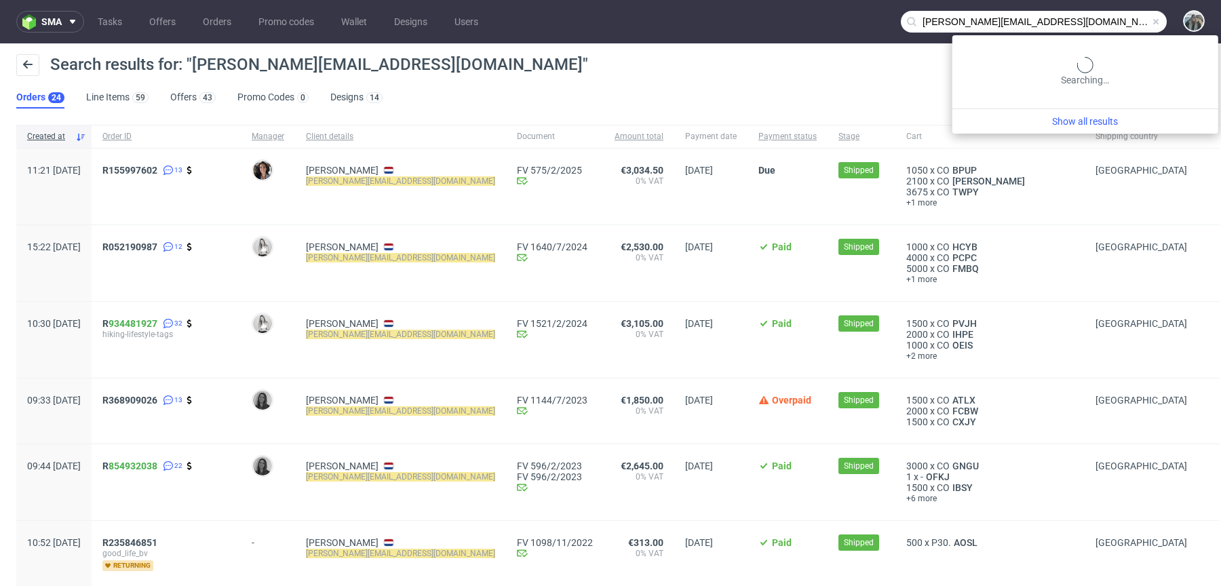
paste input "kal-store"
type input "kal-store"
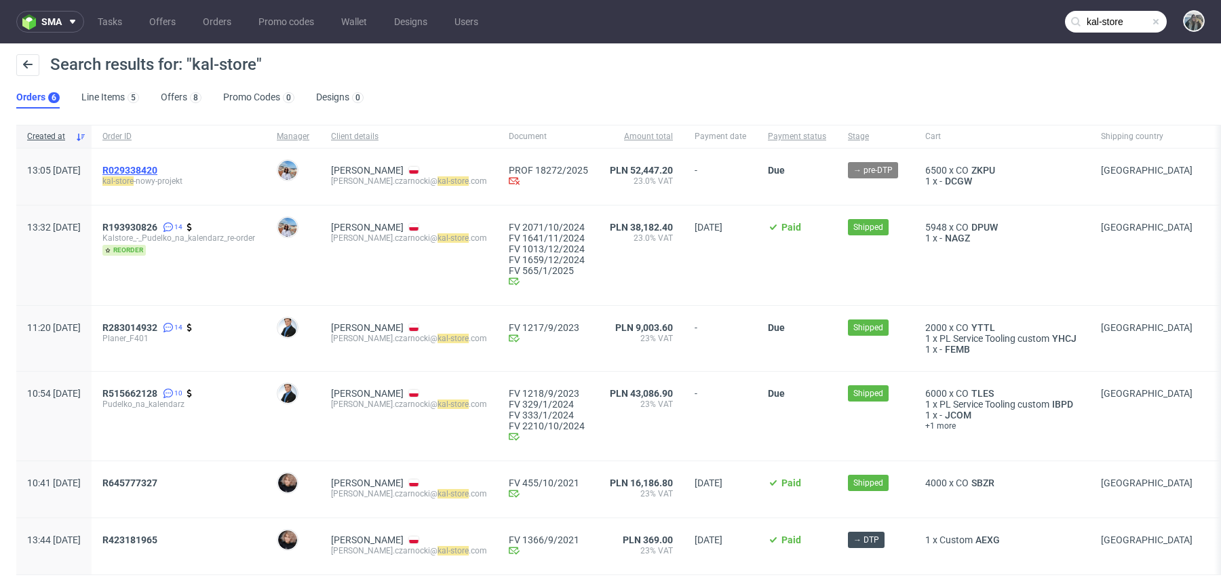
click at [157, 172] on span "R029338420" at bounding box center [129, 170] width 55 height 11
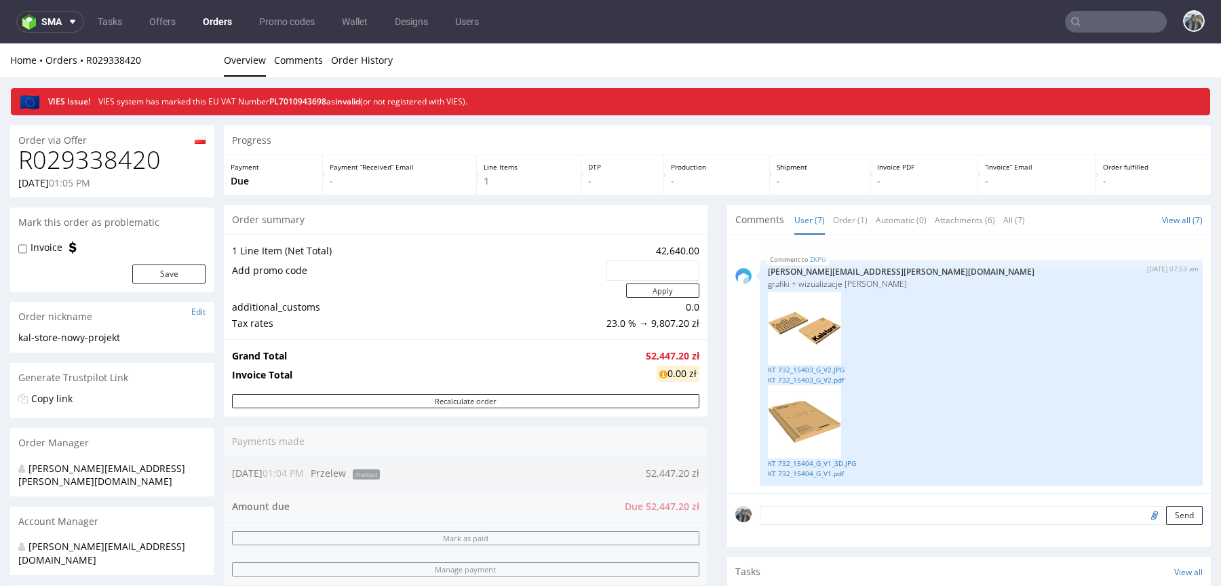
click at [118, 156] on h1 "R029338420" at bounding box center [111, 160] width 187 height 27
click at [119, 157] on h1 "R029338420" at bounding box center [111, 160] width 187 height 27
copy h1 "R029338420"
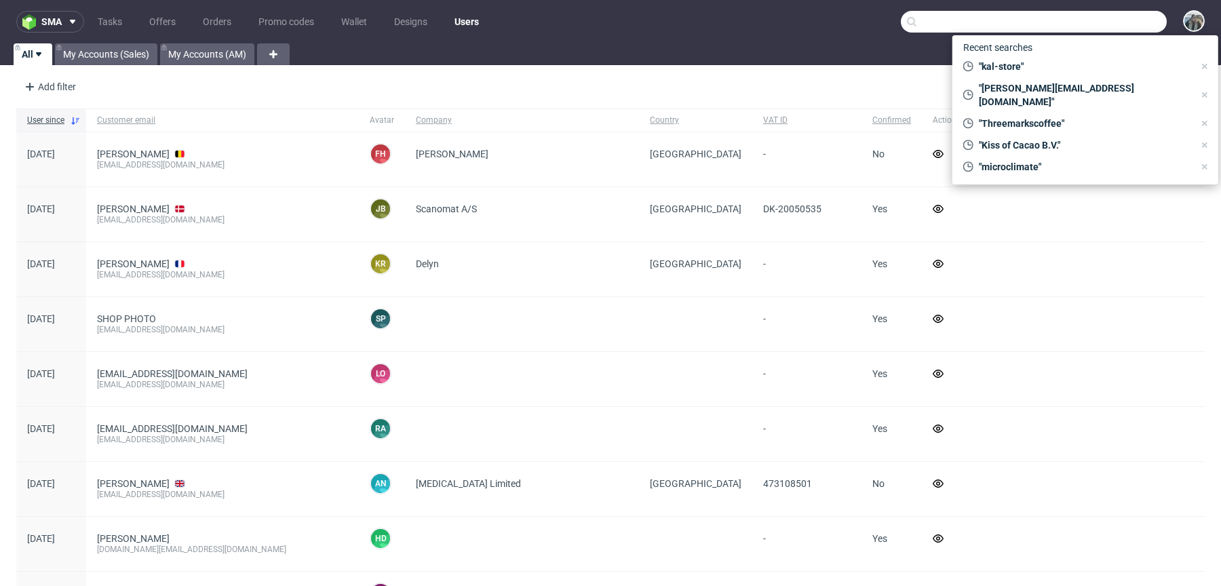
click at [1069, 13] on input "text" at bounding box center [1034, 22] width 266 height 22
paste input "R402764018"
type input "R402764018"
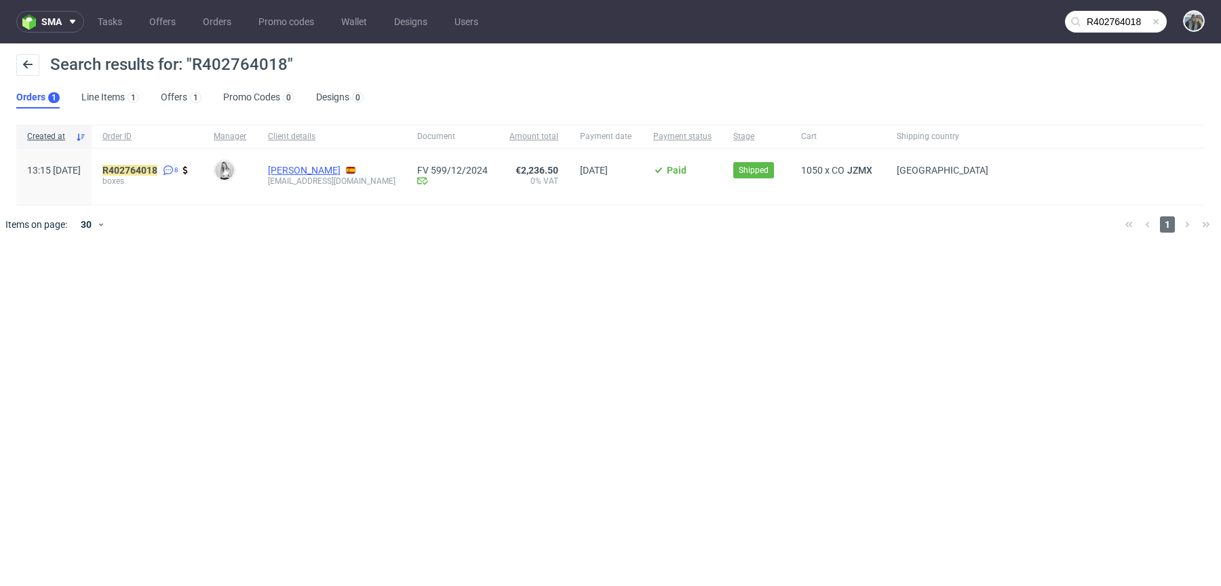
click at [341, 165] on link "[PERSON_NAME]" at bounding box center [304, 170] width 73 height 11
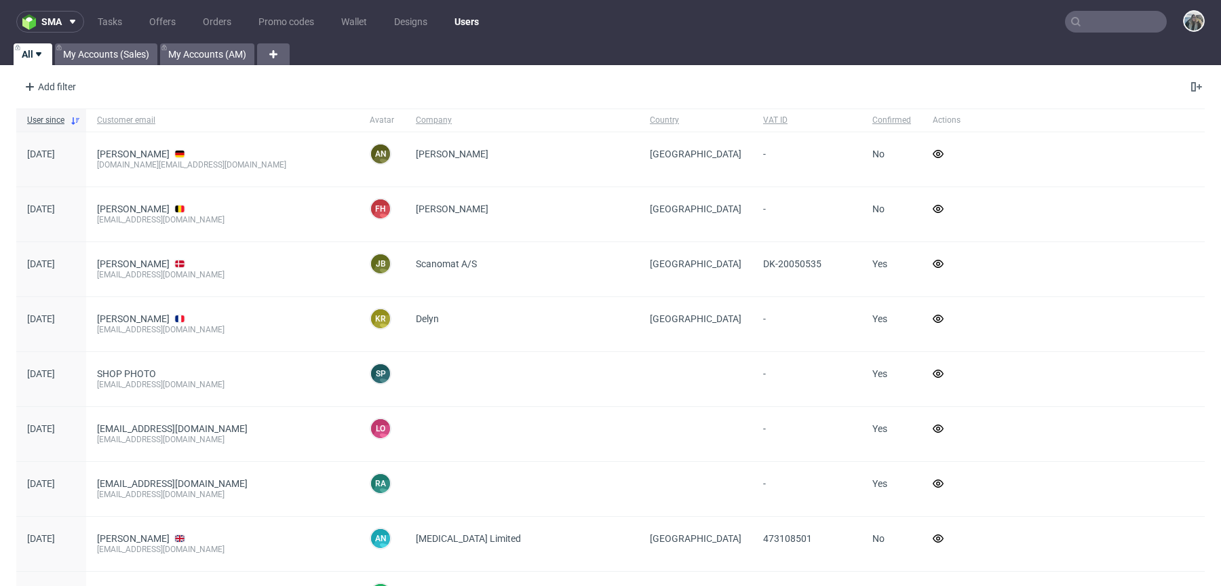
click at [1101, 6] on nav "sma Tasks Offers Orders Promo codes Wallet Designs Users" at bounding box center [610, 21] width 1221 height 43
click at [1107, 18] on input "text" at bounding box center [1116, 22] width 102 height 22
paste input "andopen"
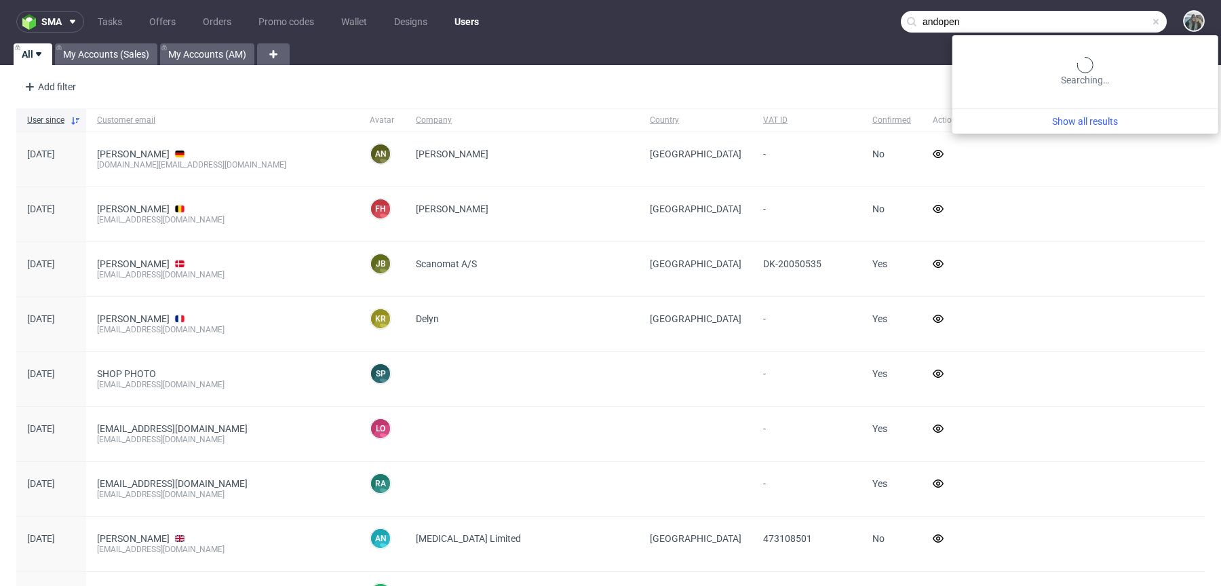
type input "andopen"
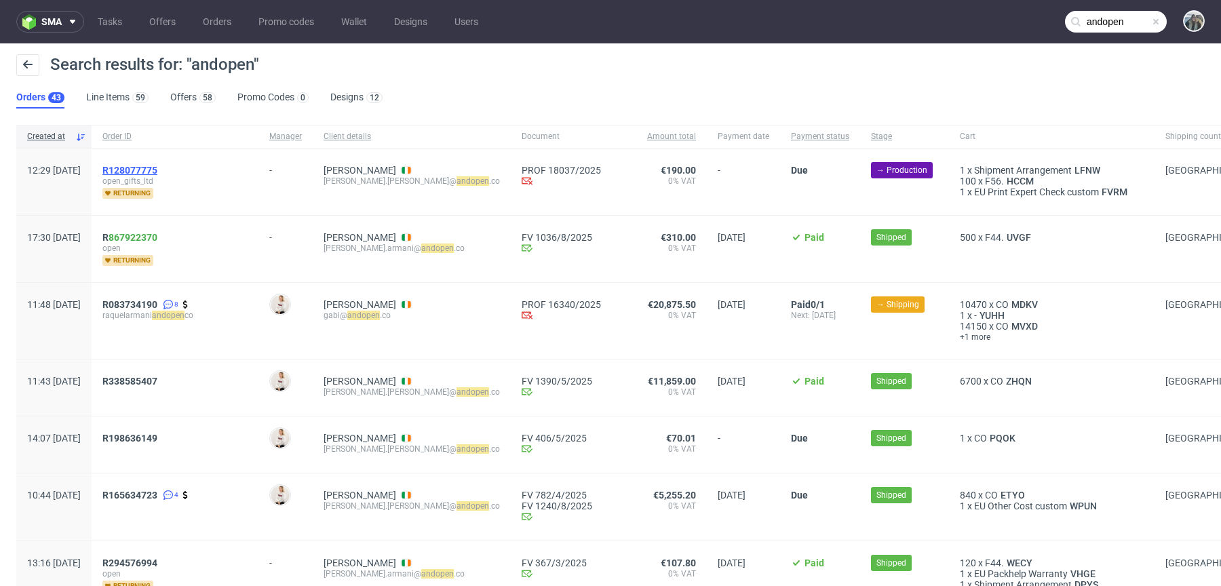
click at [157, 168] on span "R128077775" at bounding box center [129, 170] width 55 height 11
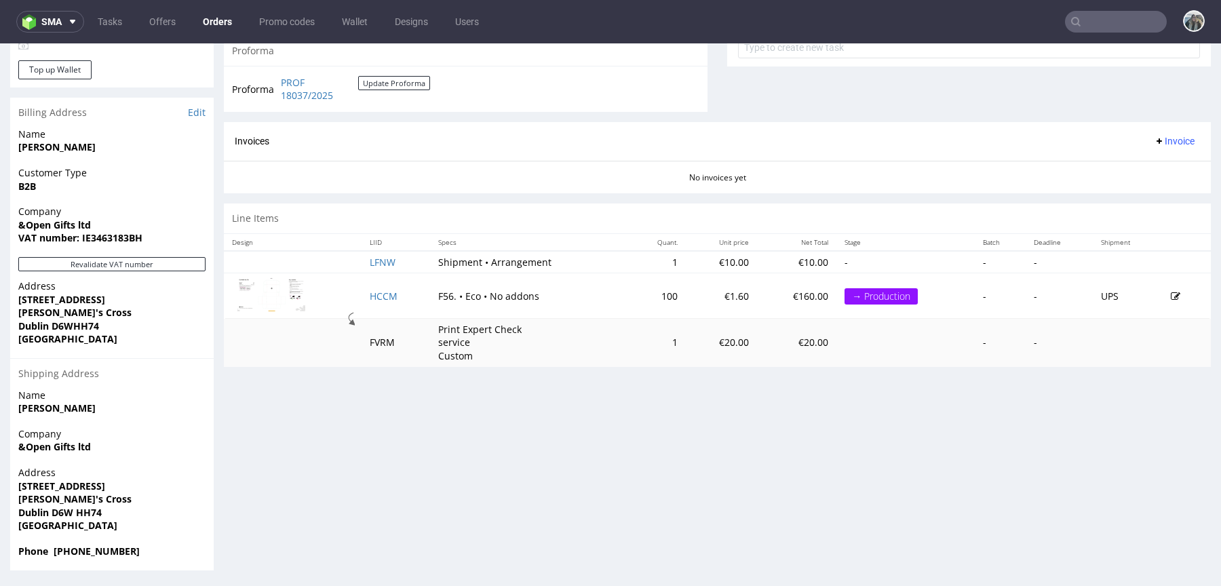
scroll to position [30, 0]
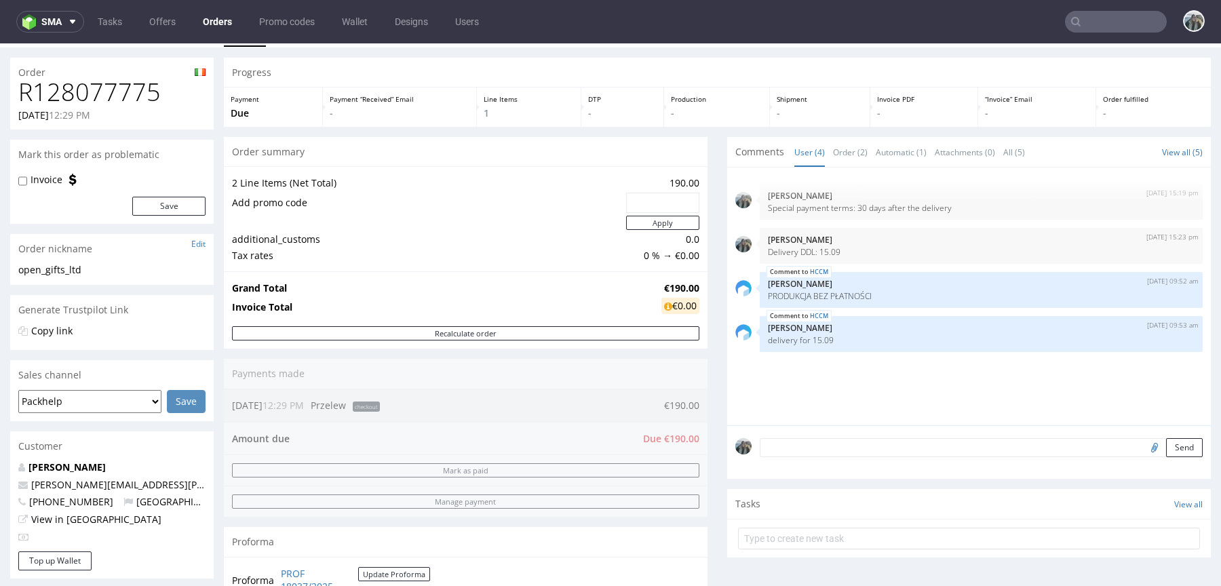
click at [120, 100] on h1 "R128077775" at bounding box center [111, 92] width 187 height 27
copy h1 "R128077775"
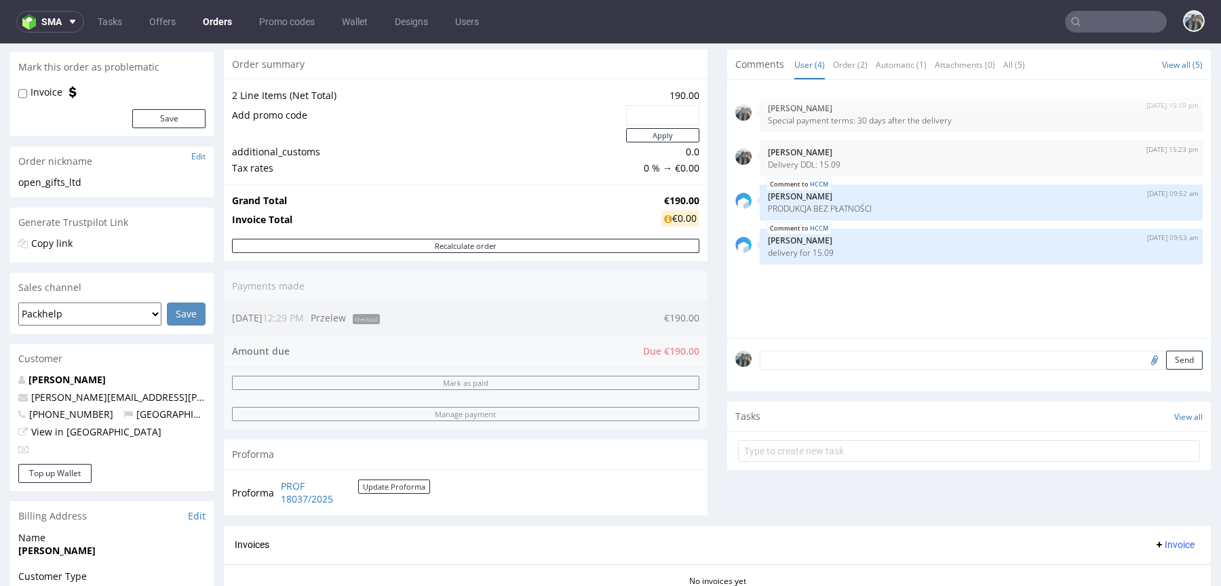
scroll to position [0, 0]
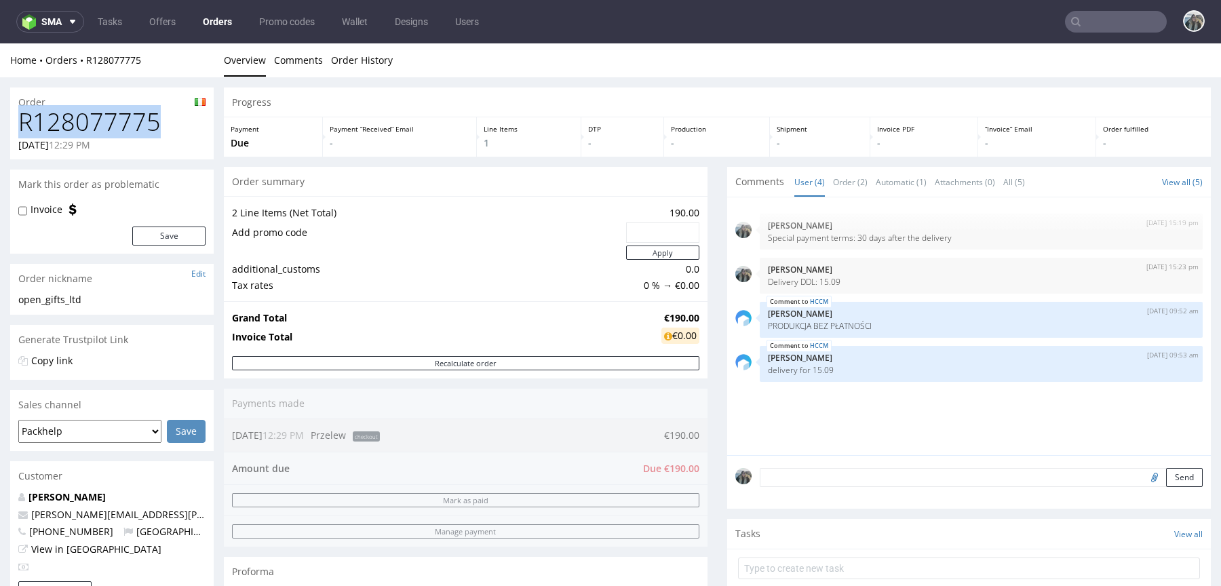
click at [107, 114] on h1 "R128077775" at bounding box center [111, 122] width 187 height 27
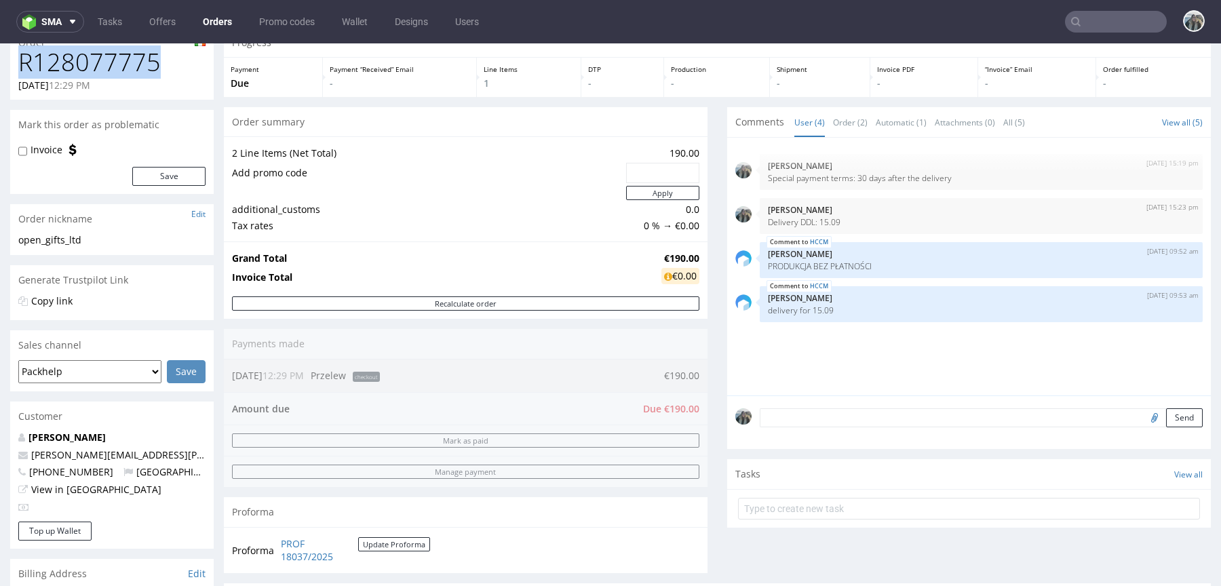
scroll to position [358, 0]
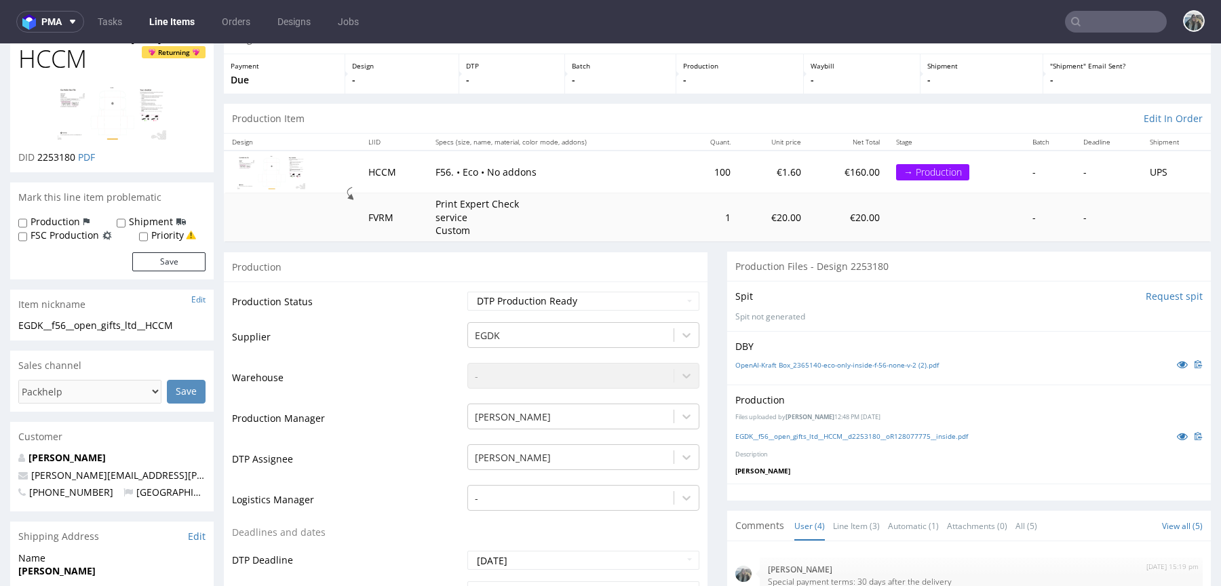
scroll to position [145, 0]
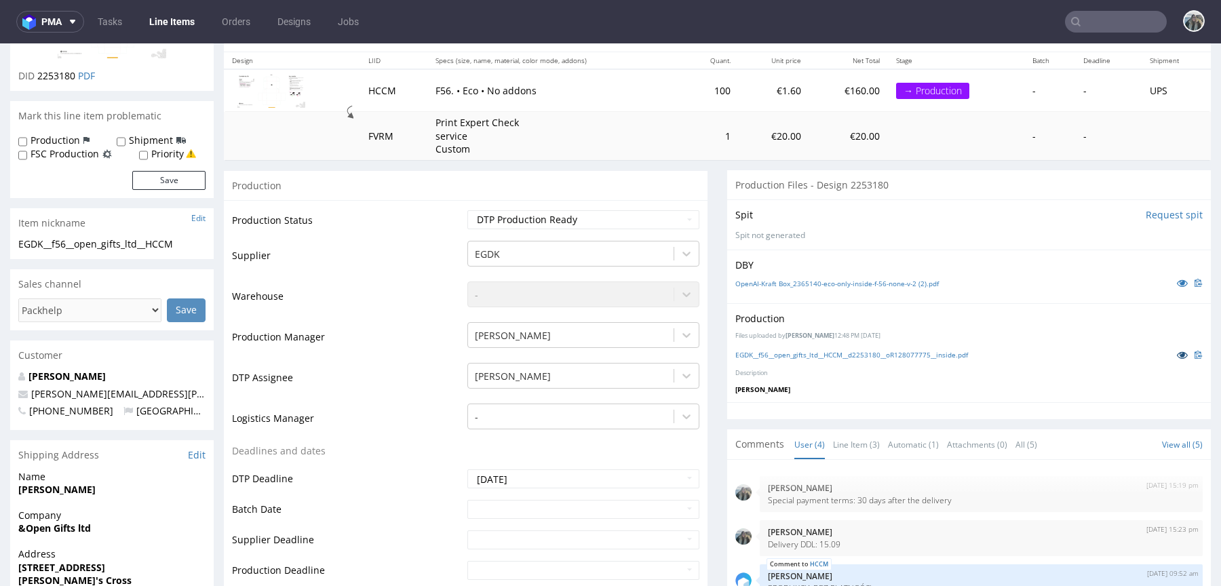
click at [1177, 356] on icon at bounding box center [1182, 354] width 11 height 9
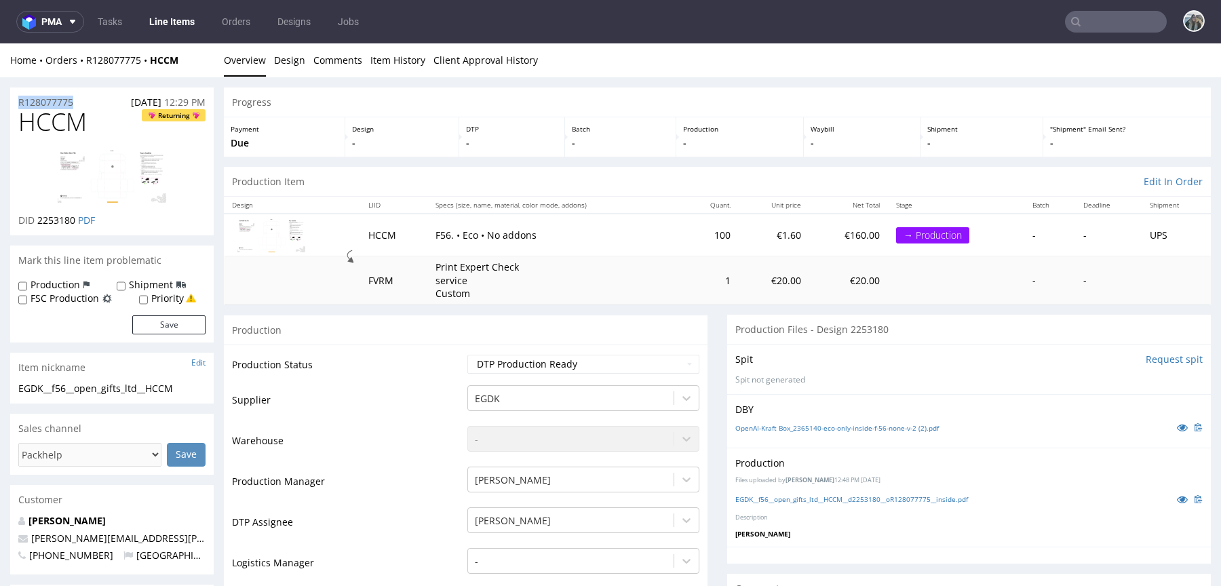
drag, startPoint x: 77, startPoint y: 98, endPoint x: 14, endPoint y: 97, distance: 63.1
click at [14, 97] on div "R128077775 26.08.2025 12:29 PM" at bounding box center [112, 99] width 204 height 22
copy p "R128077775"
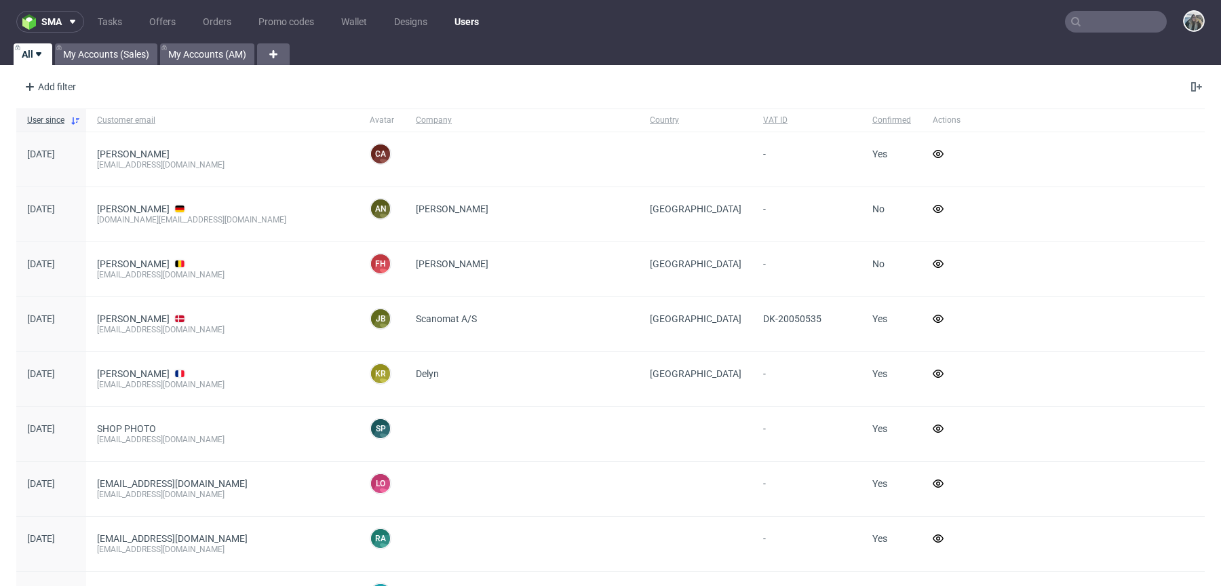
click at [1126, 15] on input "text" at bounding box center [1116, 22] width 102 height 22
paste input "R128077775"
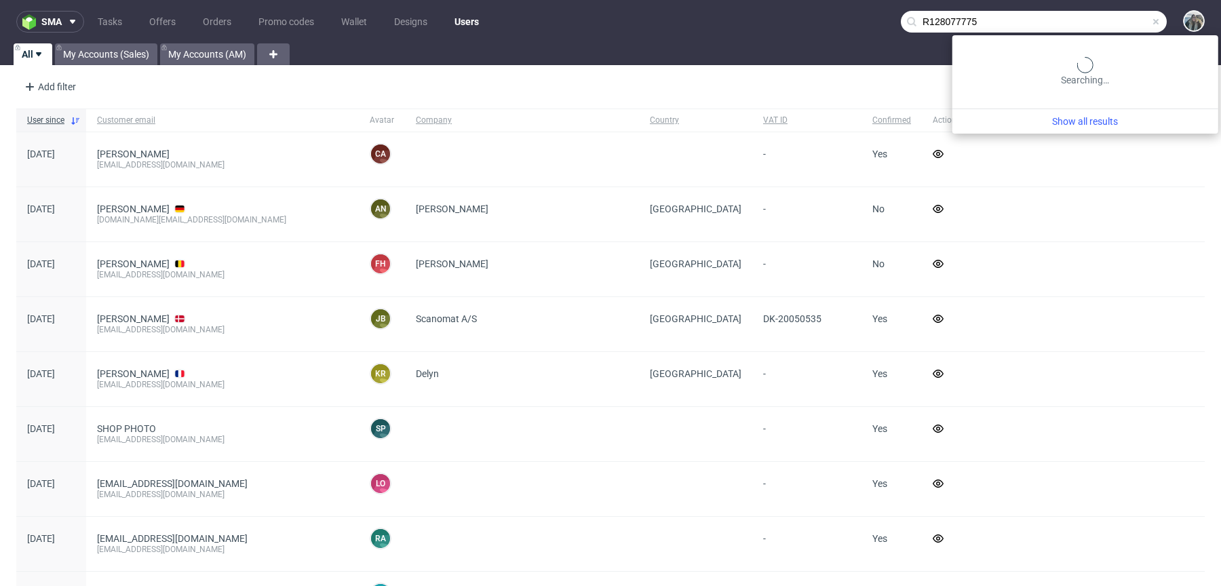
type input "R128077775"
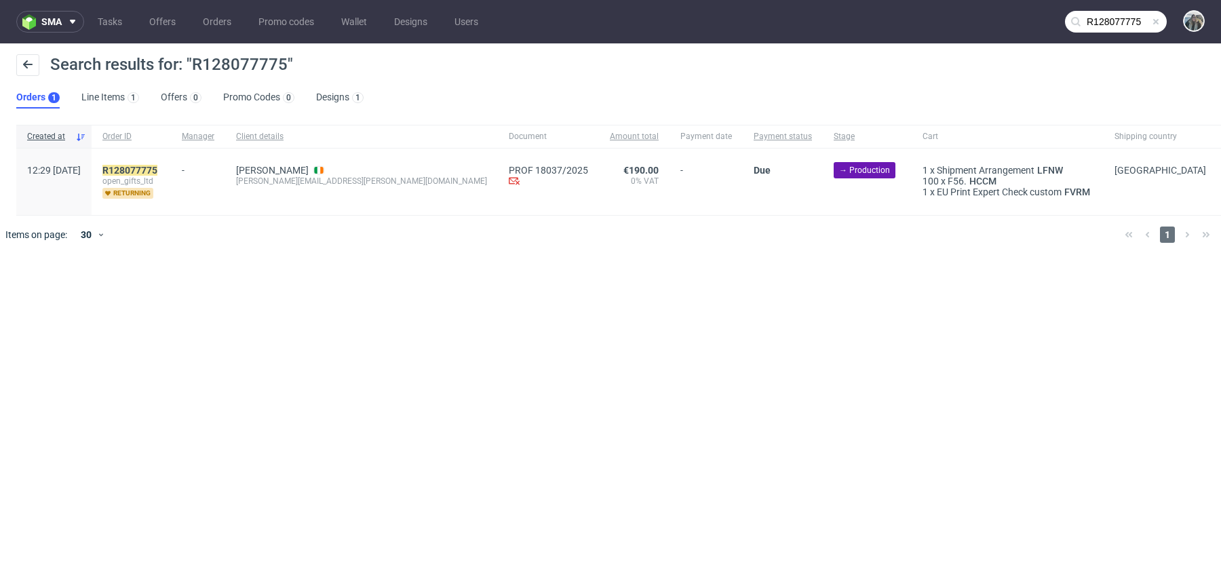
click at [171, 159] on div "R128077775 open_gifts_ltd returning" at bounding box center [131, 182] width 79 height 66
click at [157, 166] on mark "R128077775" at bounding box center [129, 170] width 55 height 11
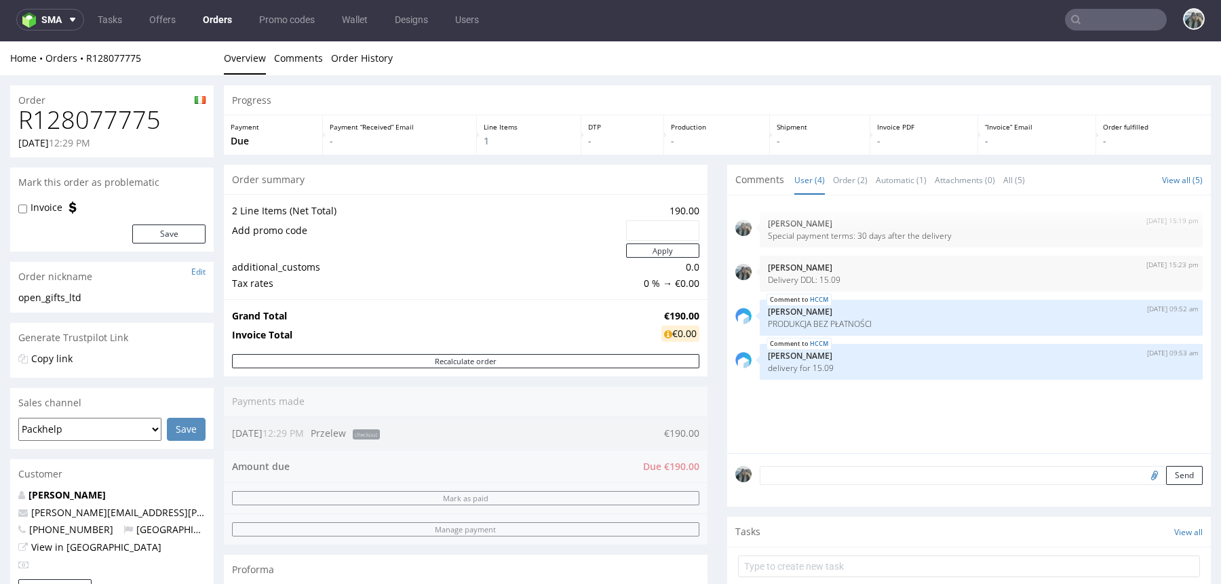
click at [102, 109] on h1 "R128077775" at bounding box center [111, 120] width 187 height 27
click at [102, 110] on h1 "R128077775" at bounding box center [111, 120] width 187 height 27
copy h1 "R128077775"
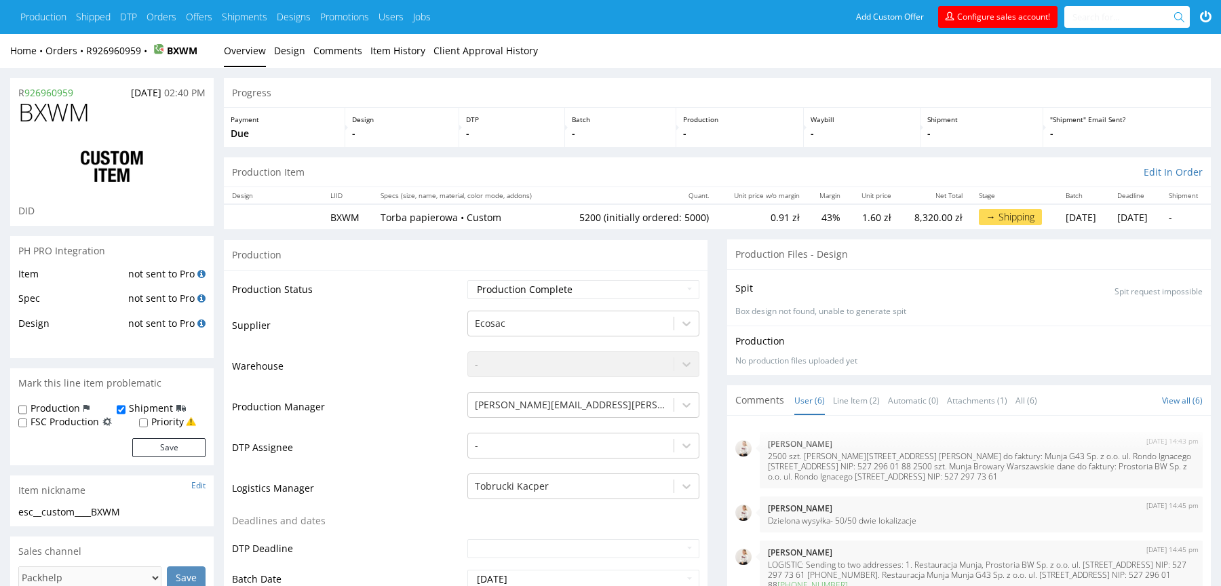
click at [83, 114] on span "BXWM" at bounding box center [53, 112] width 71 height 27
click at [58, 117] on span "BXWM" at bounding box center [53, 112] width 71 height 27
copy span "BXWM"
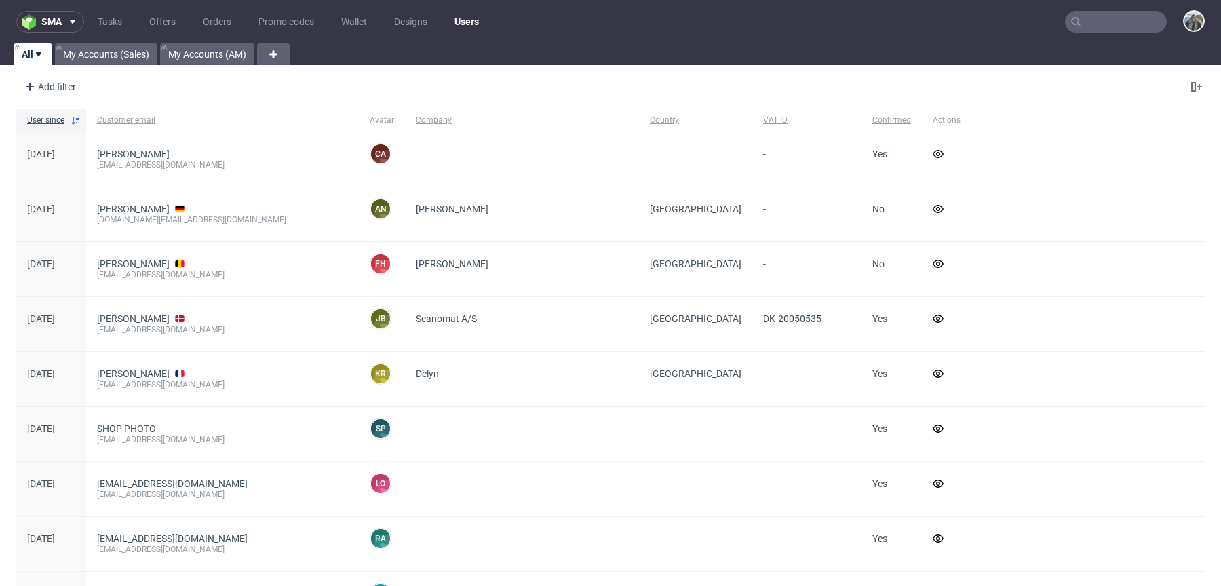
click at [1085, 22] on input "text" at bounding box center [1116, 22] width 102 height 22
paste input "BXWM"
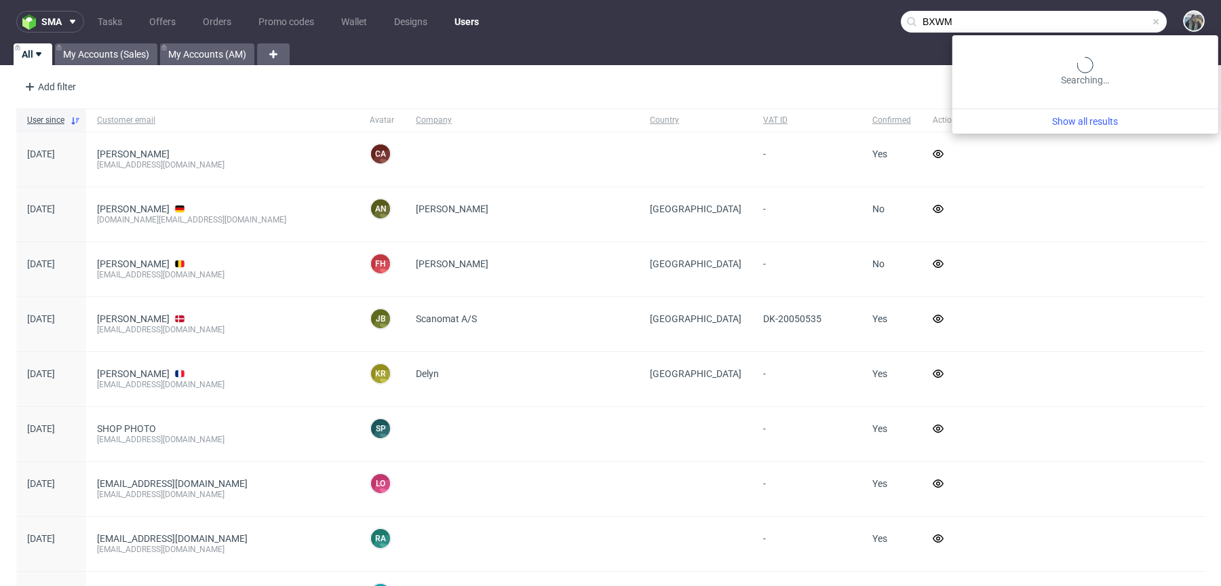
type input "BXWM"
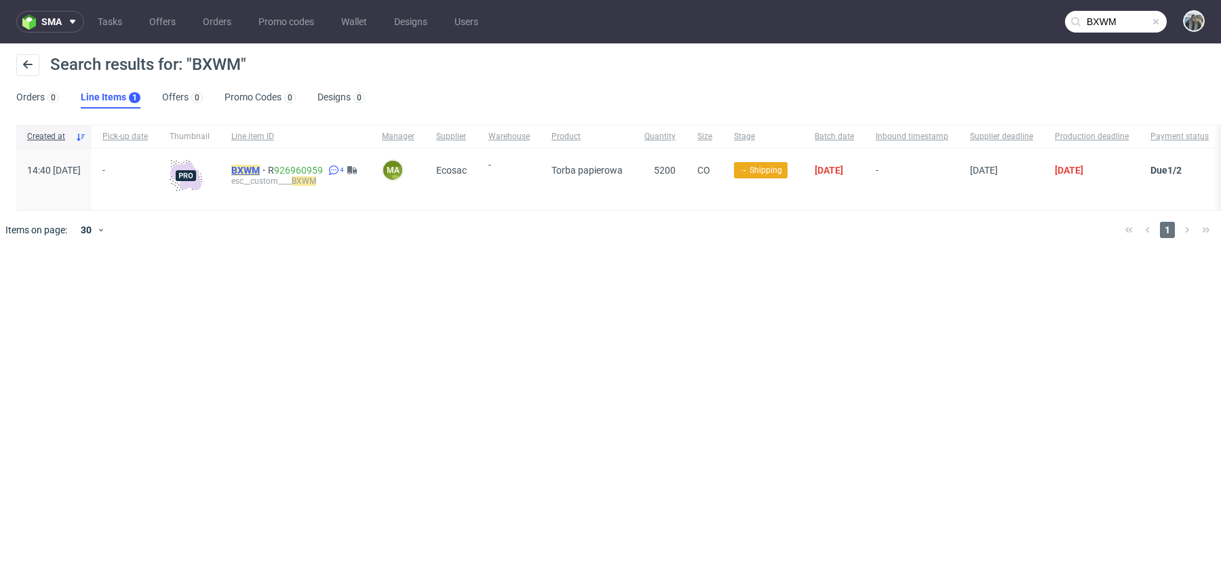
click at [260, 174] on mark "BXWM" at bounding box center [245, 170] width 28 height 11
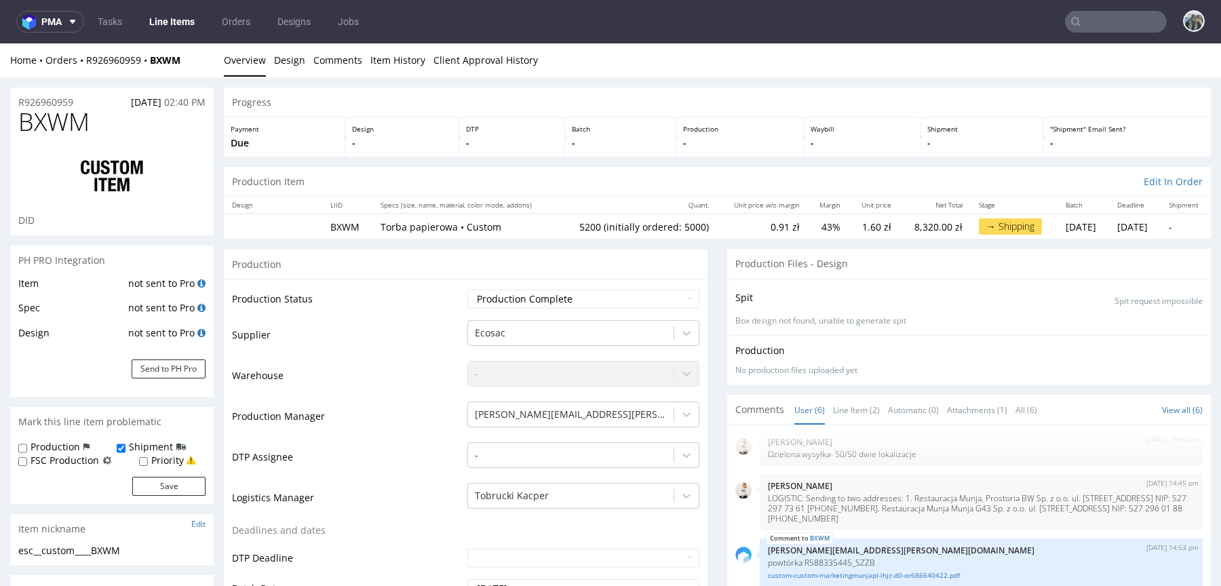
drag, startPoint x: 85, startPoint y: 94, endPoint x: 0, endPoint y: 95, distance: 85.5
drag, startPoint x: 80, startPoint y: 107, endPoint x: 16, endPoint y: 107, distance: 64.5
click at [16, 107] on div "R926960959 21.07.2025 02:40 PM" at bounding box center [112, 99] width 204 height 22
copy p "R926960959"
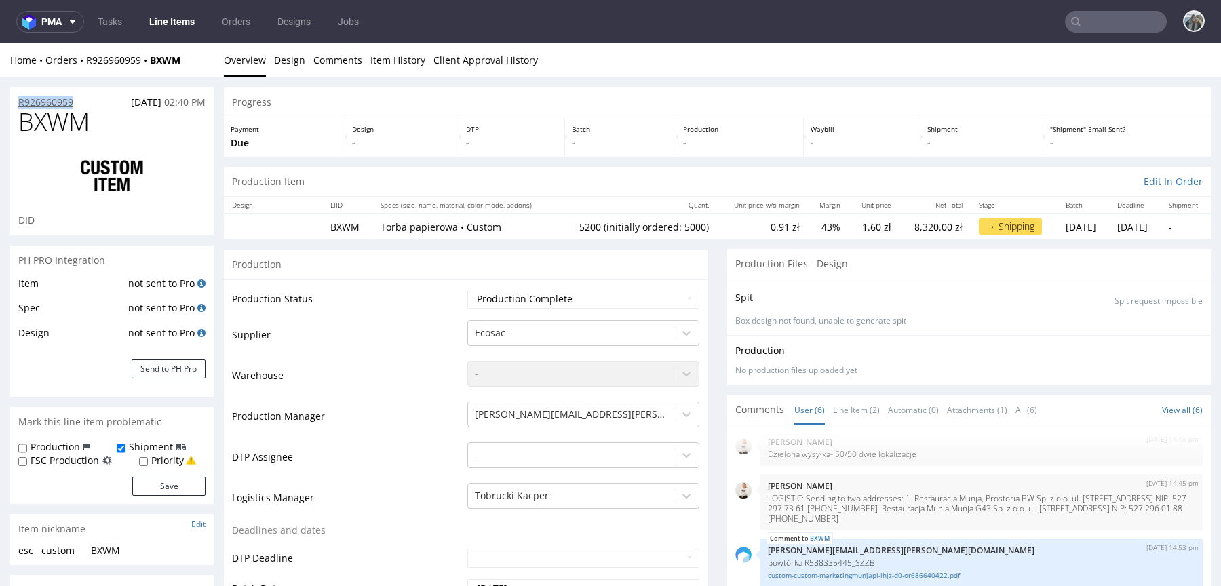
click at [58, 102] on p "R926960959" at bounding box center [45, 103] width 55 height 14
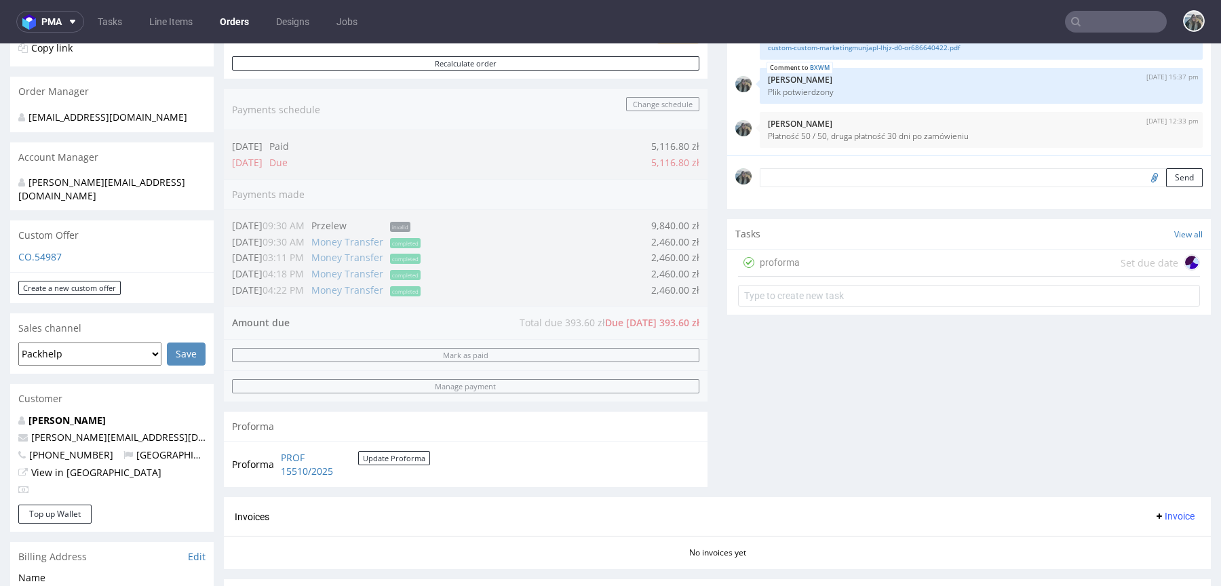
scroll to position [305, 0]
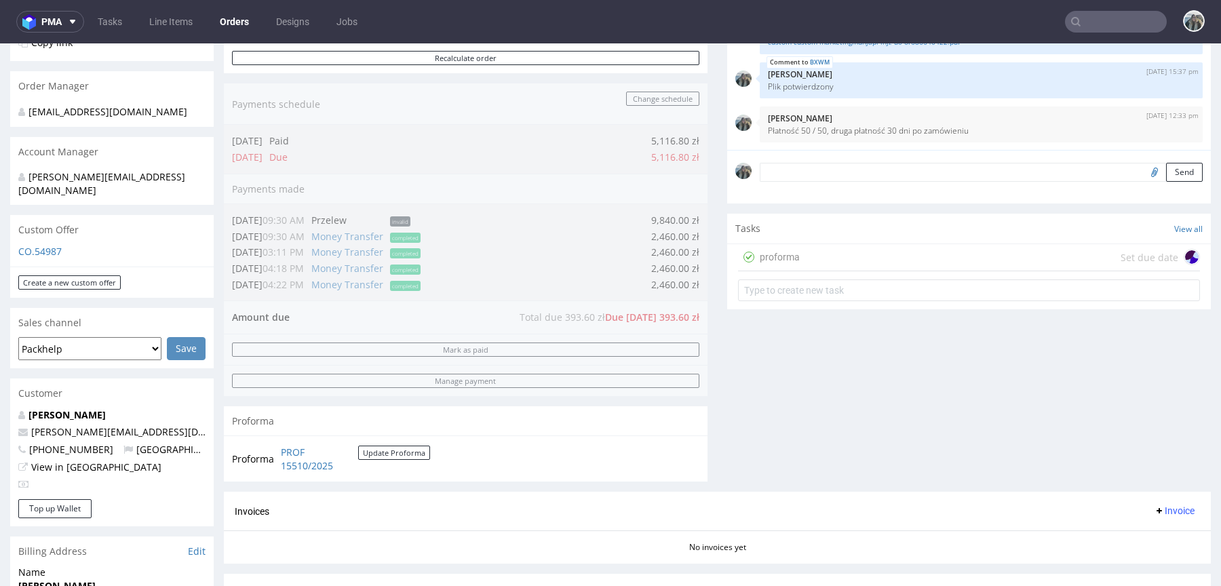
click at [843, 248] on div "proforma Set due date" at bounding box center [969, 257] width 462 height 27
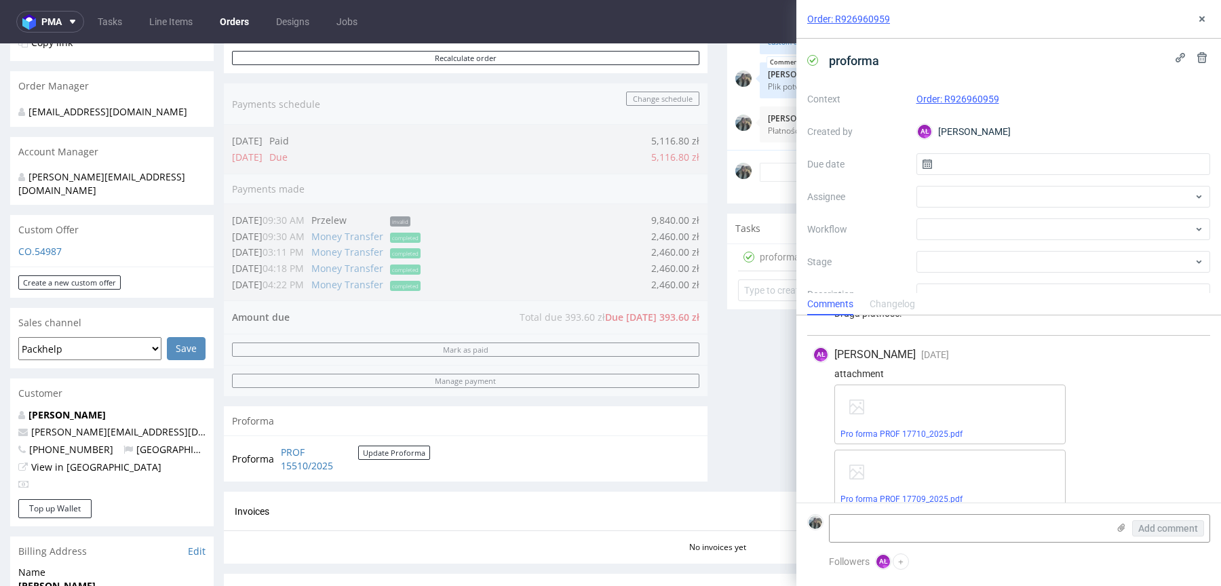
scroll to position [596, 0]
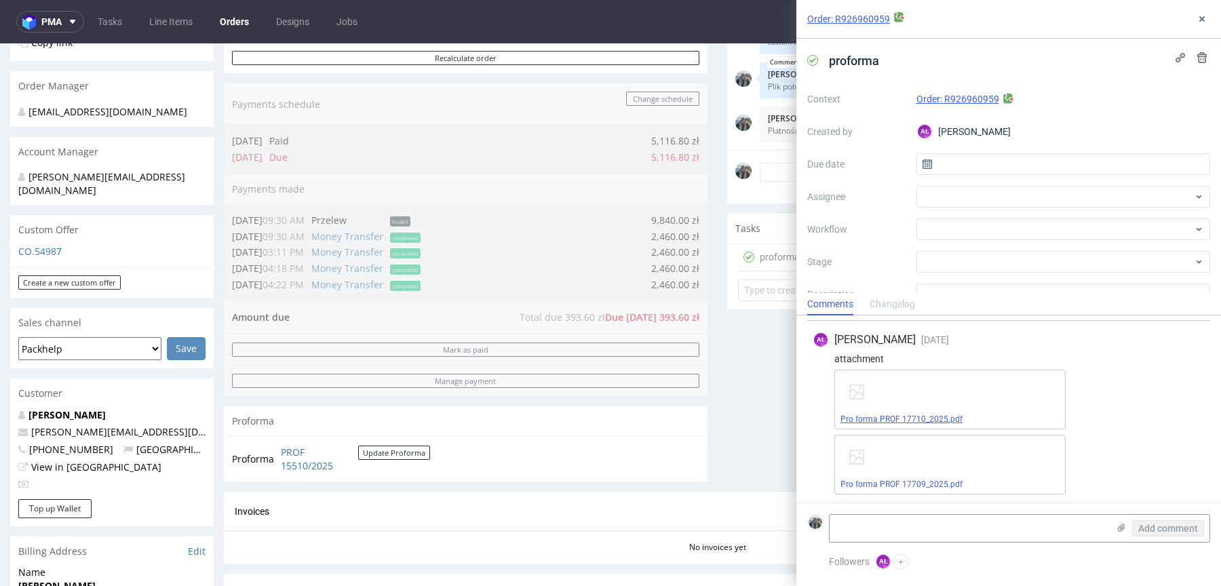
click at [902, 415] on link "Pro forma PROF 17710_2025.pdf" at bounding box center [902, 419] width 122 height 9
click at [904, 480] on link "Pro forma PROF 17709_2025.pdf" at bounding box center [902, 484] width 122 height 9
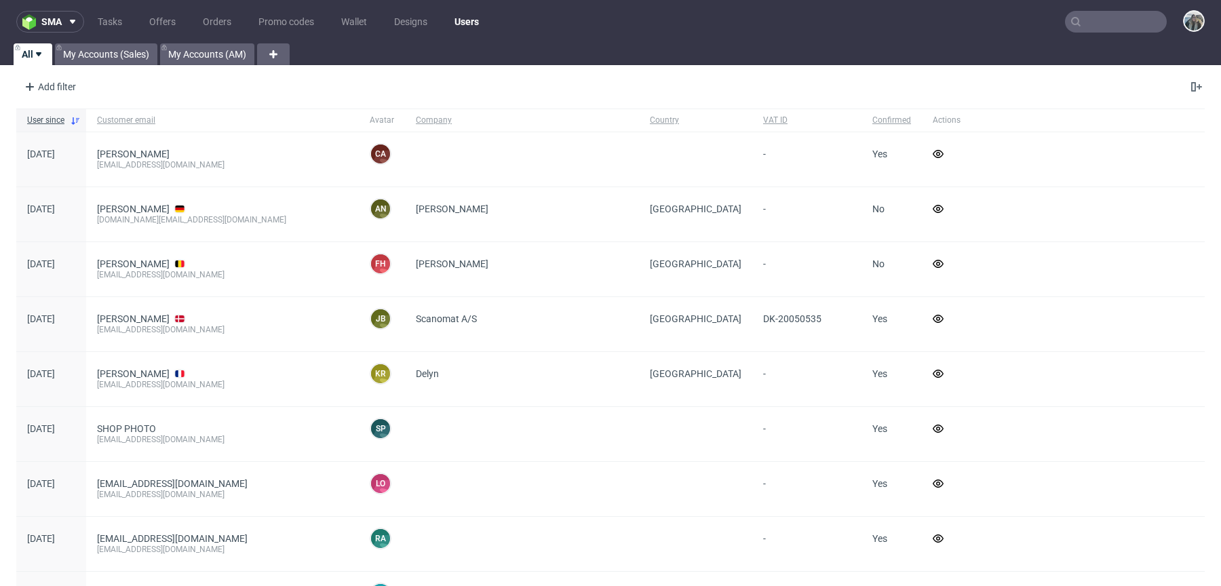
click at [1107, 19] on input "text" at bounding box center [1116, 22] width 102 height 22
paste input "R083734190"
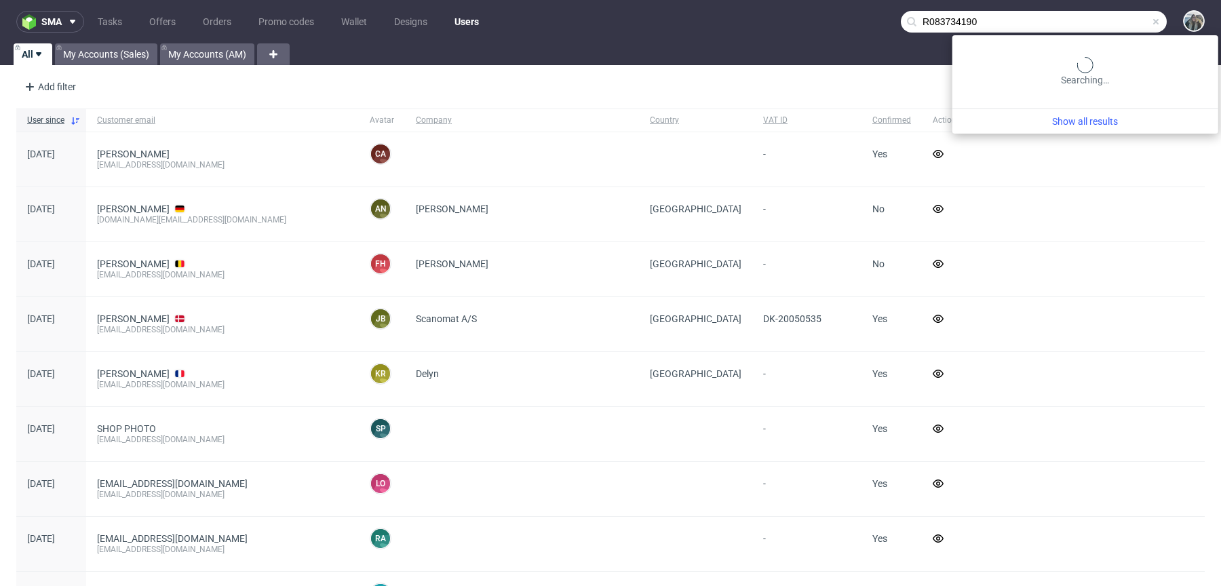
type input "R083734190"
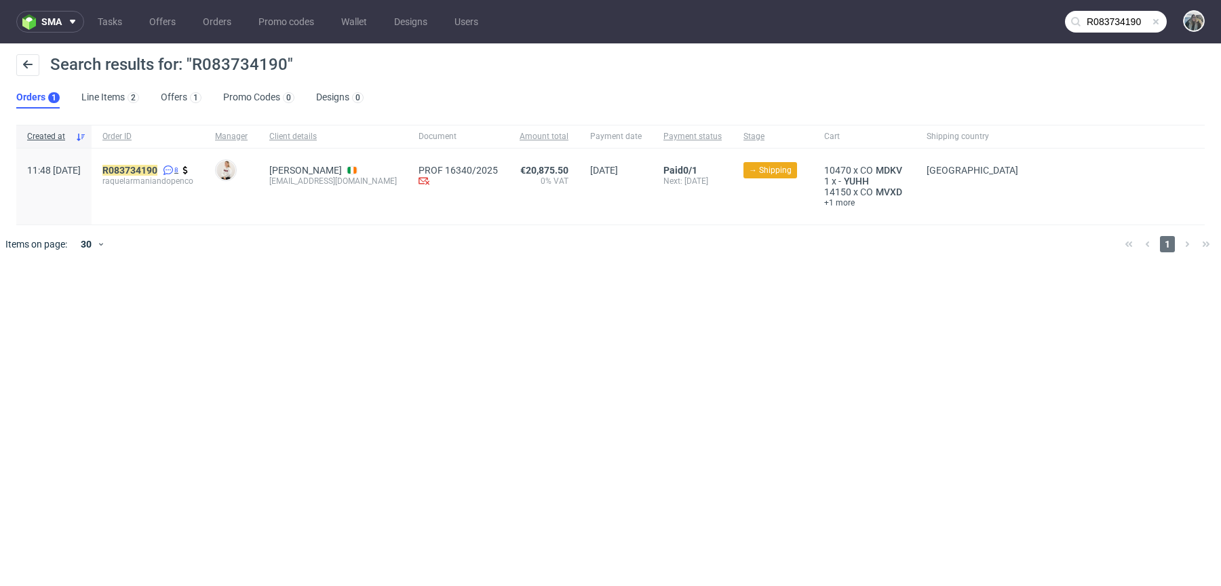
click at [174, 172] on span at bounding box center [167, 170] width 14 height 11
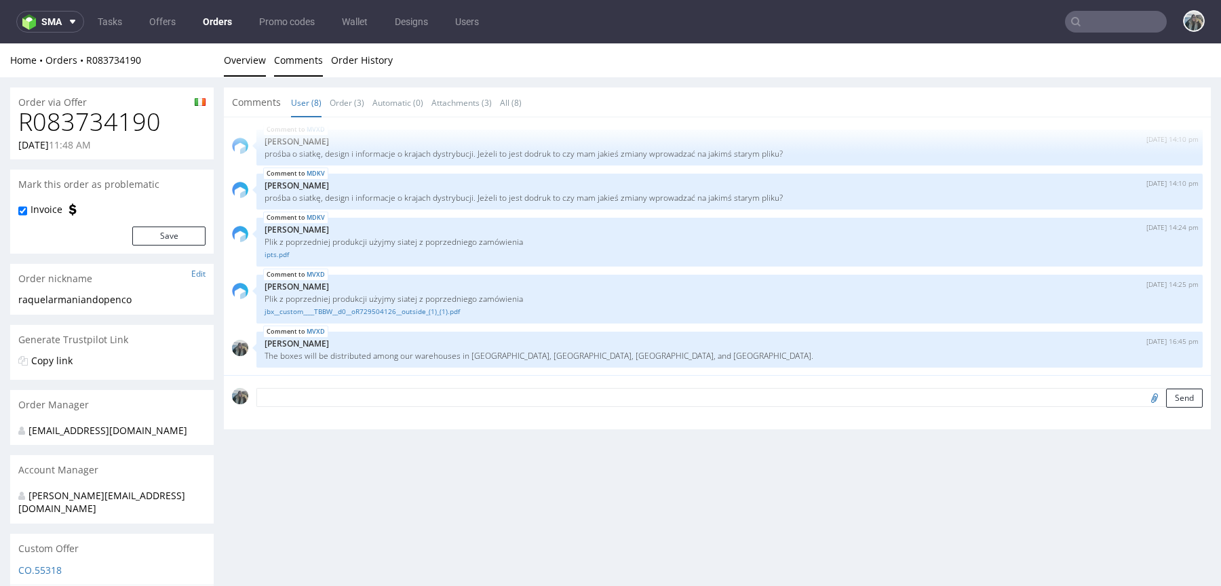
click at [247, 62] on link "Overview" at bounding box center [245, 59] width 42 height 33
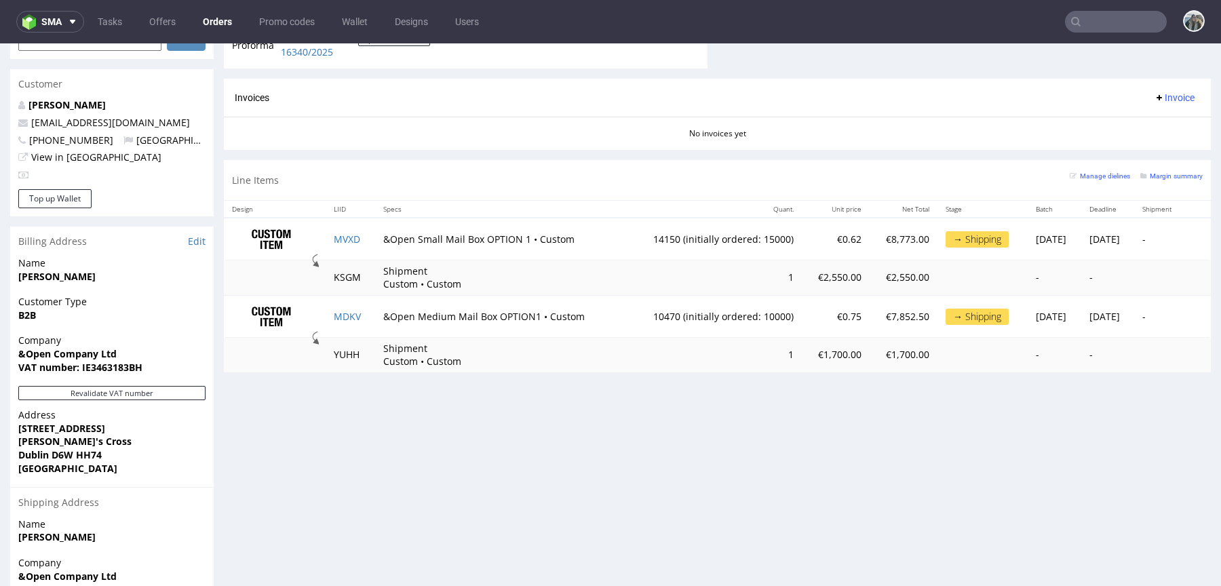
scroll to position [453, 0]
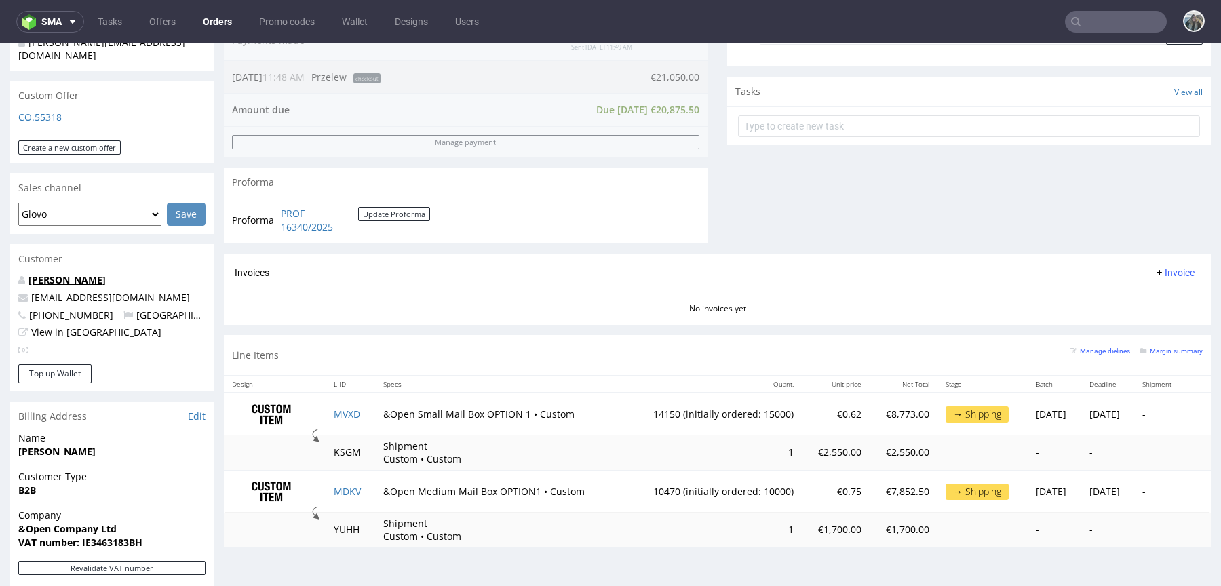
click at [84, 273] on link "[PERSON_NAME]" at bounding box center [66, 279] width 77 height 13
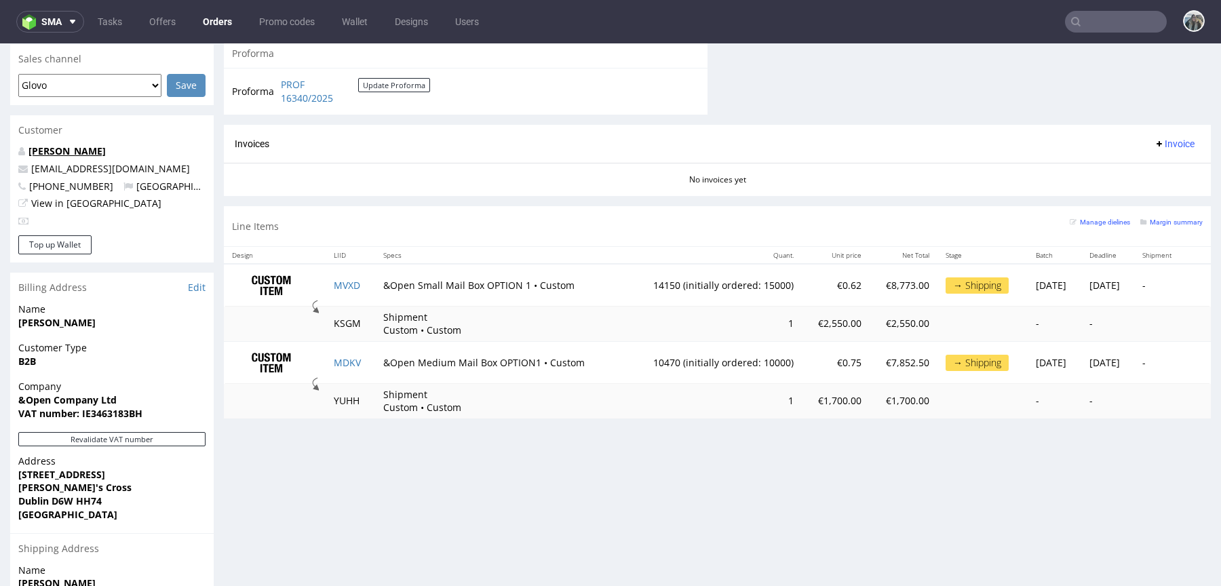
scroll to position [599, 0]
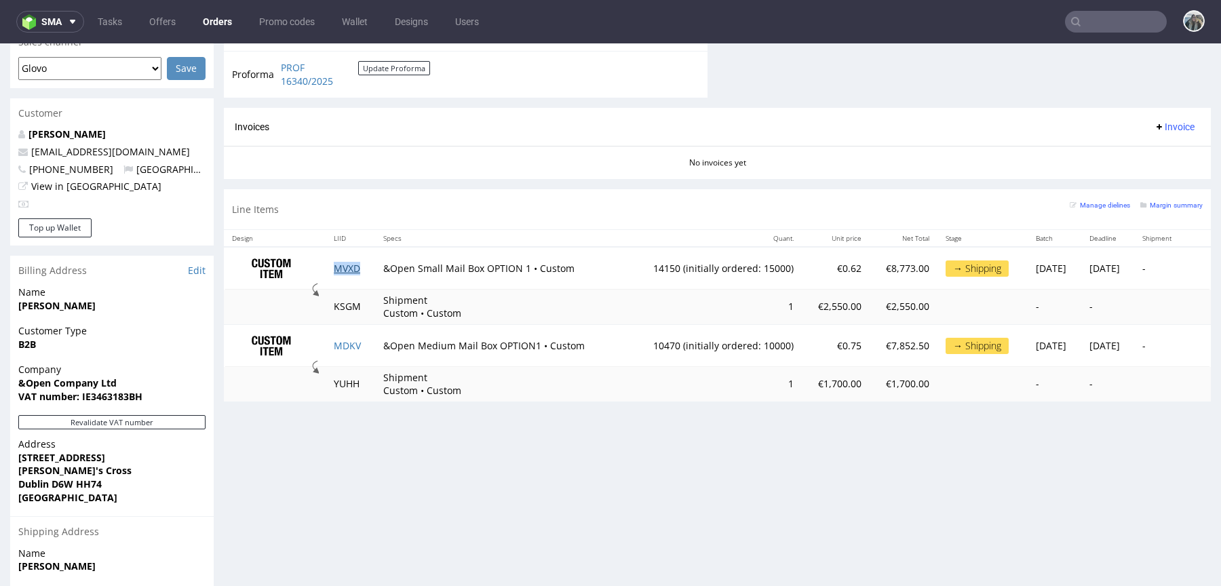
click at [347, 267] on link "MVXD" at bounding box center [347, 268] width 26 height 13
click at [347, 339] on link "MDKV" at bounding box center [347, 345] width 27 height 13
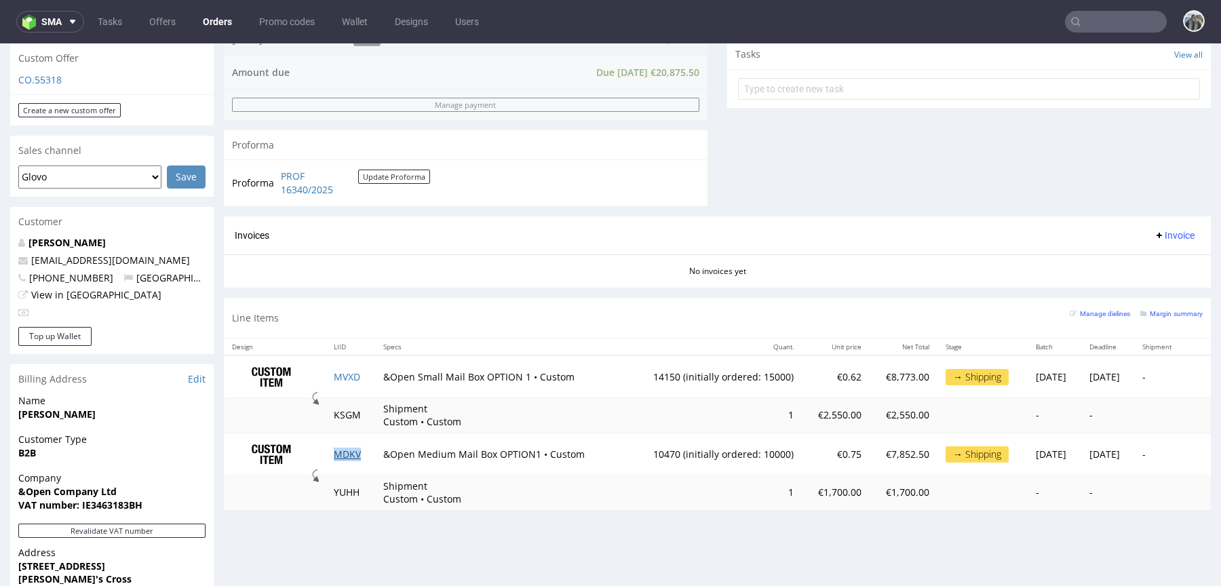
scroll to position [453, 0]
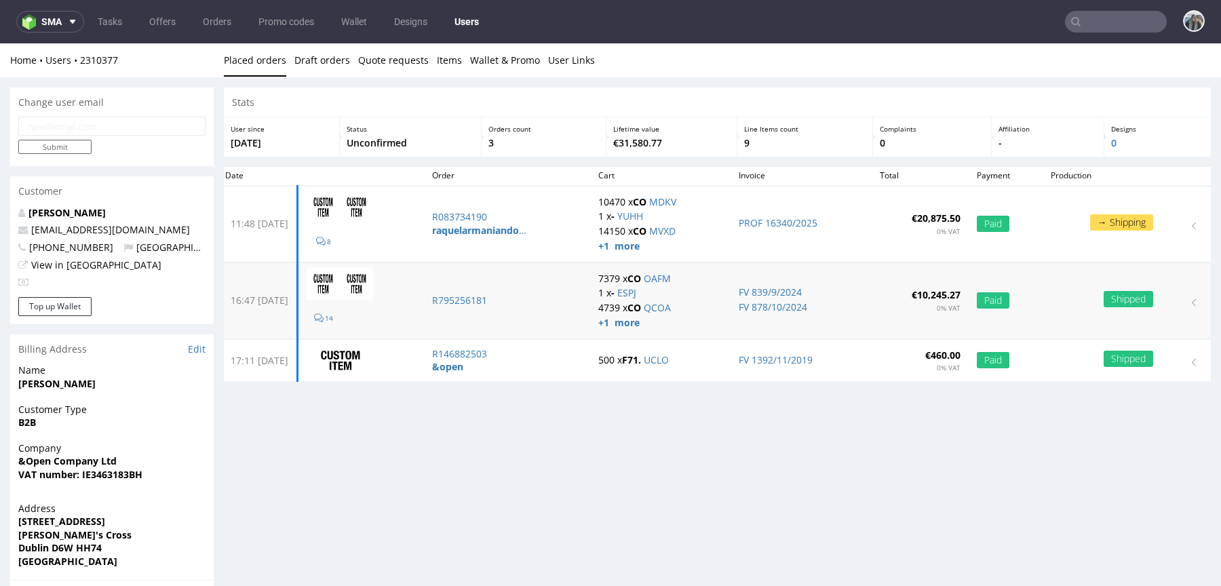
click at [492, 307] on td "R795256181" at bounding box center [507, 301] width 166 height 76
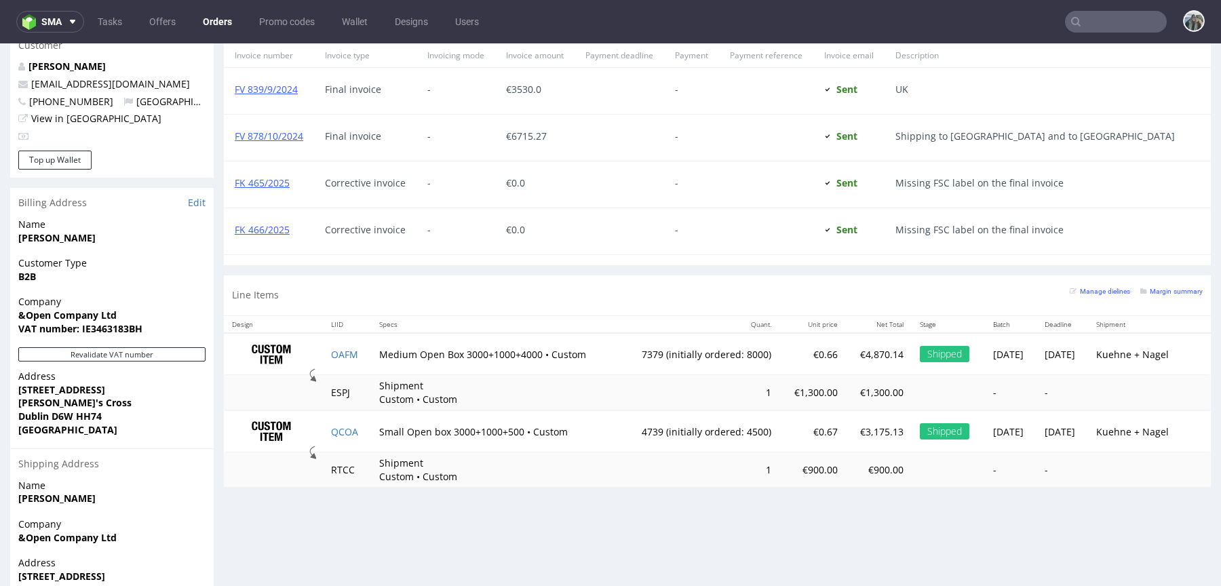
scroll to position [569, 0]
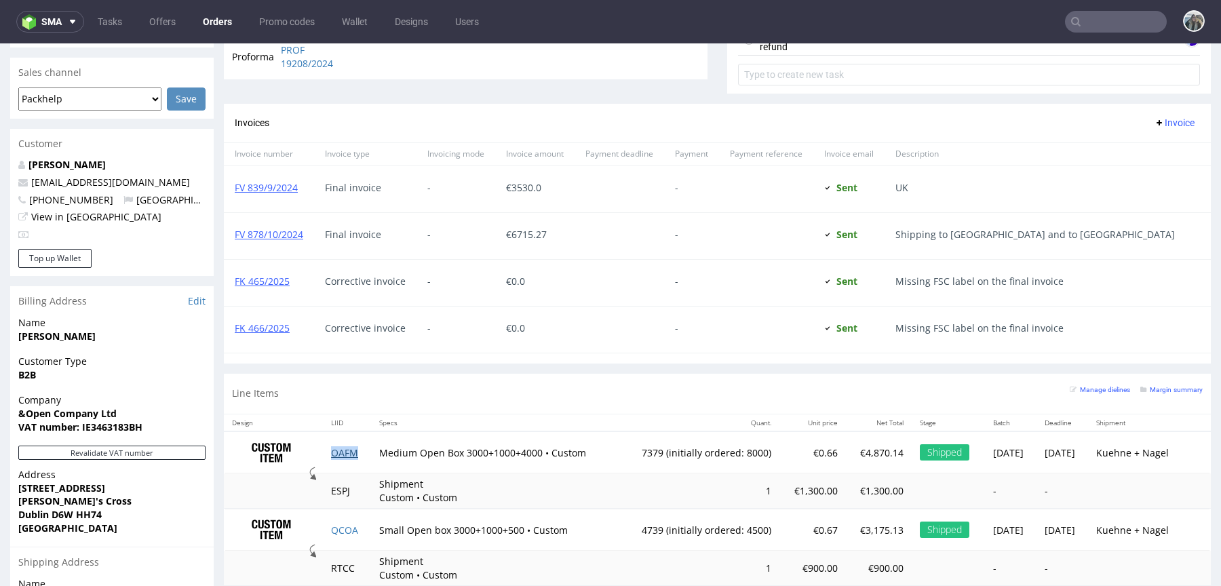
click at [337, 446] on link "OAFM" at bounding box center [344, 452] width 27 height 13
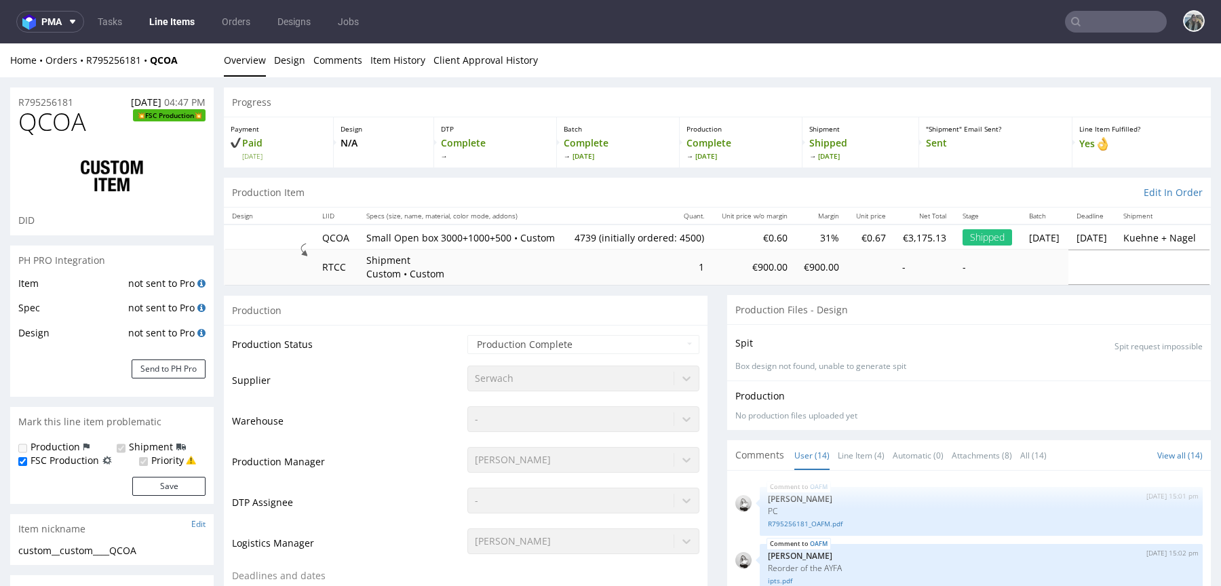
select select "in_progress"
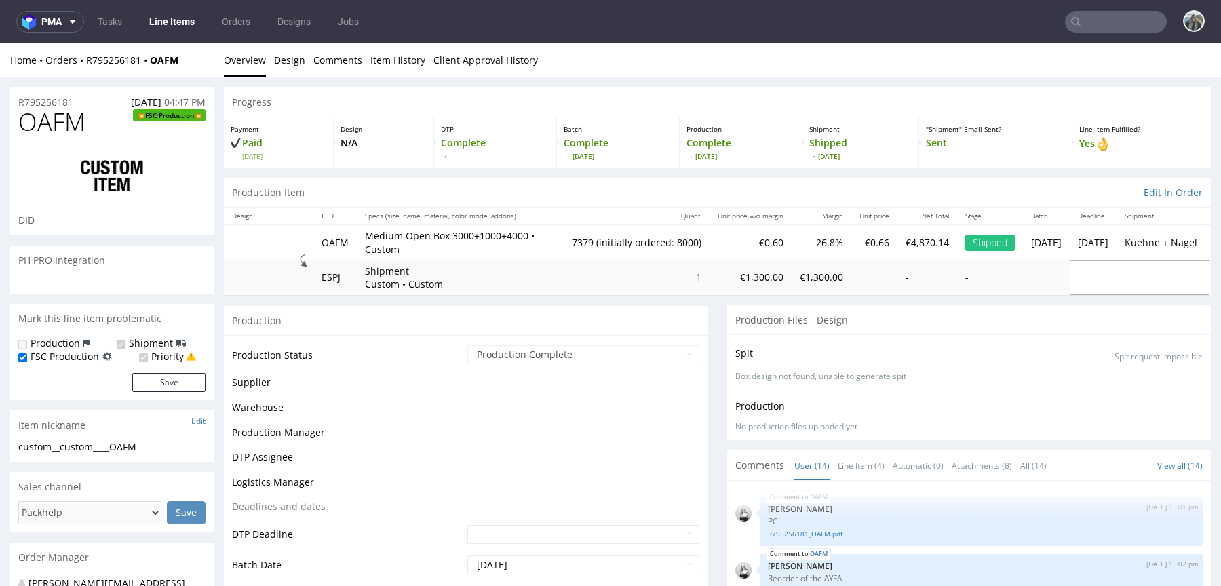
scroll to position [590, 0]
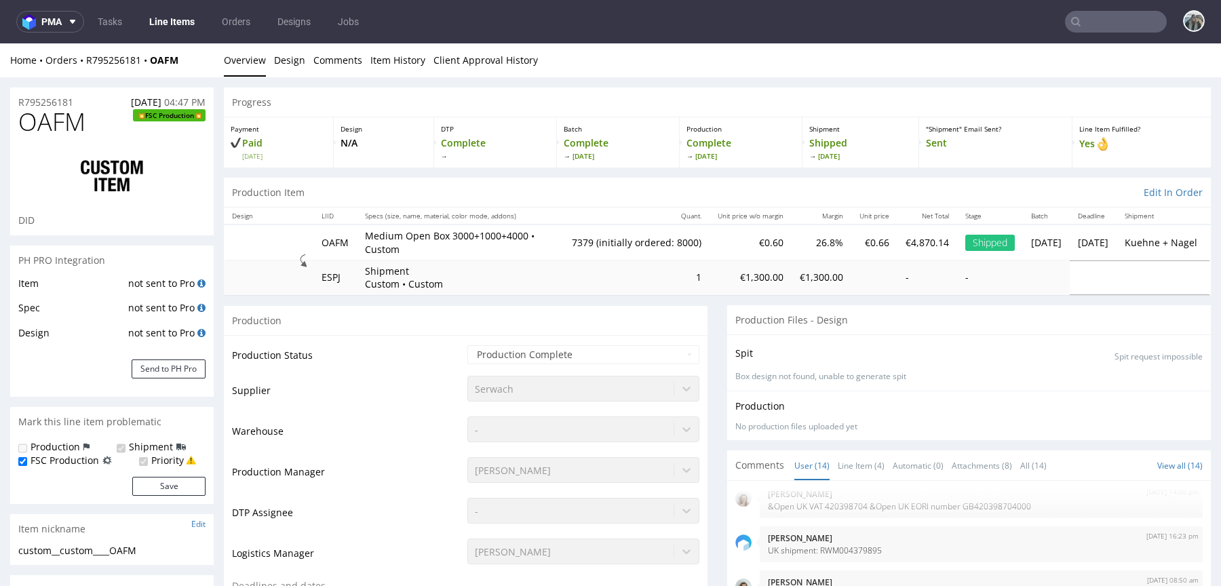
select select "in_progress"
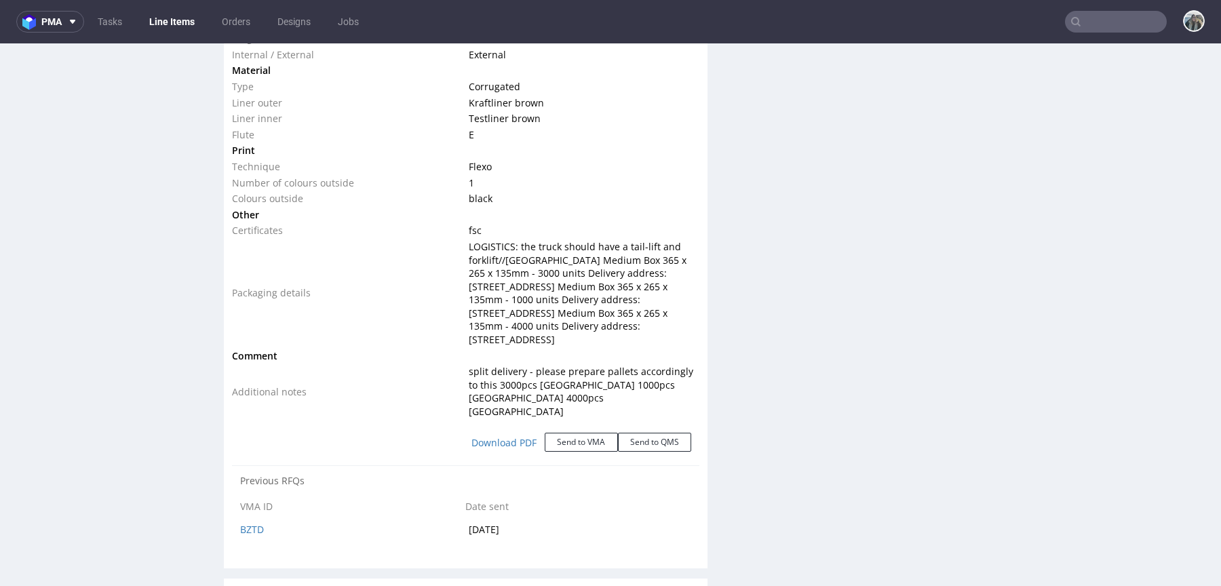
scroll to position [1479, 0]
drag, startPoint x: 467, startPoint y: 238, endPoint x: 494, endPoint y: 250, distance: 29.5
click at [494, 250] on span "LOGISTICS: the truck should have a tail-lift and forklift//[GEOGRAPHIC_DATA] Me…" at bounding box center [578, 290] width 218 height 106
copy span "LOGISTICS: the truck should have a tail-lift and forklift"
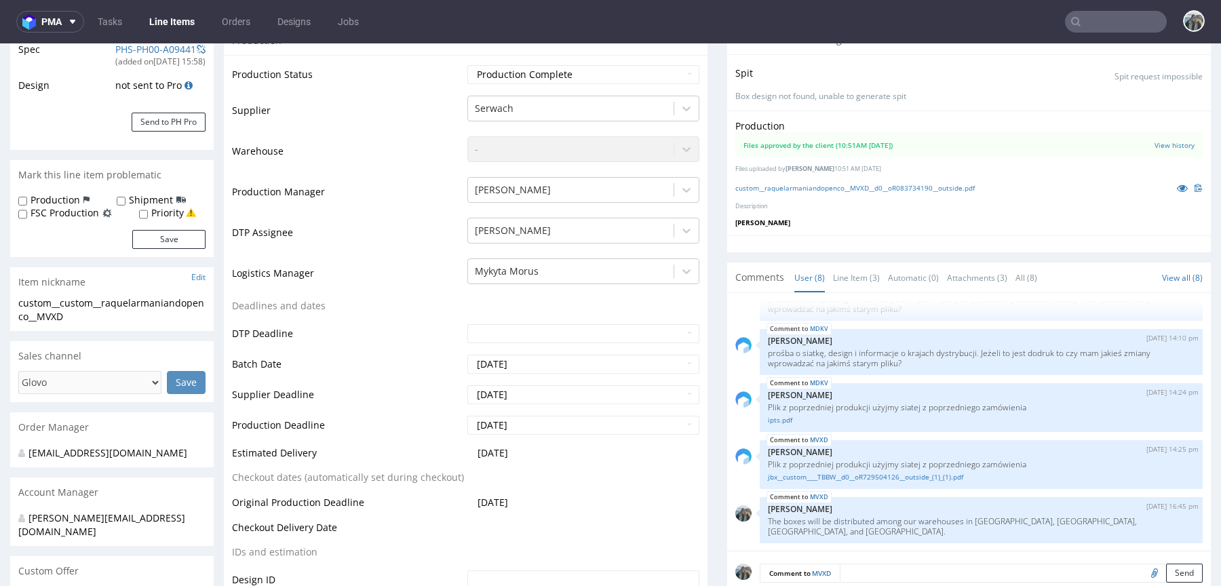
scroll to position [426, 0]
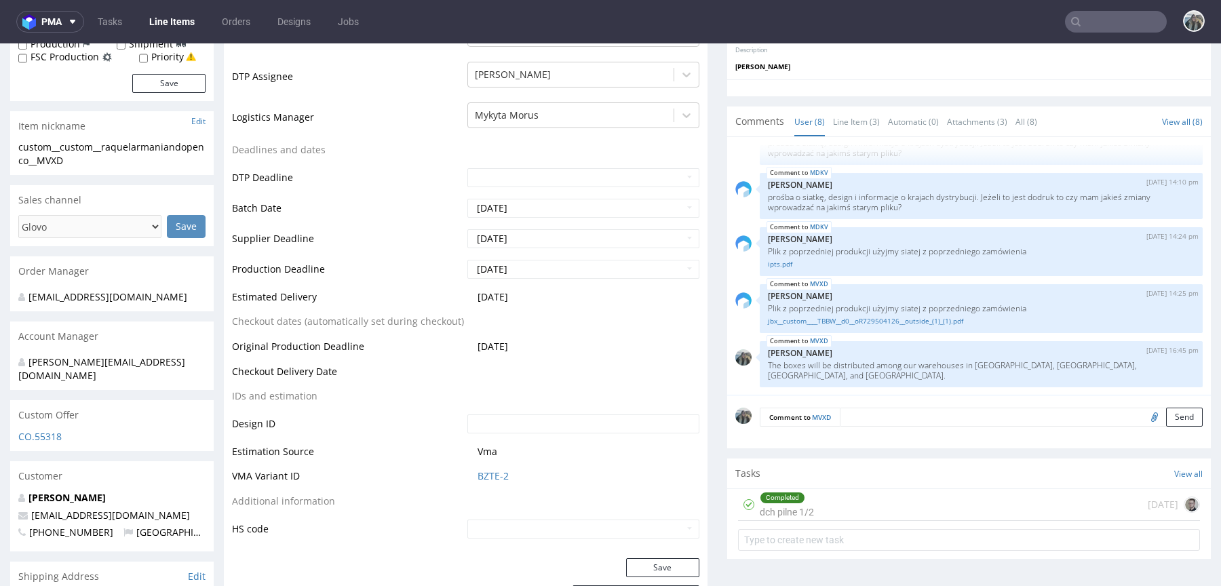
click at [858, 419] on textarea at bounding box center [1021, 417] width 363 height 19
paste textarea "LOGISTICS: the truck should have a tail-lift and forklift"
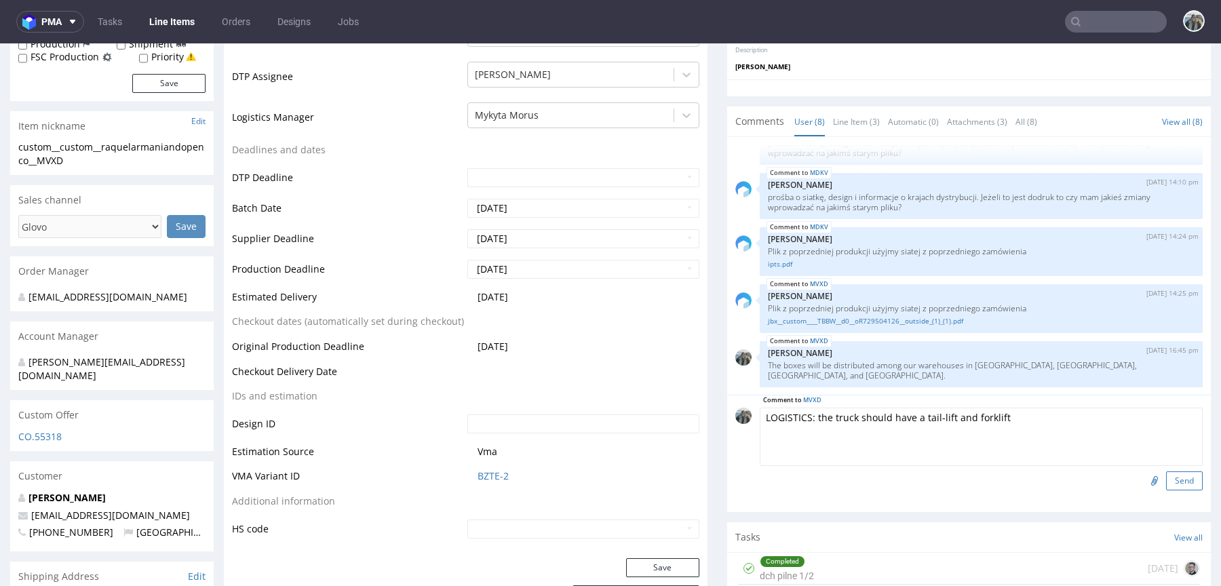
type textarea "LOGISTICS: the truck should have a tail-lift and forklift"
click at [1166, 484] on button "Send" at bounding box center [1184, 481] width 37 height 19
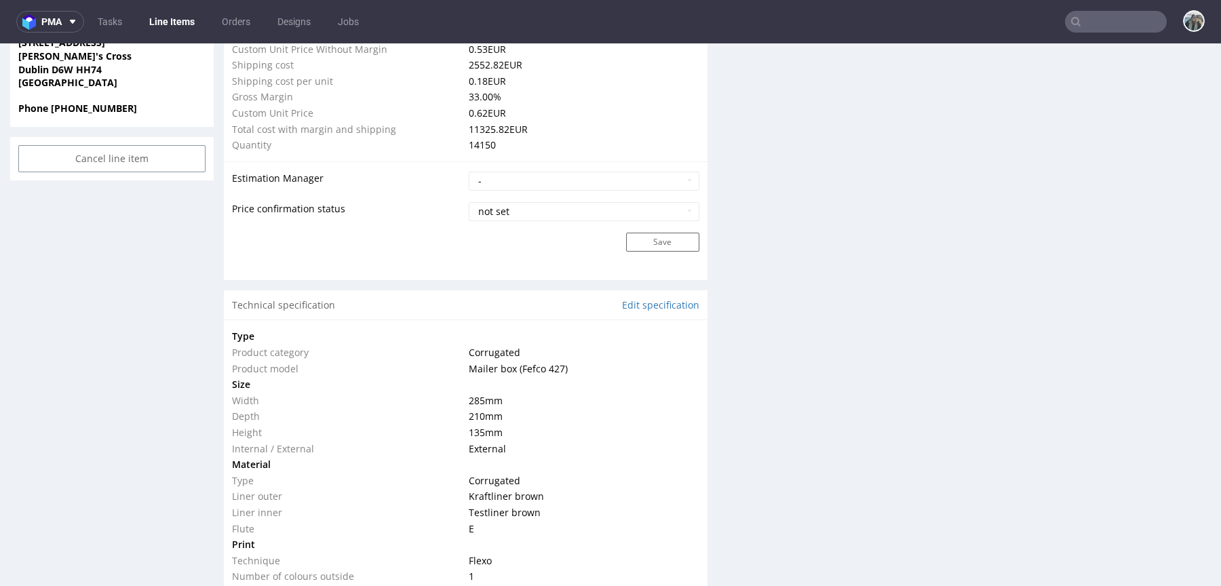
scroll to position [1202, 0]
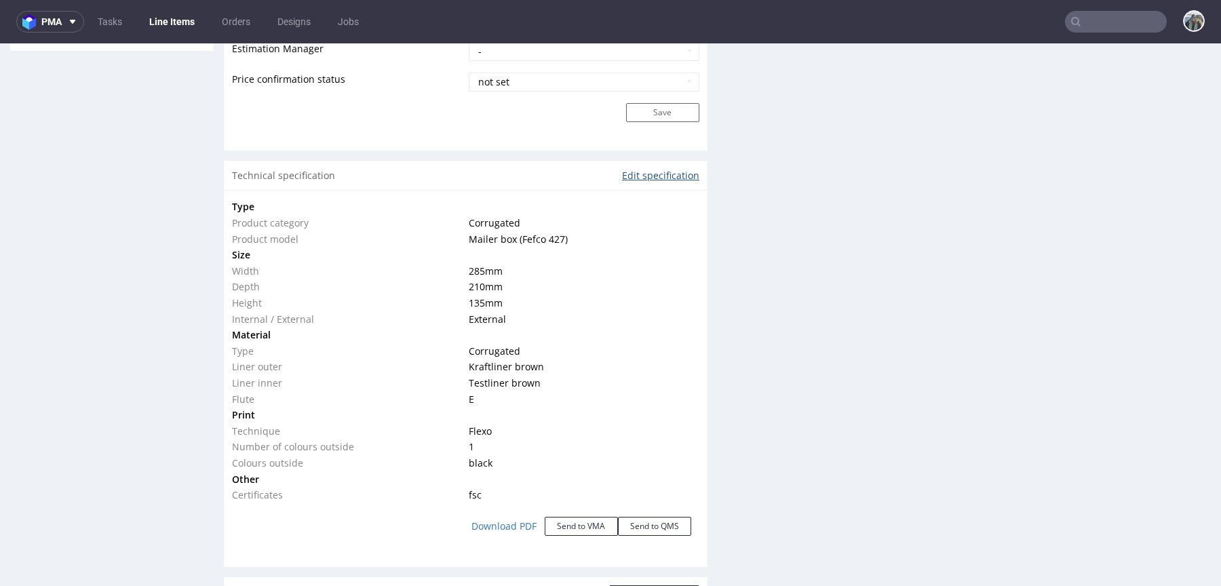
click at [656, 183] on link "Edit specification" at bounding box center [660, 176] width 77 height 14
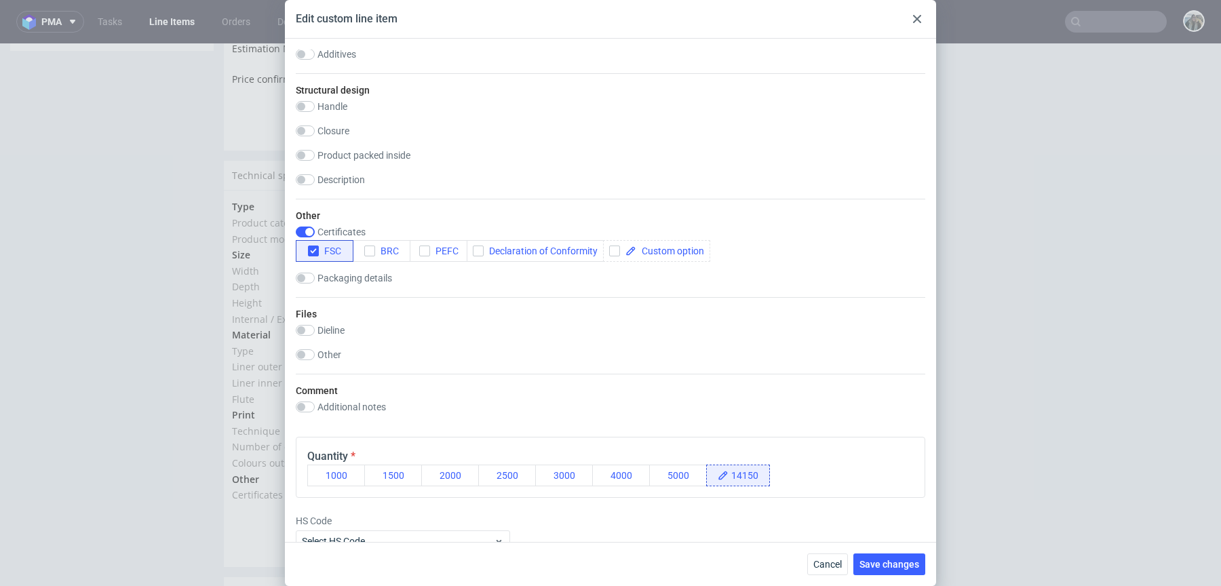
scroll to position [935, 0]
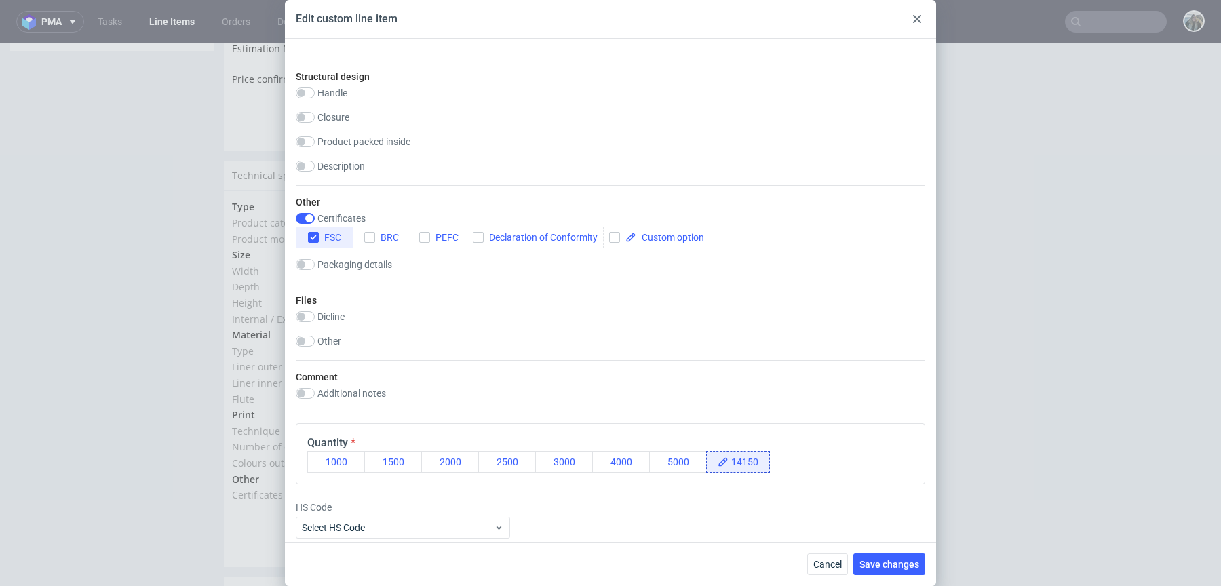
click at [328, 341] on label "Other" at bounding box center [330, 341] width 24 height 11
checkbox input "true"
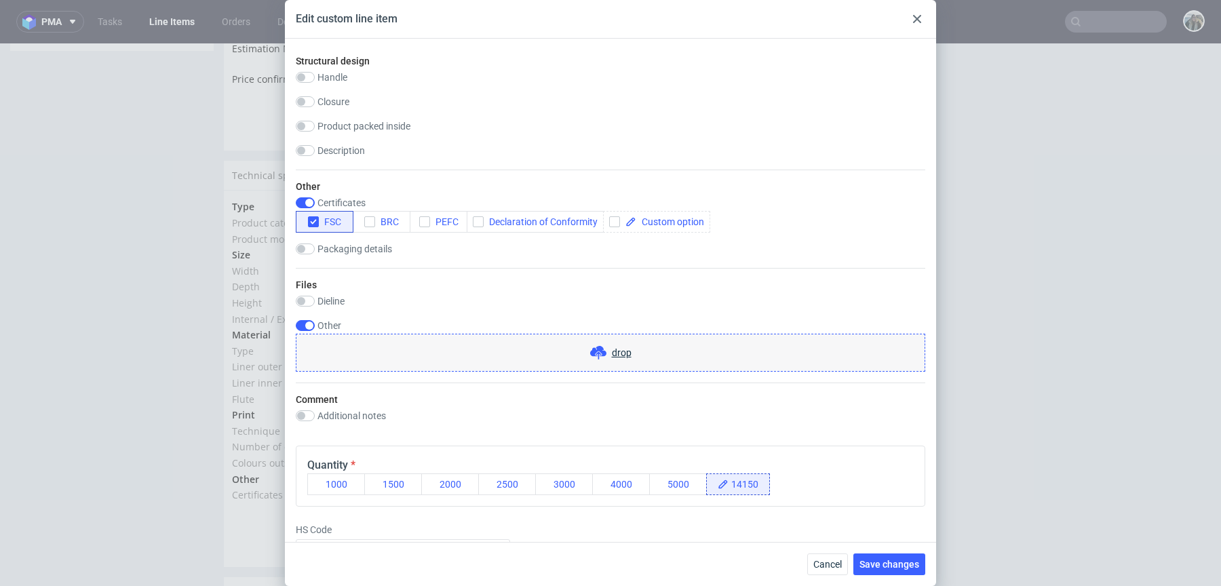
scroll to position [951, 0]
drag, startPoint x: 377, startPoint y: 244, endPoint x: 377, endPoint y: 283, distance: 39.4
click at [377, 244] on label "Packaging details" at bounding box center [355, 248] width 75 height 11
checkbox input "true"
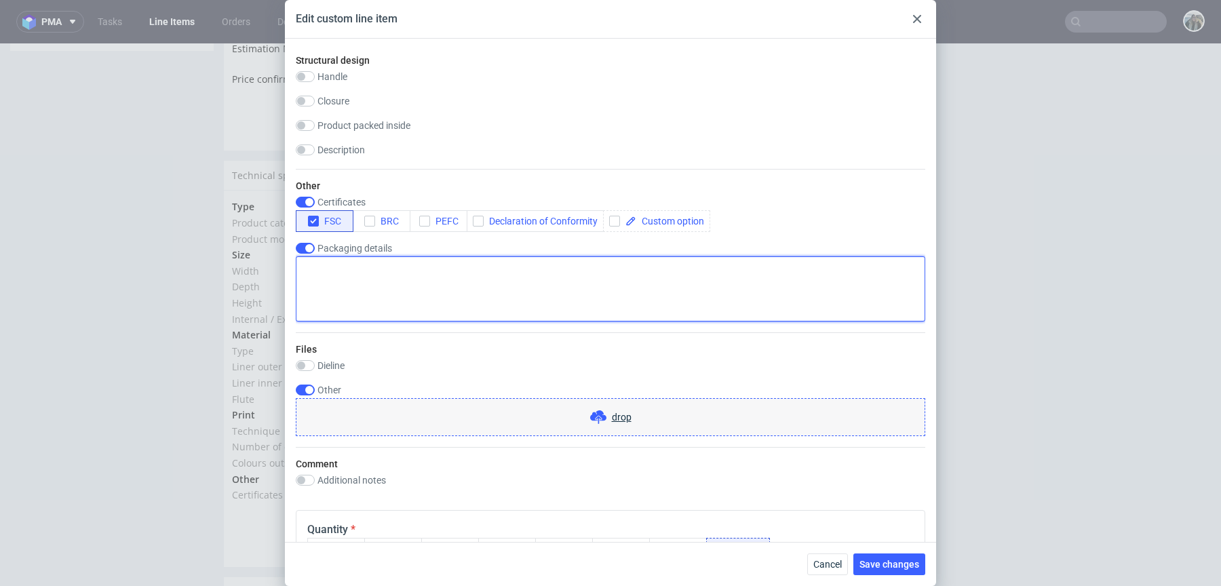
click at [377, 313] on textarea at bounding box center [611, 288] width 630 height 65
paste textarea "LOGISTICS: the truck should have a tail-lift and forklift"
type textarea "LOGISTICS: the truck should have a tail-lift and forklift"
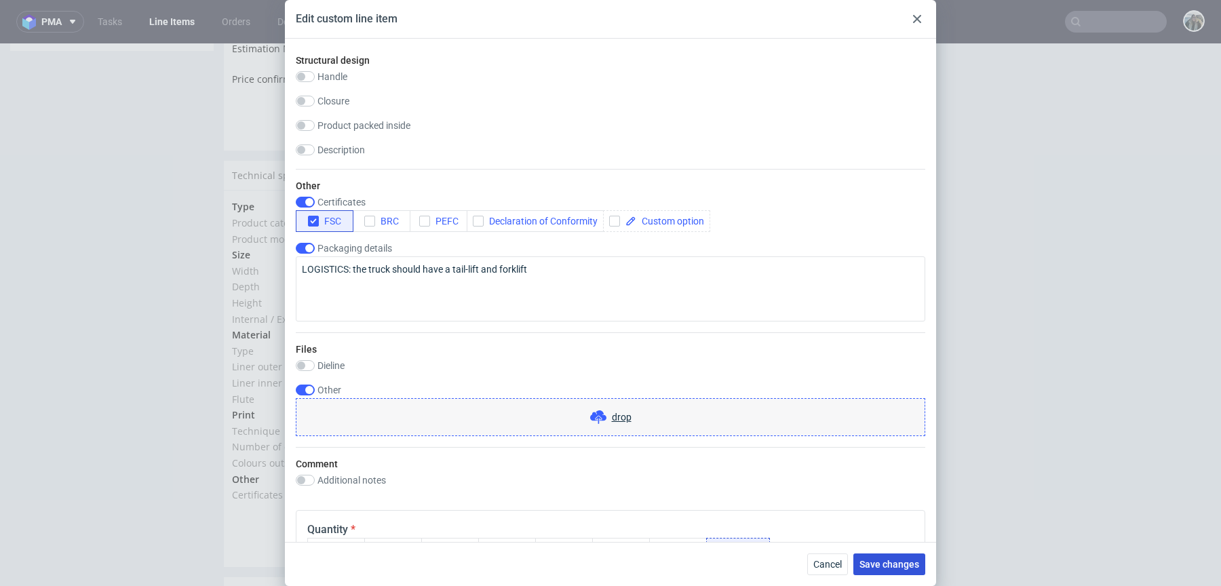
click at [865, 558] on button "Save changes" at bounding box center [890, 565] width 72 height 22
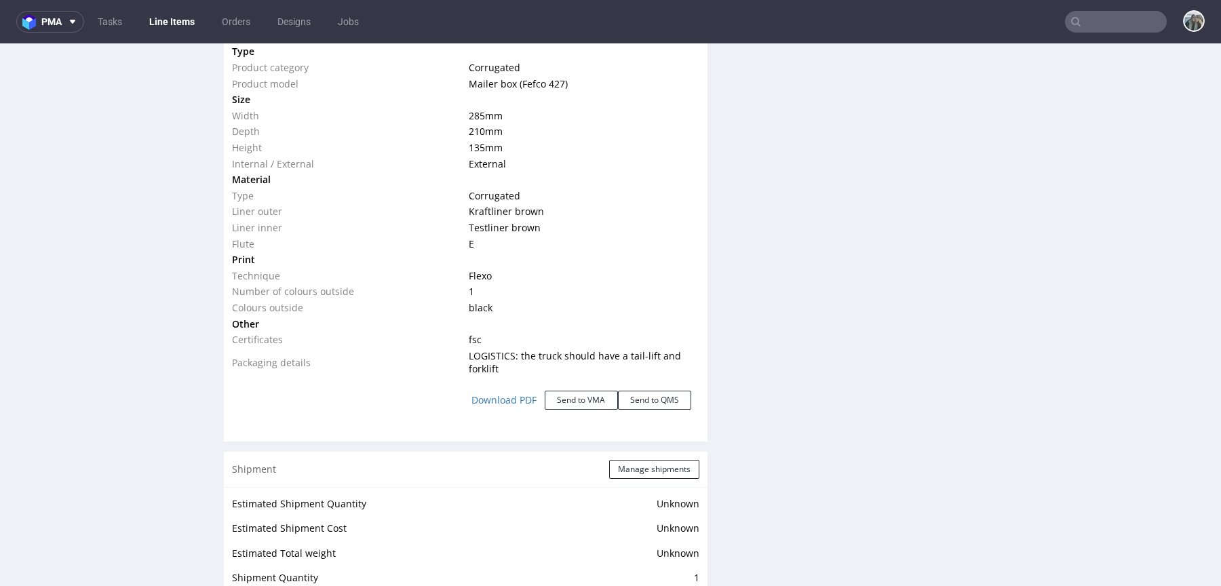
scroll to position [1365, 0]
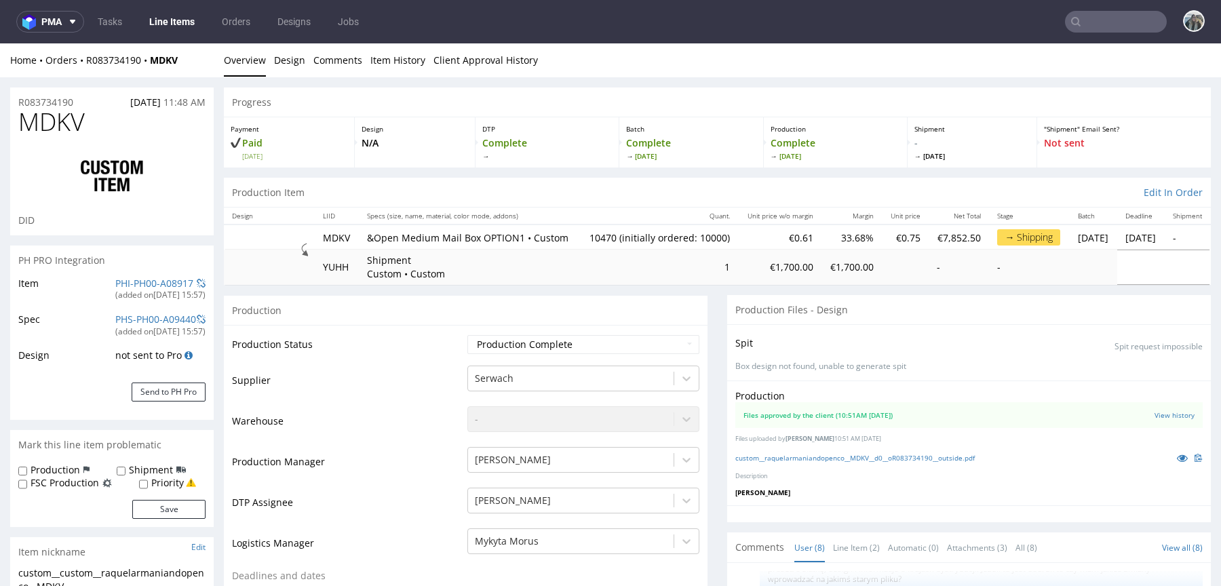
scroll to position [606, 0]
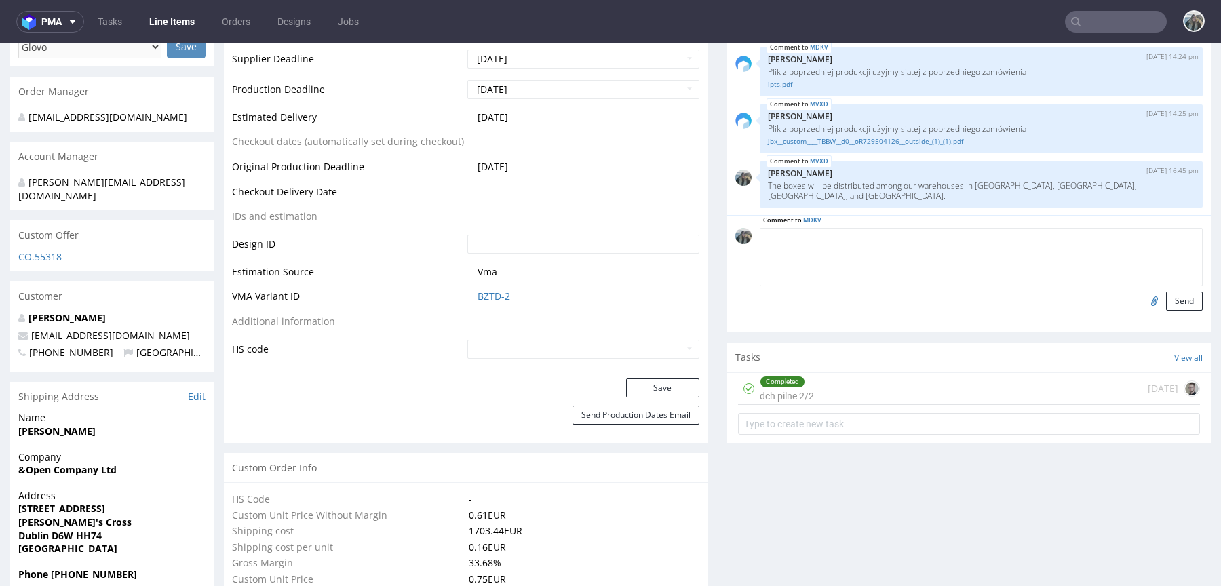
click at [1046, 243] on textarea at bounding box center [981, 257] width 443 height 58
paste textarea "LOGISTICS: the truck should have a tail-lift and forklift"
type textarea "LOGISTICS: the truck should have a tail-lift and forklift"
click at [1166, 308] on button "Send" at bounding box center [1184, 301] width 37 height 19
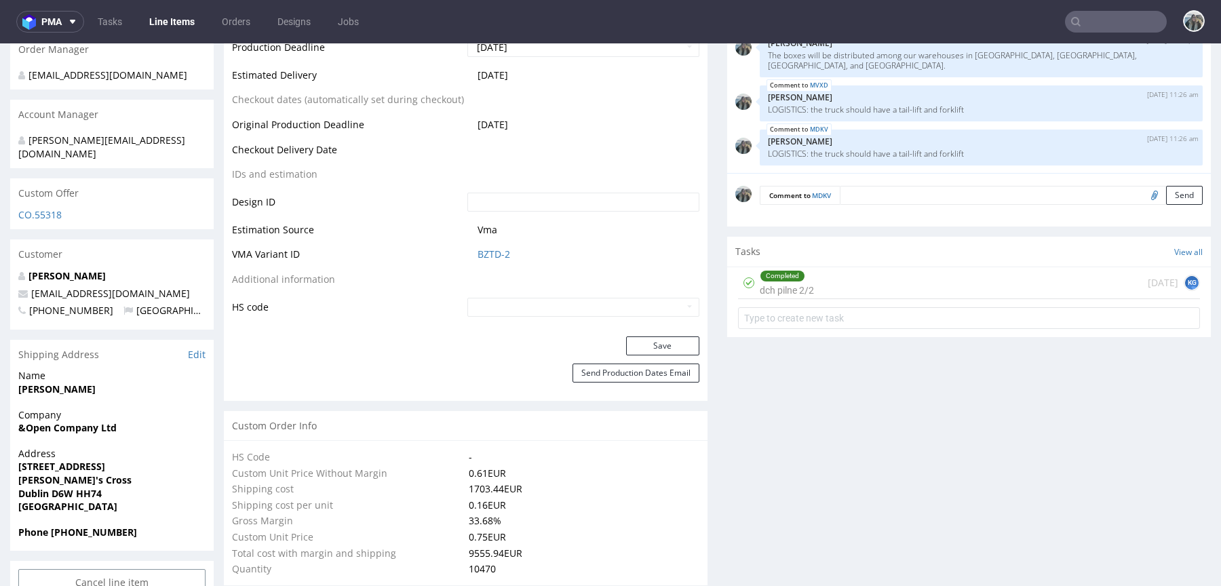
scroll to position [934, 0]
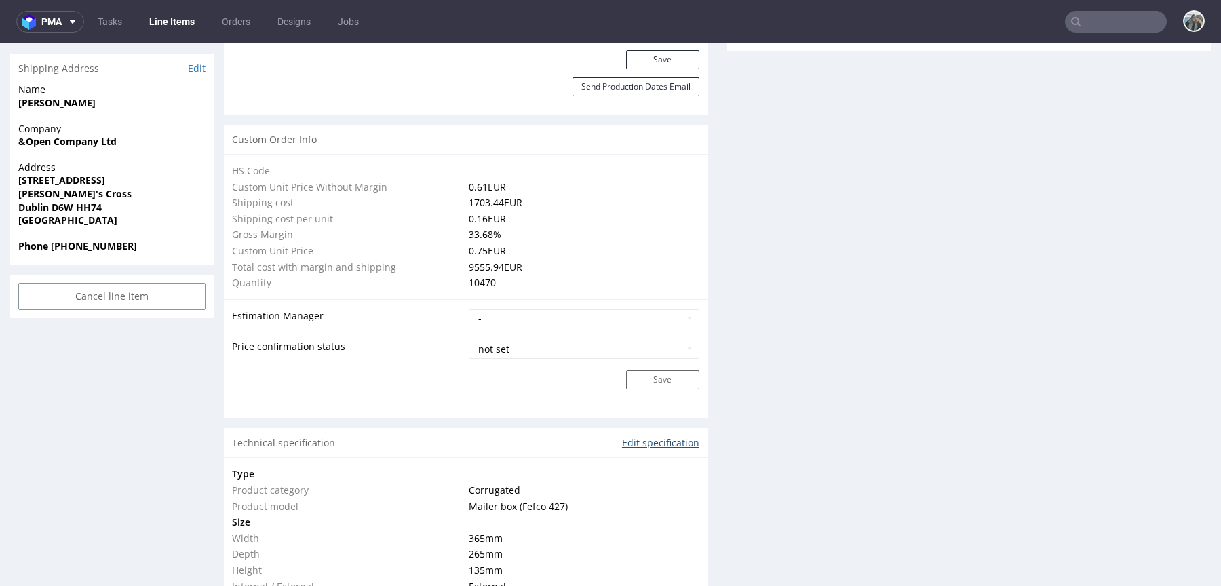
click at [639, 450] on link "Edit specification" at bounding box center [660, 443] width 77 height 14
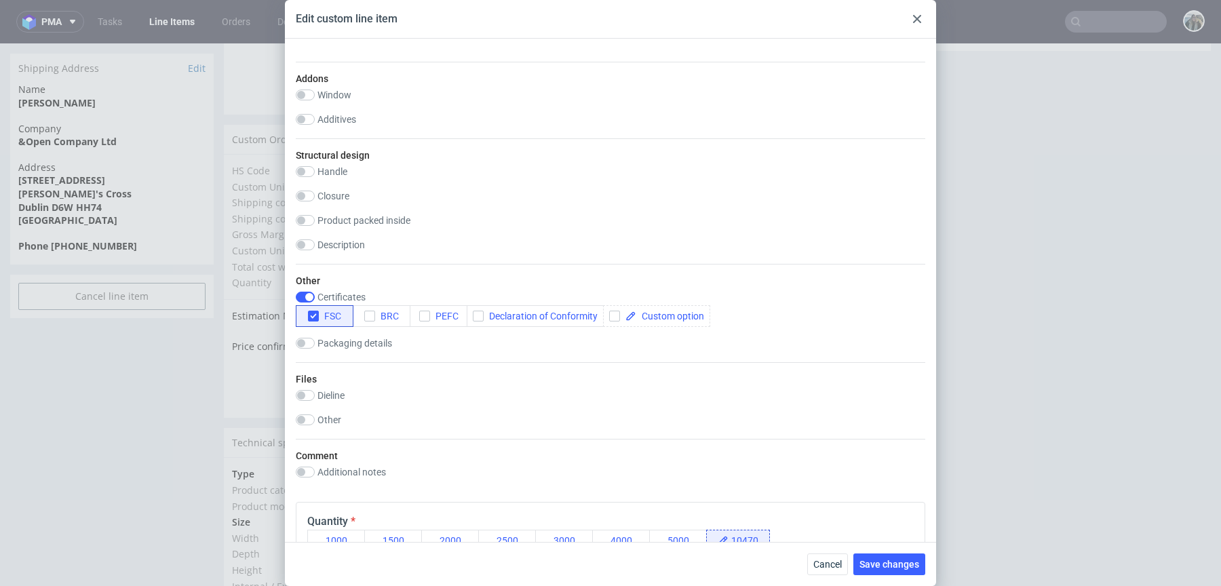
scroll to position [884, 0]
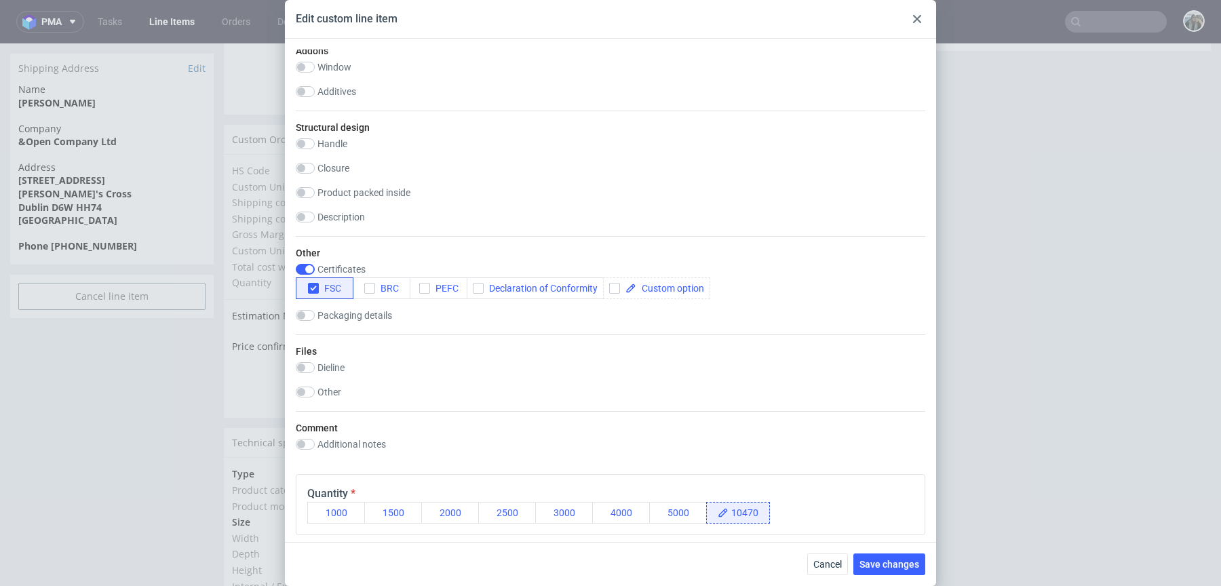
click at [344, 310] on label "Packaging details" at bounding box center [355, 315] width 75 height 11
checkbox input "true"
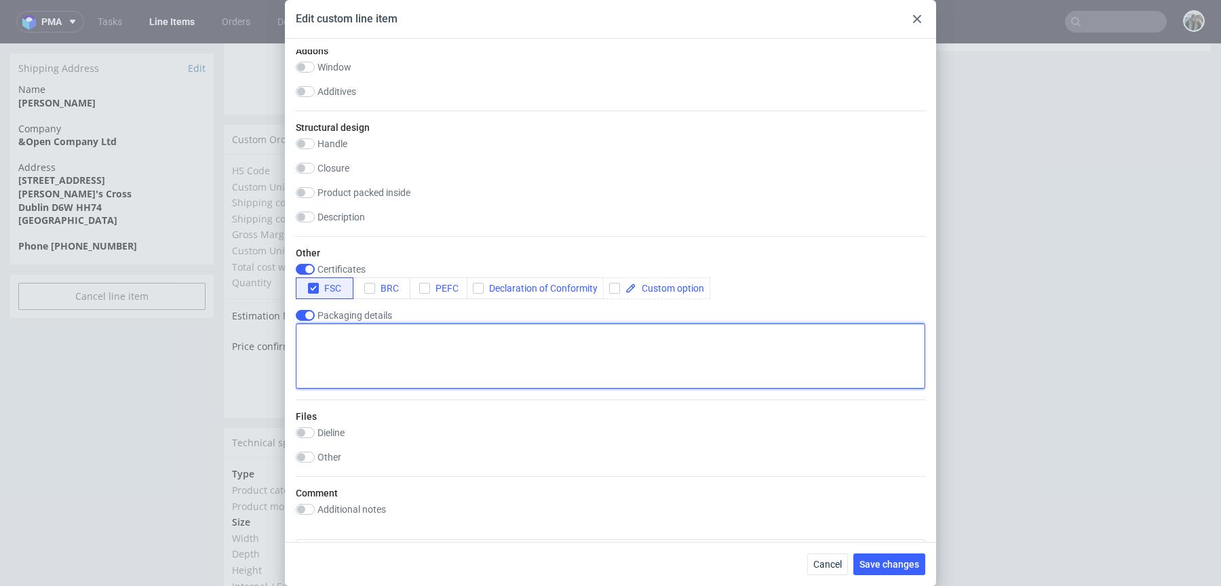
click at [399, 345] on textarea at bounding box center [611, 356] width 630 height 65
paste textarea "LOGISTICS: the truck should have a tail-lift and forklift"
type textarea "LOGISTICS: the truck should have a tail-lift and forklift"
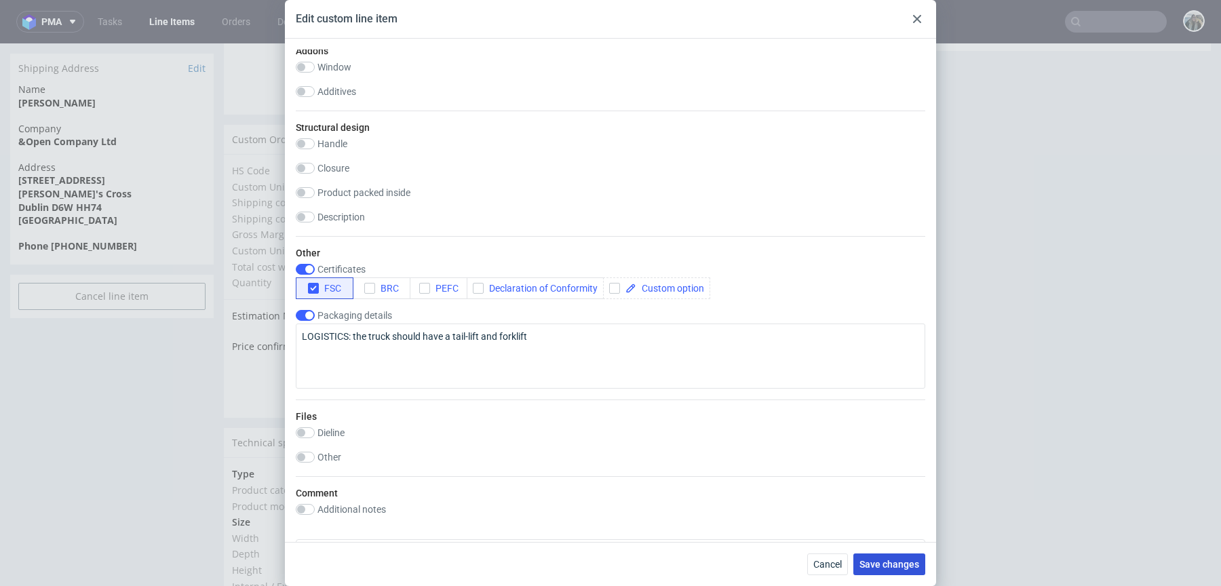
click at [893, 557] on button "Save changes" at bounding box center [890, 565] width 72 height 22
